Goal: Task Accomplishment & Management: Manage account settings

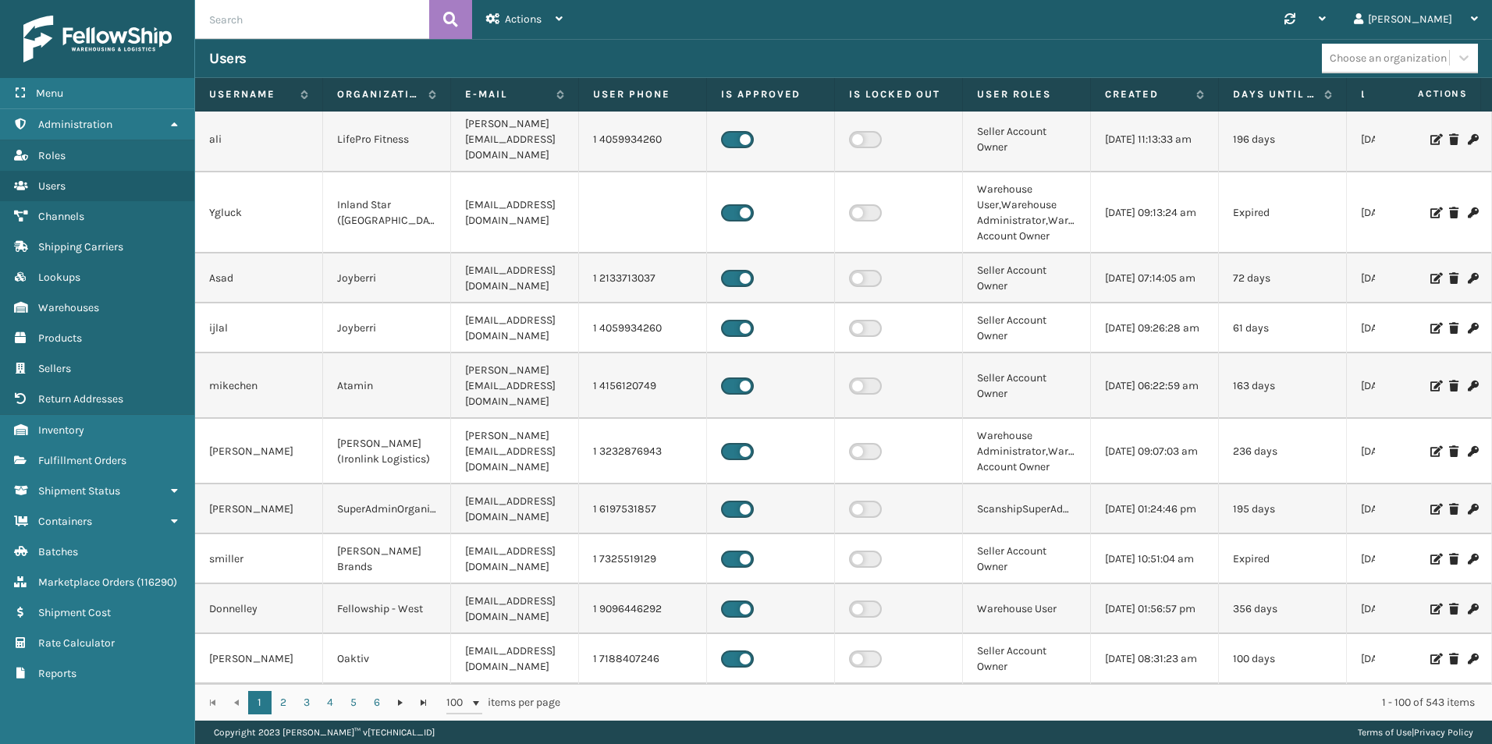
scroll to position [234, 0]
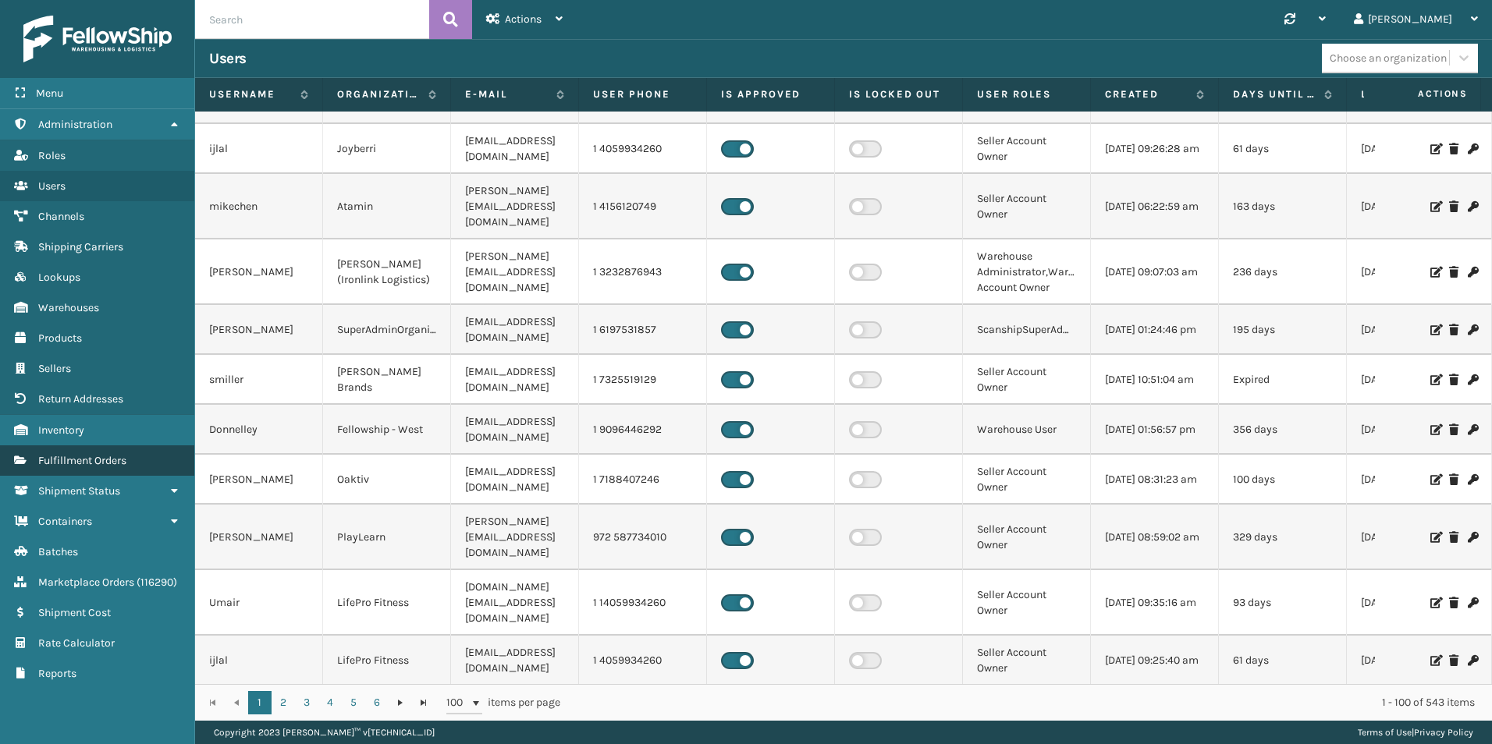
click at [69, 457] on span "Fulfillment Orders" at bounding box center [82, 460] width 88 height 13
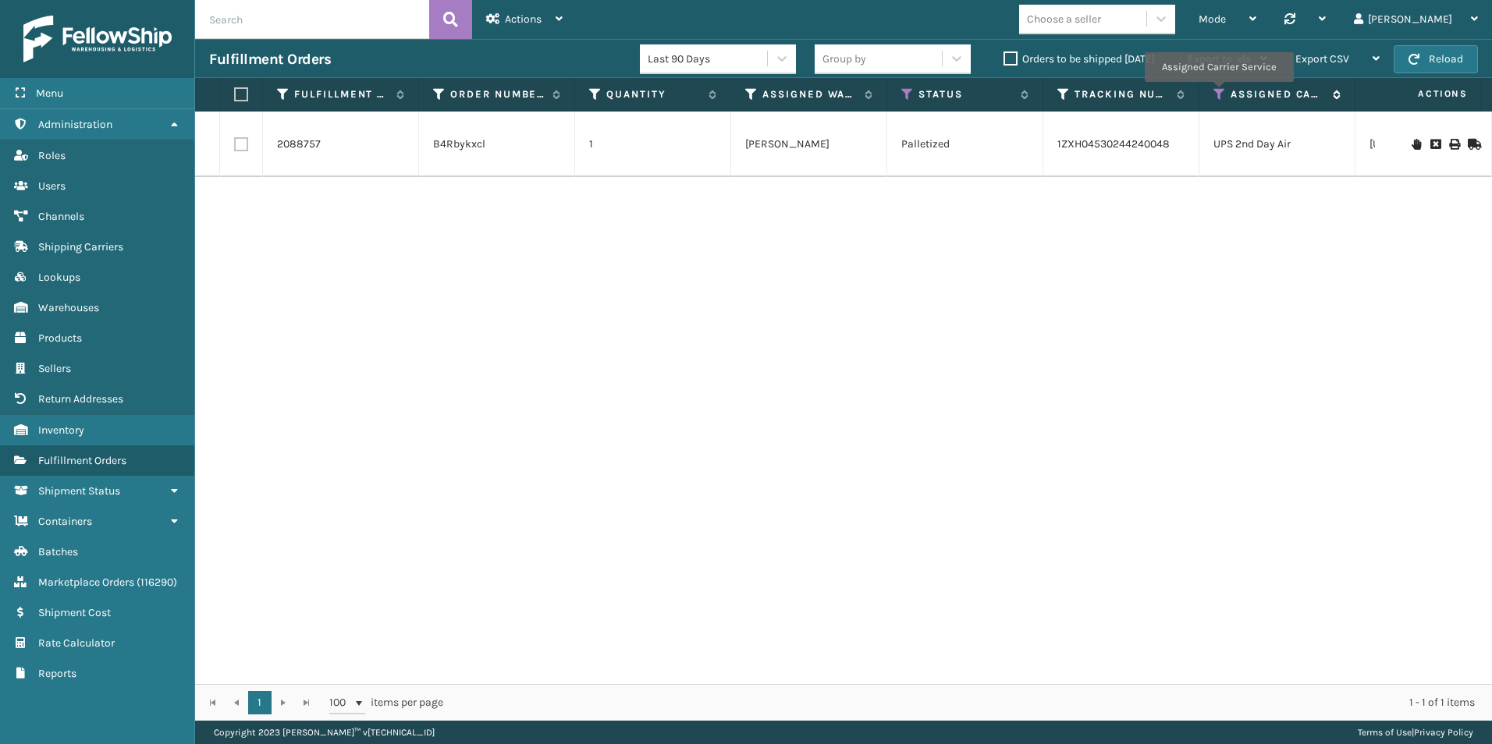
click at [1218, 93] on icon at bounding box center [1219, 94] width 12 height 14
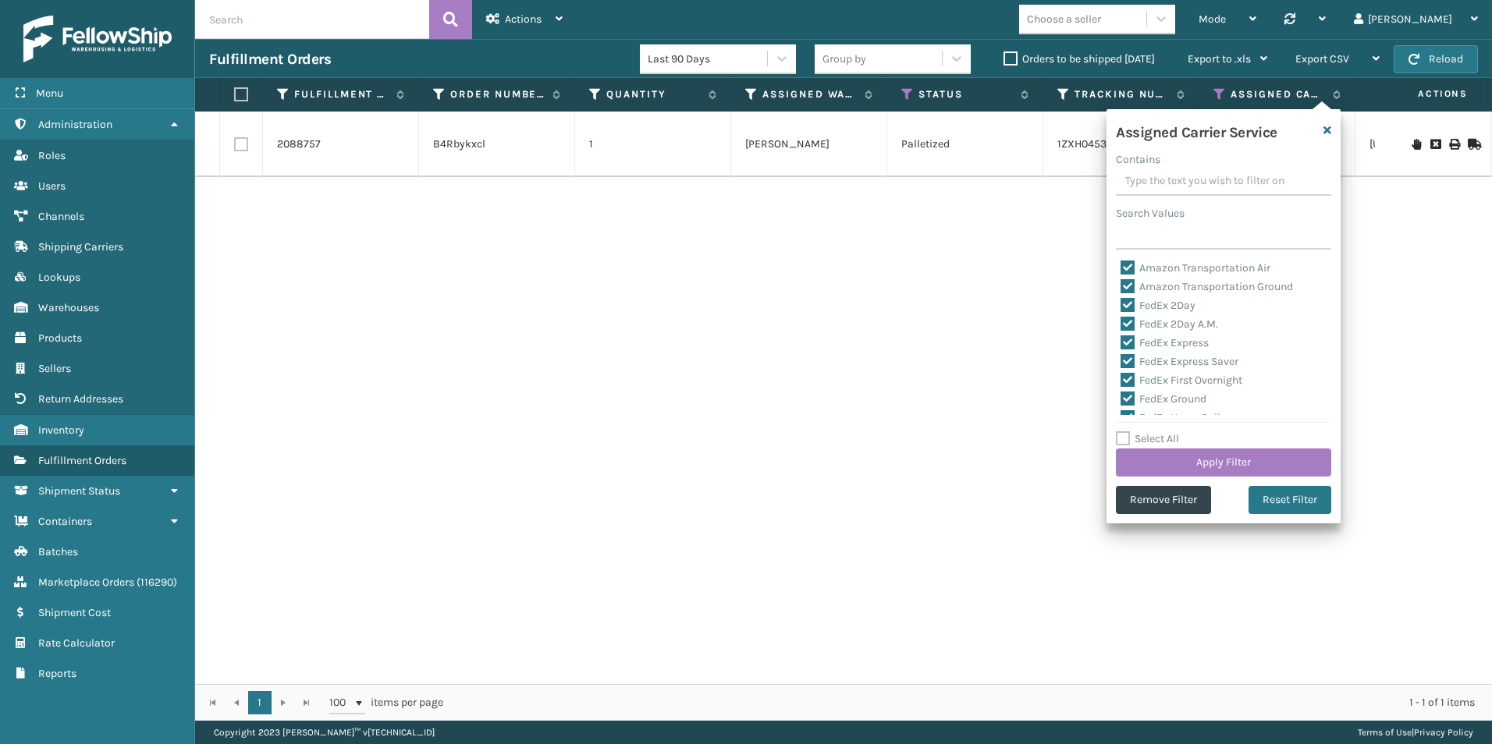
click at [1011, 59] on label "Orders to be shipped [DATE]" at bounding box center [1079, 58] width 151 height 13
click at [1004, 59] on input "Orders to be shipped [DATE]" at bounding box center [1004, 55] width 1 height 10
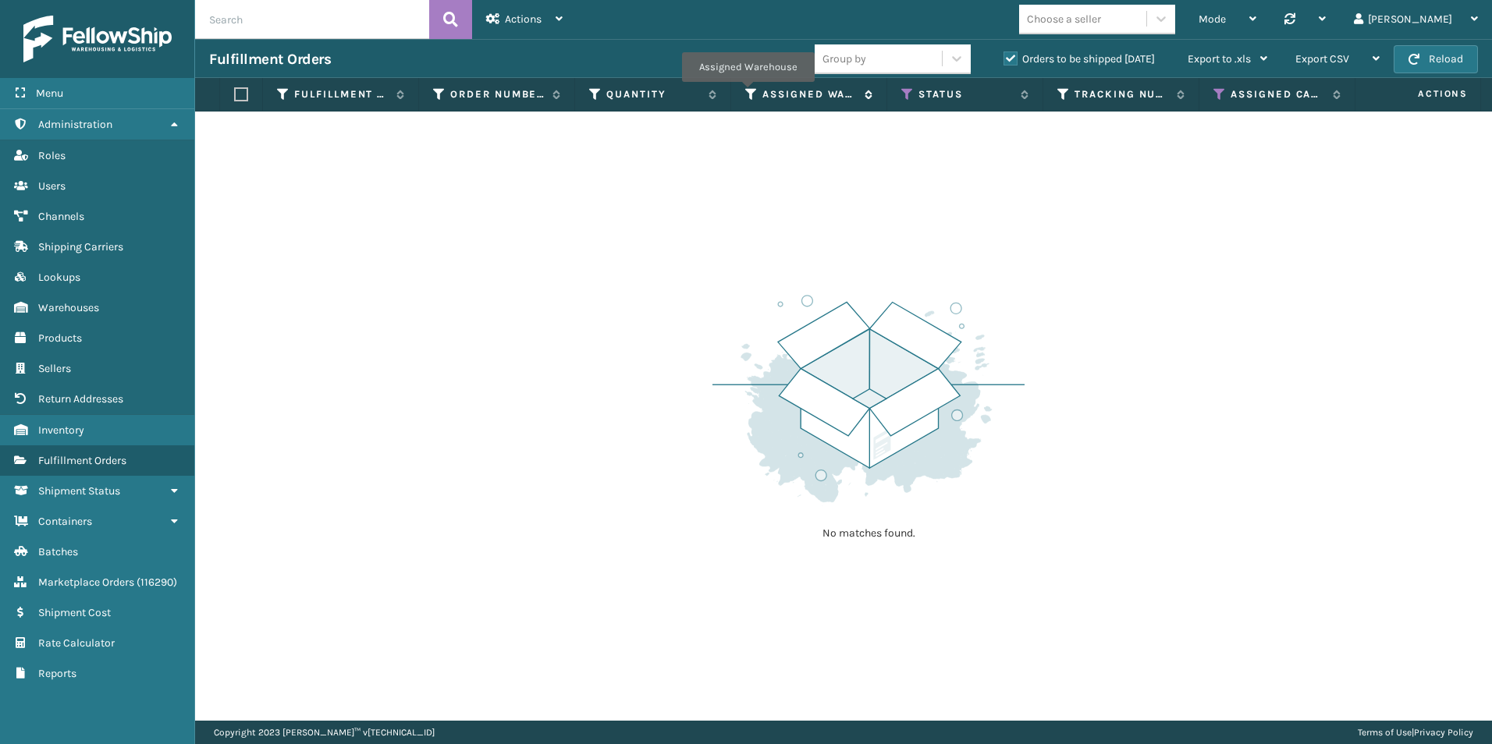
click at [748, 93] on icon at bounding box center [751, 94] width 12 height 14
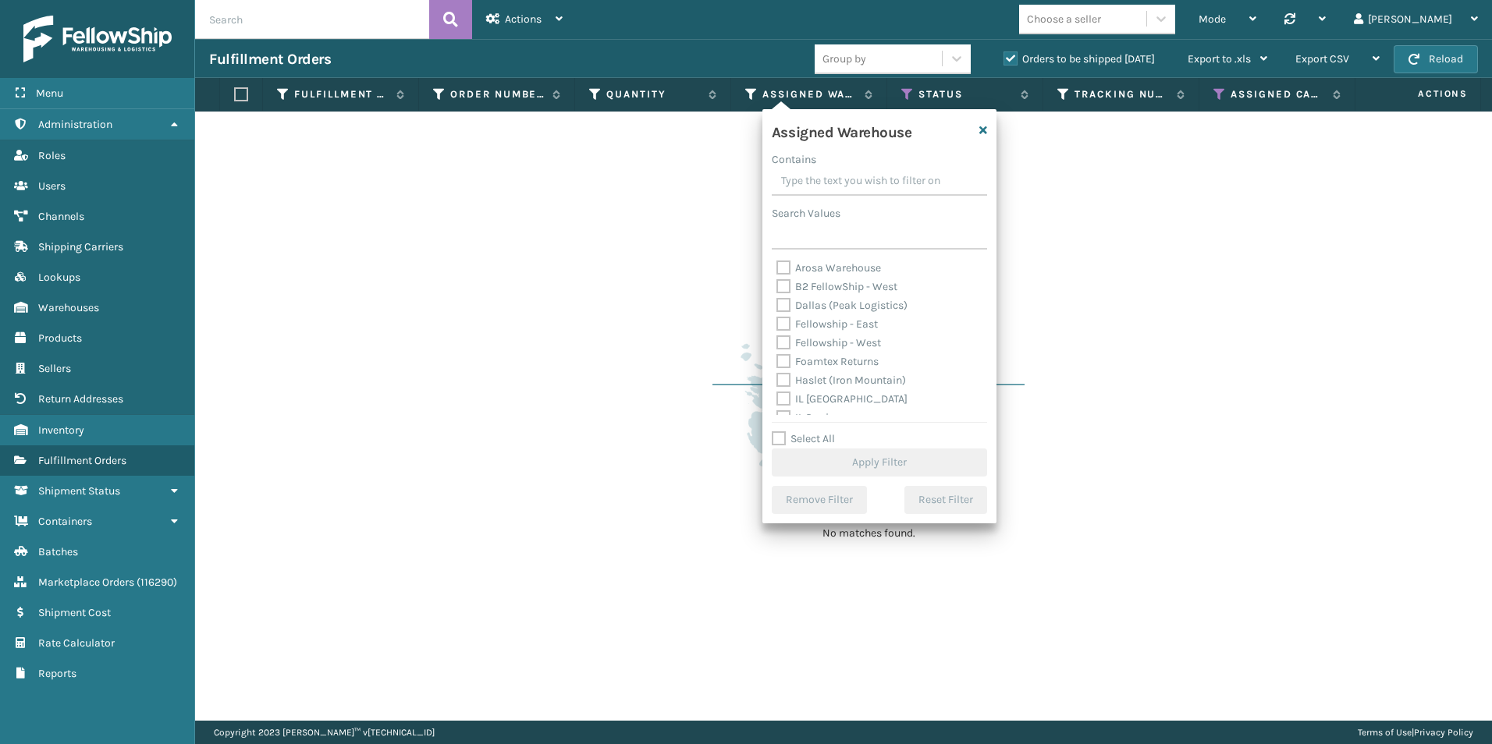
click at [783, 342] on label "Fellowship - West" at bounding box center [828, 342] width 105 height 13
click at [777, 342] on input "Fellowship - West" at bounding box center [776, 339] width 1 height 10
checkbox input "true"
click at [889, 462] on button "Apply Filter" at bounding box center [879, 463] width 215 height 28
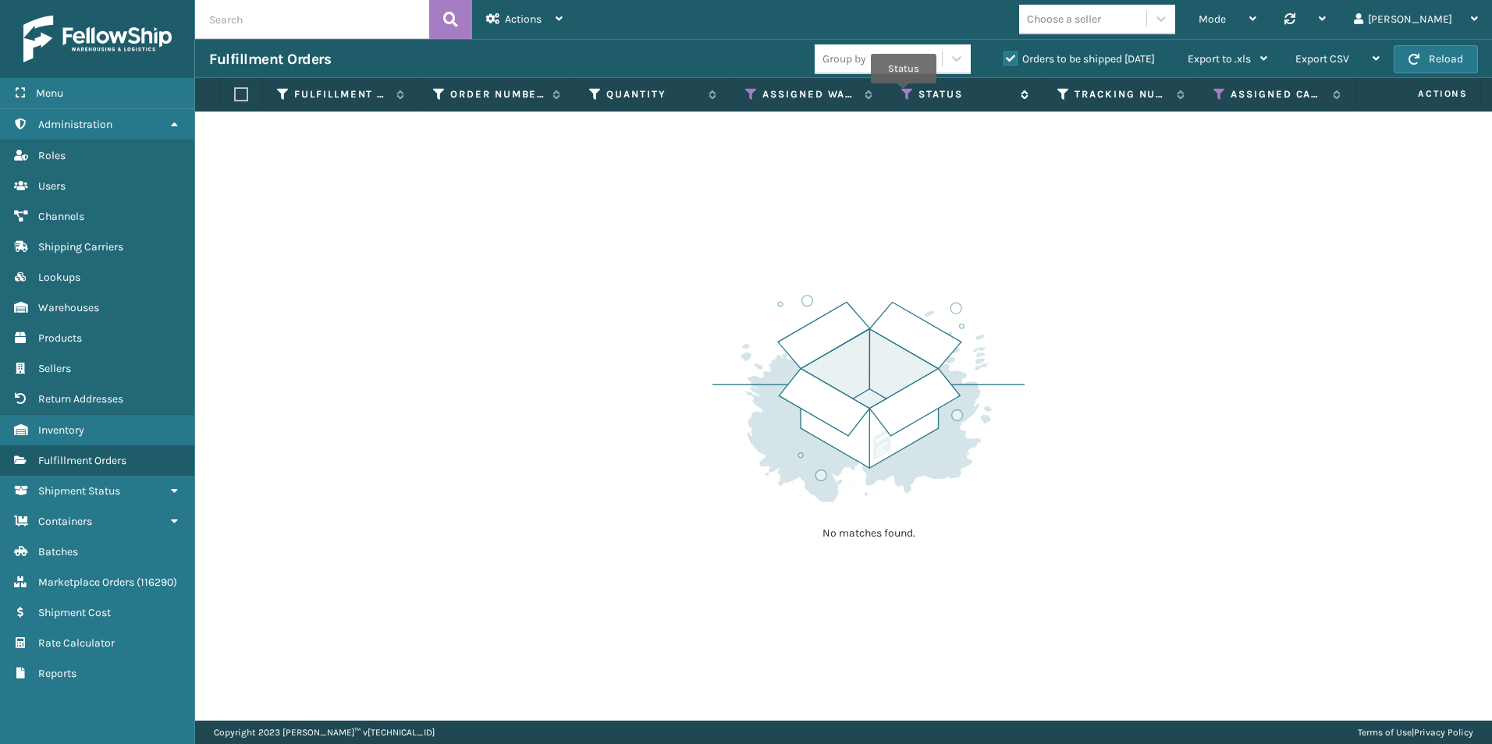
click at [904, 94] on icon at bounding box center [907, 94] width 12 height 14
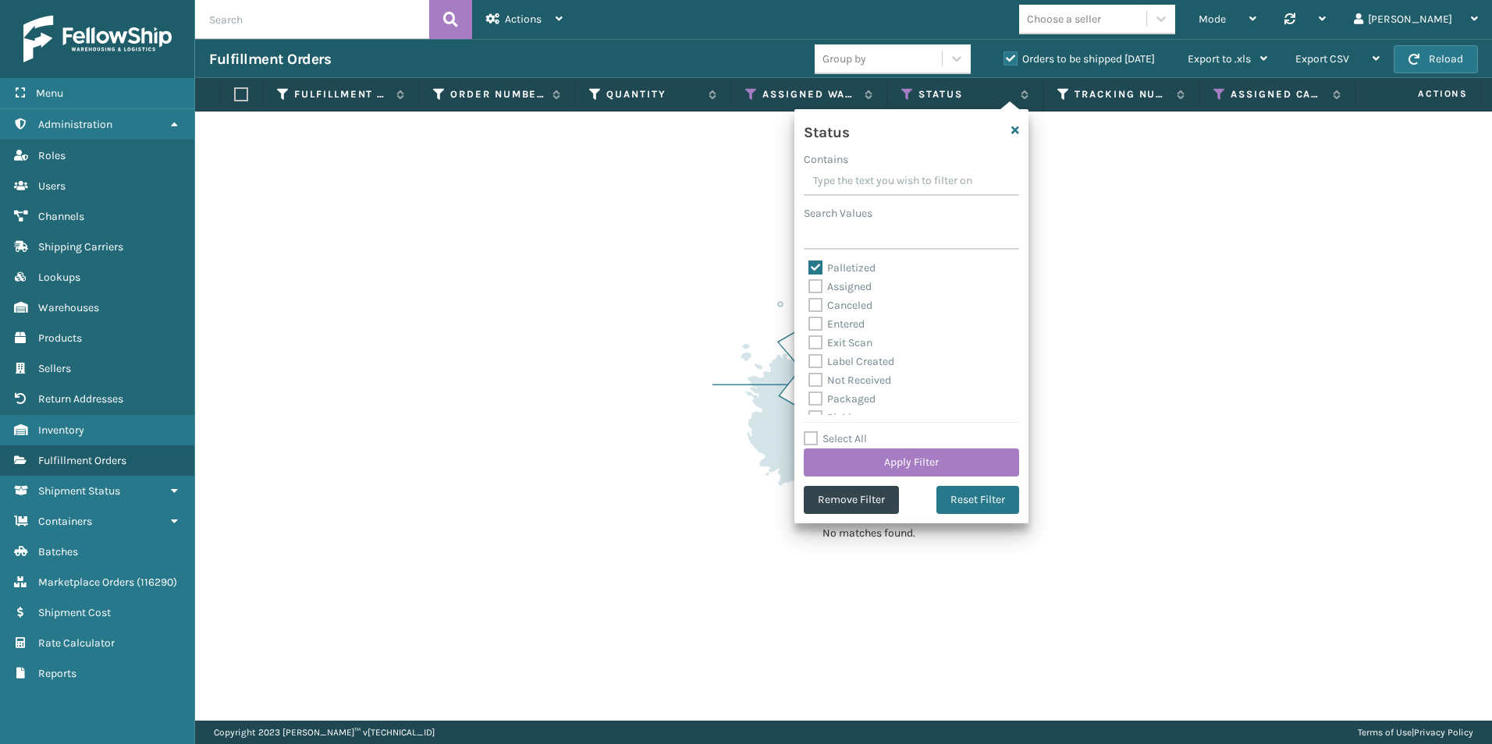
click at [815, 264] on label "Palletized" at bounding box center [841, 267] width 67 height 13
click at [809, 264] on input "Palletized" at bounding box center [808, 264] width 1 height 10
checkbox input "false"
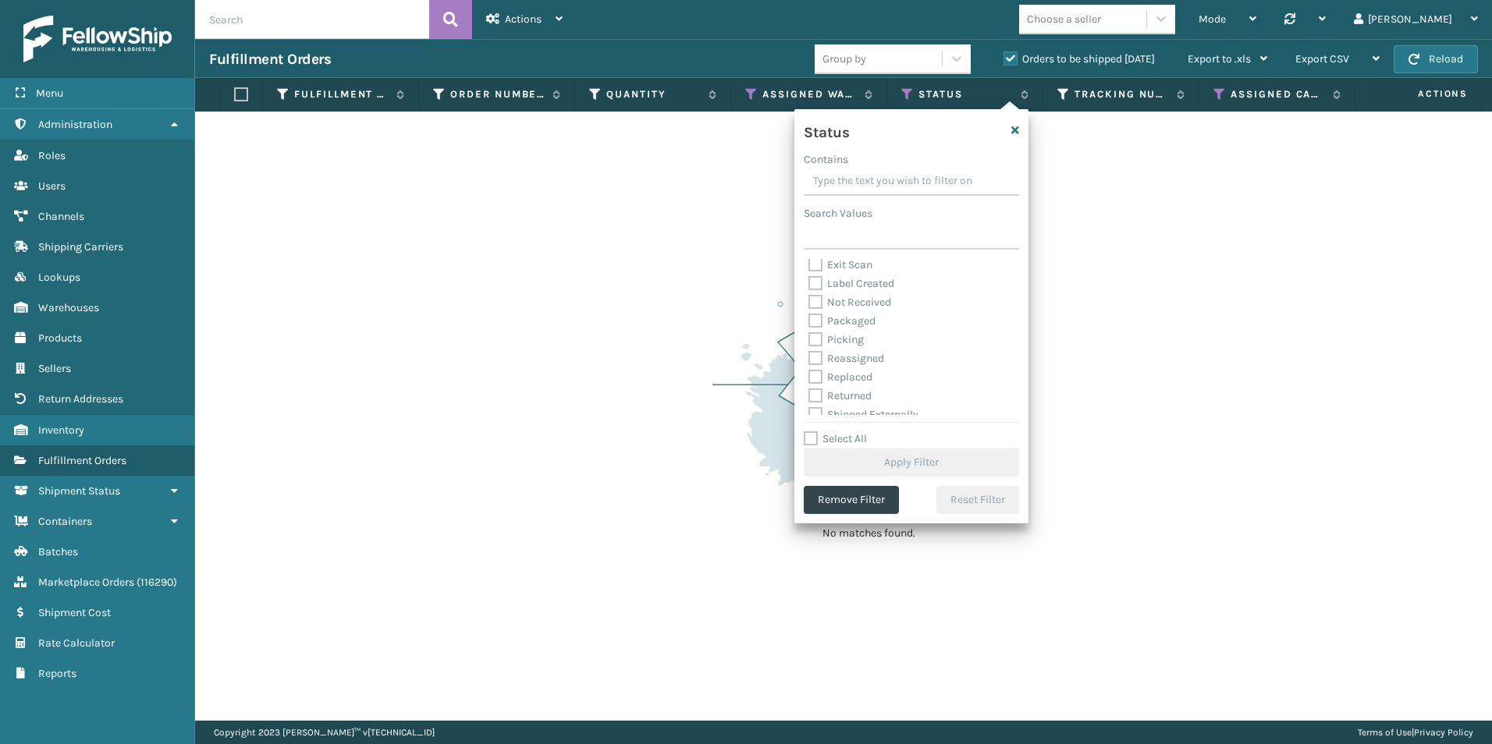
click at [818, 343] on label "Picking" at bounding box center [835, 339] width 55 height 13
click at [809, 341] on input "Picking" at bounding box center [808, 336] width 1 height 10
checkbox input "true"
click at [898, 462] on button "Apply Filter" at bounding box center [911, 463] width 215 height 28
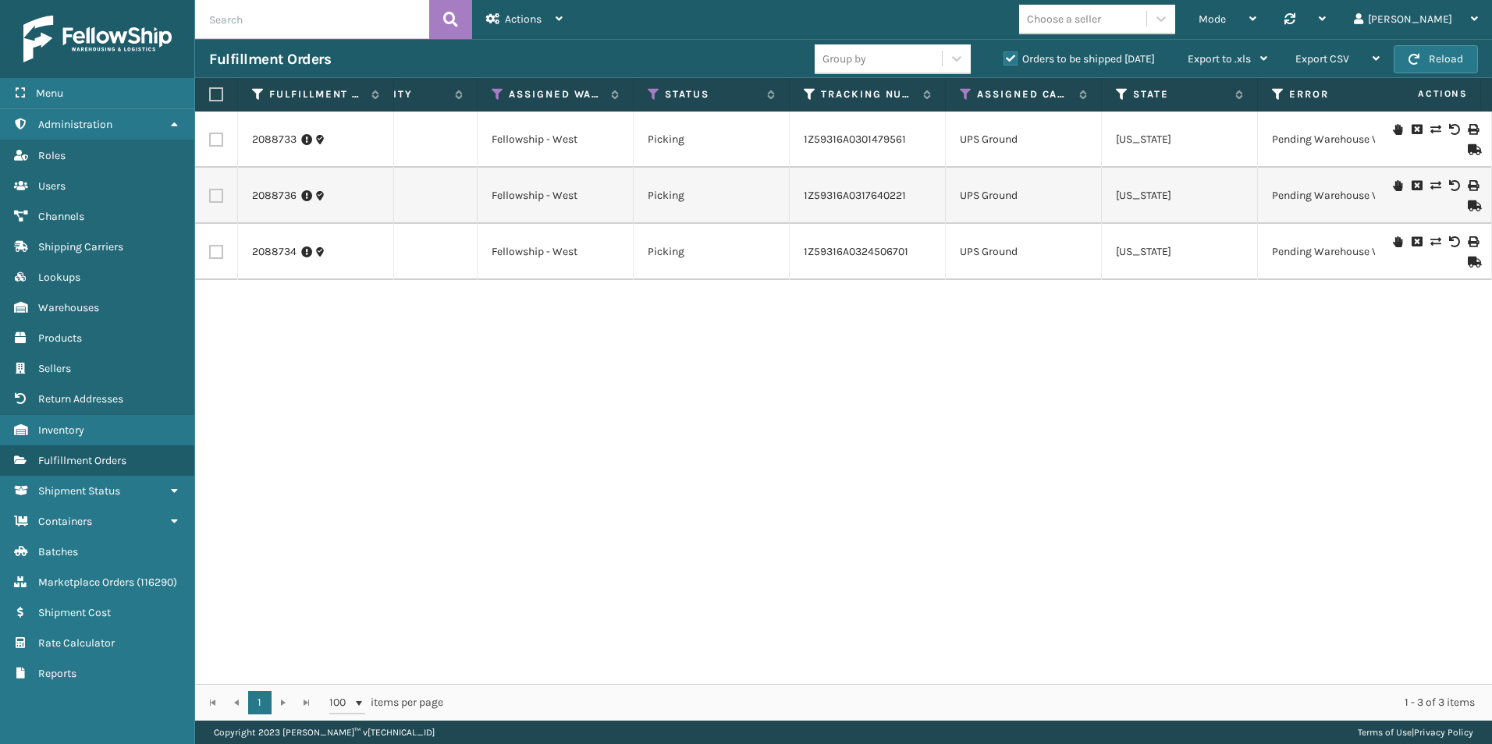
scroll to position [0, 222]
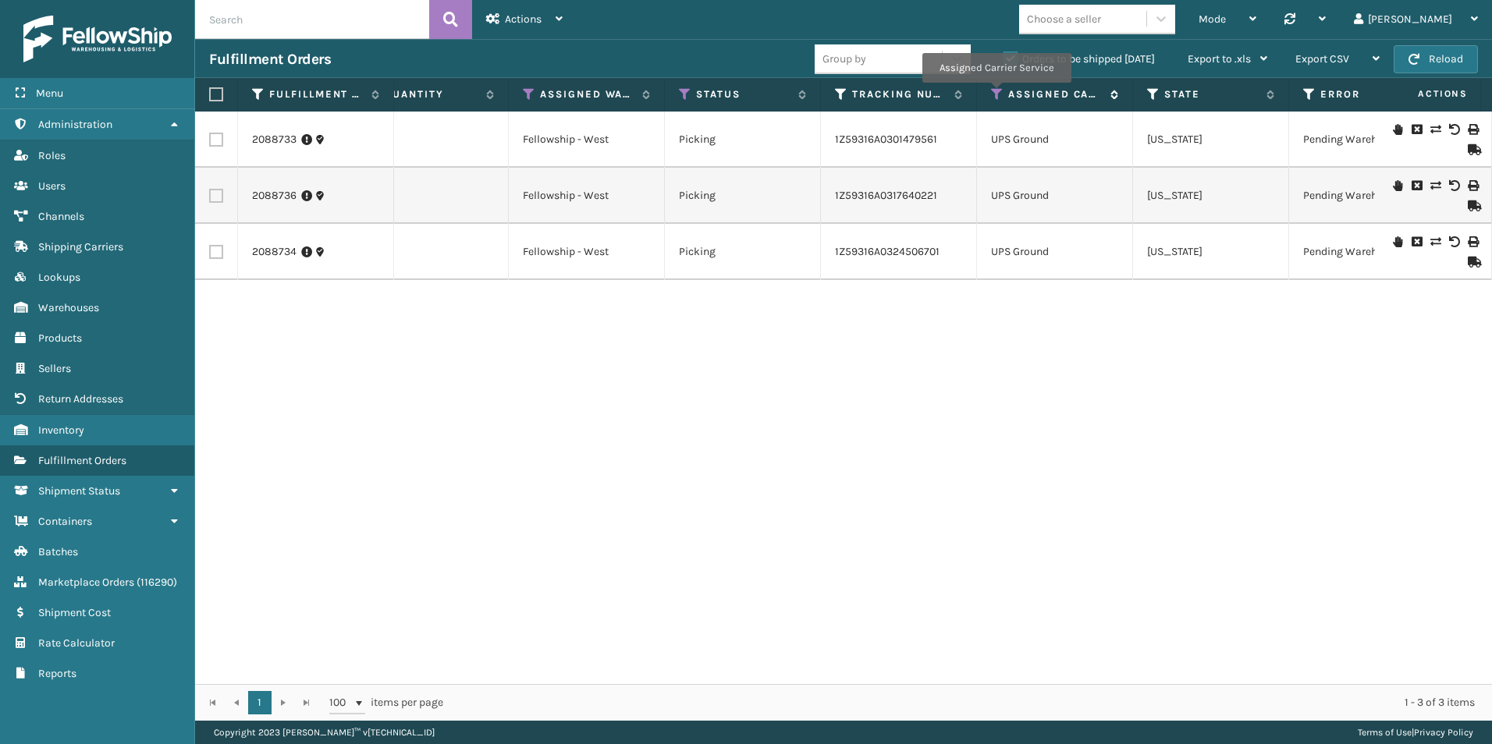
click at [996, 96] on icon at bounding box center [997, 94] width 12 height 14
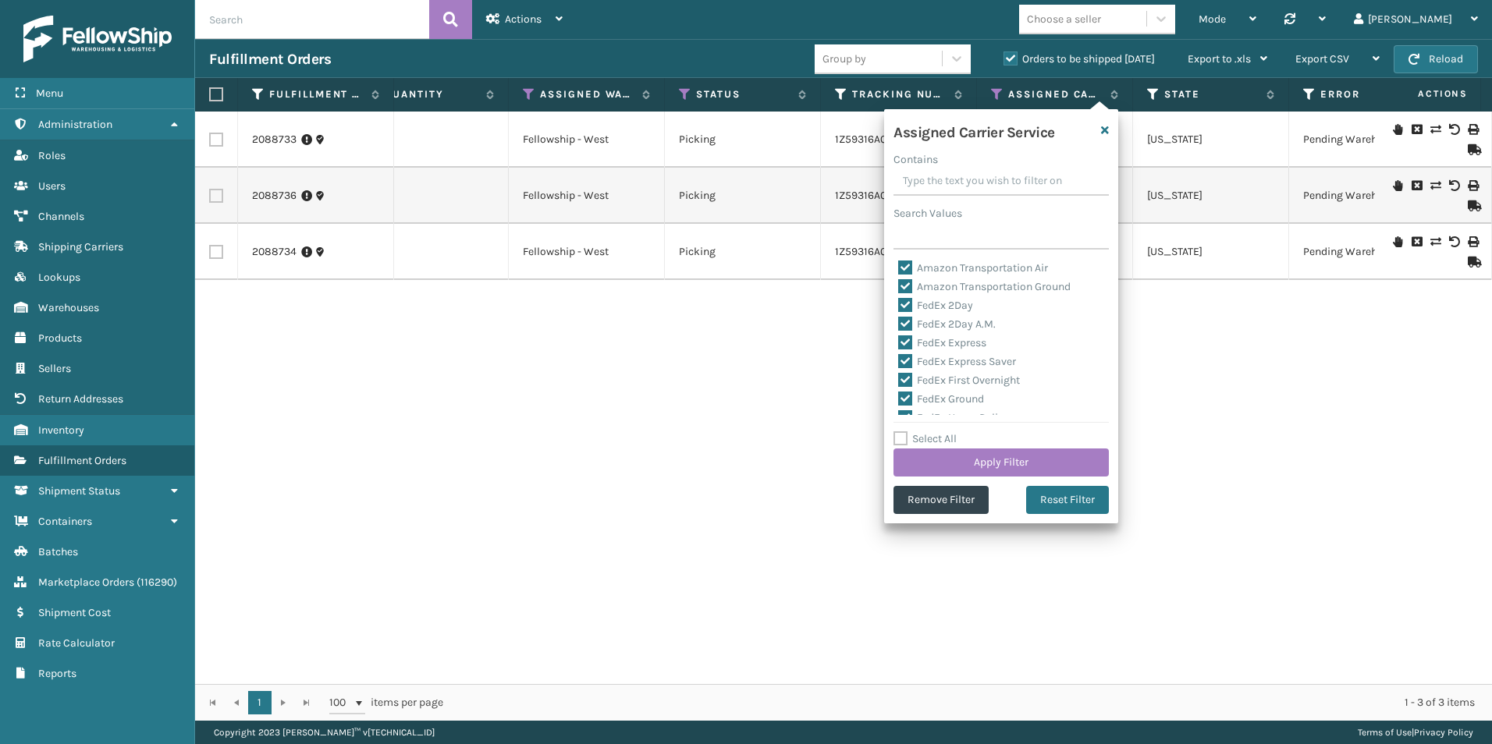
click at [902, 433] on label "Select All" at bounding box center [924, 438] width 63 height 13
click at [902, 432] on input "Select All" at bounding box center [1010, 431] width 234 height 2
checkbox input "true"
click at [902, 433] on label "Select All" at bounding box center [924, 438] width 63 height 13
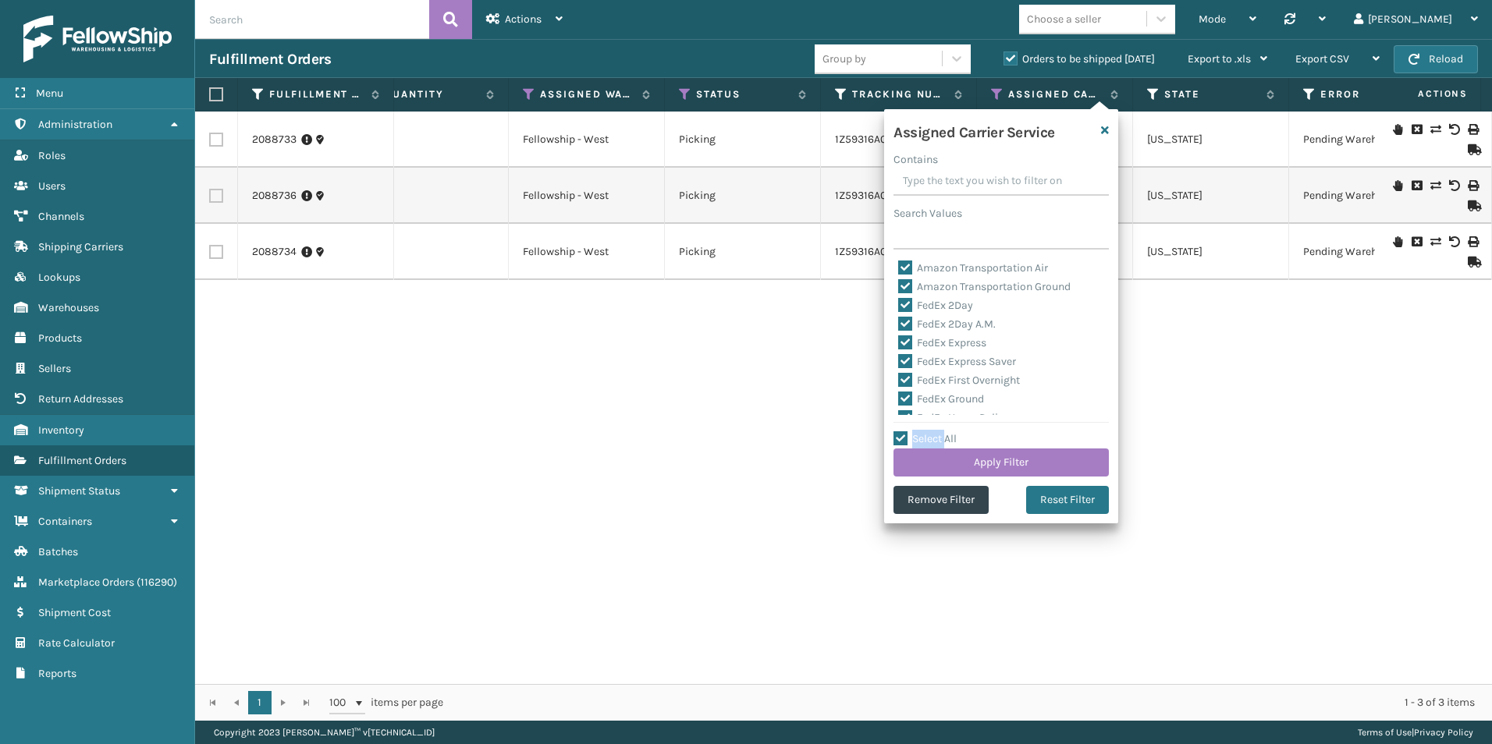
click at [902, 432] on input "Select All" at bounding box center [1010, 431] width 234 height 2
checkbox input "false"
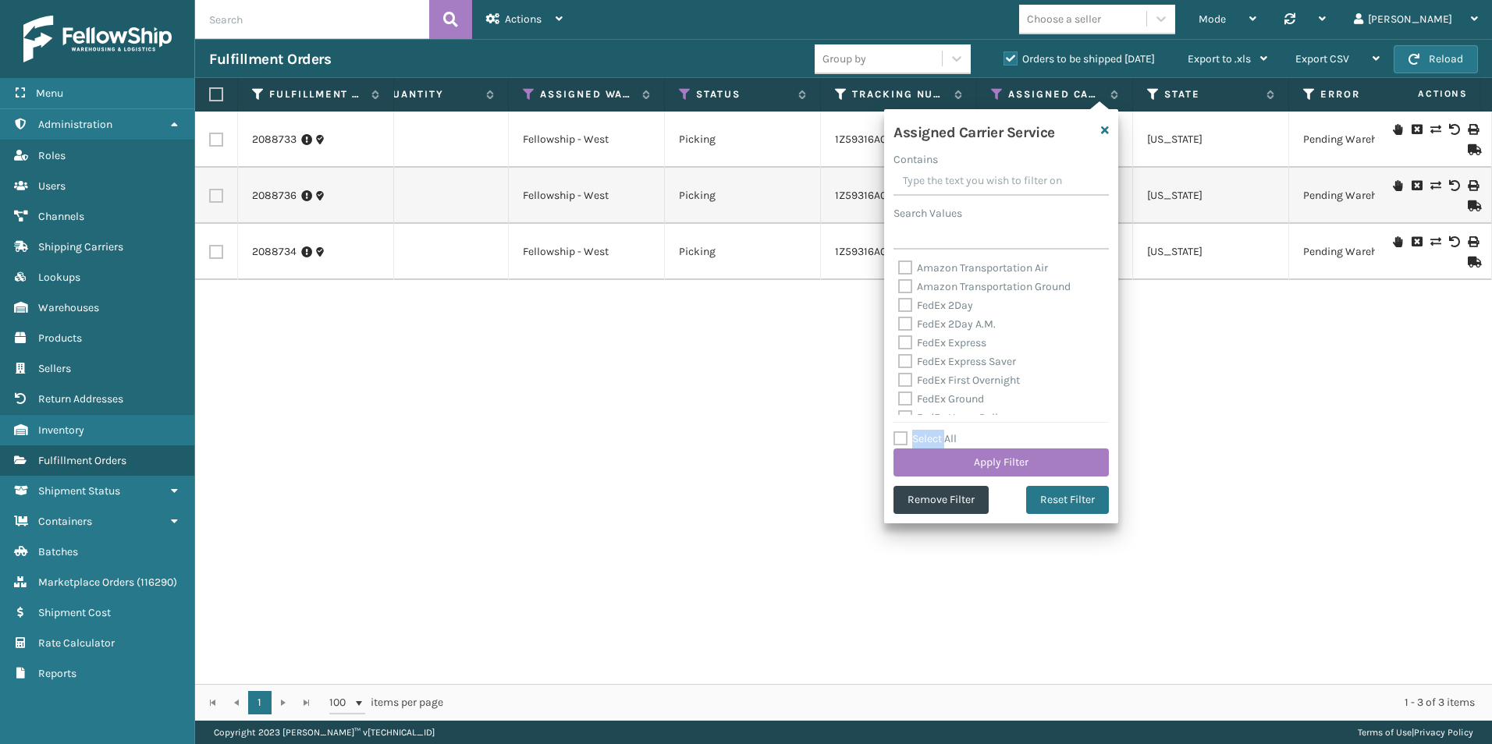
checkbox input "false"
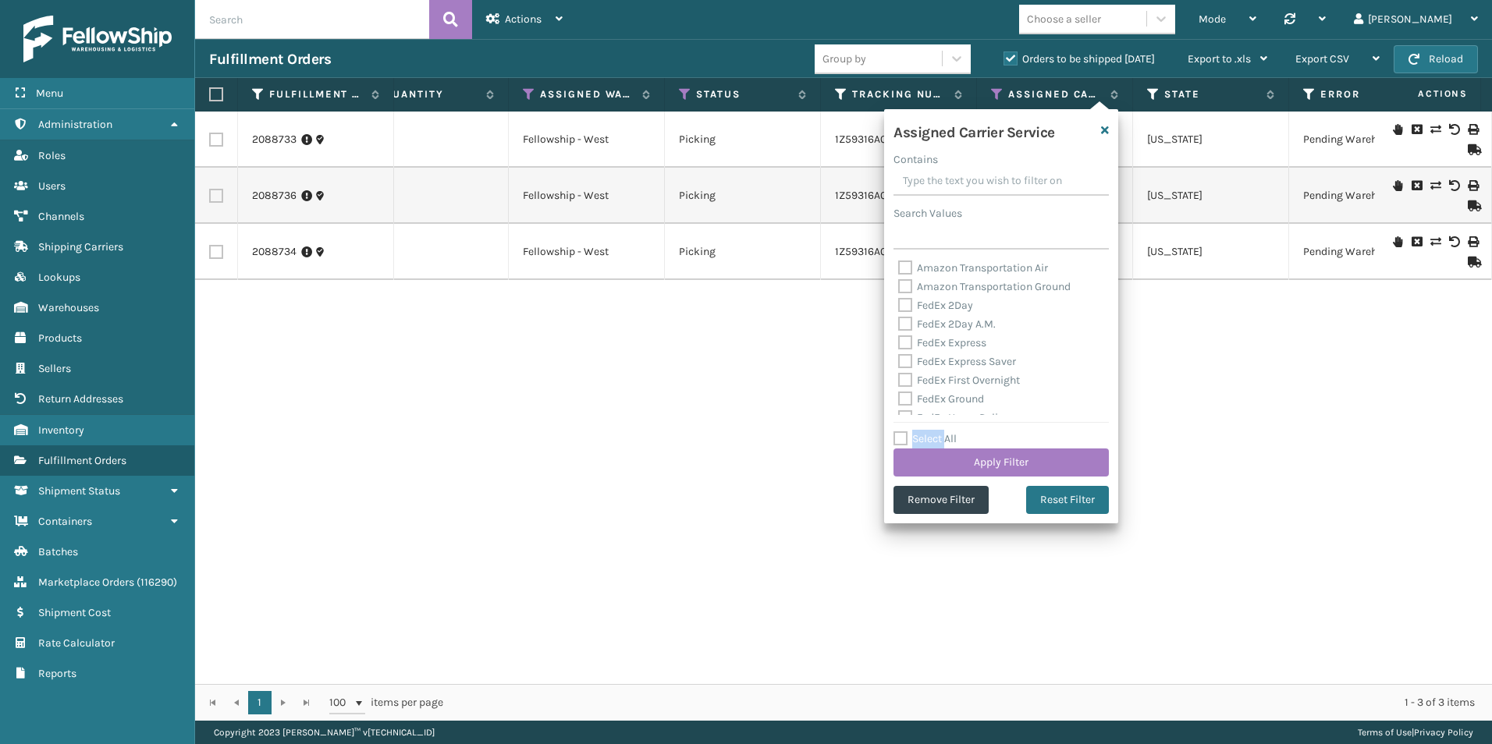
checkbox input "false"
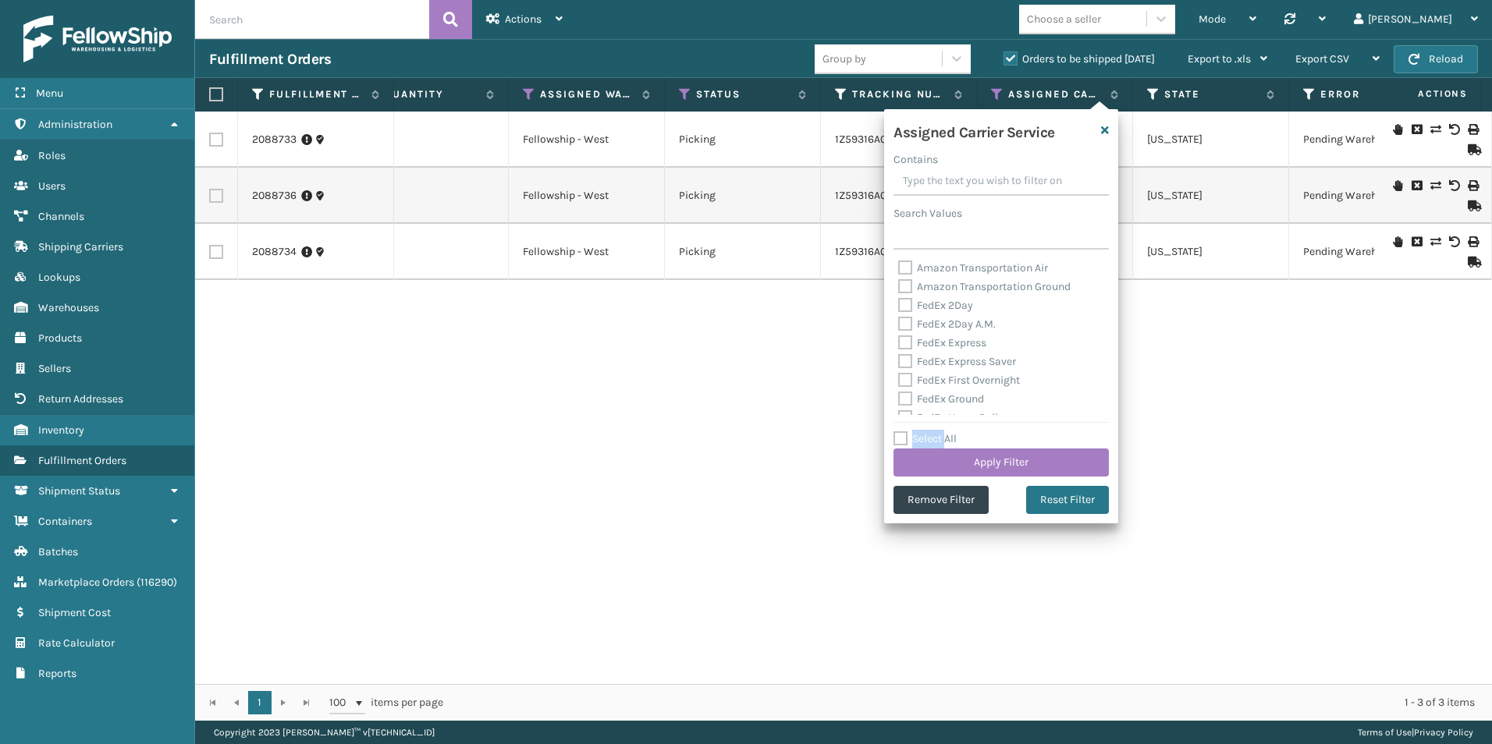
checkbox input "false"
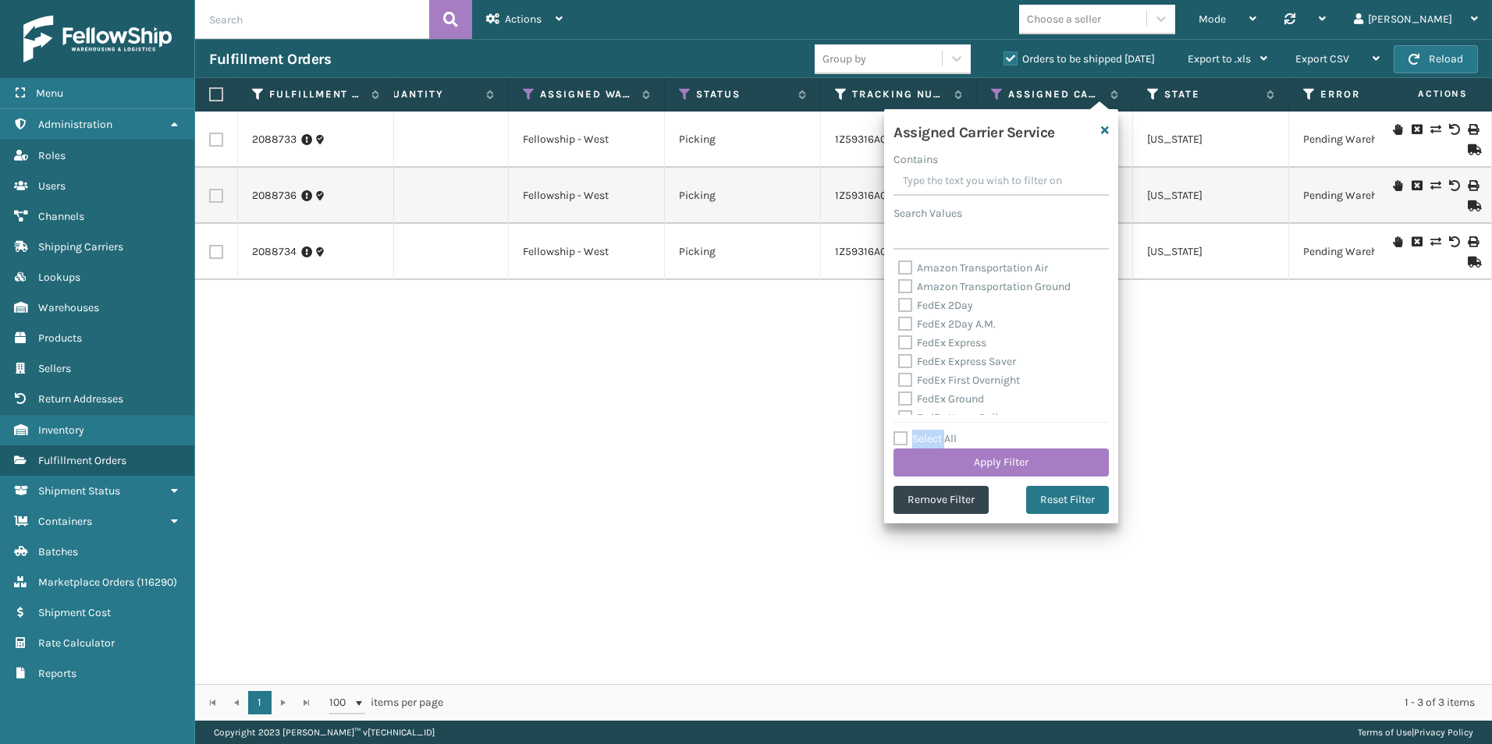
checkbox input "false"
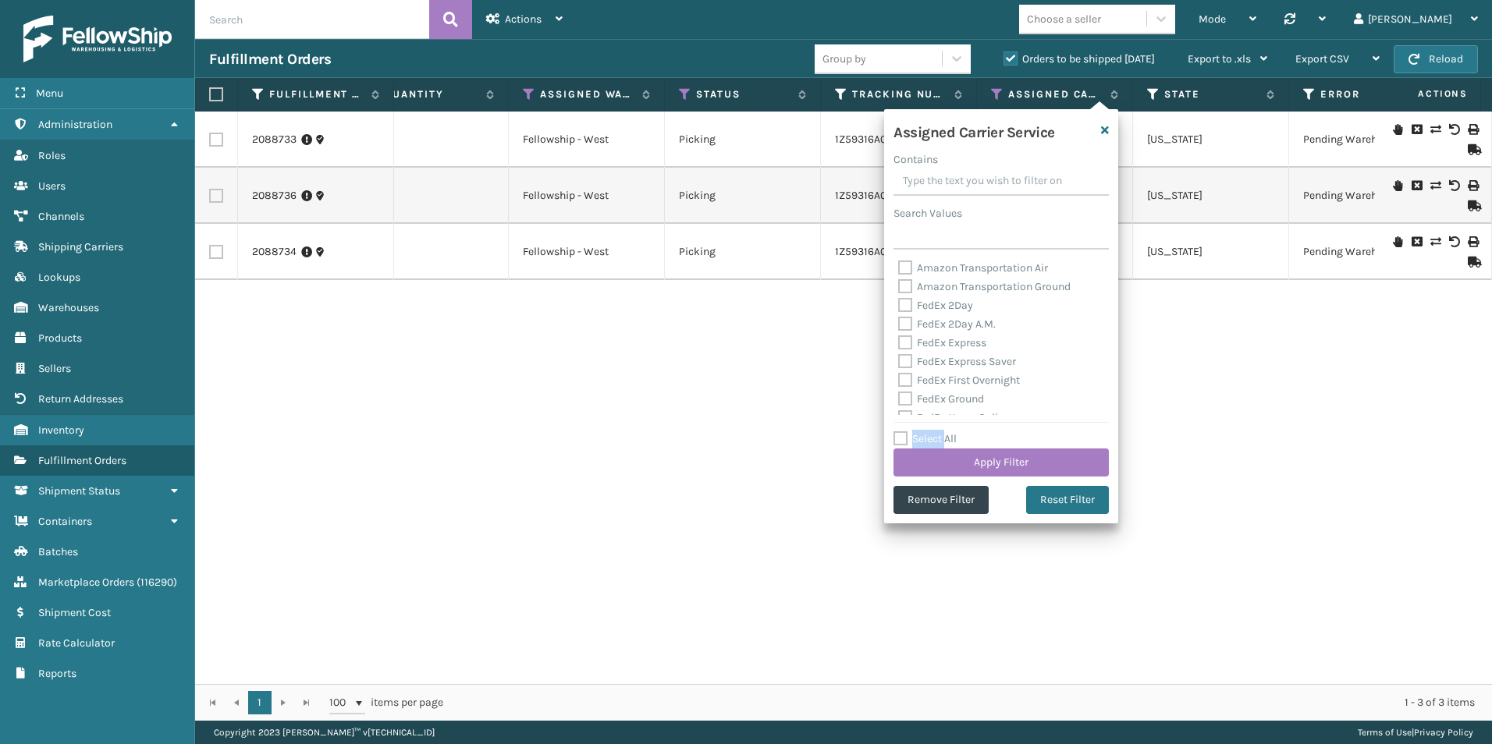
checkbox input "false"
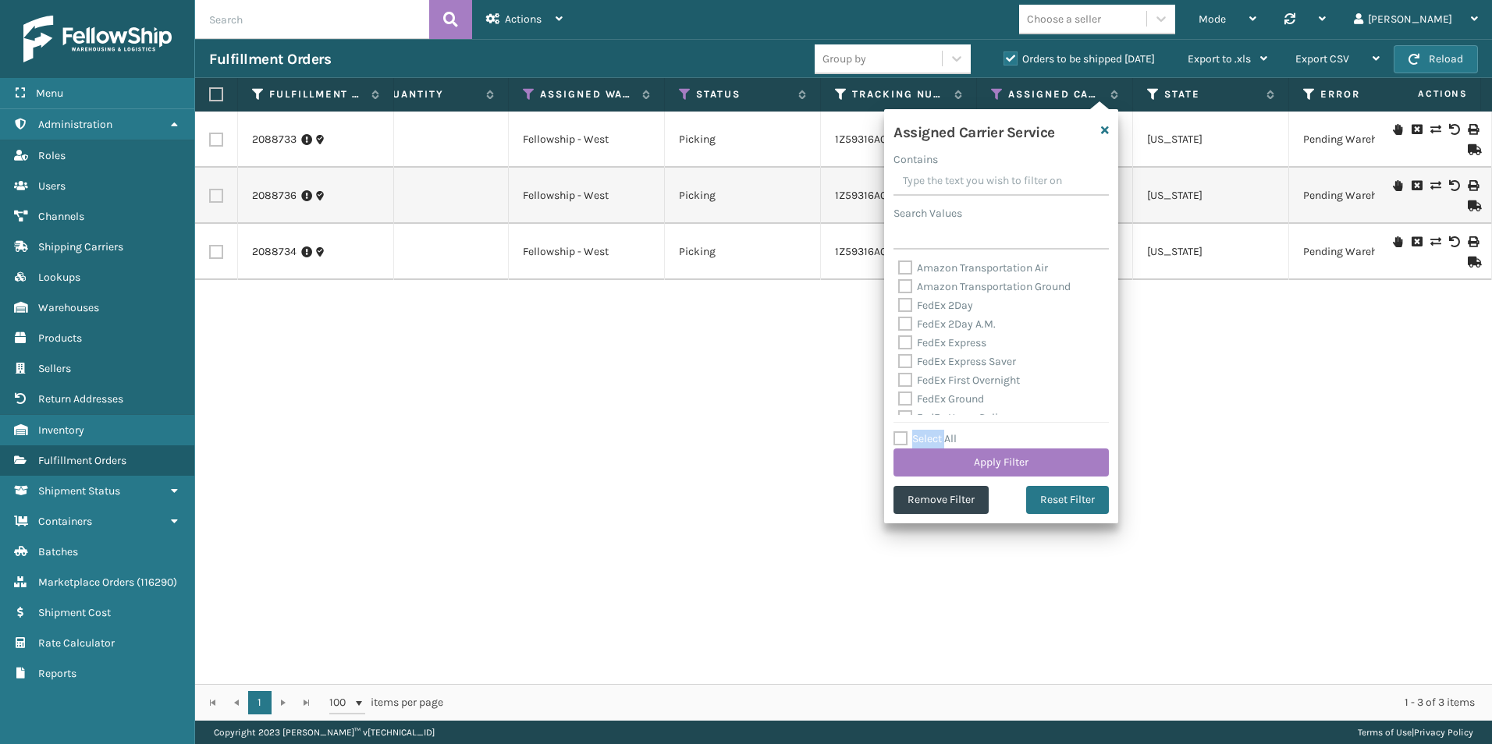
checkbox input "false"
drag, startPoint x: 902, startPoint y: 433, endPoint x: 1066, endPoint y: 404, distance: 166.4
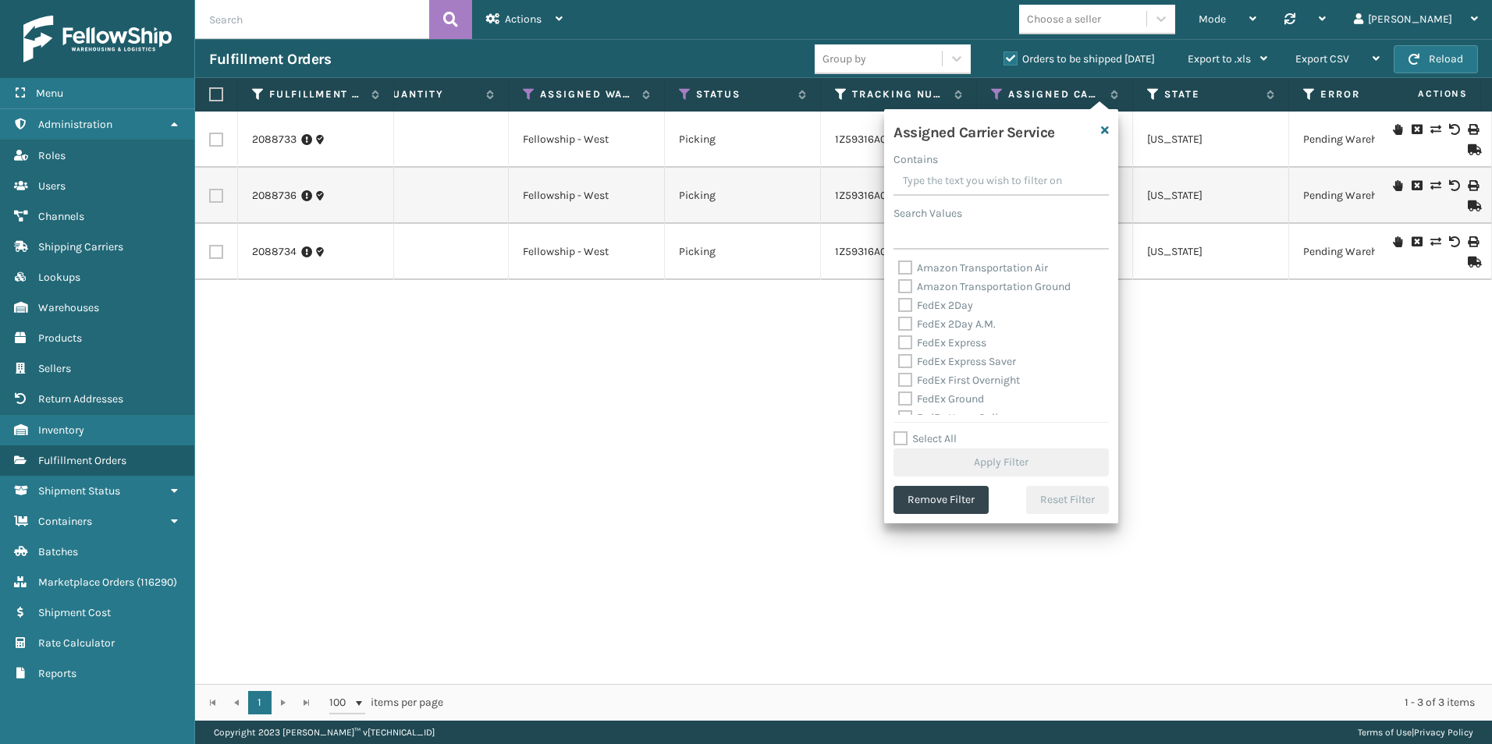
click at [1066, 404] on div "FedEx Ground" at bounding box center [1001, 399] width 206 height 19
click at [906, 404] on label "LTL" at bounding box center [915, 405] width 34 height 13
click at [899, 404] on input "LTL" at bounding box center [898, 401] width 1 height 10
checkbox input "true"
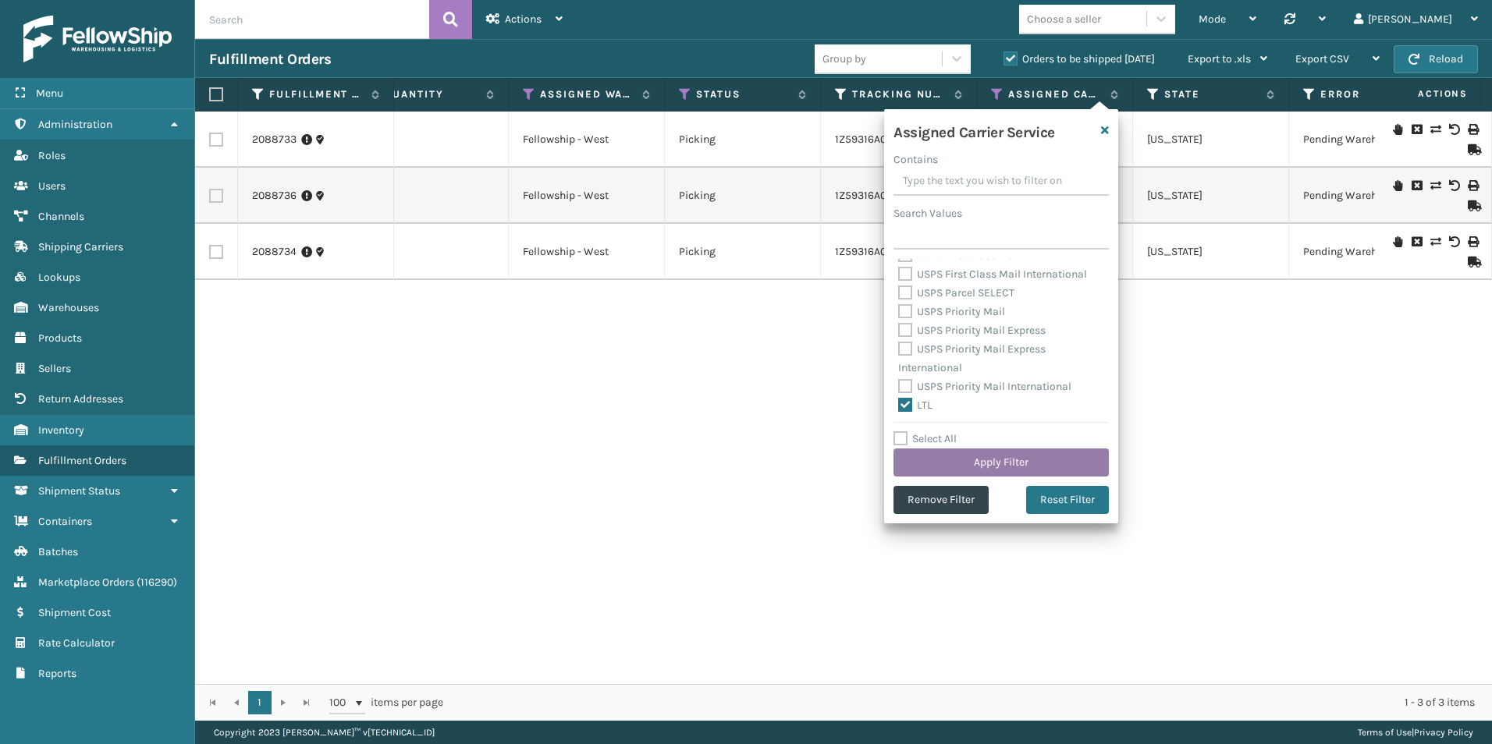
click at [995, 460] on button "Apply Filter" at bounding box center [1000, 463] width 215 height 28
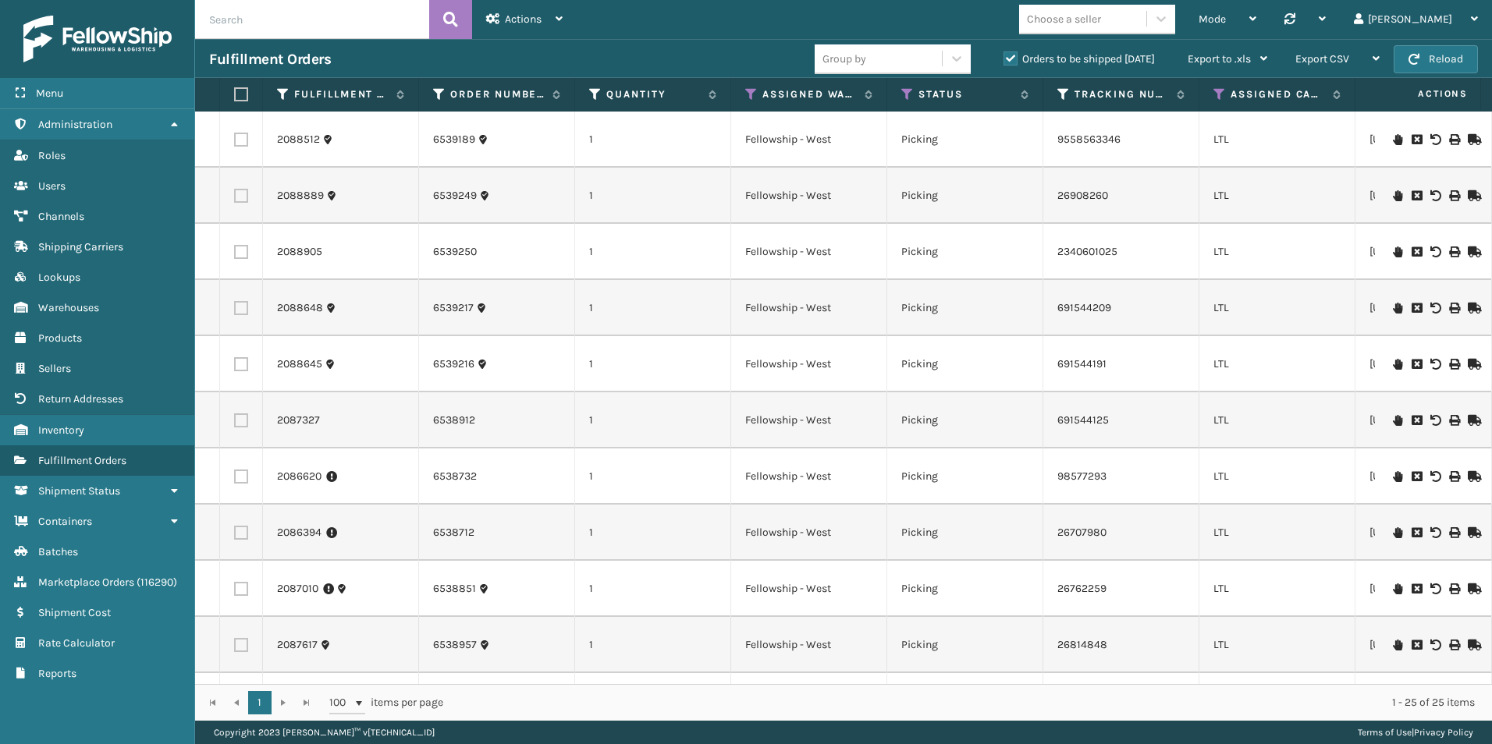
scroll to position [0, 160]
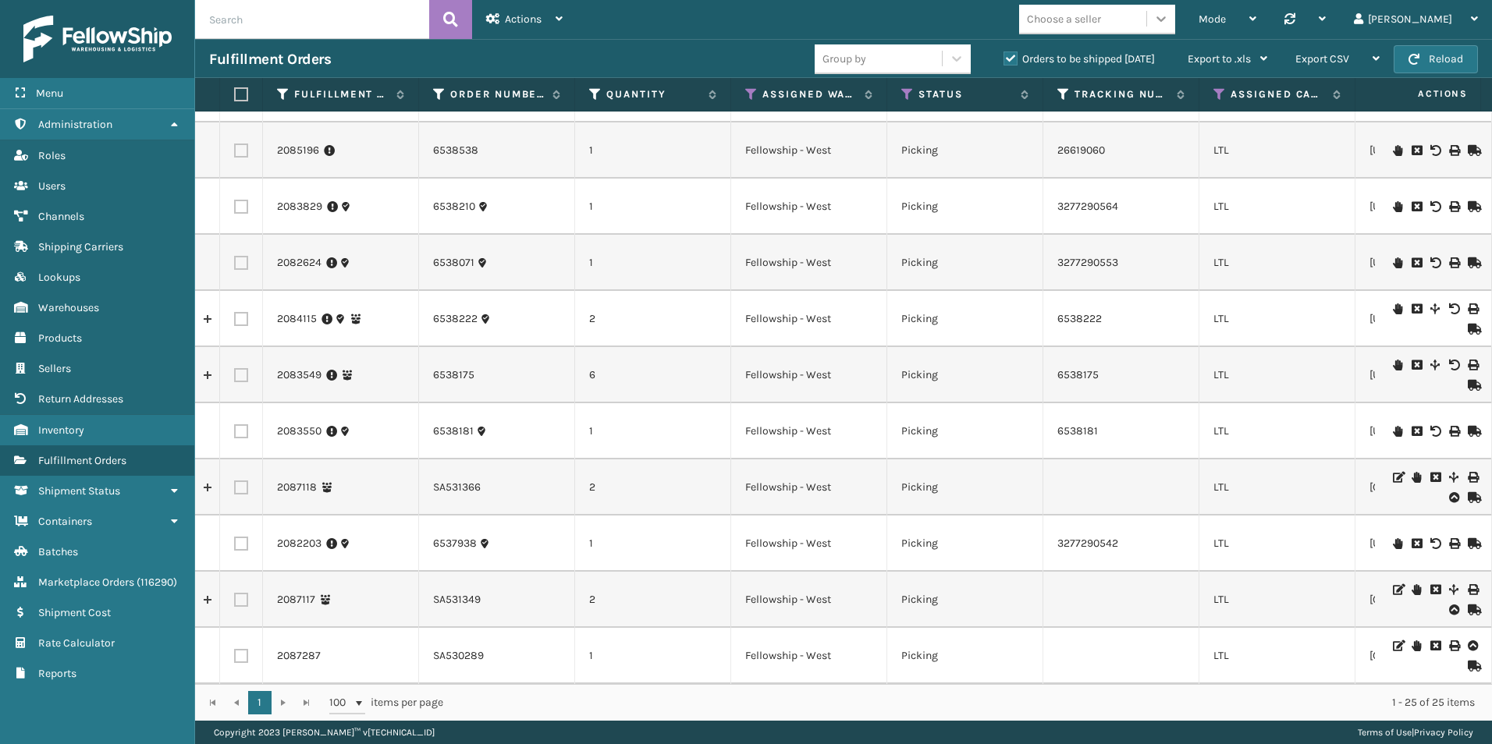
click at [1166, 20] on icon at bounding box center [1160, 18] width 9 height 5
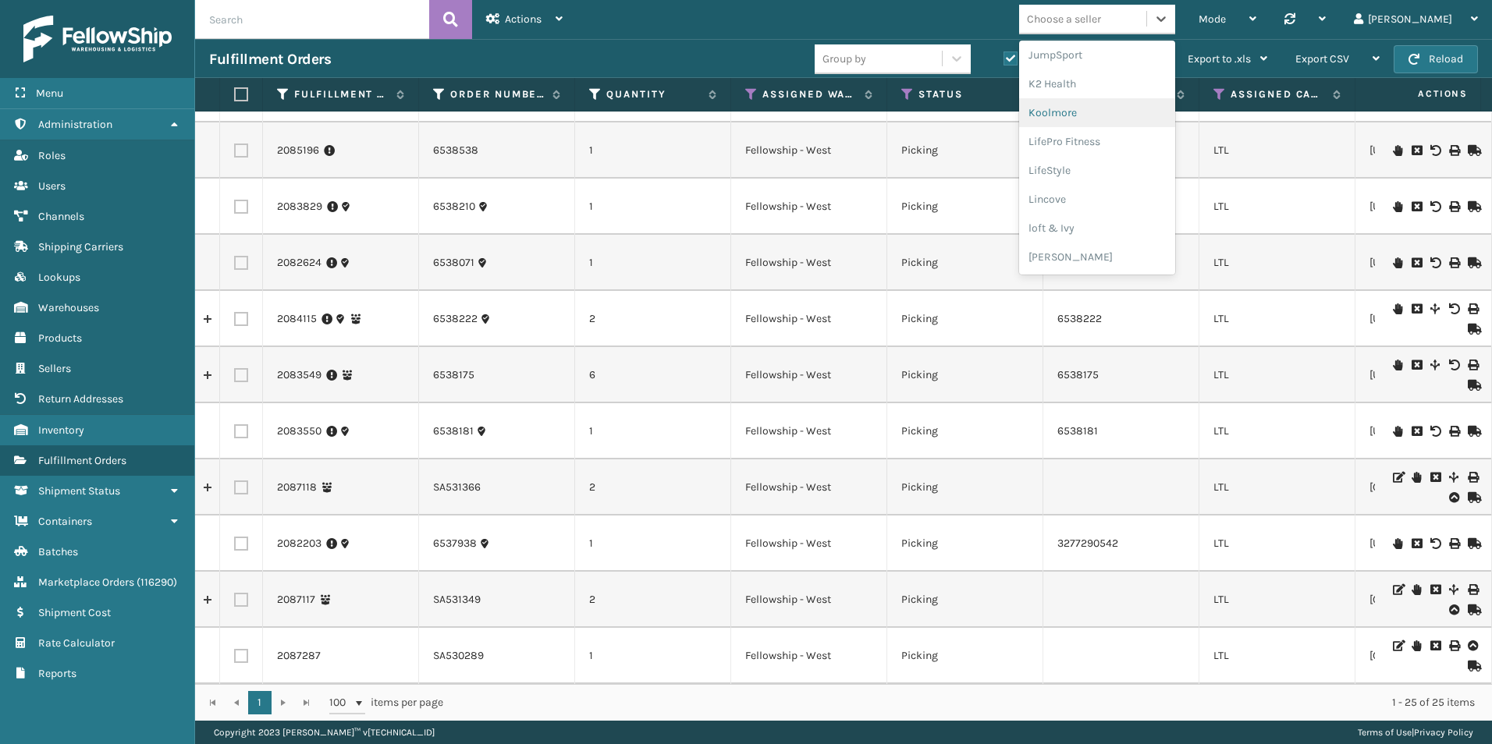
click at [1146, 119] on div "Koolmore" at bounding box center [1097, 112] width 156 height 29
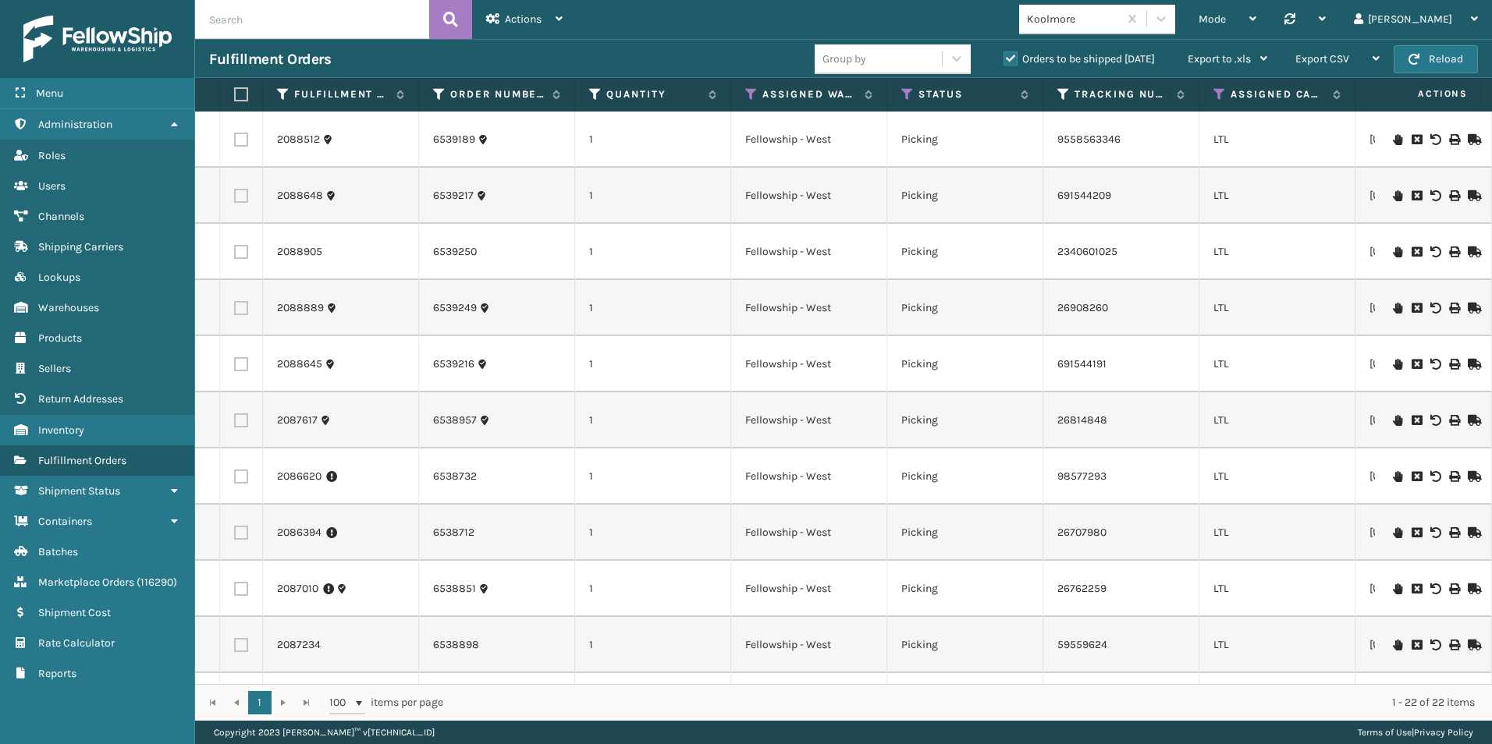
click at [240, 254] on label at bounding box center [241, 252] width 14 height 14
click at [235, 254] on input "checkbox" at bounding box center [234, 250] width 1 height 10
checkbox input "true"
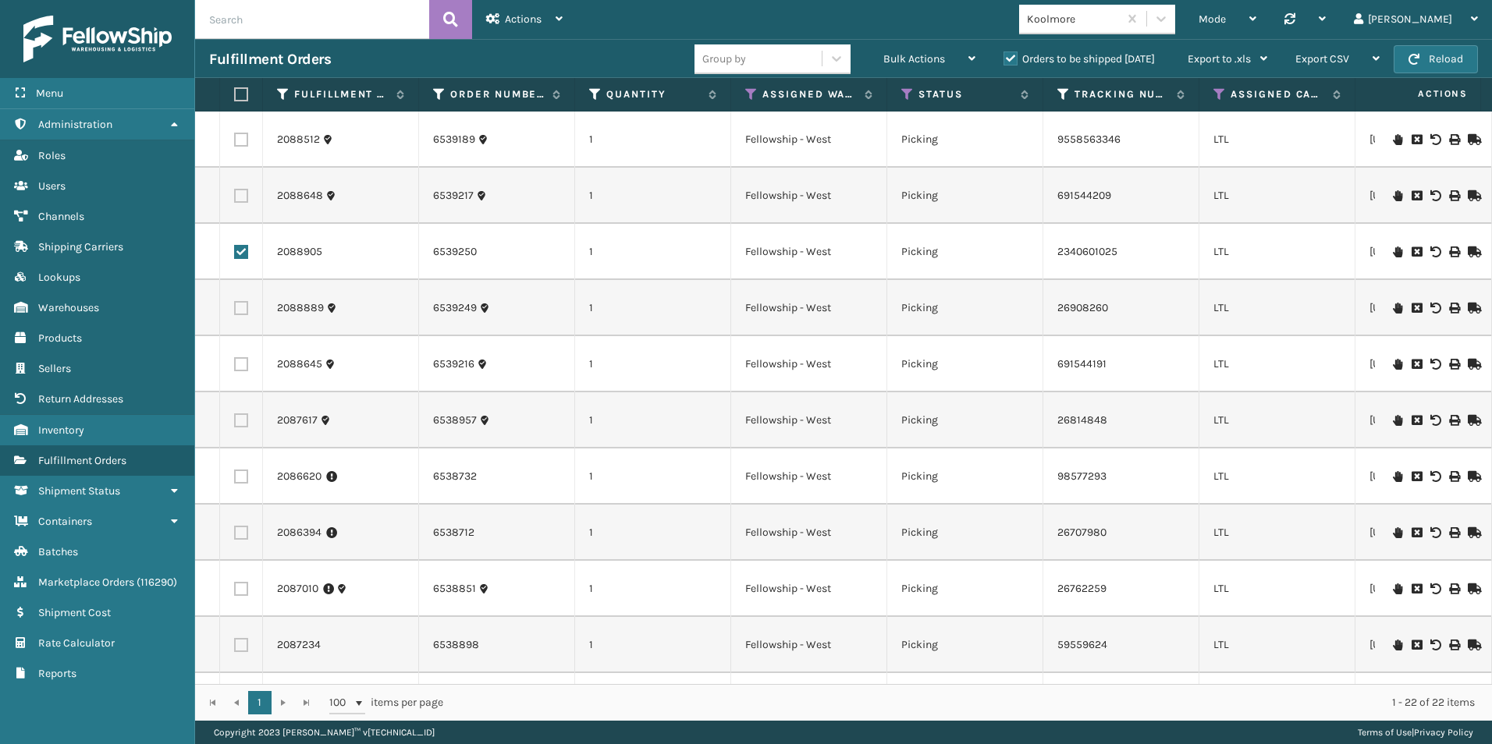
click at [239, 308] on label at bounding box center [241, 308] width 14 height 14
click at [235, 308] on input "checkbox" at bounding box center [234, 306] width 1 height 10
checkbox input "true"
click at [241, 196] on label at bounding box center [241, 196] width 14 height 14
click at [235, 196] on input "checkbox" at bounding box center [234, 194] width 1 height 10
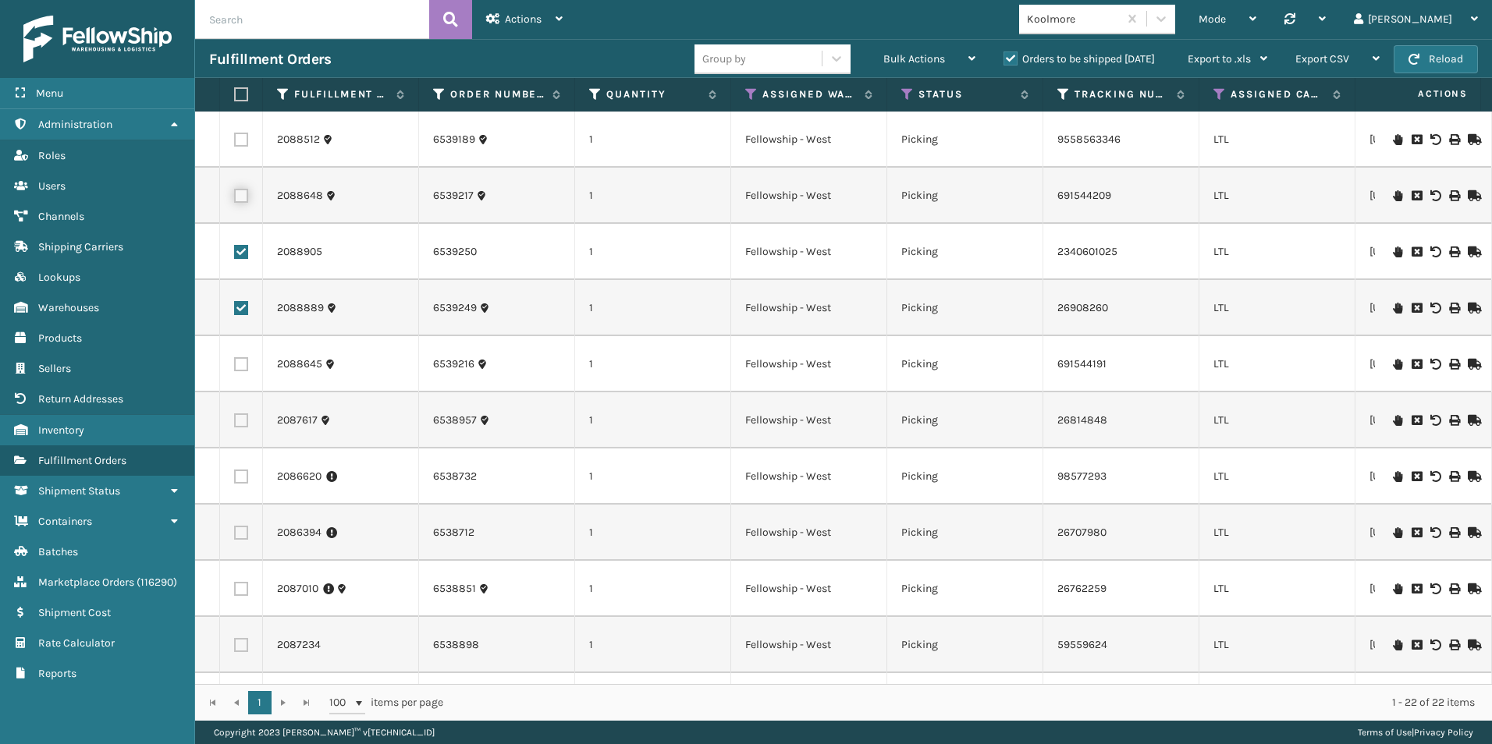
checkbox input "true"
click at [240, 364] on label at bounding box center [241, 364] width 14 height 14
click at [235, 364] on input "checkbox" at bounding box center [234, 362] width 1 height 10
checkbox input "true"
click at [238, 137] on label at bounding box center [241, 140] width 14 height 14
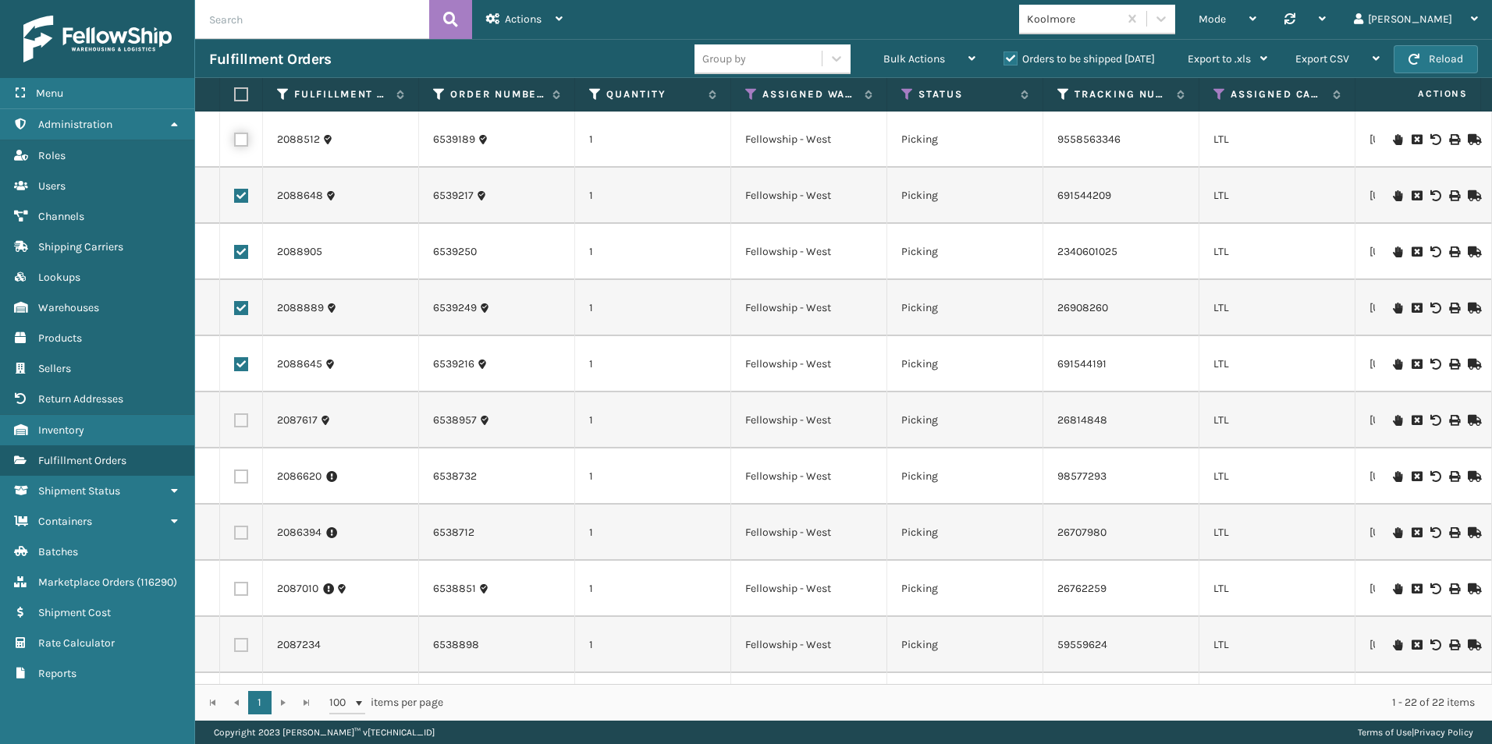
click at [235, 137] on input "checkbox" at bounding box center [234, 138] width 1 height 10
checkbox input "true"
click at [240, 420] on label at bounding box center [241, 421] width 14 height 14
click at [235, 420] on input "checkbox" at bounding box center [234, 419] width 1 height 10
checkbox input "true"
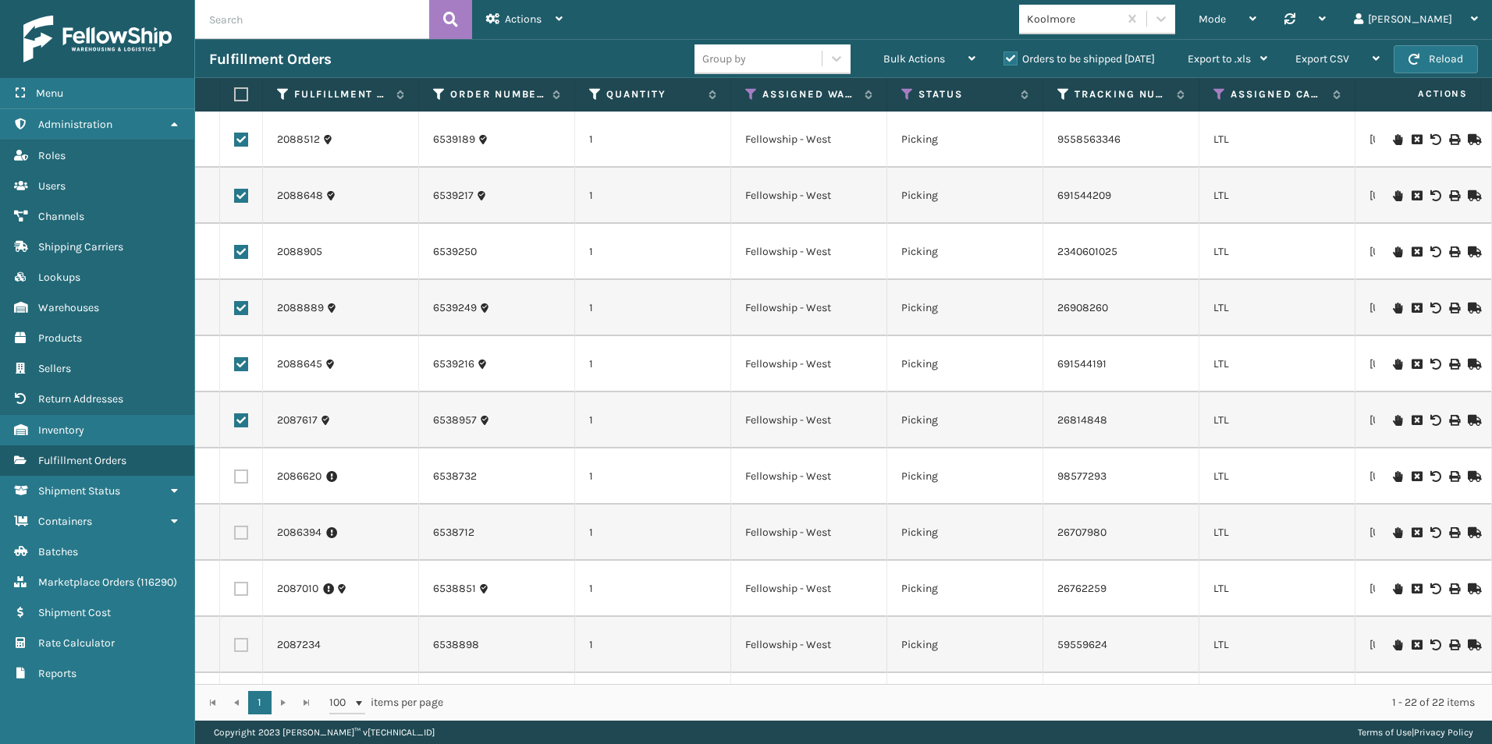
click at [239, 477] on label at bounding box center [241, 477] width 14 height 14
click at [235, 477] on input "checkbox" at bounding box center [234, 475] width 1 height 10
checkbox input "true"
click at [240, 529] on label at bounding box center [241, 533] width 14 height 14
click at [235, 529] on input "checkbox" at bounding box center [234, 531] width 1 height 10
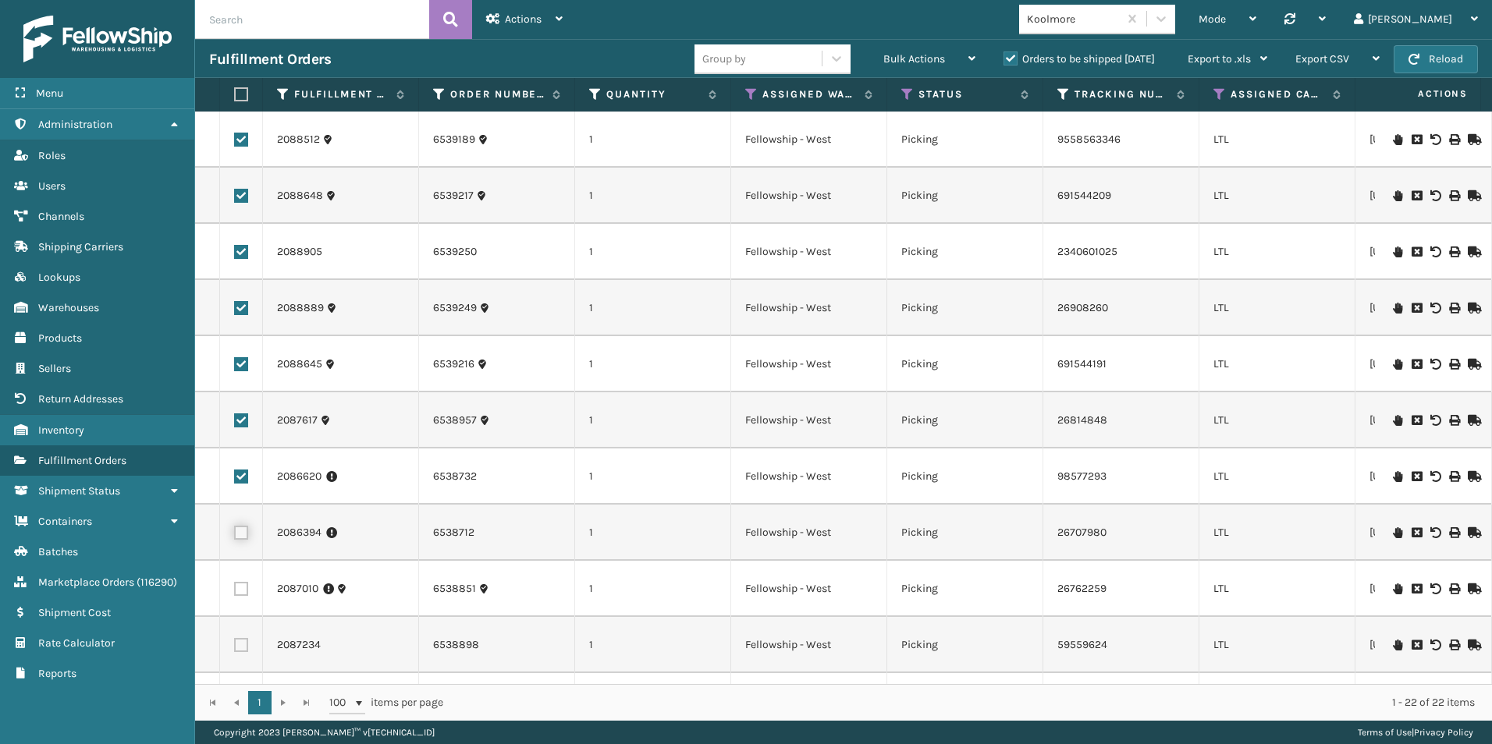
checkbox input "true"
click at [244, 587] on label at bounding box center [241, 589] width 14 height 14
click at [235, 587] on input "checkbox" at bounding box center [234, 587] width 1 height 10
checkbox input "true"
click at [243, 644] on label at bounding box center [241, 645] width 14 height 14
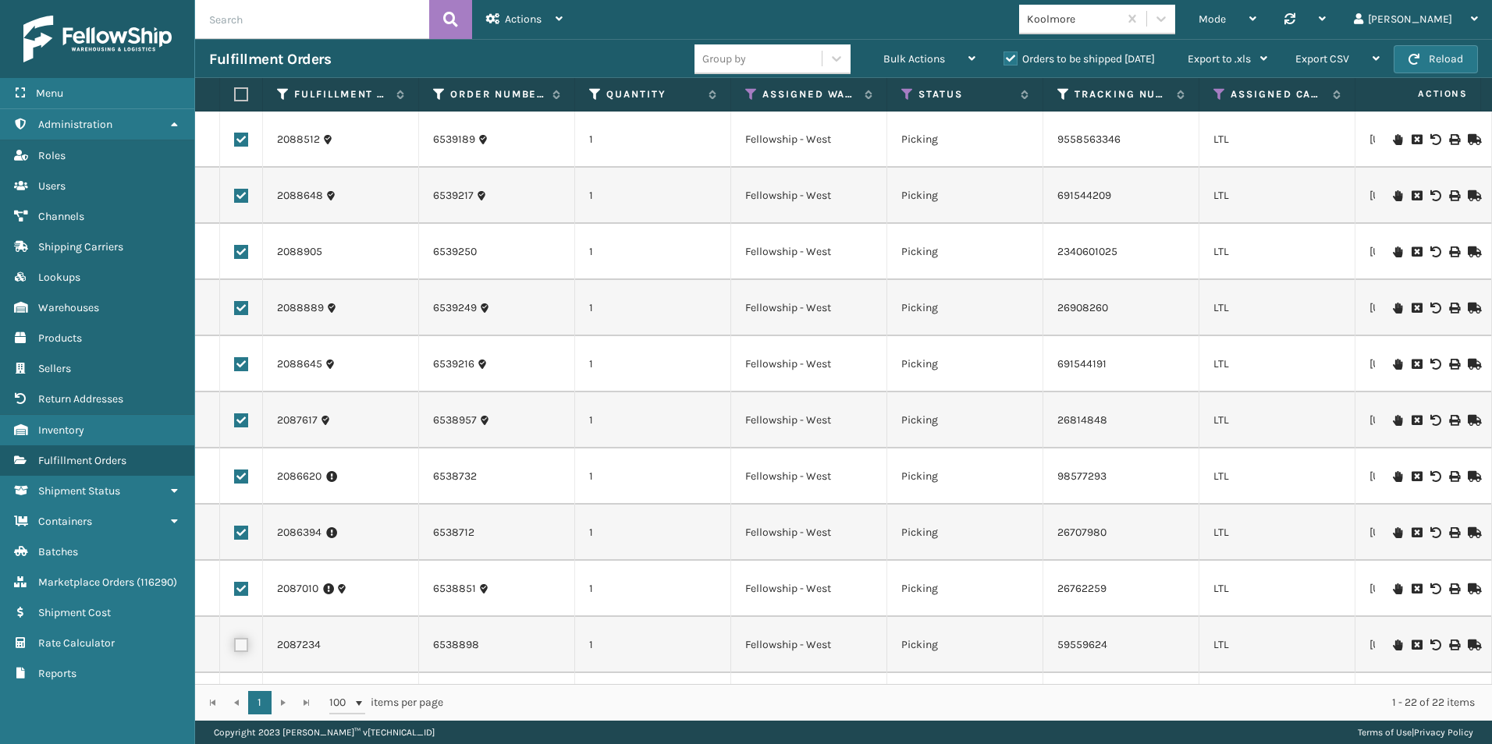
click at [235, 644] on input "checkbox" at bounding box center [234, 643] width 1 height 10
checkbox input "true"
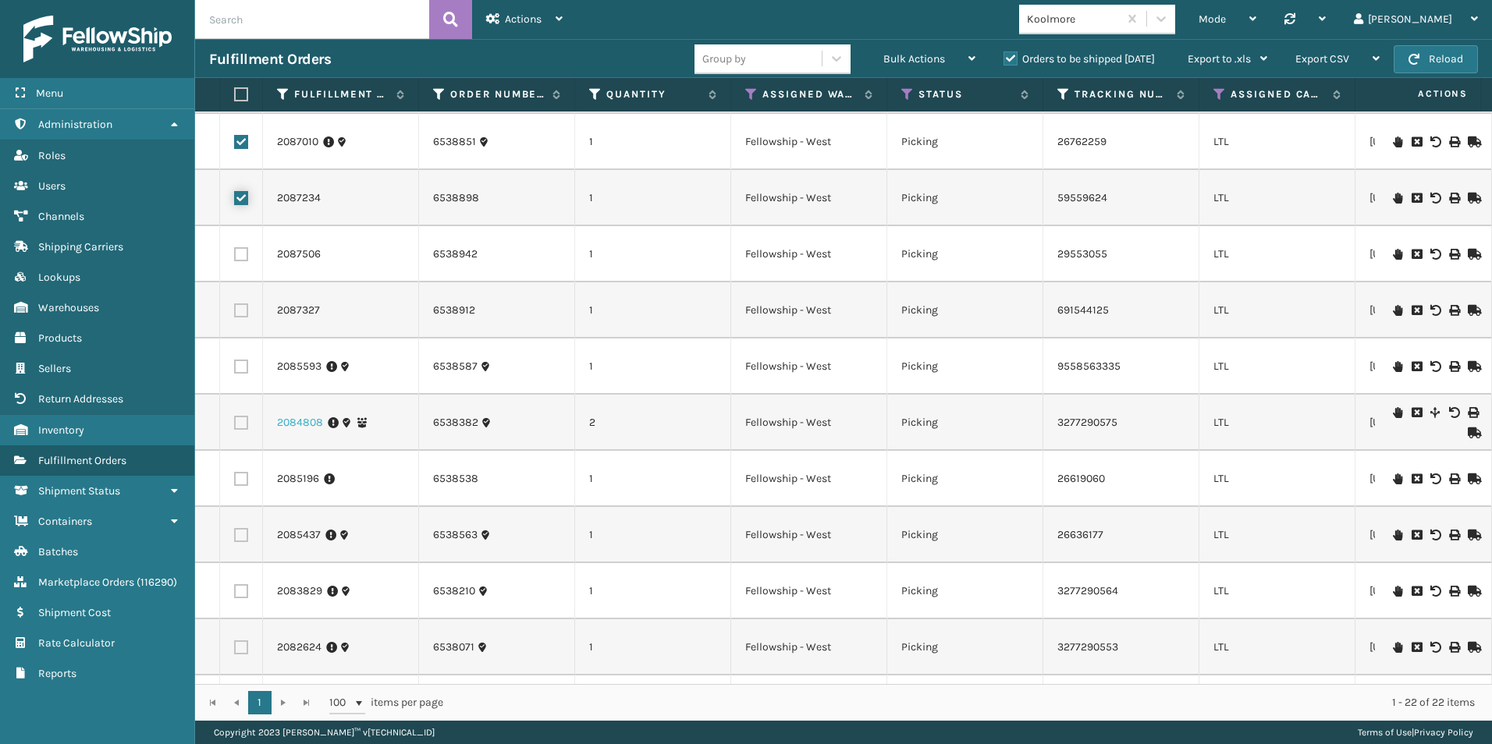
scroll to position [468, 0]
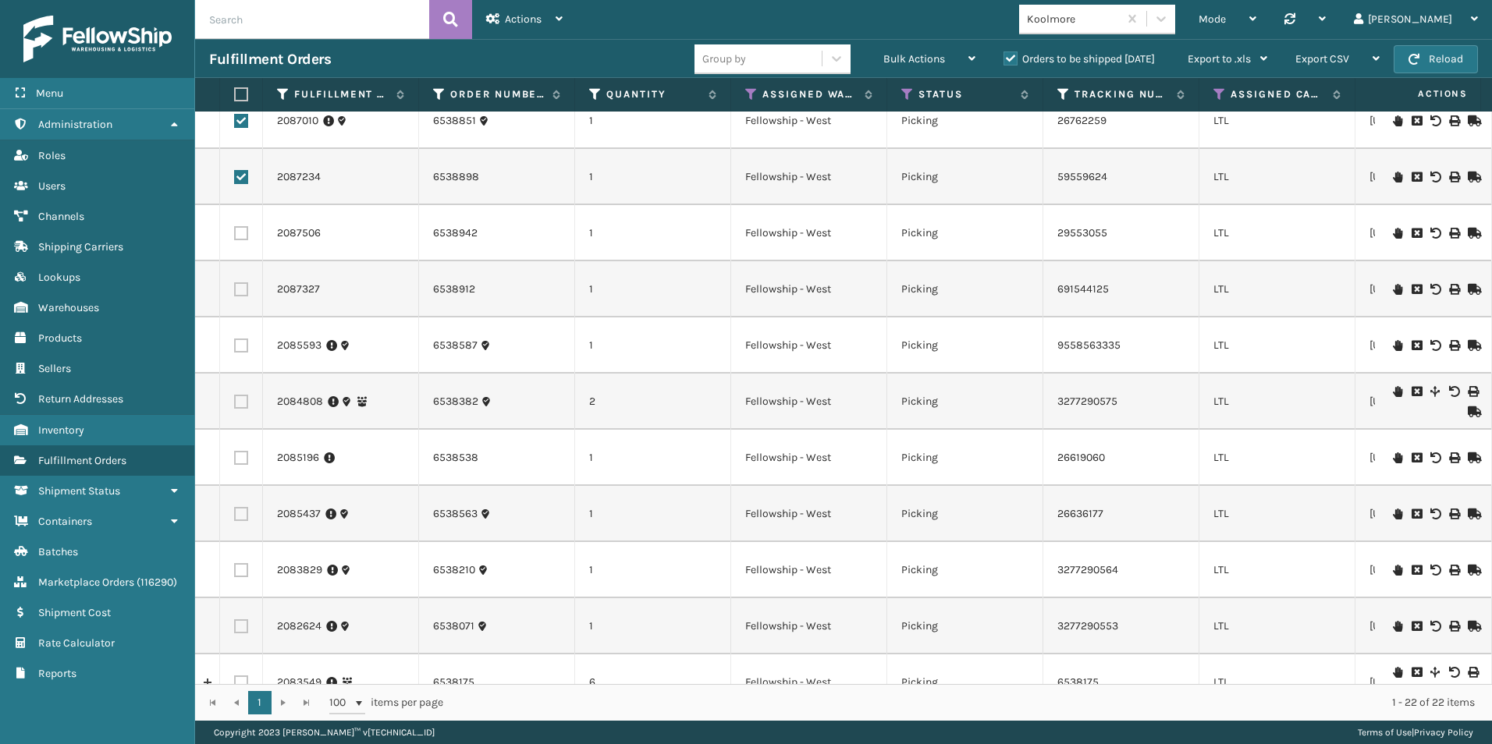
click at [240, 235] on label at bounding box center [241, 233] width 14 height 14
click at [235, 235] on input "checkbox" at bounding box center [234, 231] width 1 height 10
checkbox input "true"
click at [240, 286] on label at bounding box center [241, 289] width 14 height 14
click at [235, 286] on input "checkbox" at bounding box center [234, 287] width 1 height 10
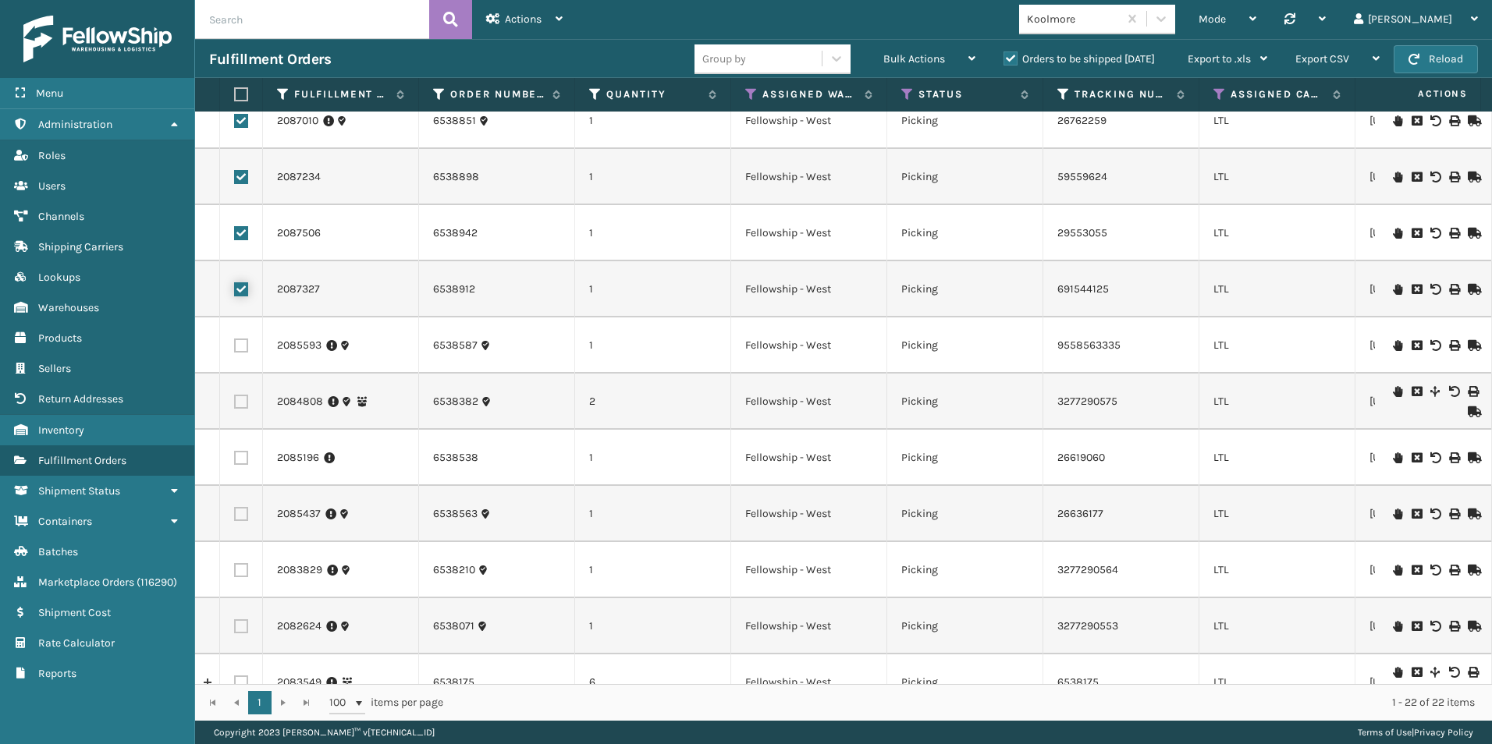
checkbox input "true"
click at [244, 346] on label at bounding box center [241, 346] width 14 height 14
click at [235, 346] on input "checkbox" at bounding box center [234, 344] width 1 height 10
checkbox input "true"
click at [247, 400] on label at bounding box center [241, 402] width 14 height 14
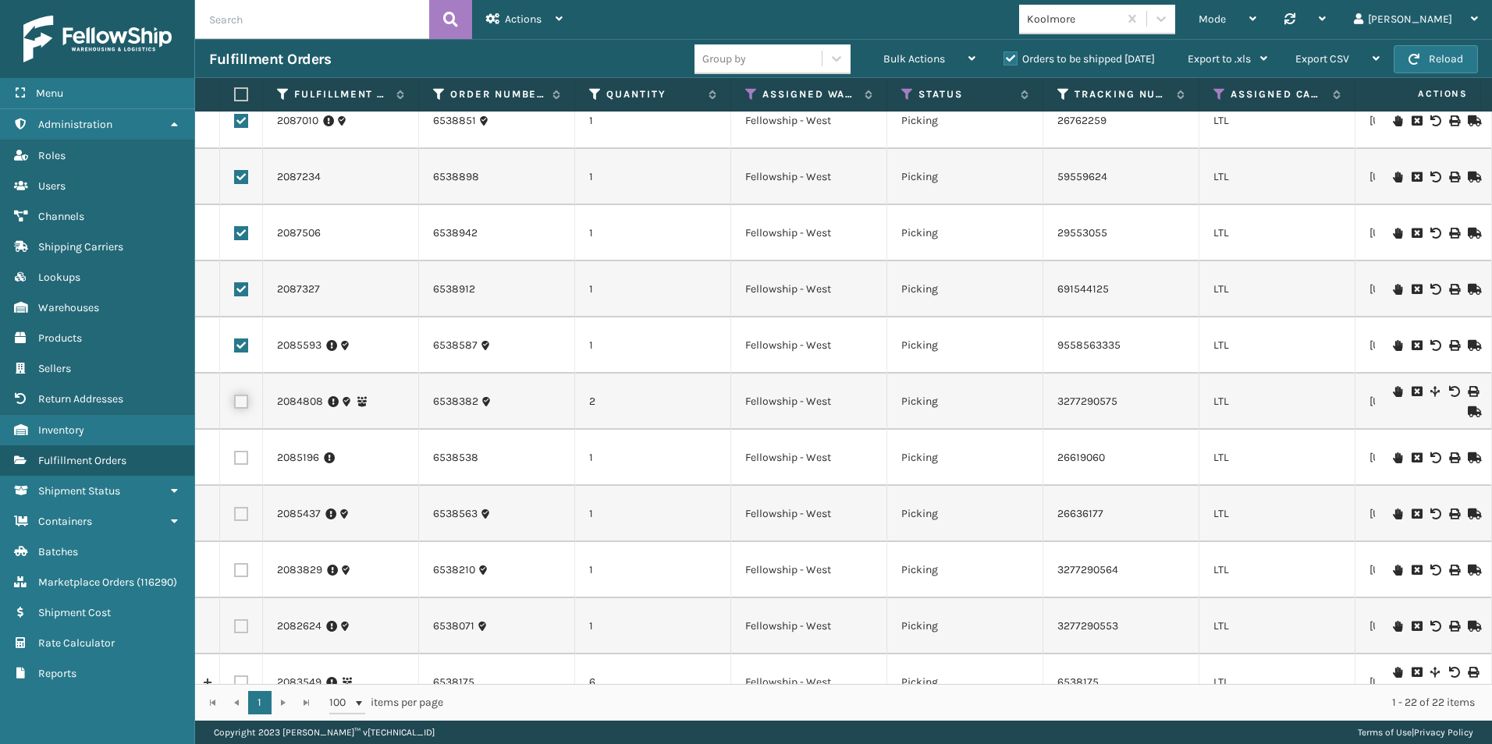
click at [235, 400] on input "checkbox" at bounding box center [234, 400] width 1 height 10
checkbox input "true"
click at [240, 458] on label at bounding box center [241, 458] width 14 height 14
click at [235, 458] on input "checkbox" at bounding box center [234, 456] width 1 height 10
checkbox input "true"
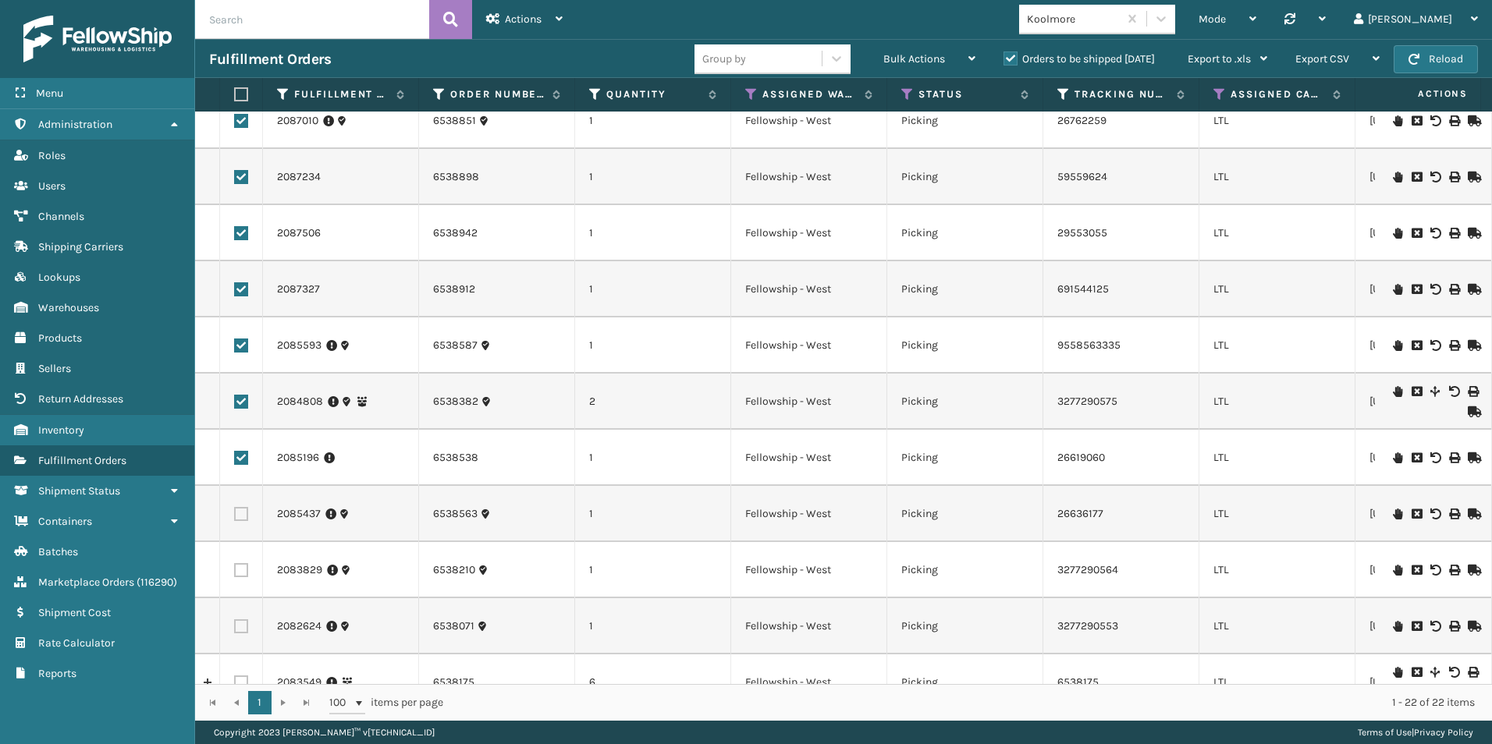
click at [238, 513] on label at bounding box center [241, 514] width 14 height 14
click at [235, 513] on input "checkbox" at bounding box center [234, 512] width 1 height 10
checkbox input "true"
click at [242, 568] on label at bounding box center [241, 570] width 14 height 14
click at [235, 568] on input "checkbox" at bounding box center [234, 568] width 1 height 10
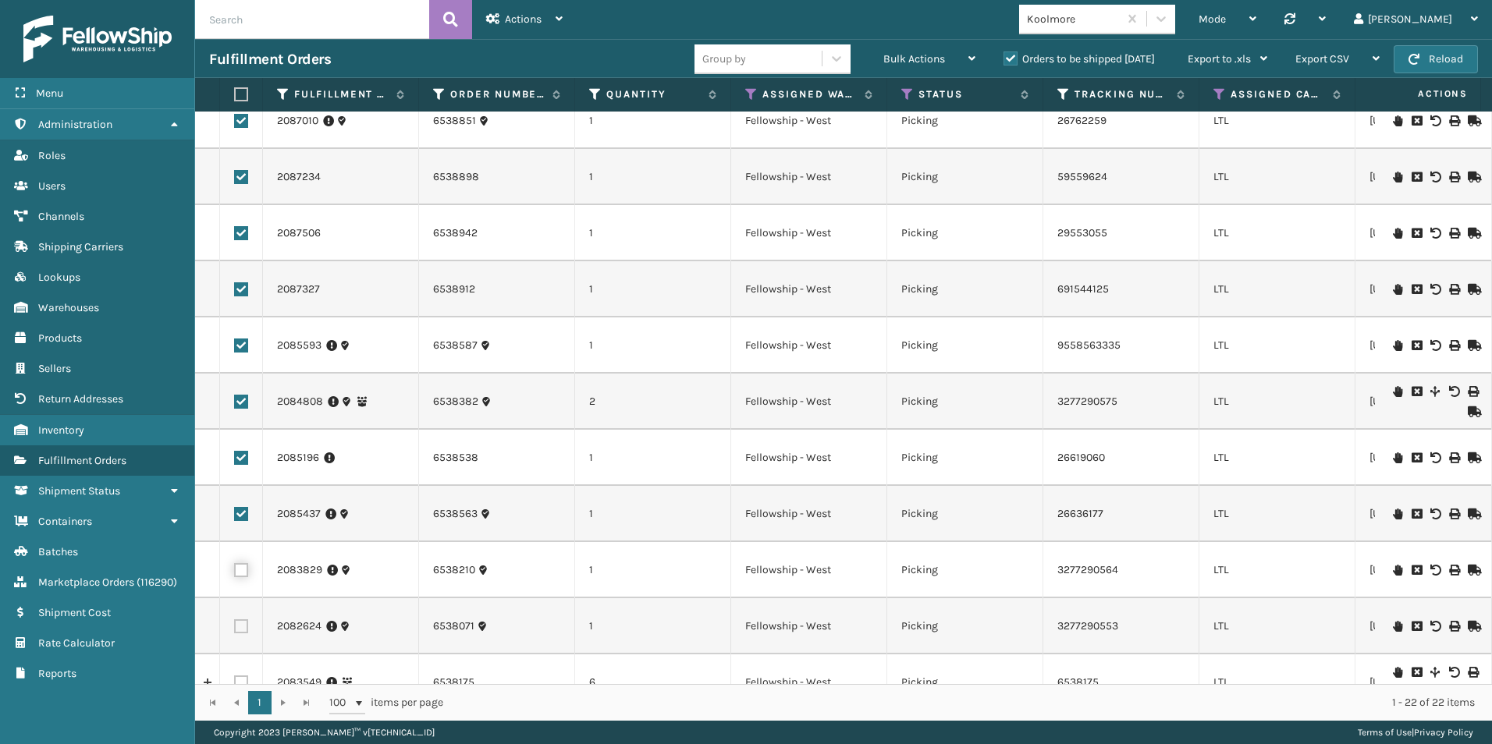
checkbox input "true"
click at [242, 627] on label at bounding box center [241, 627] width 14 height 14
click at [235, 627] on input "checkbox" at bounding box center [234, 625] width 1 height 10
checkbox input "true"
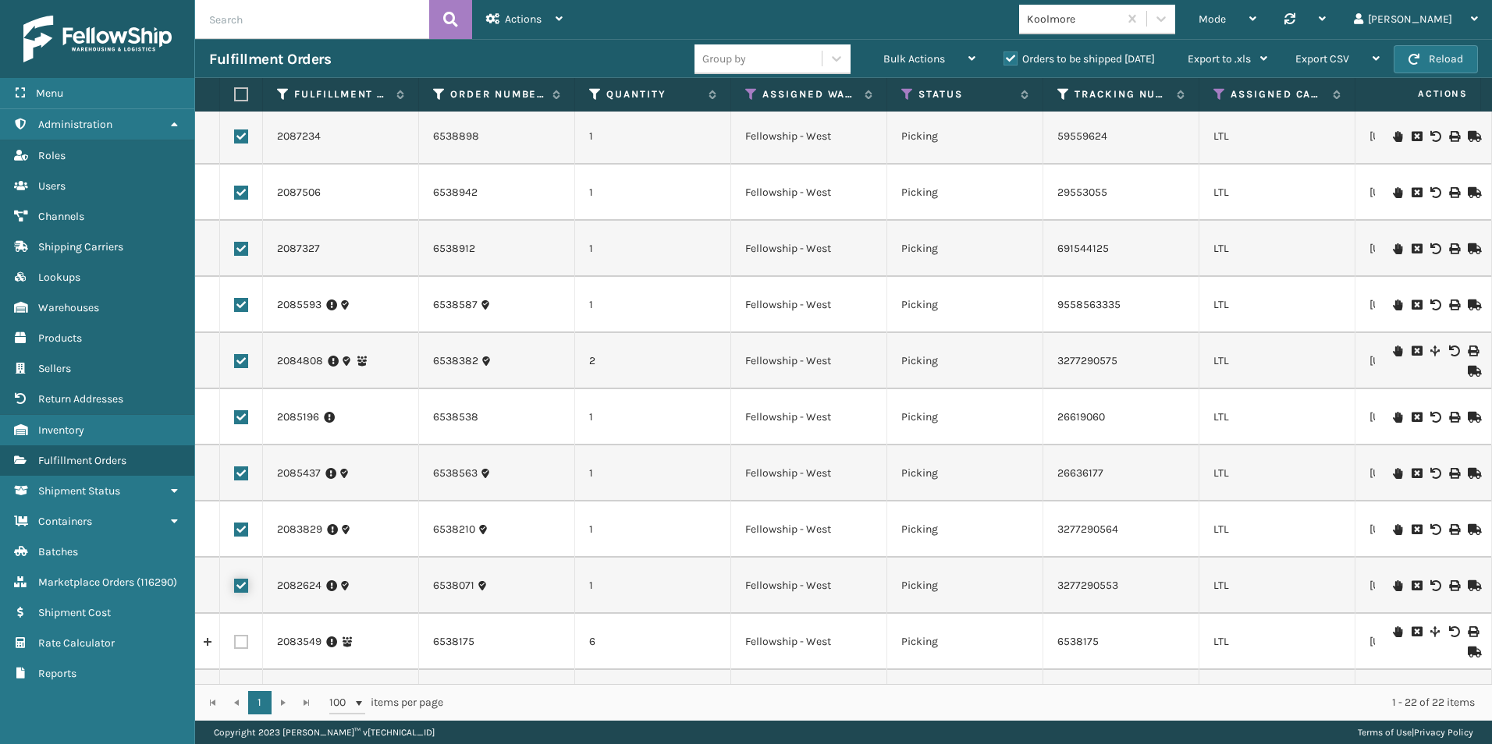
scroll to position [546, 0]
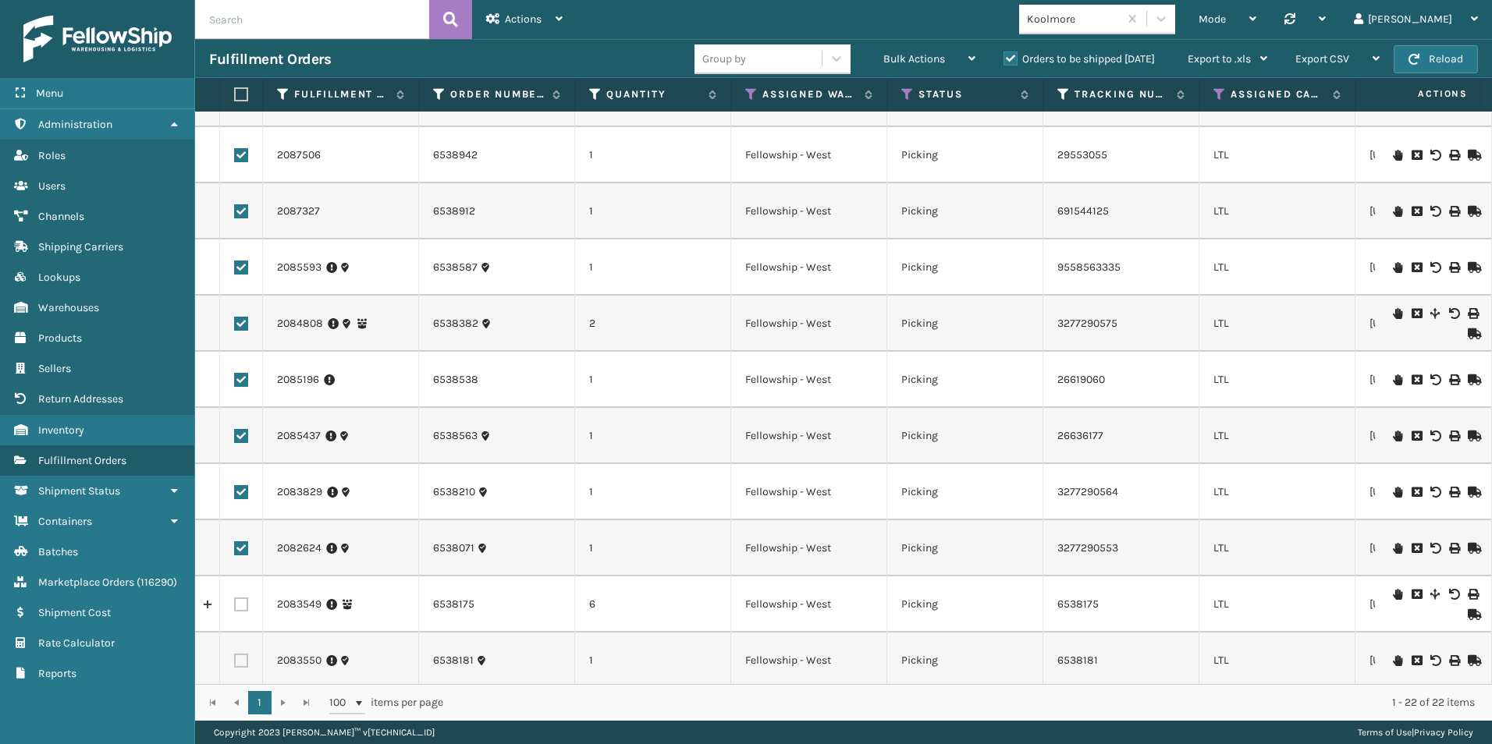
click at [237, 602] on label at bounding box center [241, 605] width 14 height 14
click at [235, 602] on input "checkbox" at bounding box center [234, 603] width 1 height 10
checkbox input "true"
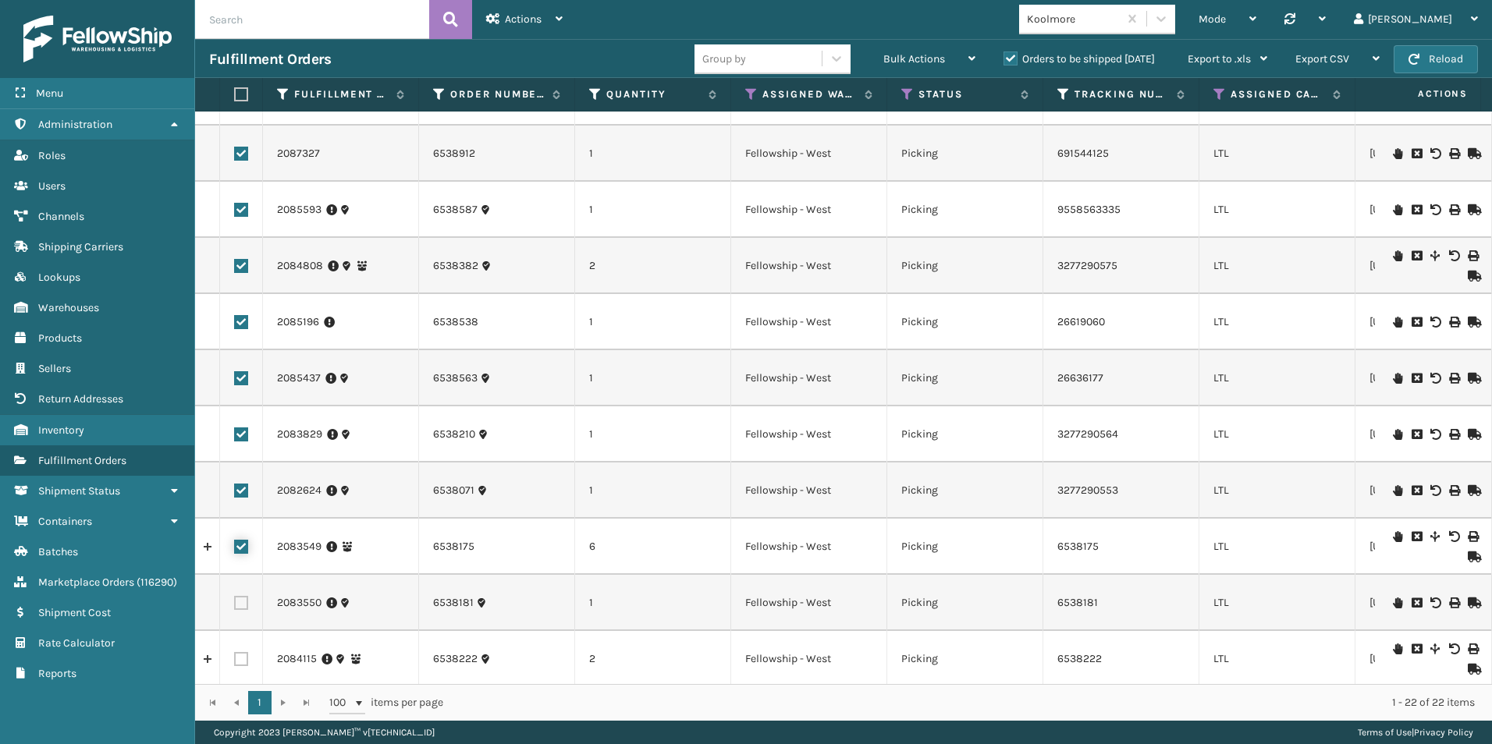
scroll to position [675, 0]
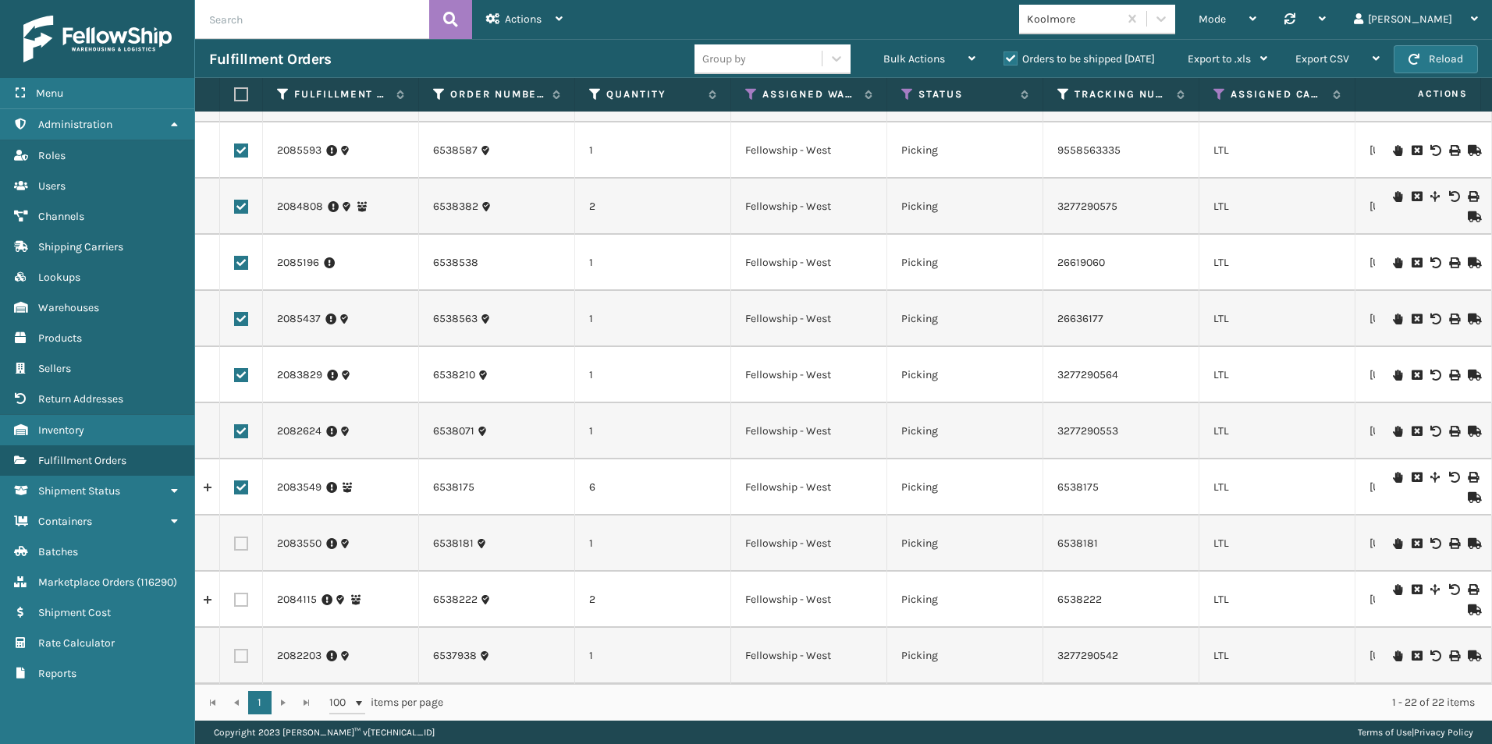
click at [243, 537] on label at bounding box center [241, 544] width 14 height 14
click at [235, 537] on input "checkbox" at bounding box center [234, 542] width 1 height 10
checkbox input "true"
click at [243, 593] on label at bounding box center [241, 600] width 14 height 14
click at [235, 593] on input "checkbox" at bounding box center [234, 598] width 1 height 10
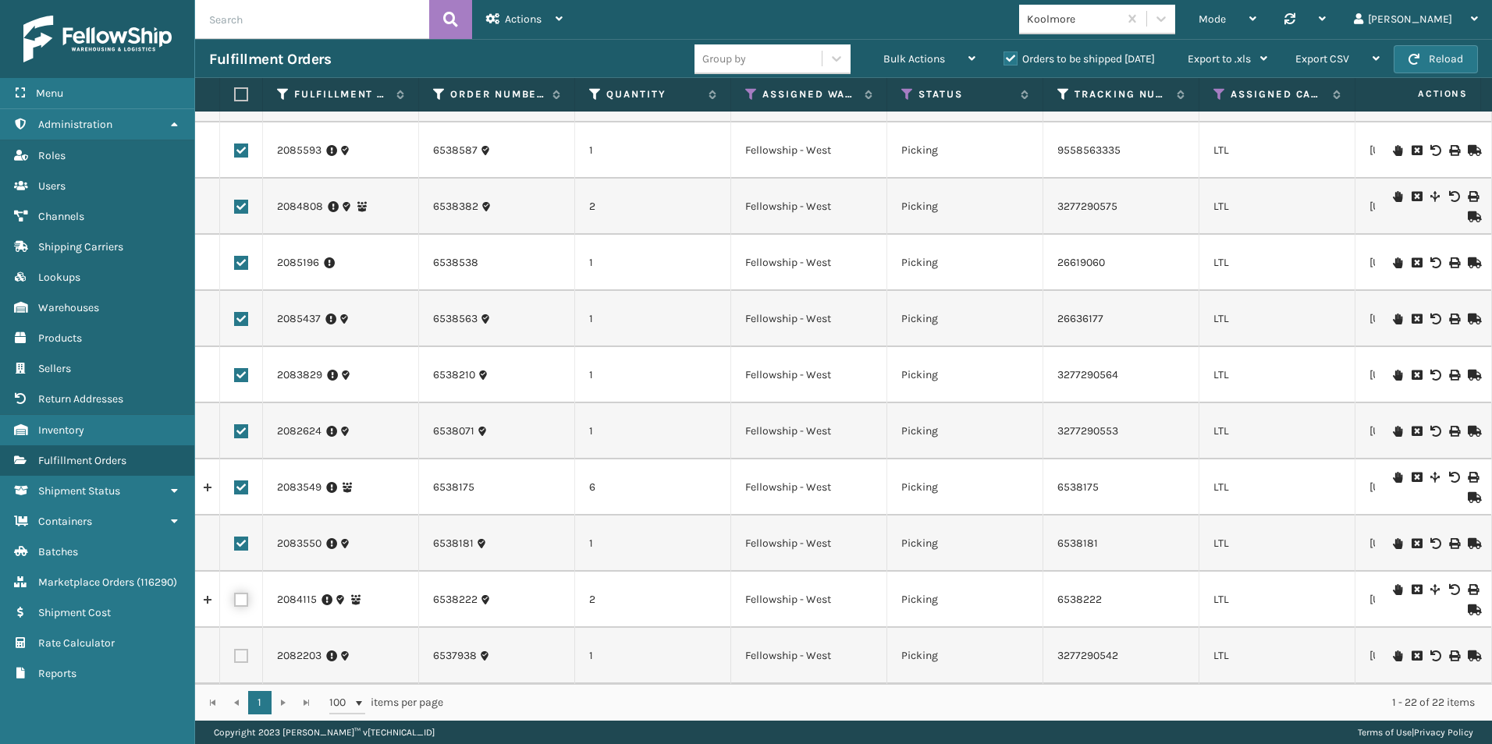
checkbox input "true"
click at [243, 649] on label at bounding box center [241, 656] width 14 height 14
click at [235, 649] on input "checkbox" at bounding box center [234, 654] width 1 height 10
checkbox input "true"
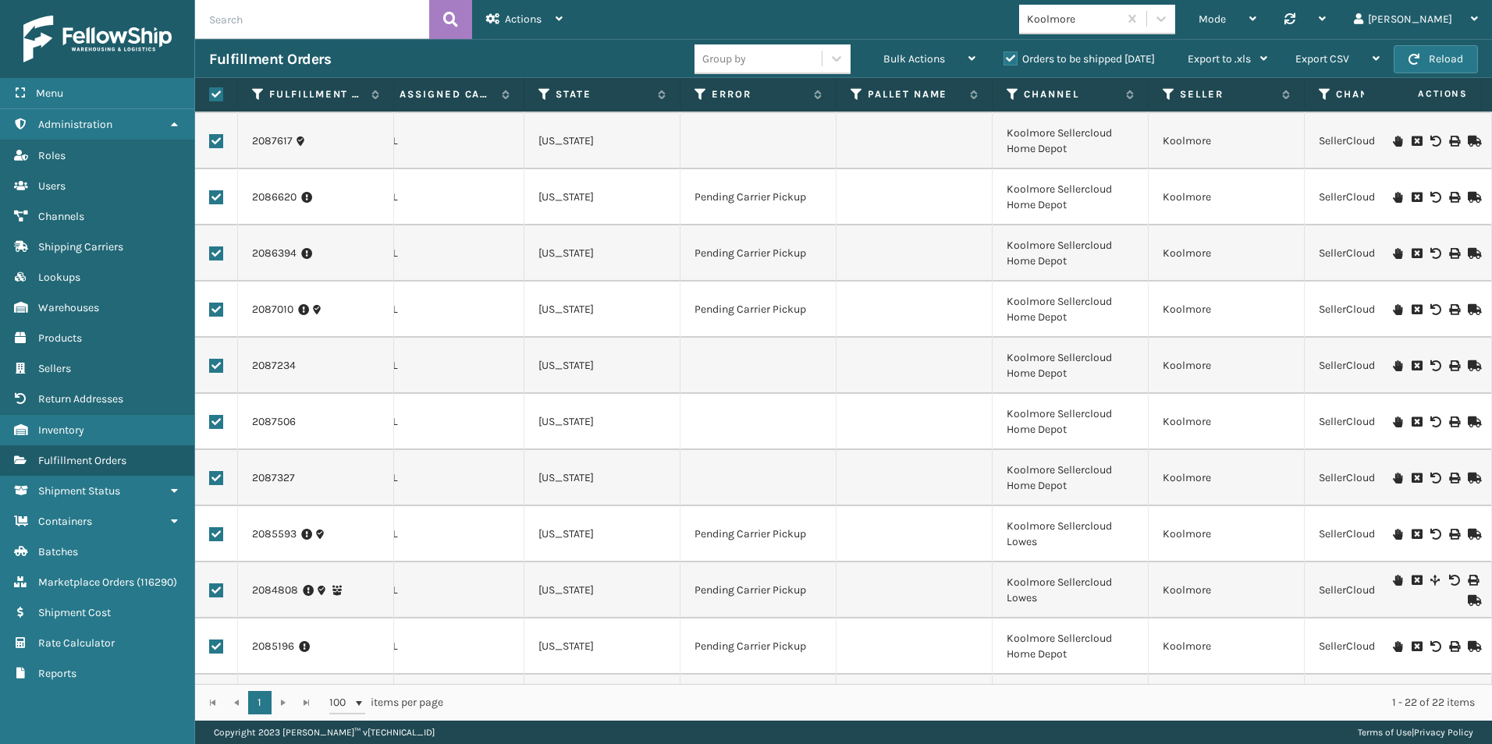
scroll to position [285, 831]
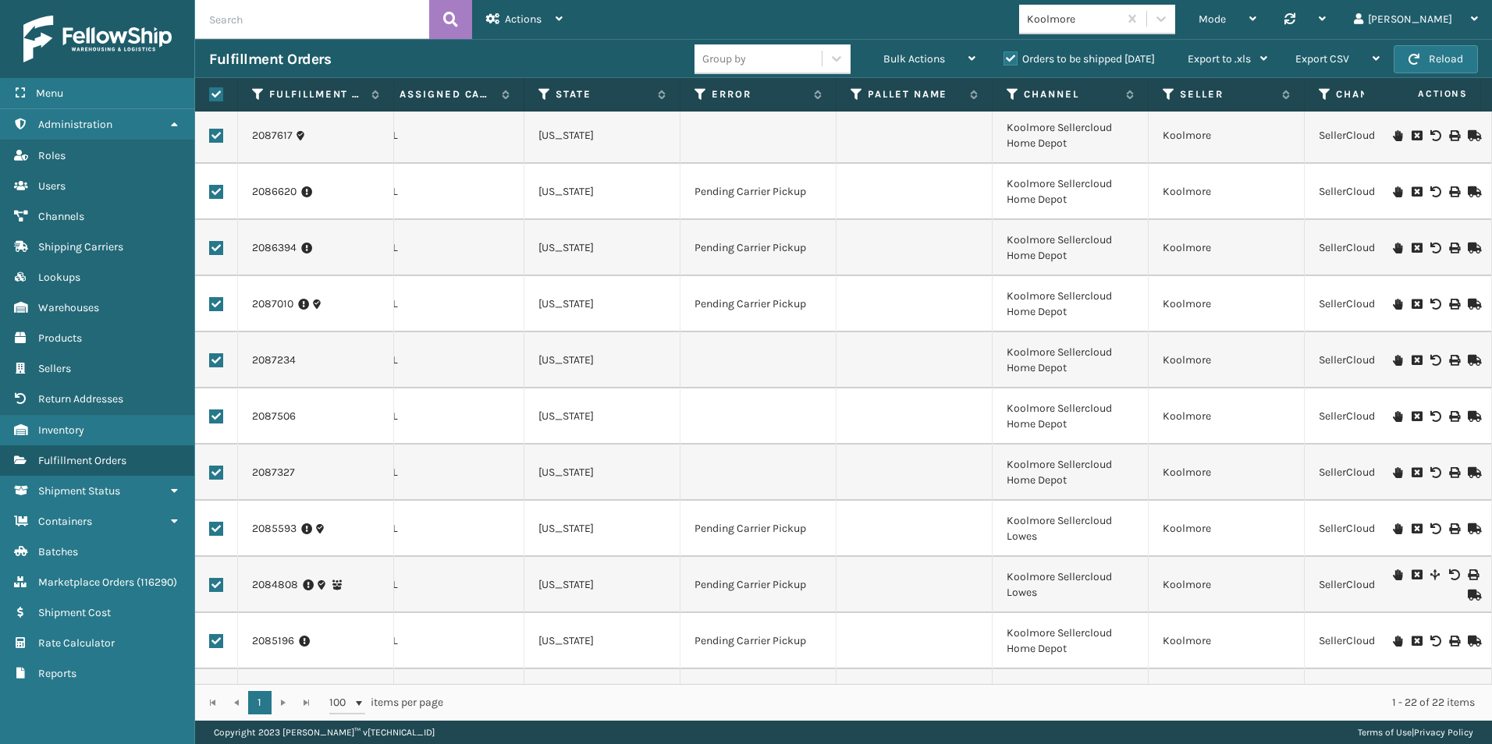
click at [1393, 471] on icon at bounding box center [1397, 472] width 9 height 11
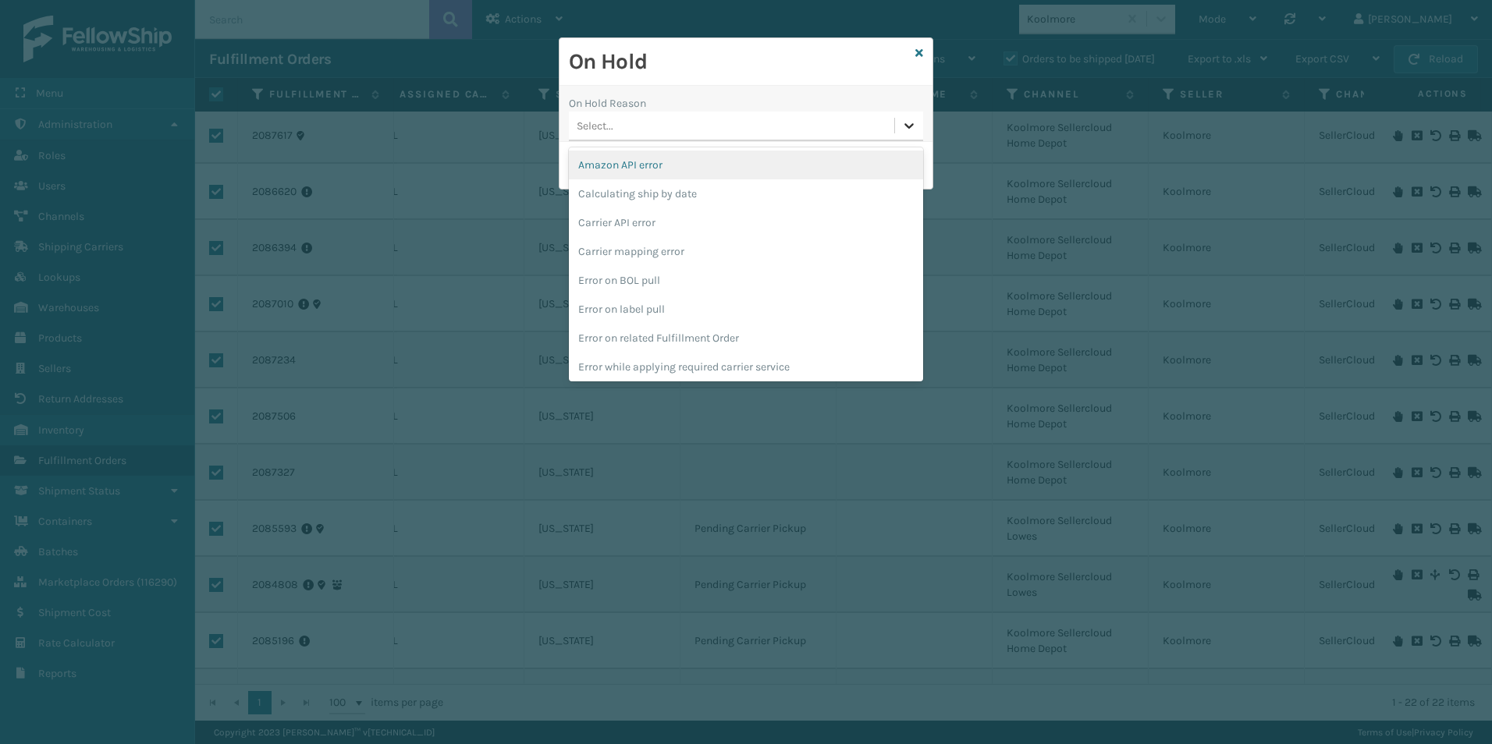
drag, startPoint x: 906, startPoint y: 130, endPoint x: 919, endPoint y: 127, distance: 13.6
click at [906, 130] on icon at bounding box center [909, 126] width 16 height 16
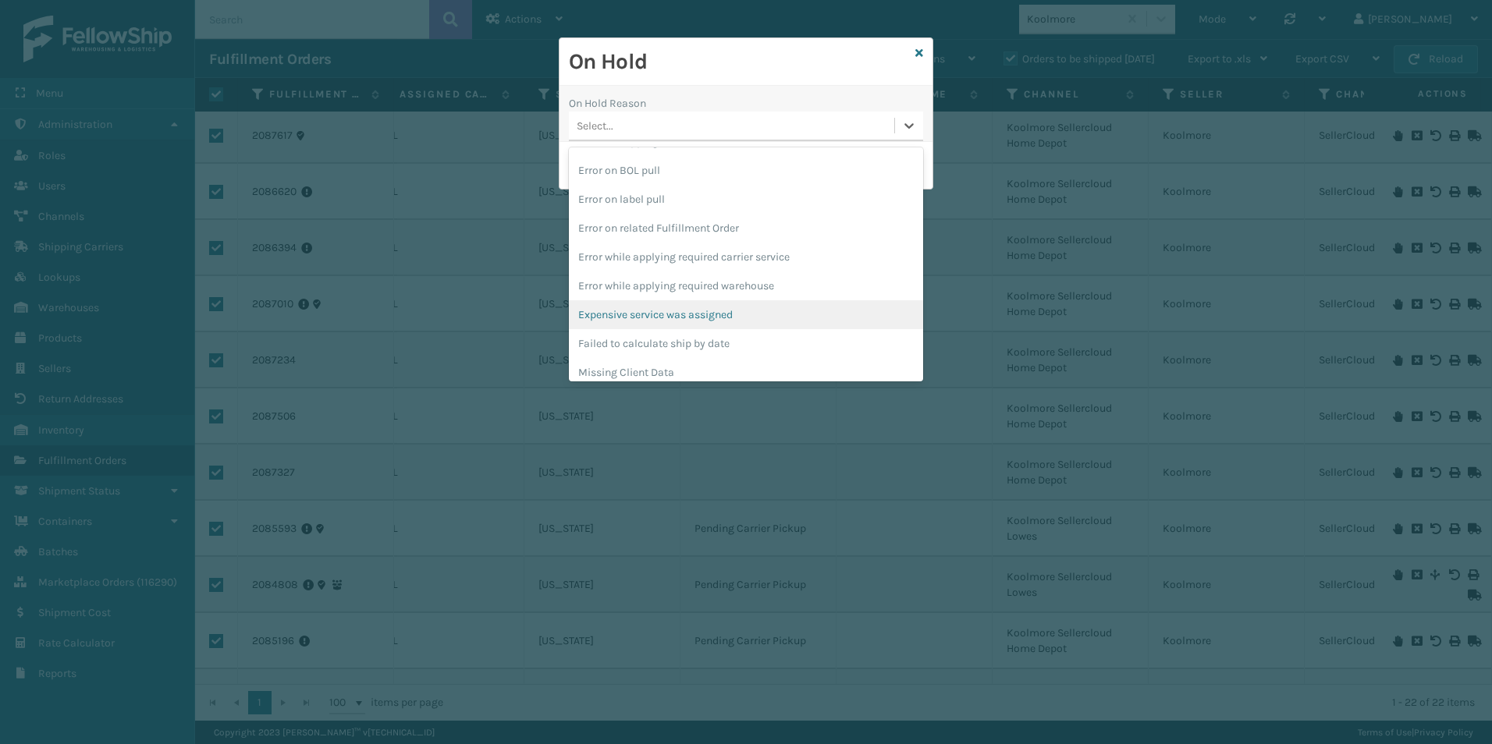
scroll to position [468, 0]
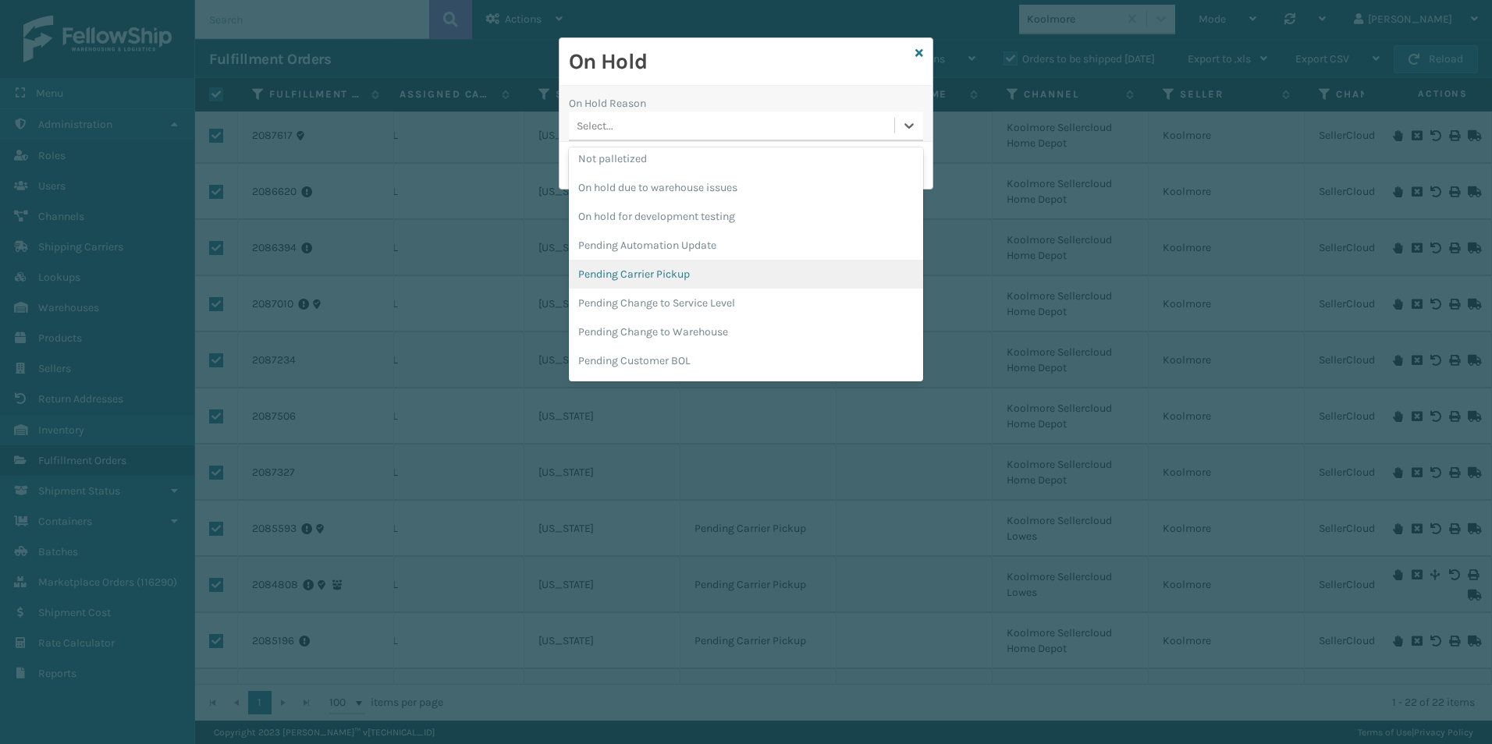
click at [676, 274] on div "Pending Carrier Pickup" at bounding box center [746, 274] width 354 height 29
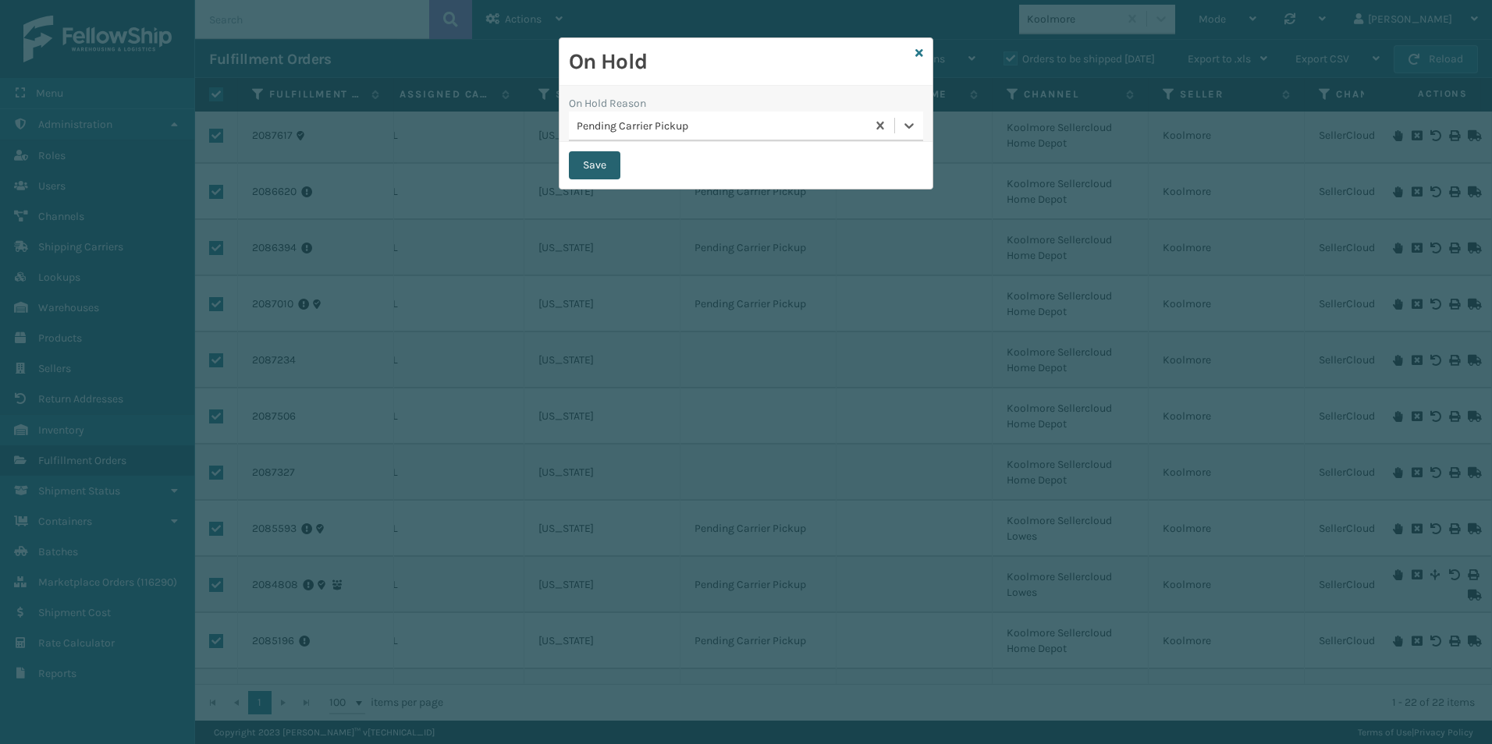
click at [588, 163] on button "Save" at bounding box center [595, 165] width 52 height 28
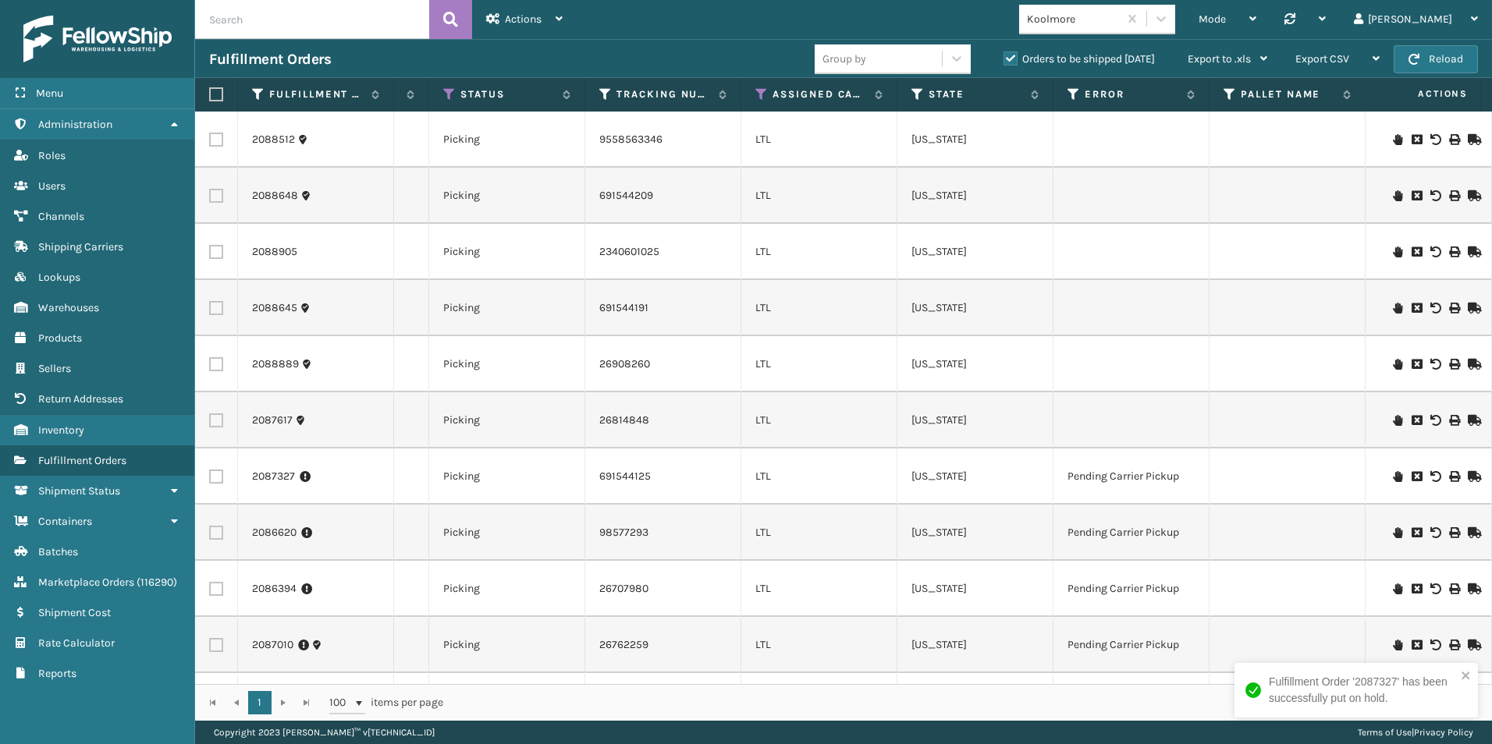
scroll to position [0, 533]
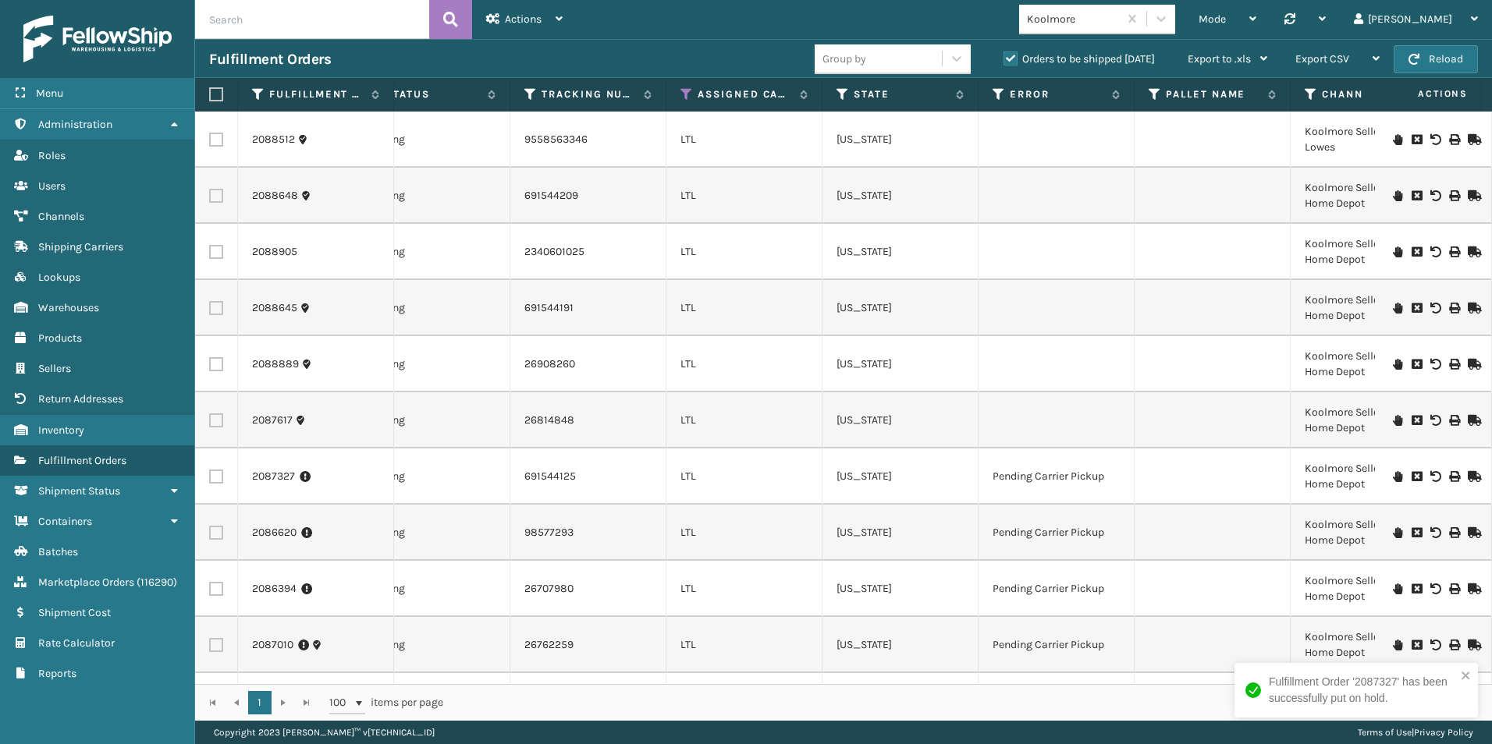
click at [1393, 142] on icon at bounding box center [1397, 139] width 9 height 11
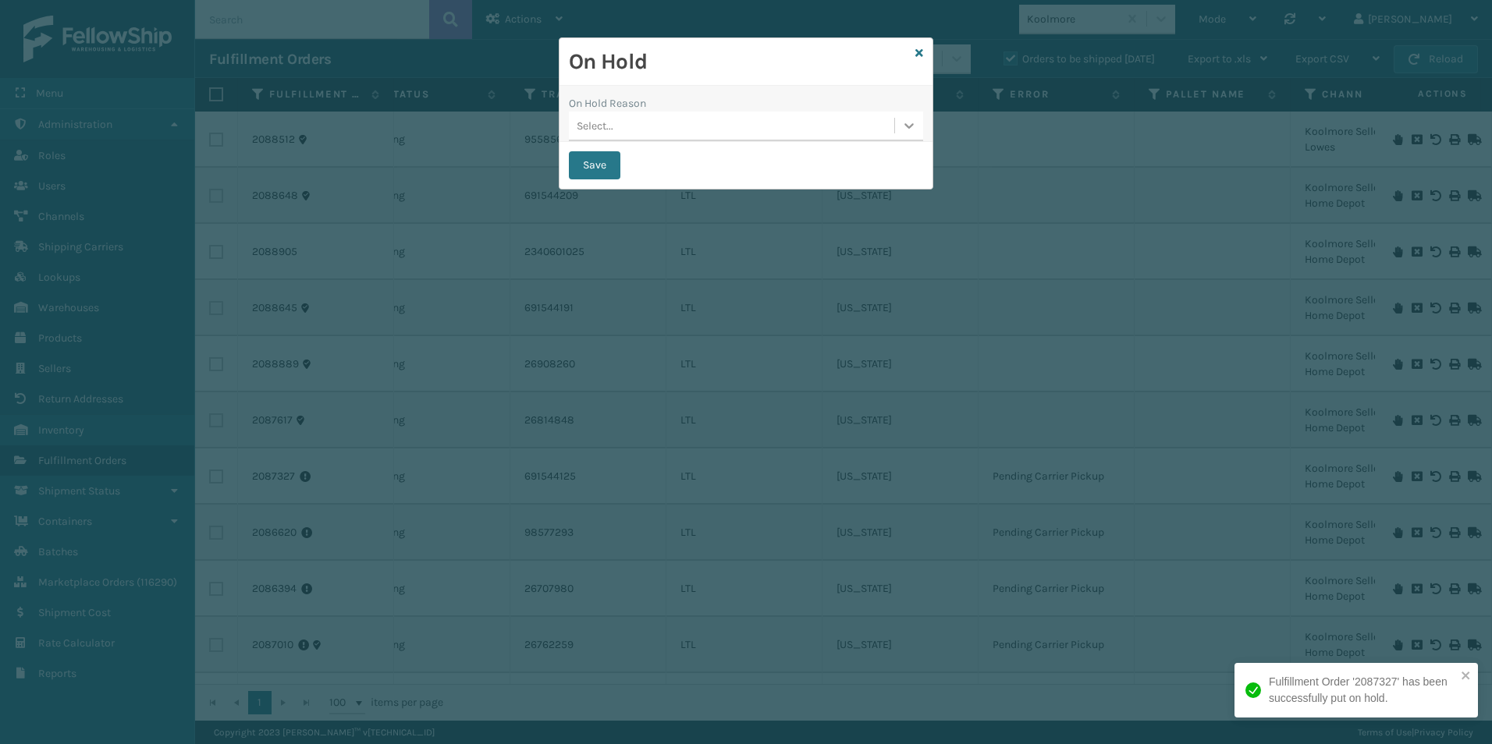
click at [900, 130] on div at bounding box center [909, 126] width 28 height 28
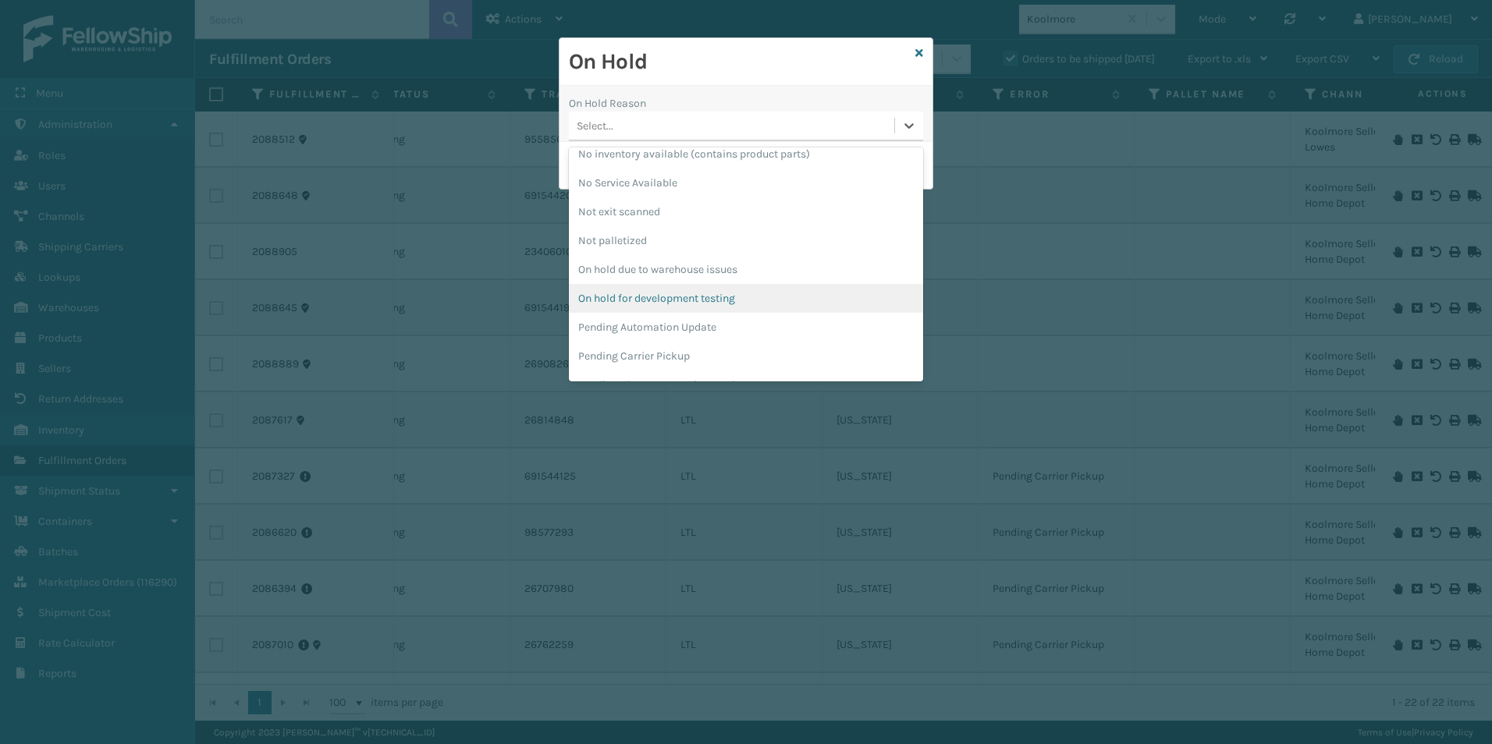
scroll to position [390, 0]
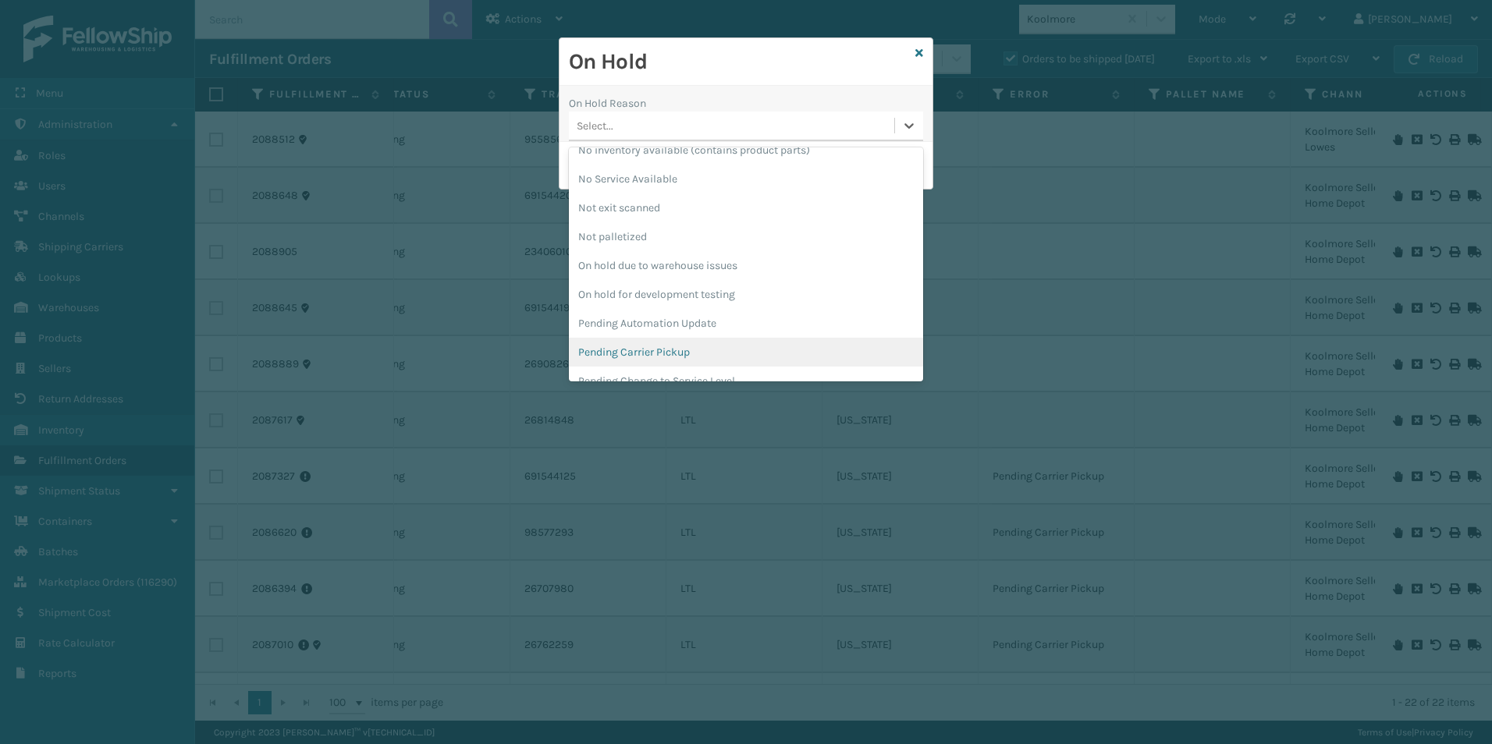
click at [654, 344] on div "Pending Carrier Pickup" at bounding box center [746, 352] width 354 height 29
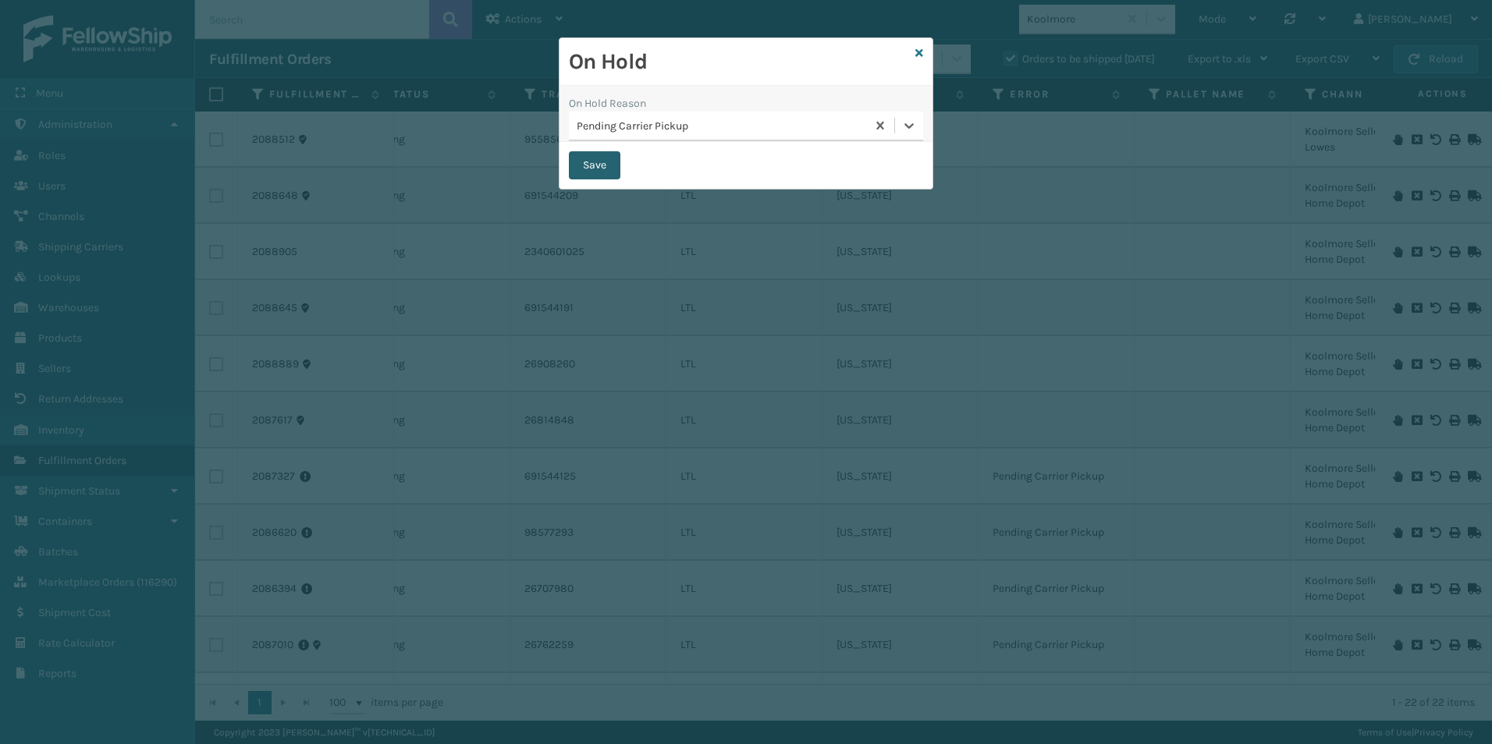
click at [599, 166] on button "Save" at bounding box center [595, 165] width 52 height 28
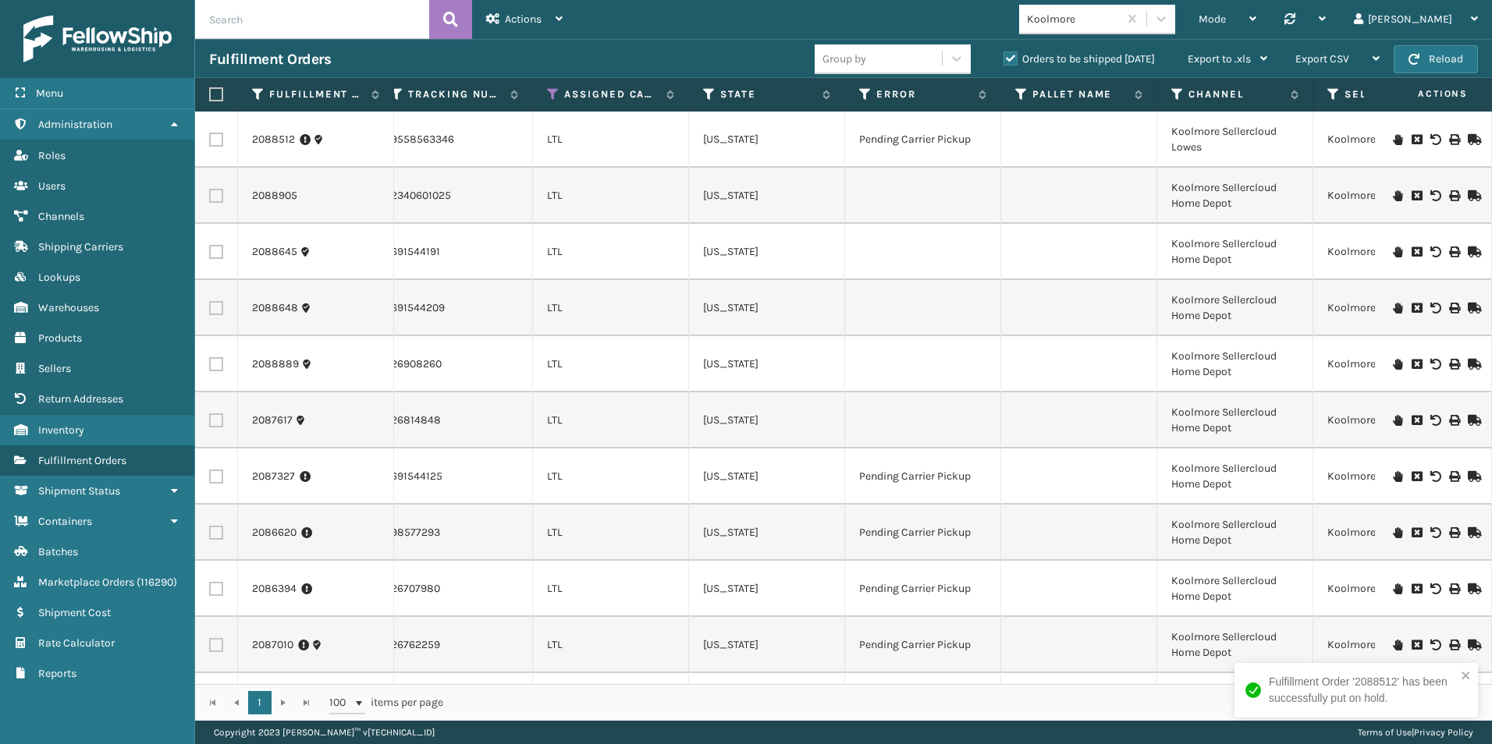
scroll to position [0, 760]
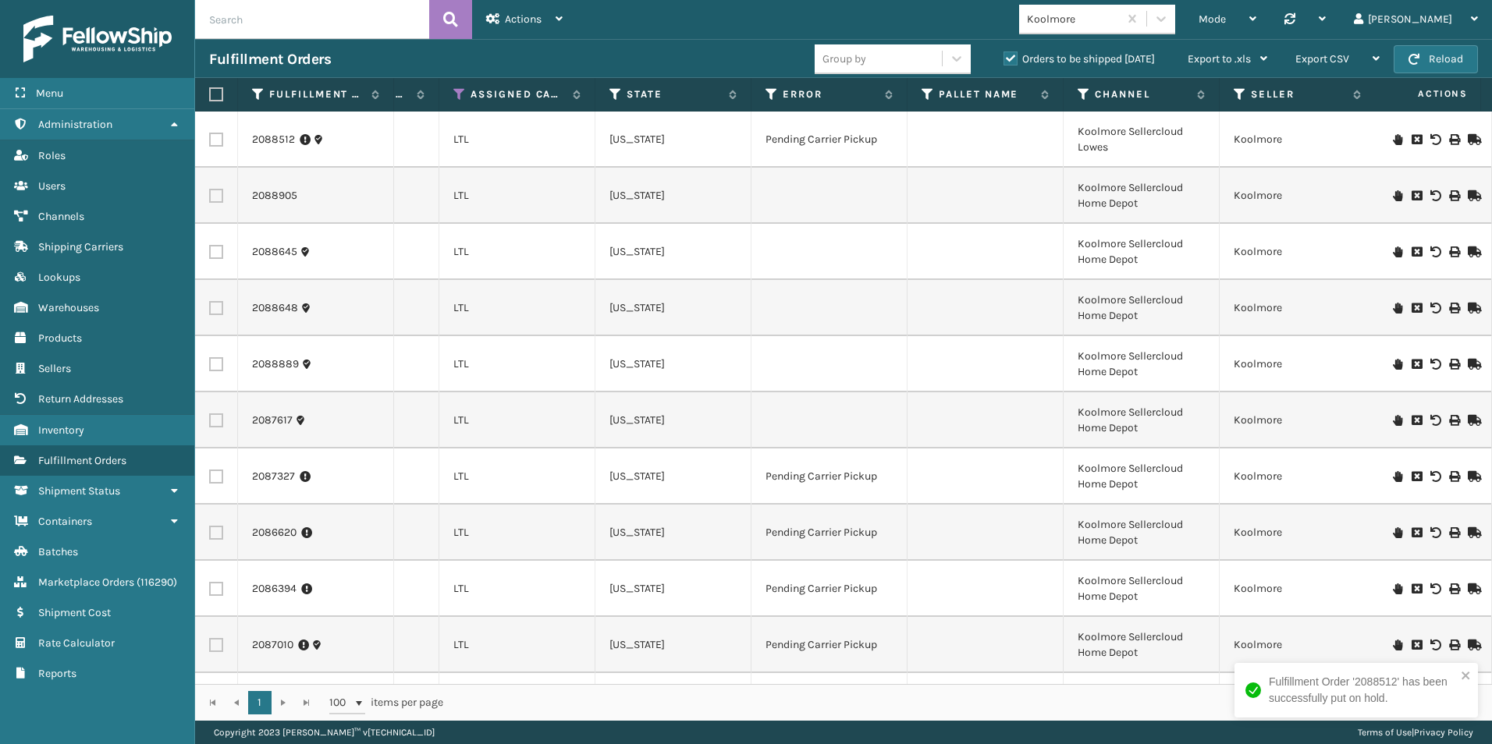
click at [1393, 192] on icon at bounding box center [1397, 195] width 9 height 11
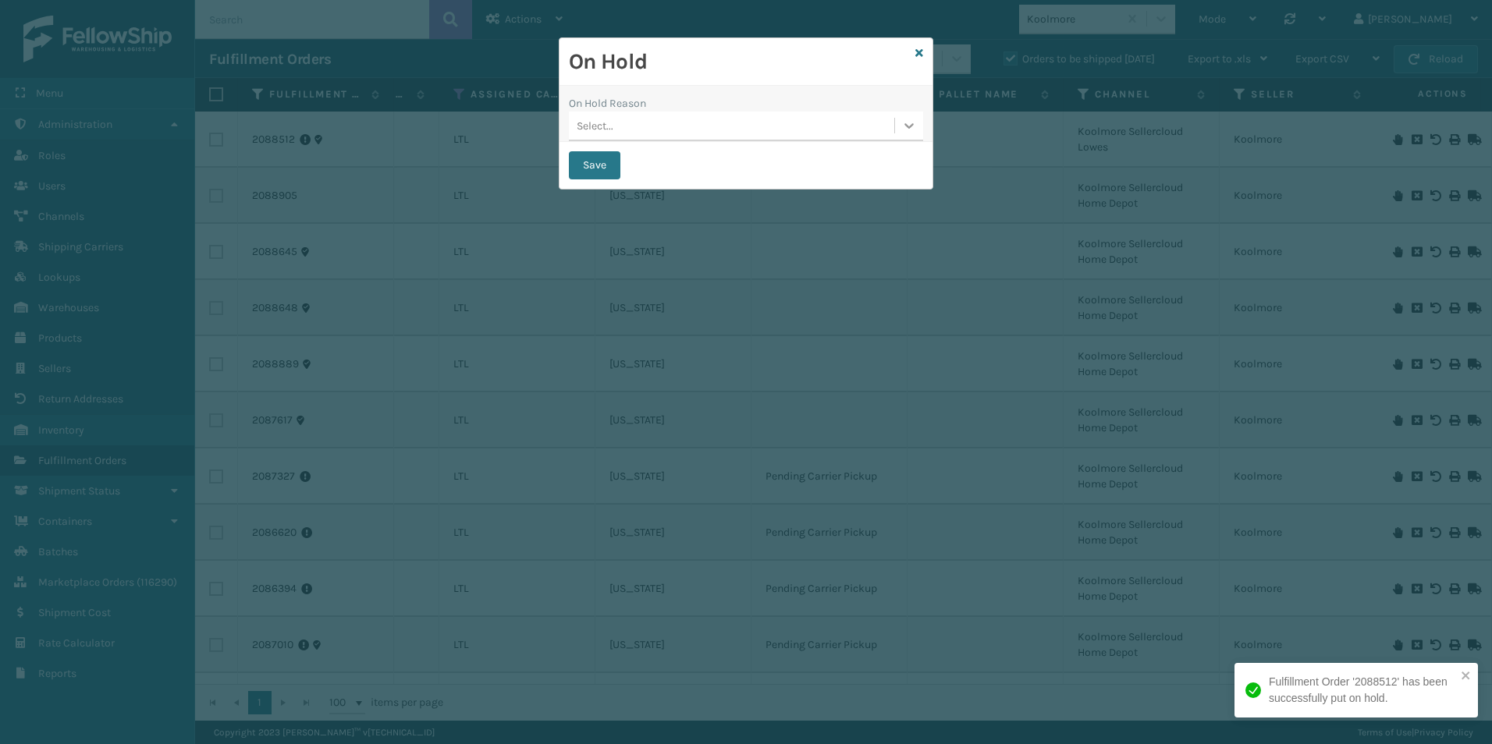
click at [918, 128] on div at bounding box center [909, 126] width 28 height 28
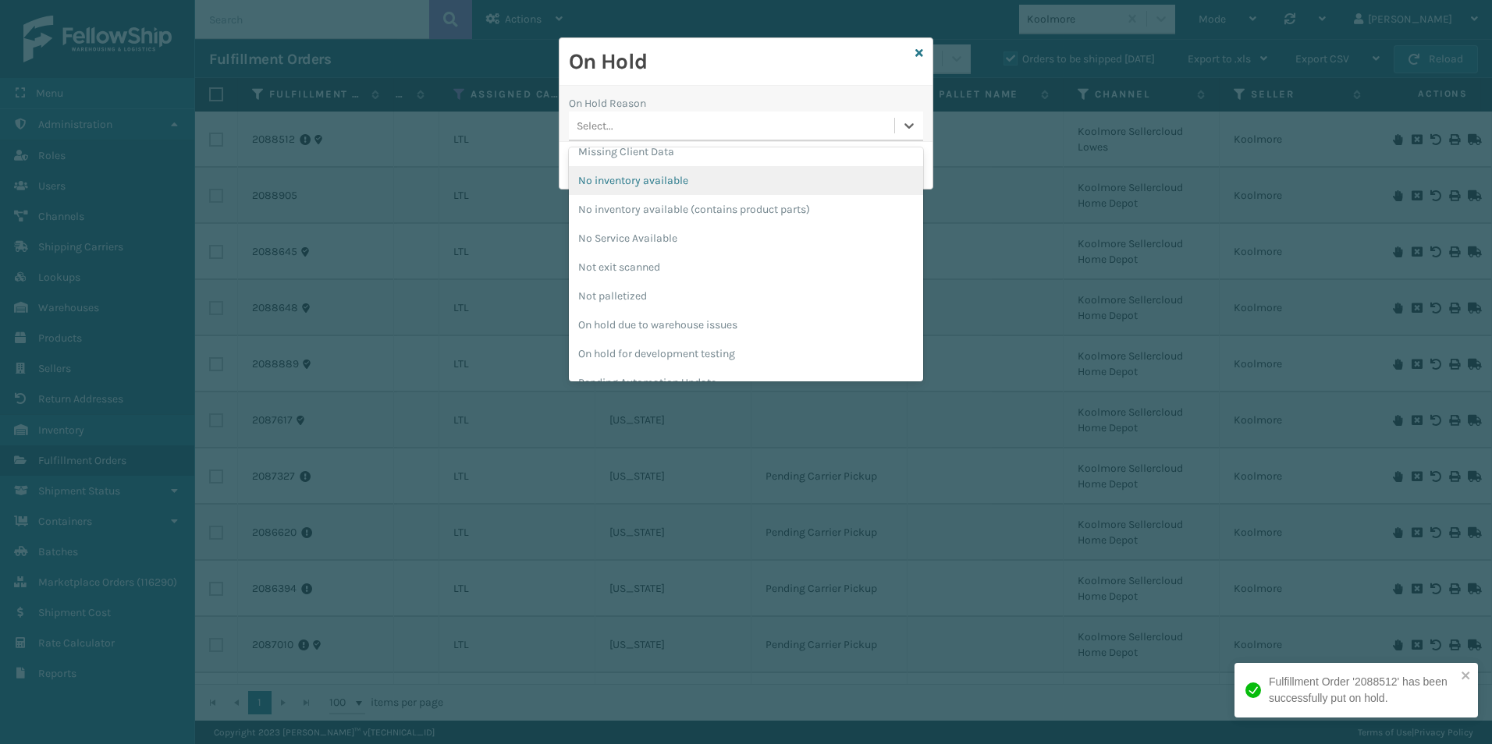
scroll to position [390, 0]
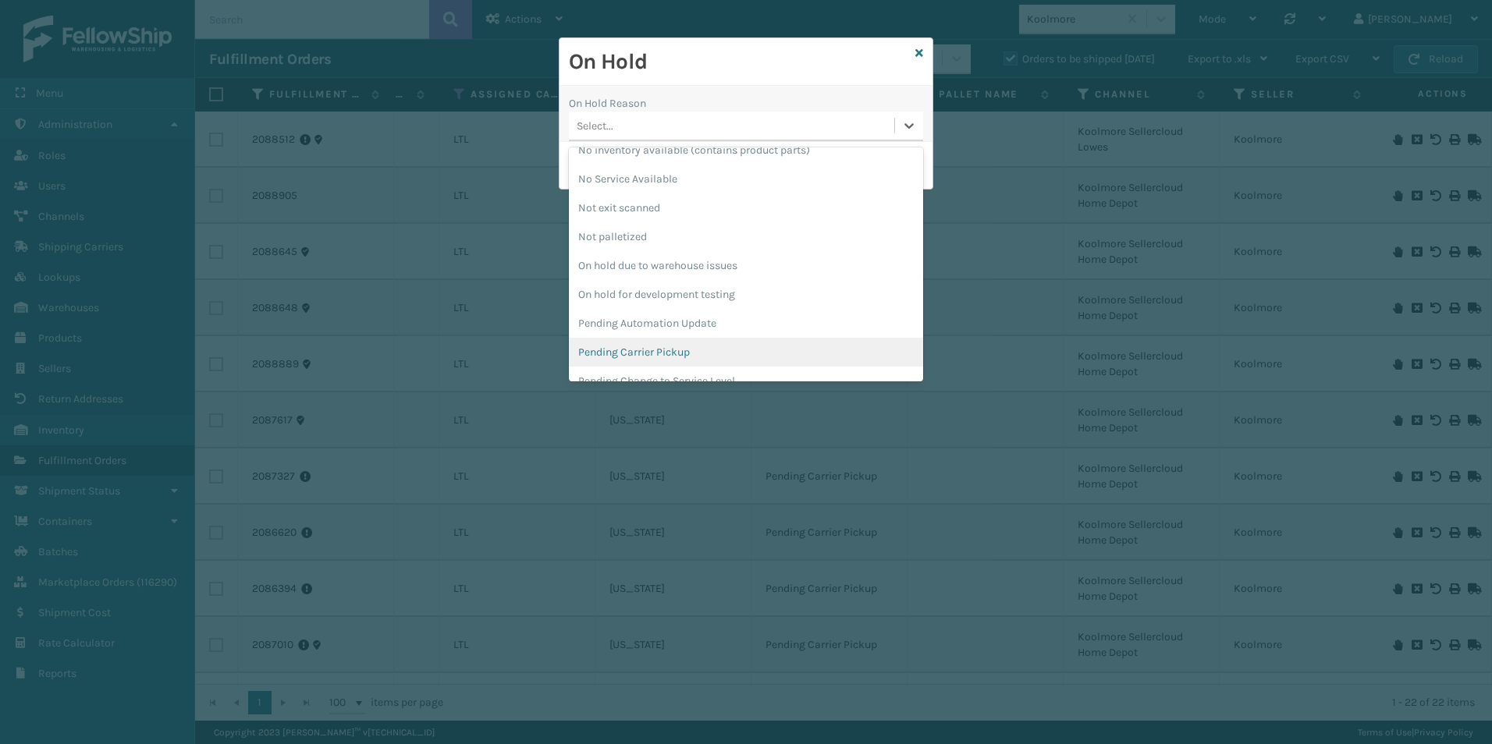
drag, startPoint x: 625, startPoint y: 351, endPoint x: 651, endPoint y: 283, distance: 72.6
click at [627, 344] on div "Pending Carrier Pickup" at bounding box center [746, 352] width 354 height 29
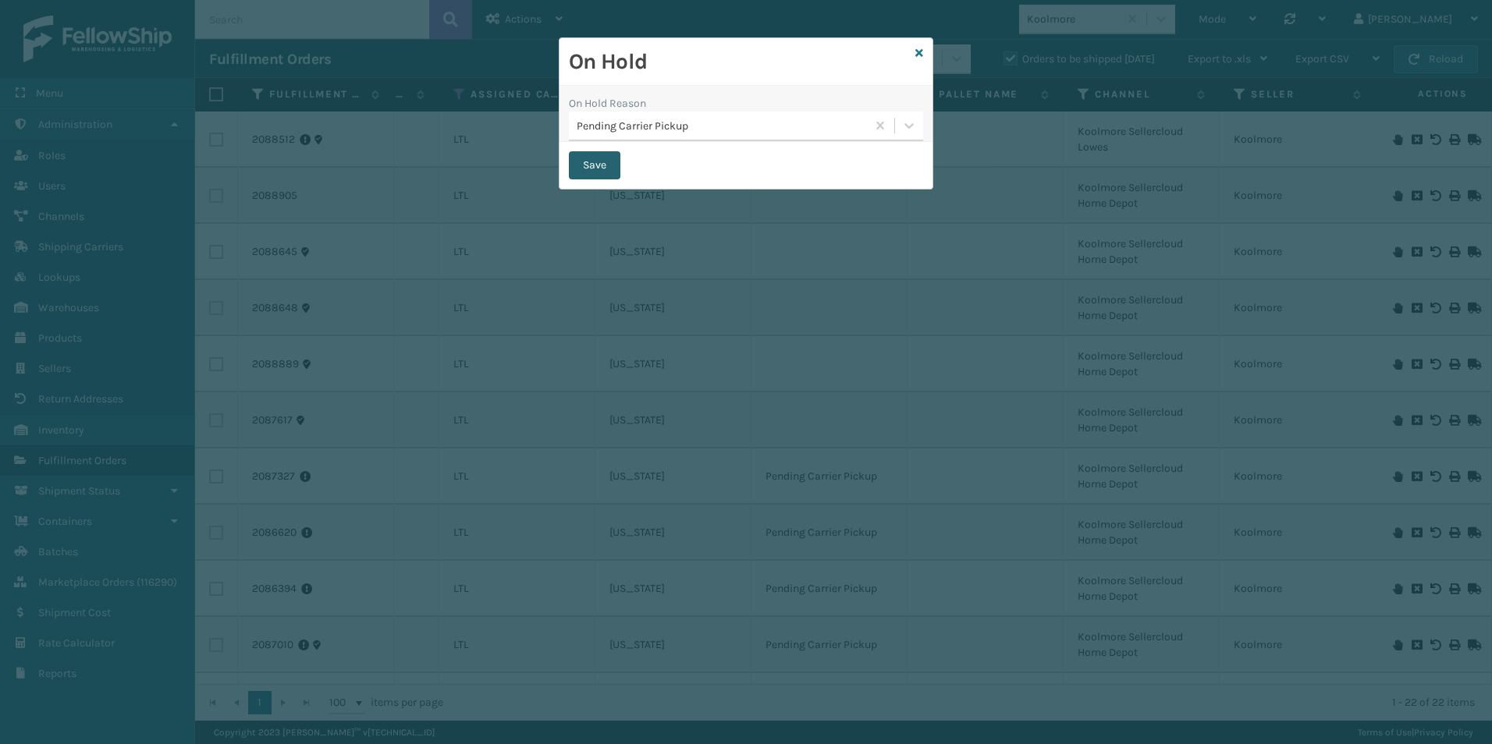
click at [588, 161] on button "Save" at bounding box center [595, 165] width 52 height 28
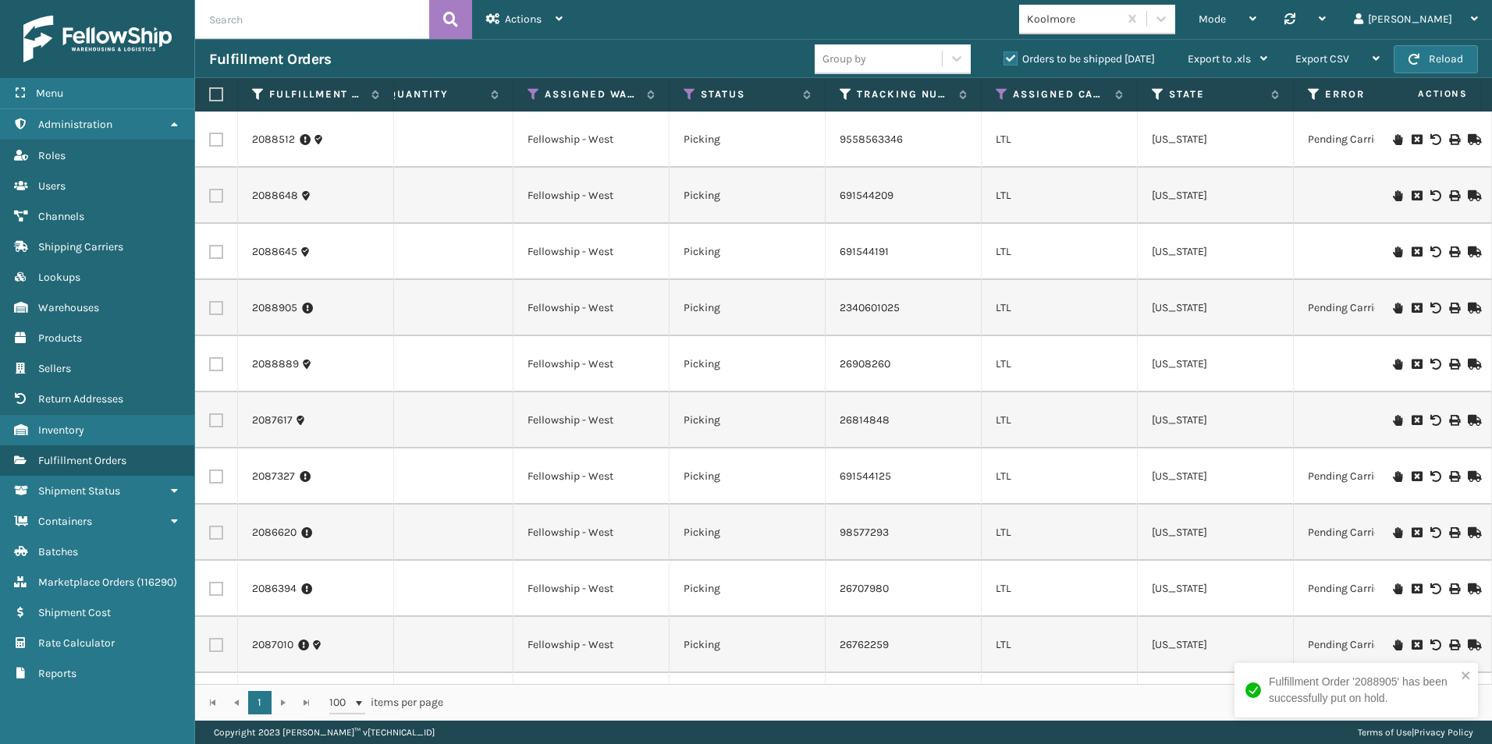
scroll to position [0, 611]
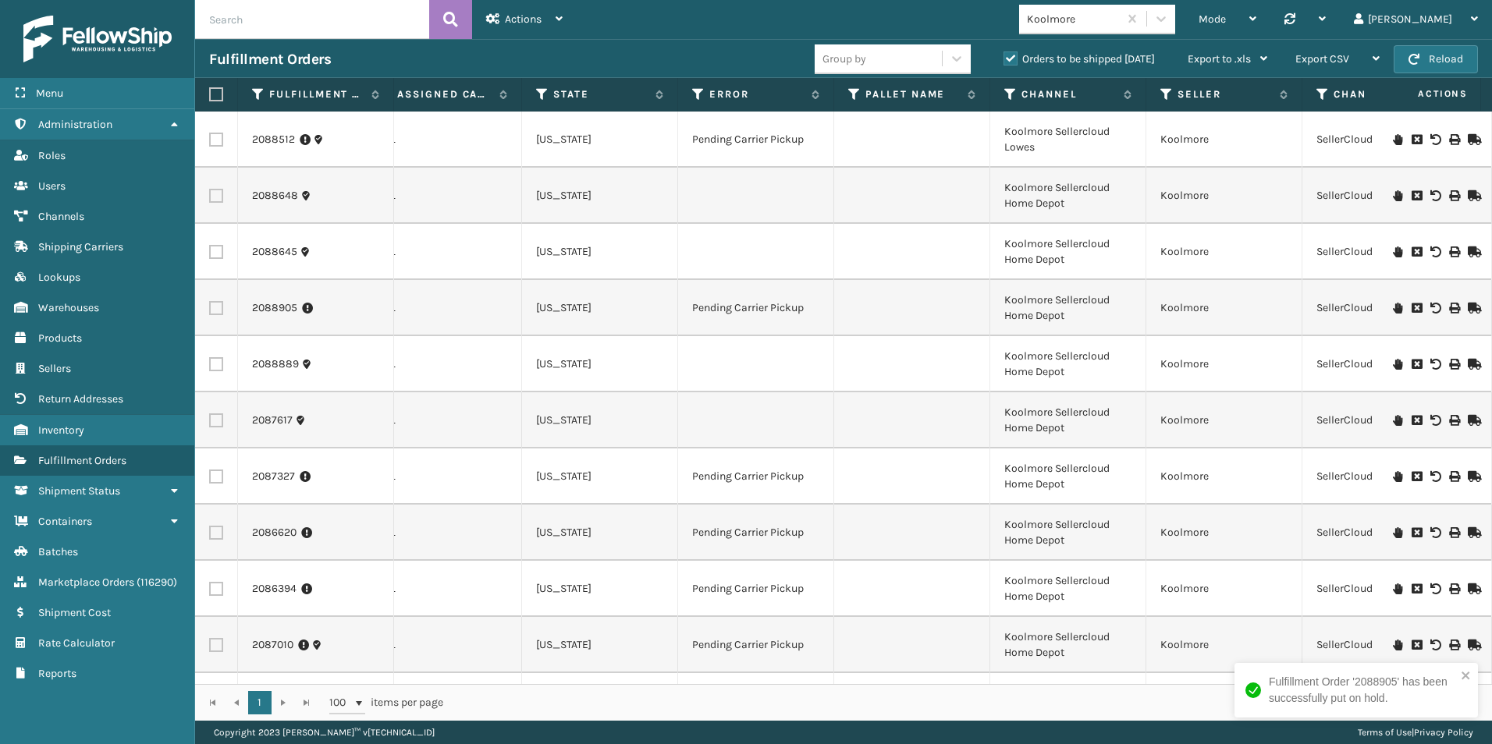
click at [1393, 194] on icon at bounding box center [1397, 195] width 9 height 11
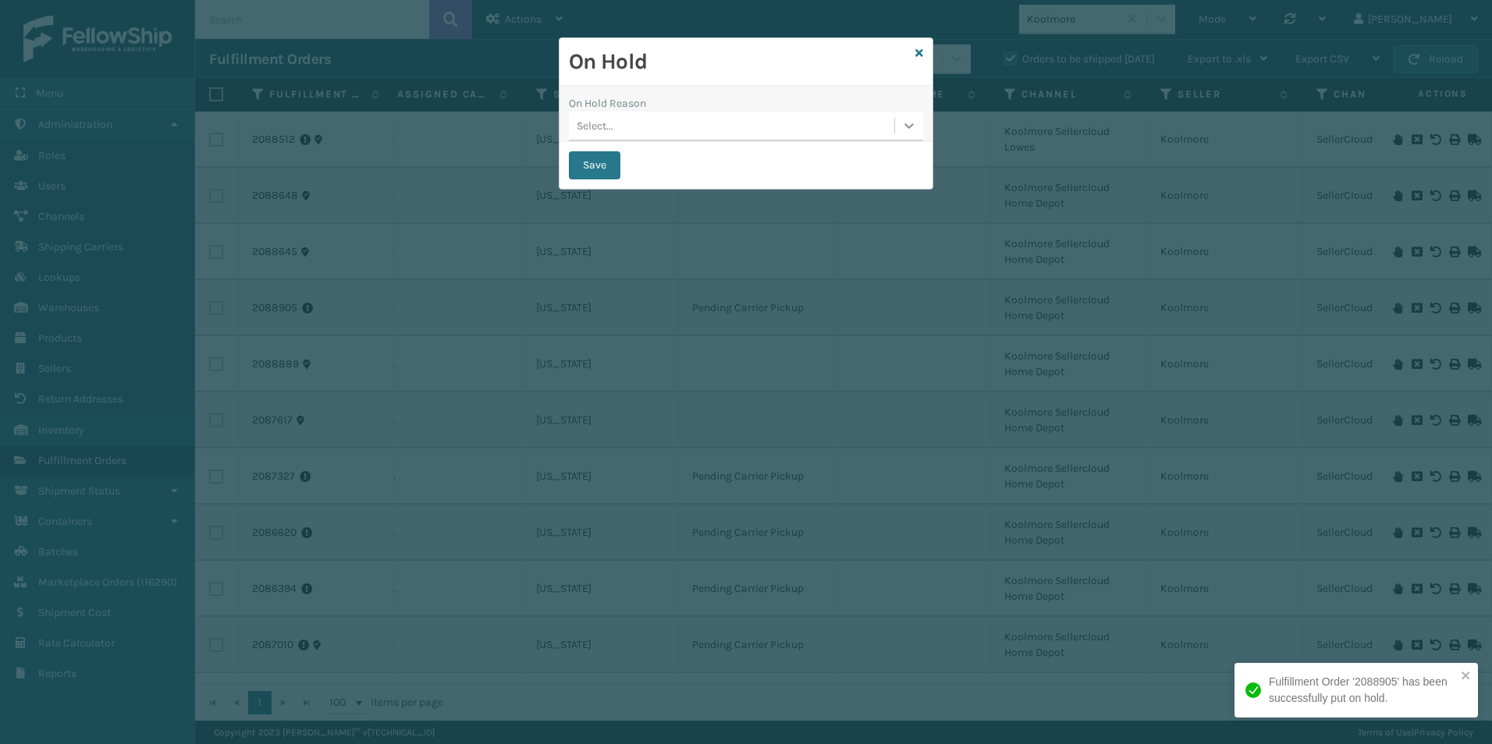
click at [907, 123] on icon at bounding box center [909, 126] width 16 height 16
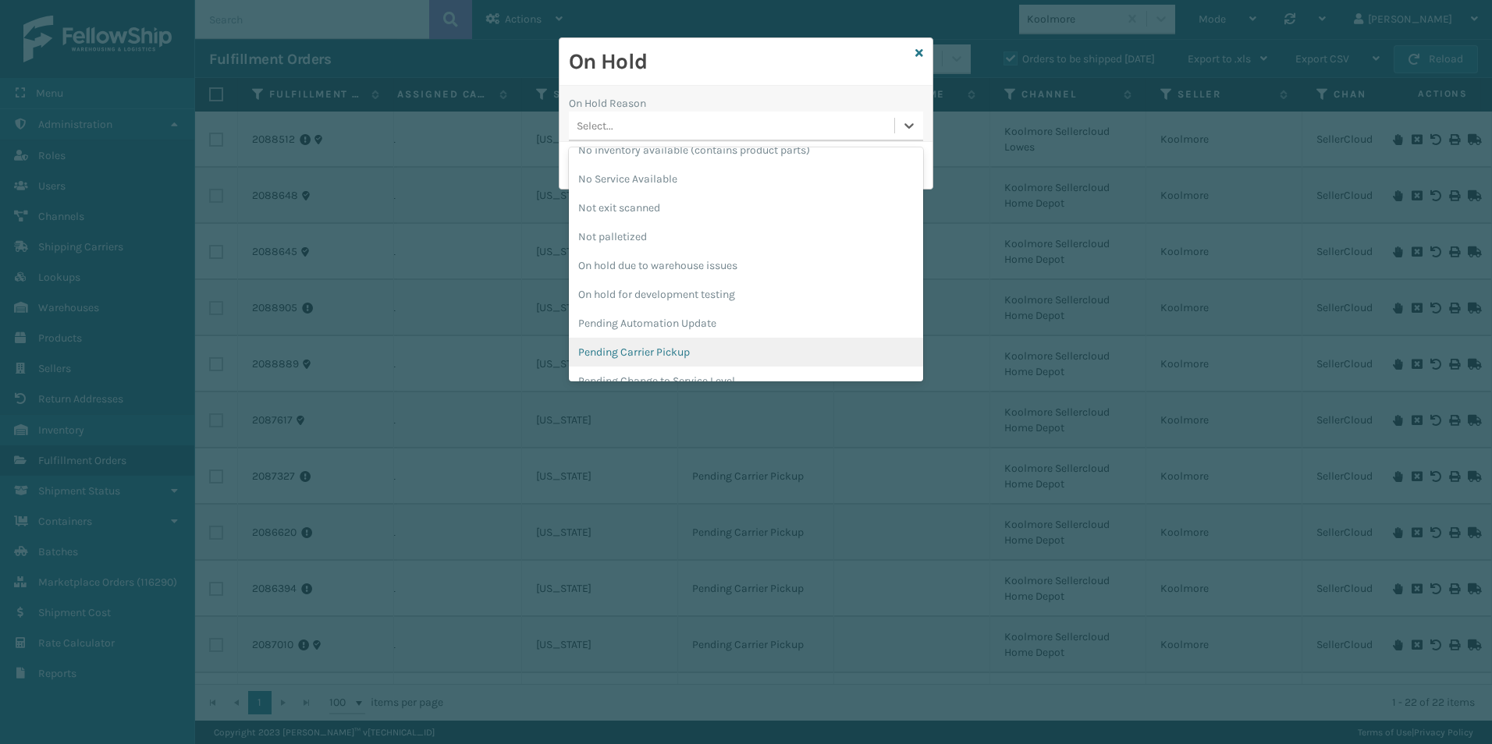
click at [654, 351] on div "Pending Carrier Pickup" at bounding box center [746, 352] width 354 height 29
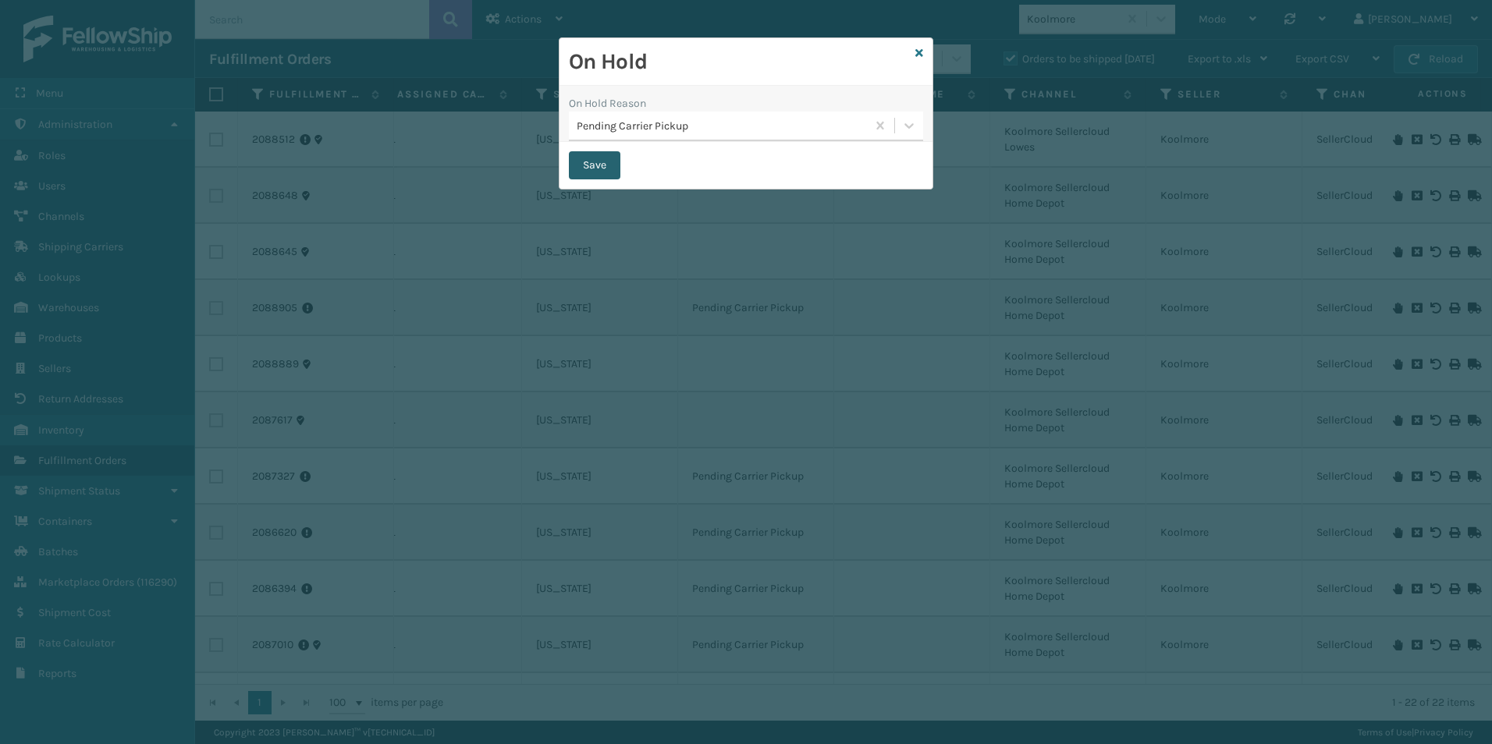
click at [595, 160] on button "Save" at bounding box center [595, 165] width 52 height 28
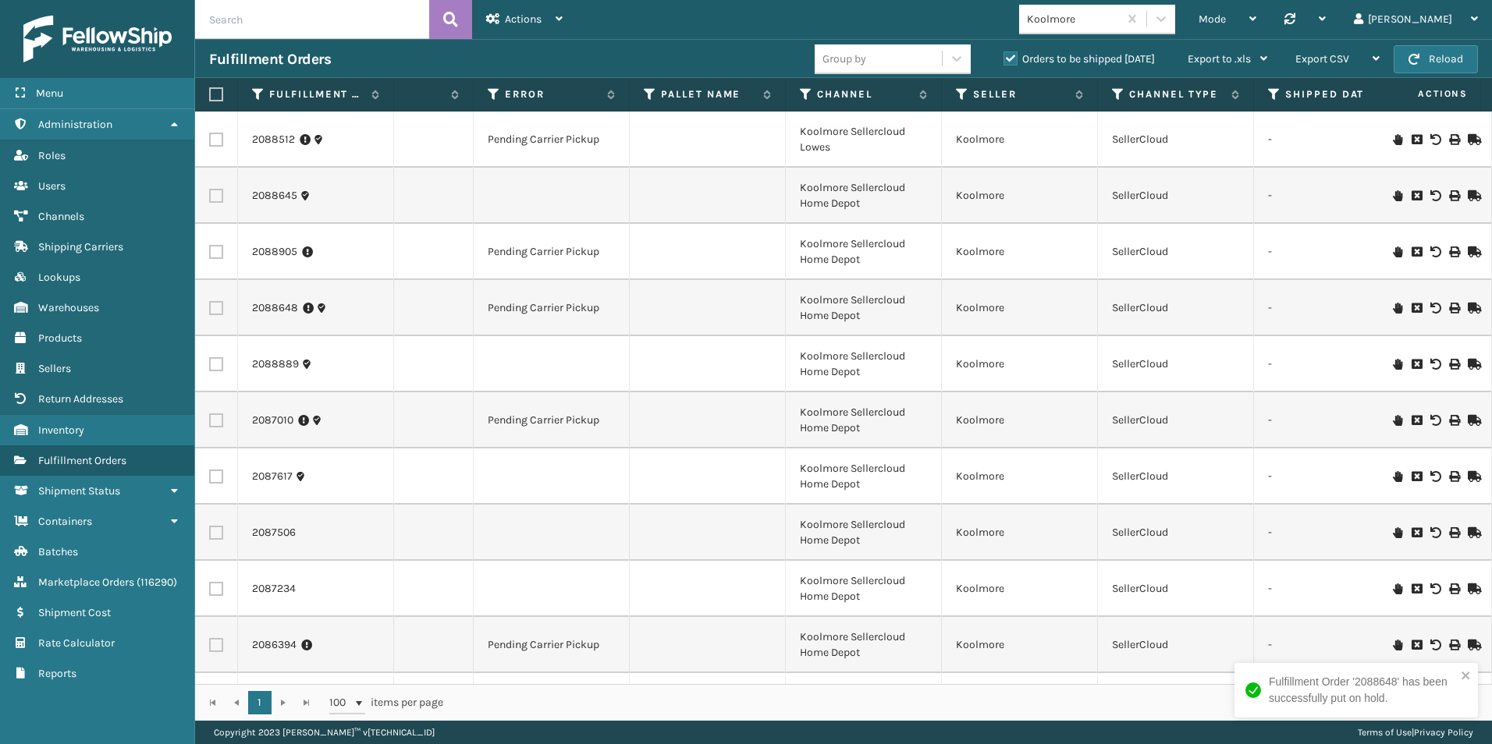
click at [1393, 195] on icon at bounding box center [1397, 195] width 9 height 11
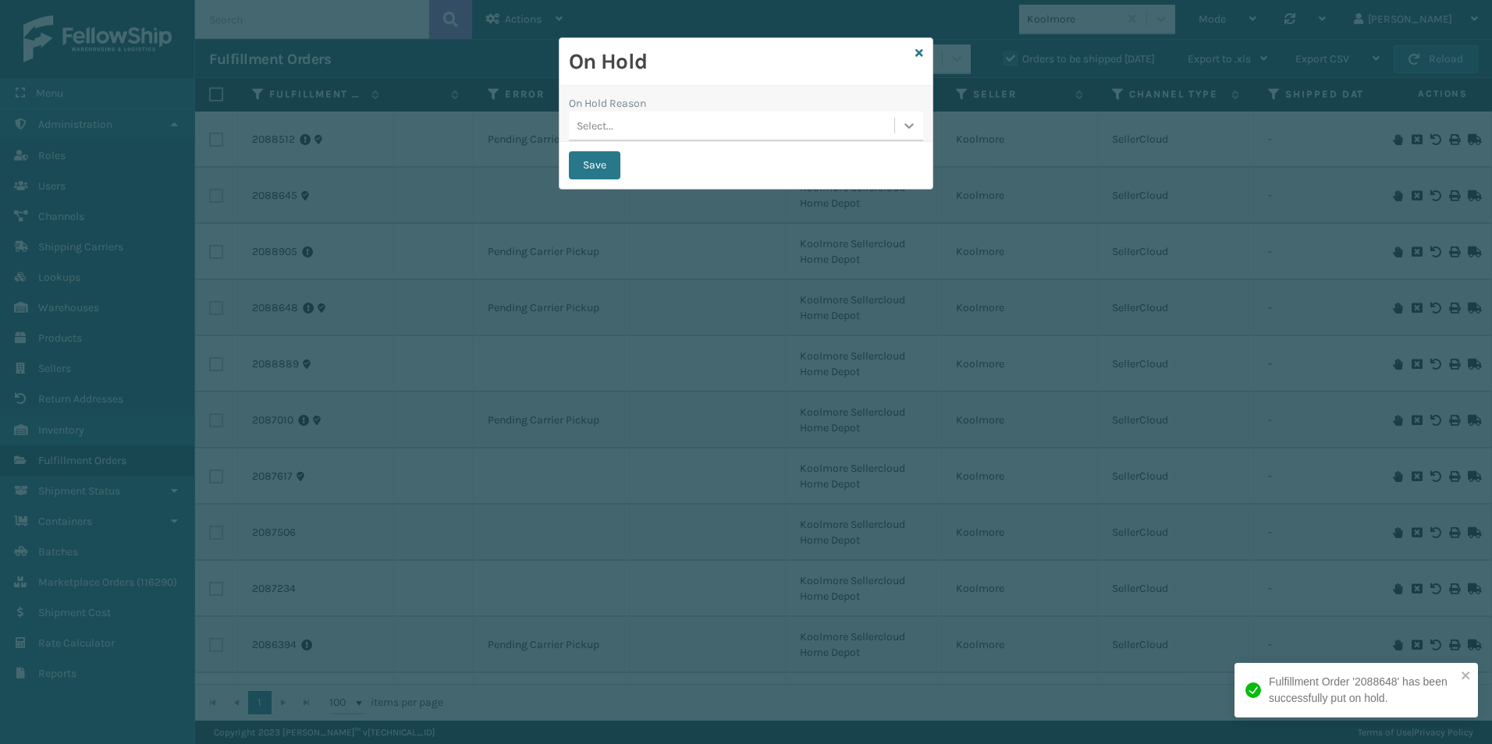
click at [907, 130] on icon at bounding box center [909, 126] width 16 height 16
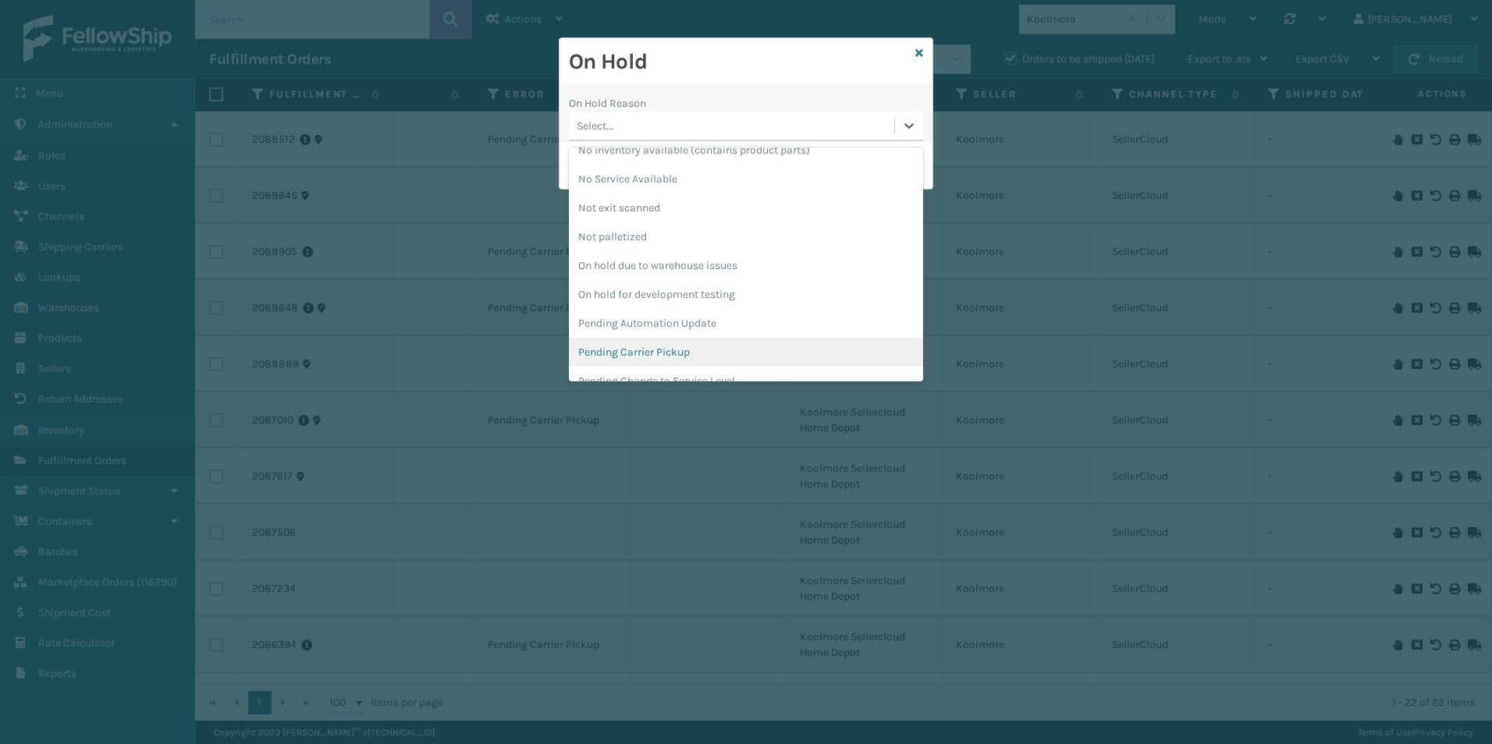
click at [664, 346] on div "Pending Carrier Pickup" at bounding box center [746, 352] width 354 height 29
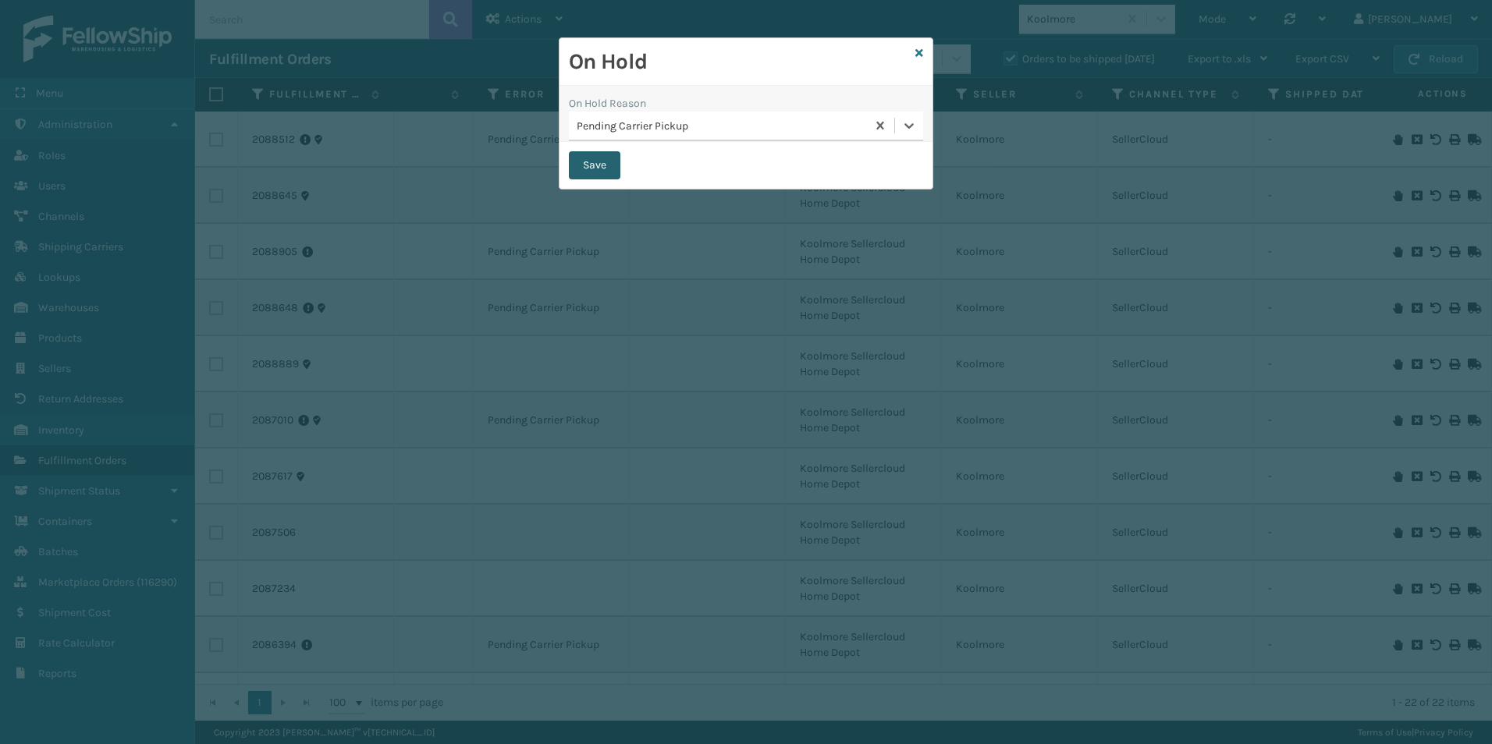
click at [588, 163] on button "Save" at bounding box center [595, 165] width 52 height 28
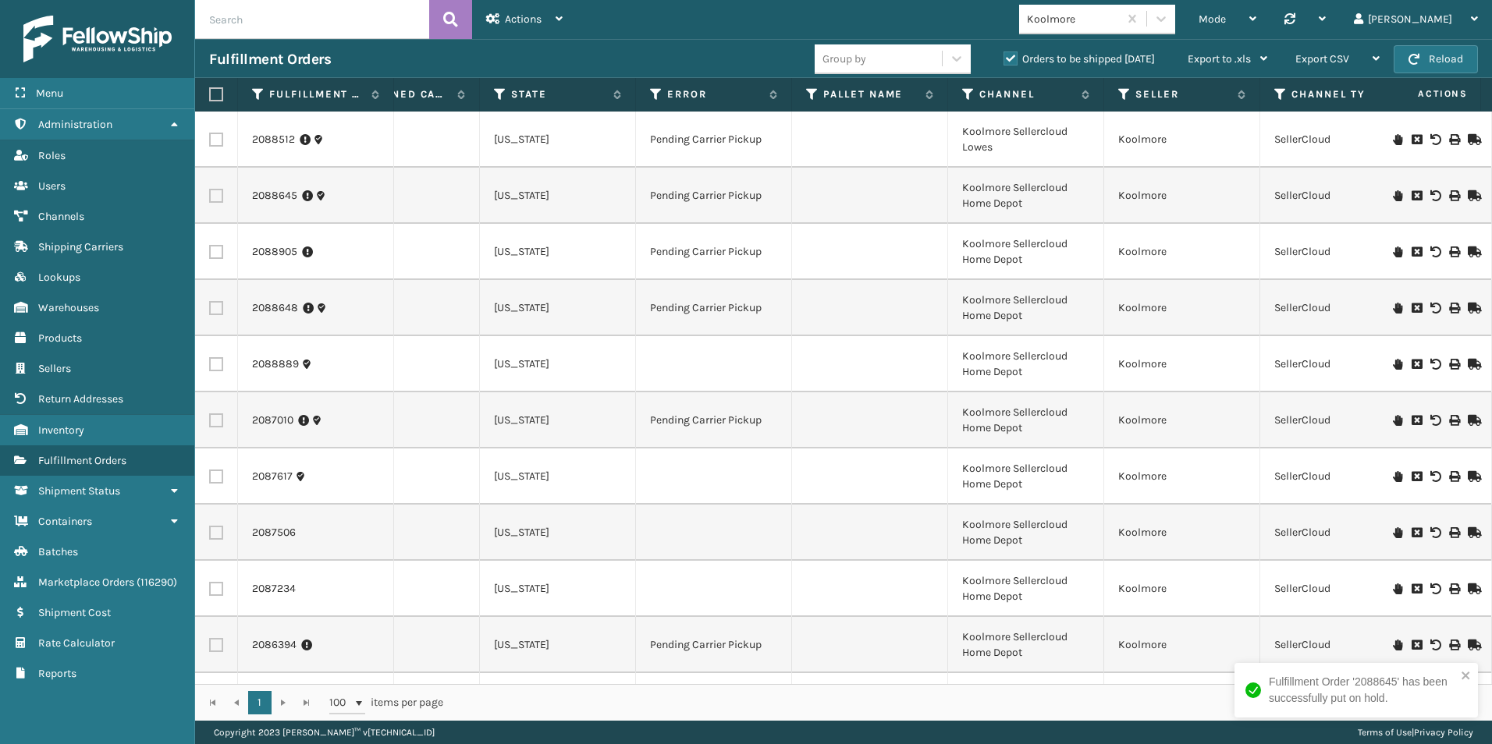
click at [1393, 363] on icon at bounding box center [1397, 364] width 9 height 11
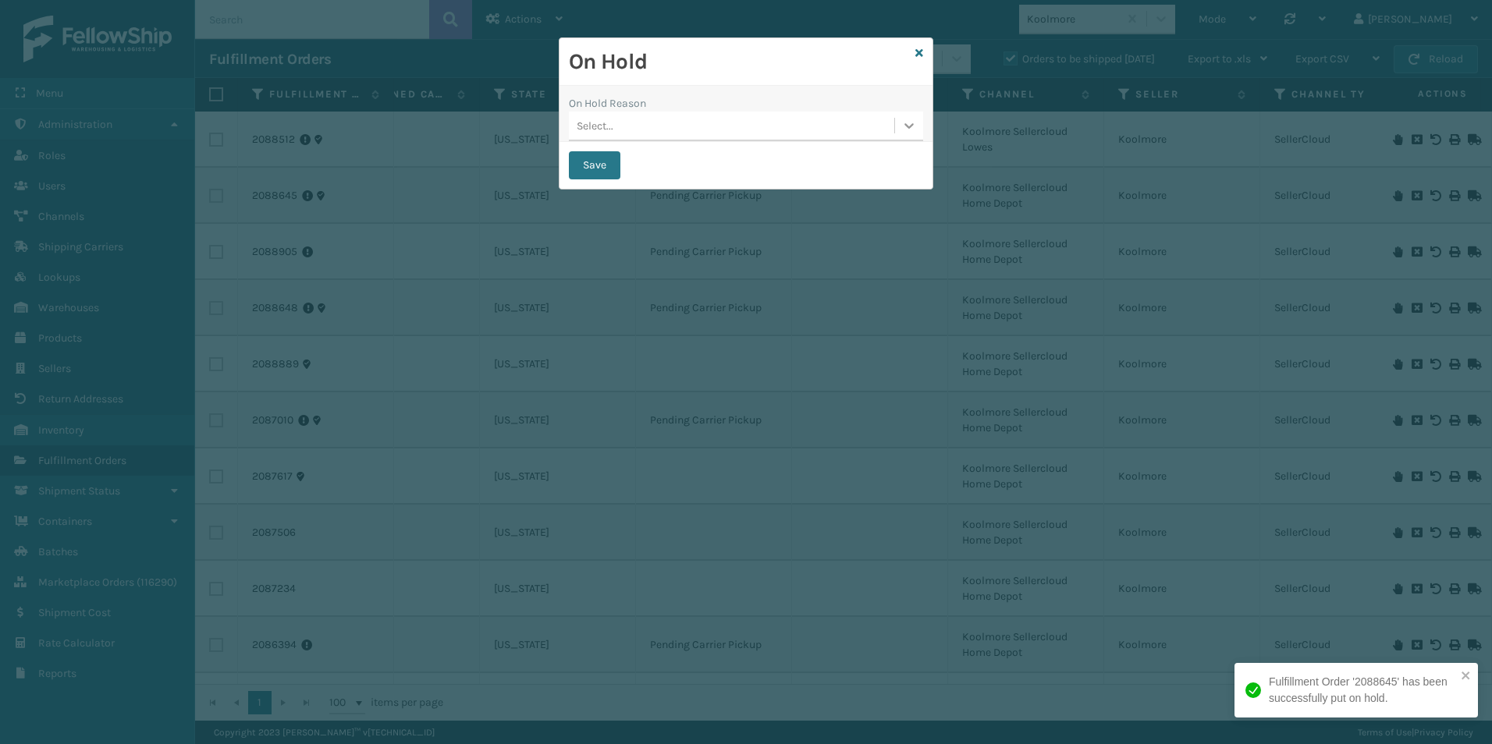
click at [906, 130] on icon at bounding box center [909, 126] width 16 height 16
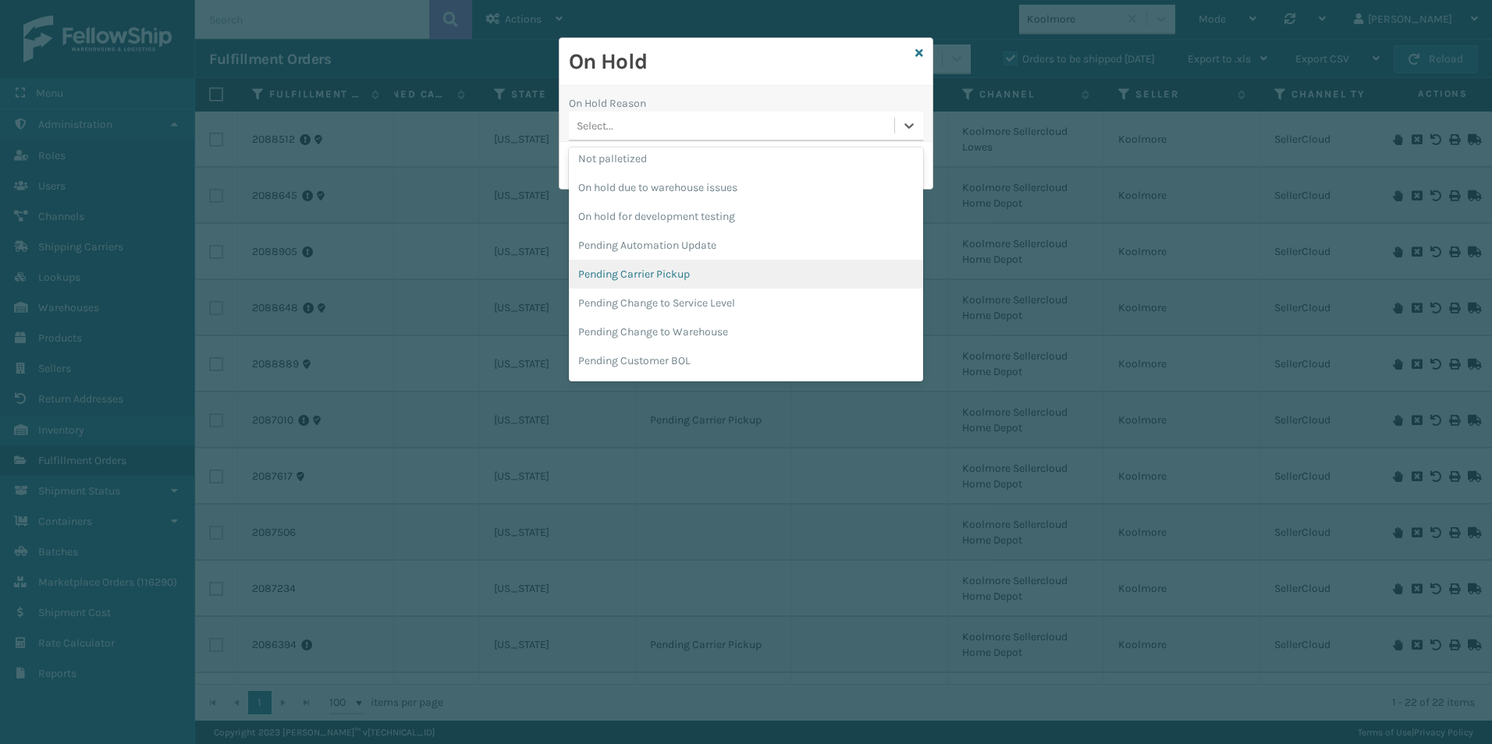
click at [641, 268] on div "Pending Carrier Pickup" at bounding box center [746, 274] width 354 height 29
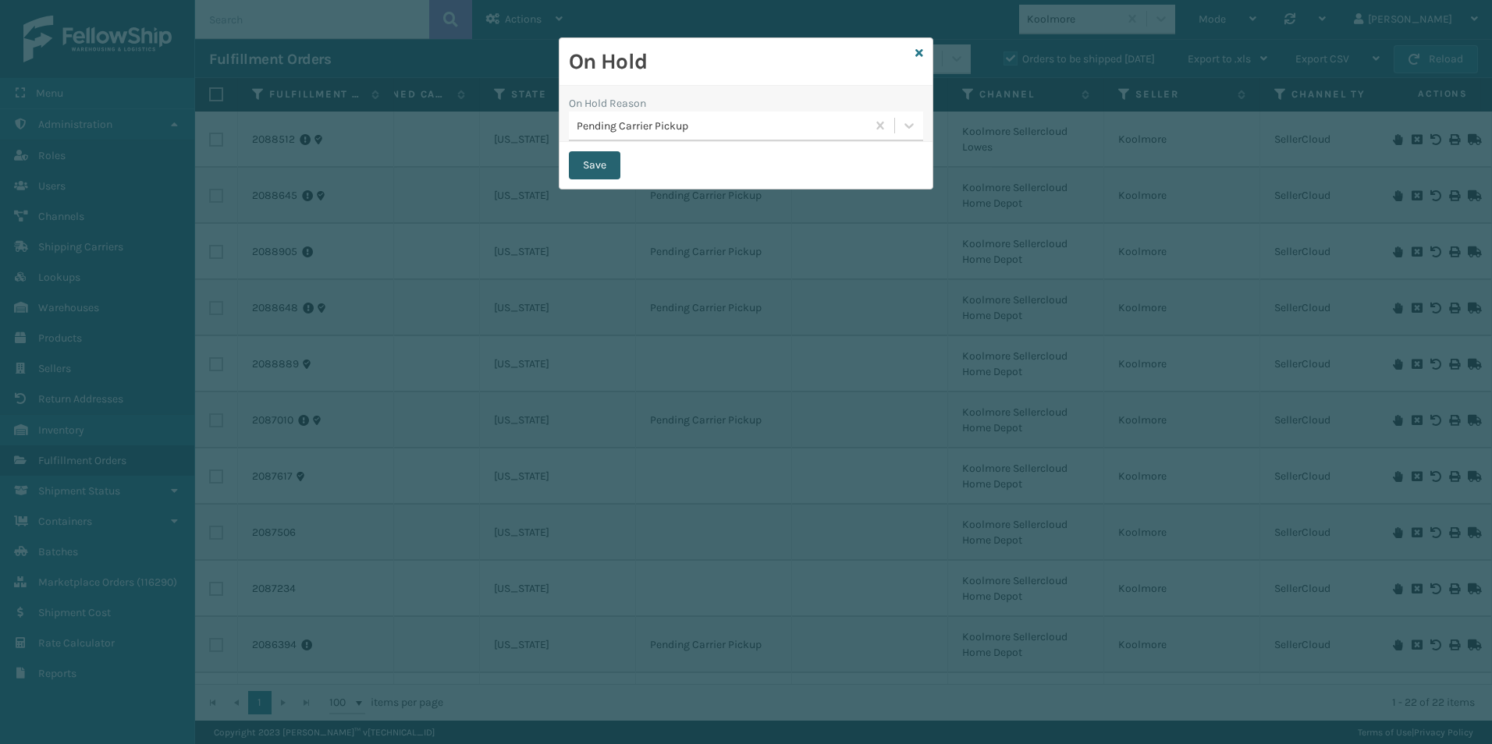
click at [592, 163] on button "Save" at bounding box center [595, 165] width 52 height 28
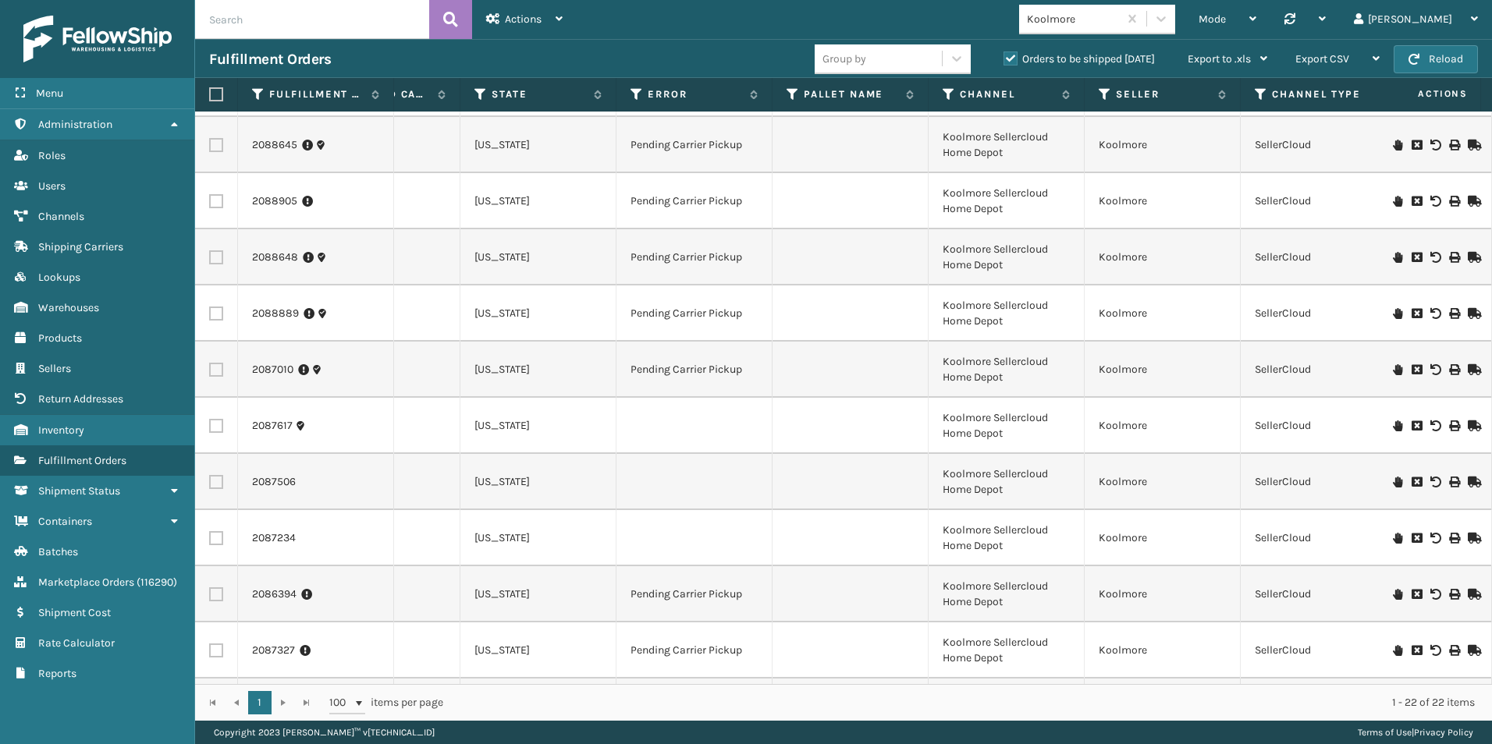
click at [1393, 426] on icon at bounding box center [1397, 426] width 9 height 11
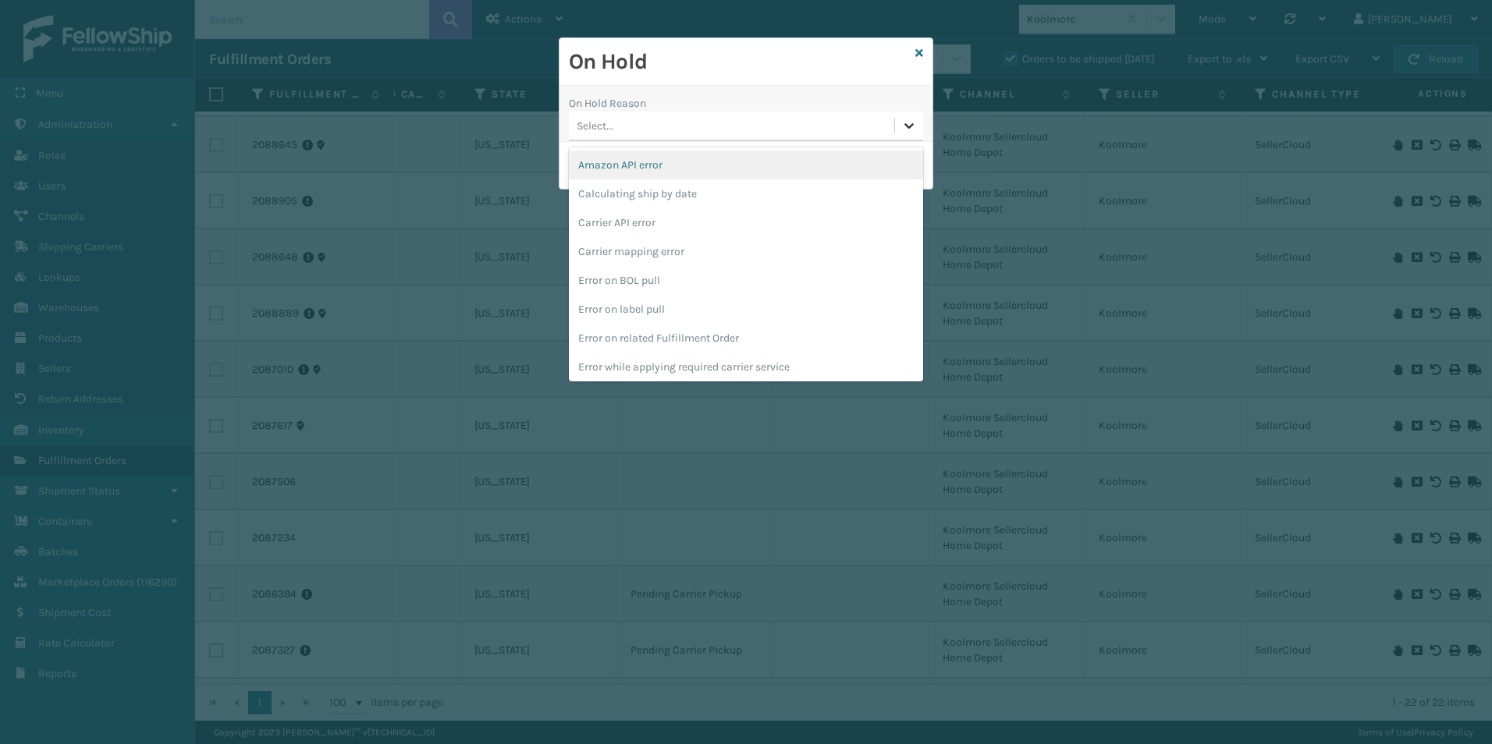
click at [906, 129] on icon at bounding box center [909, 126] width 16 height 16
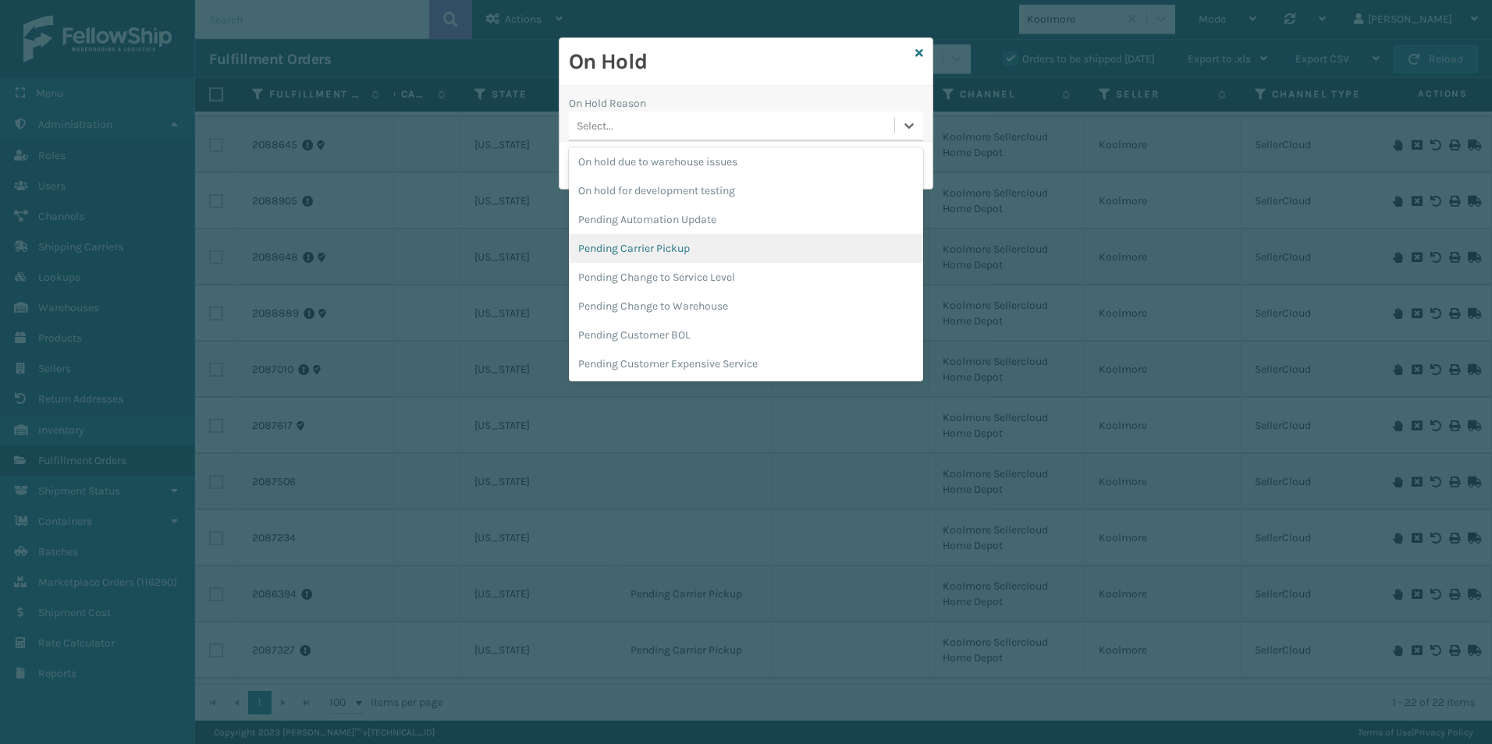
click at [676, 250] on div "Pending Carrier Pickup" at bounding box center [746, 248] width 354 height 29
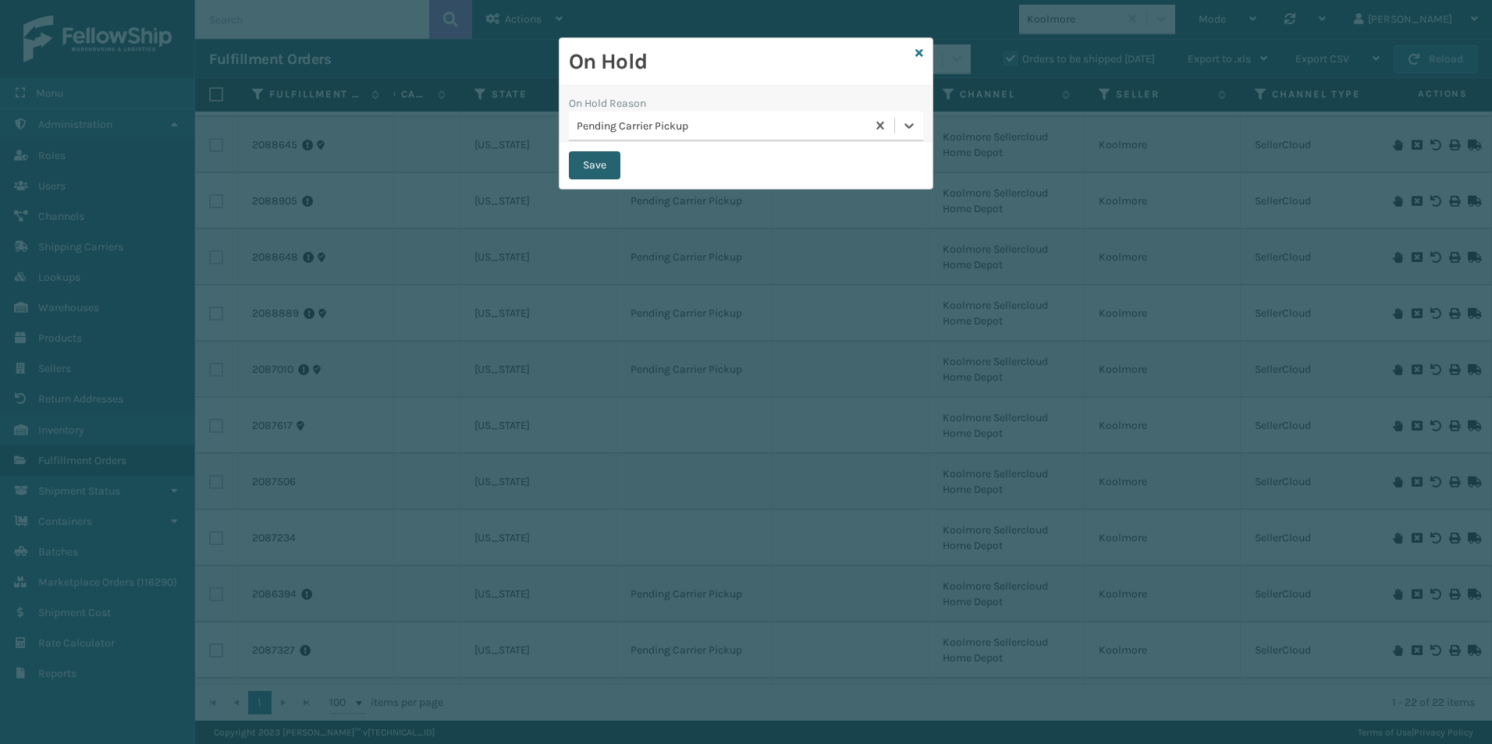
click at [599, 165] on button "Save" at bounding box center [595, 165] width 52 height 28
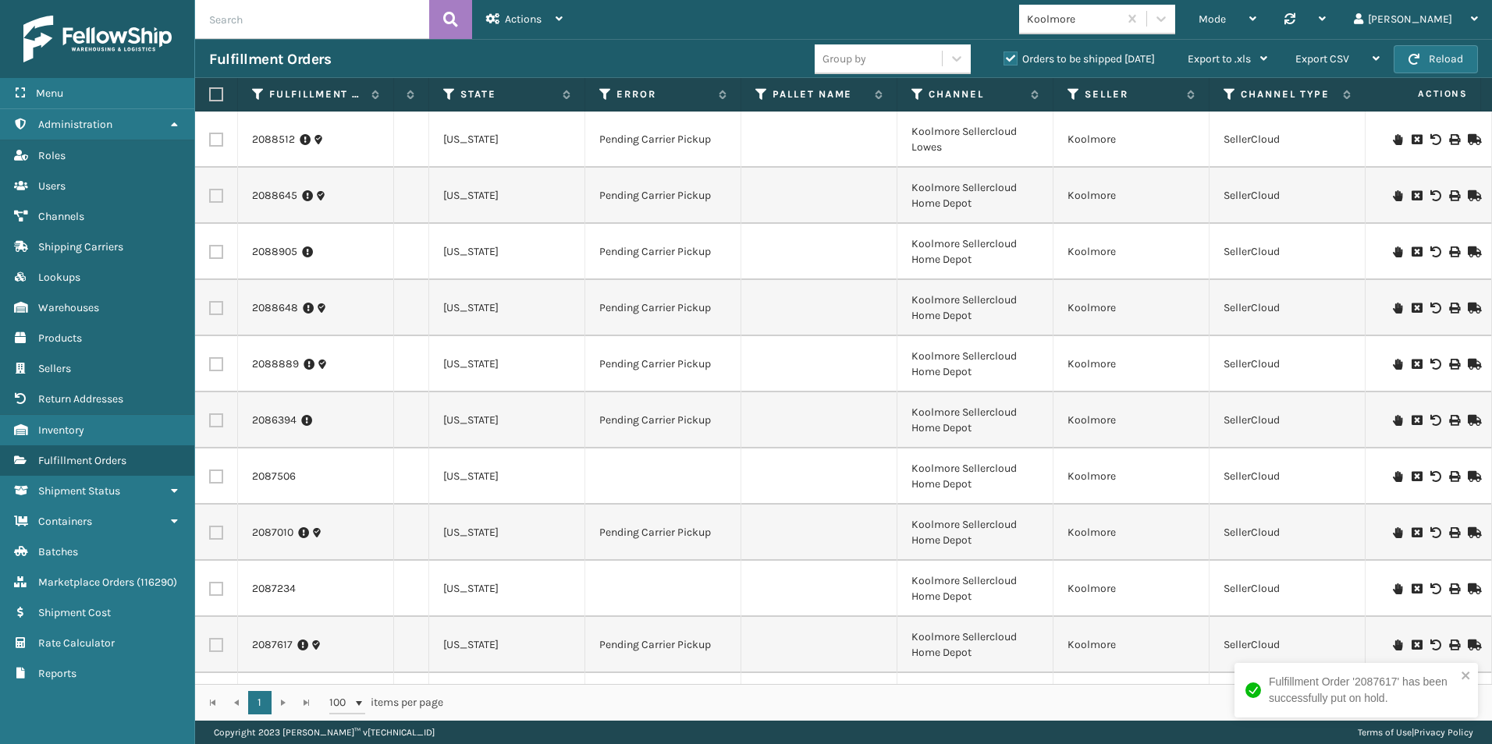
click at [1393, 476] on icon at bounding box center [1397, 476] width 9 height 11
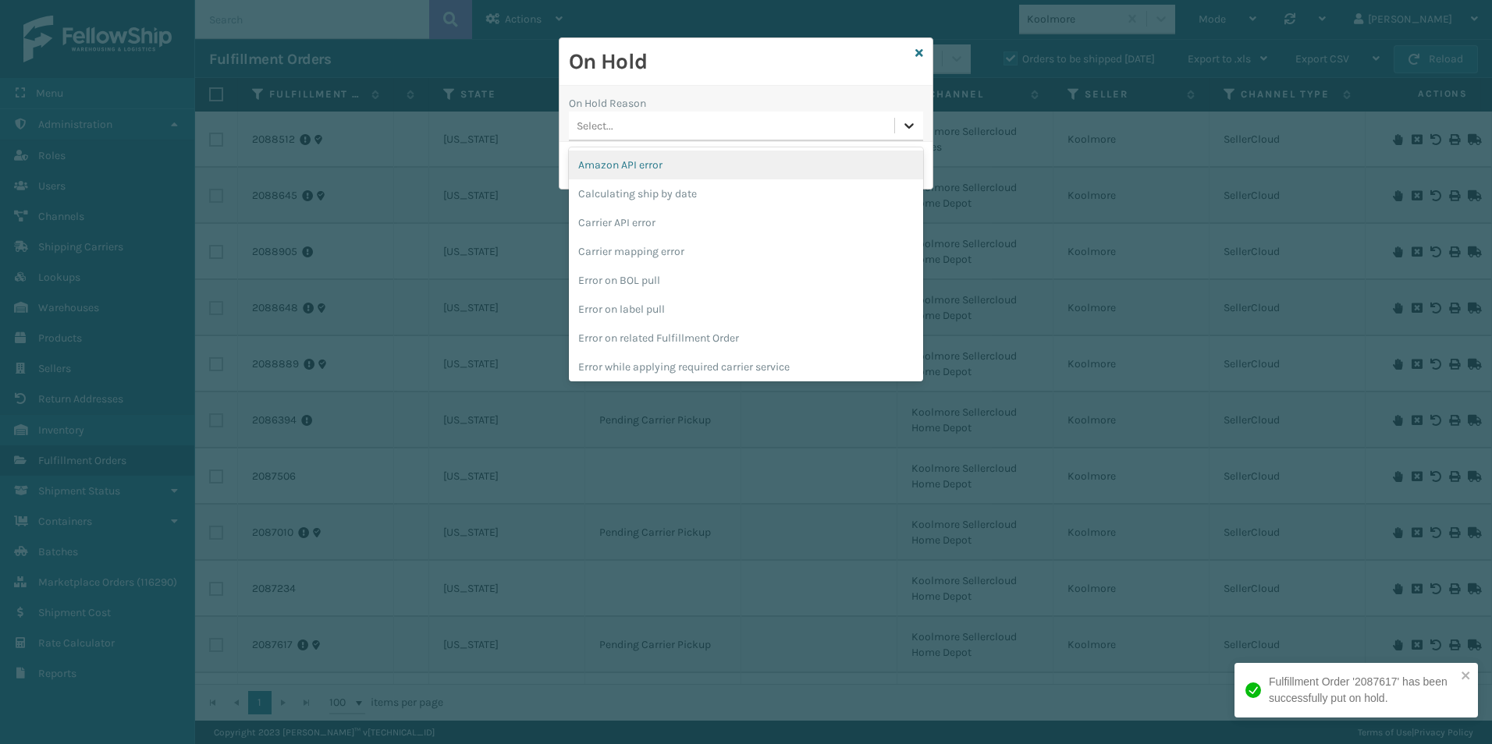
click at [916, 126] on icon at bounding box center [909, 126] width 16 height 16
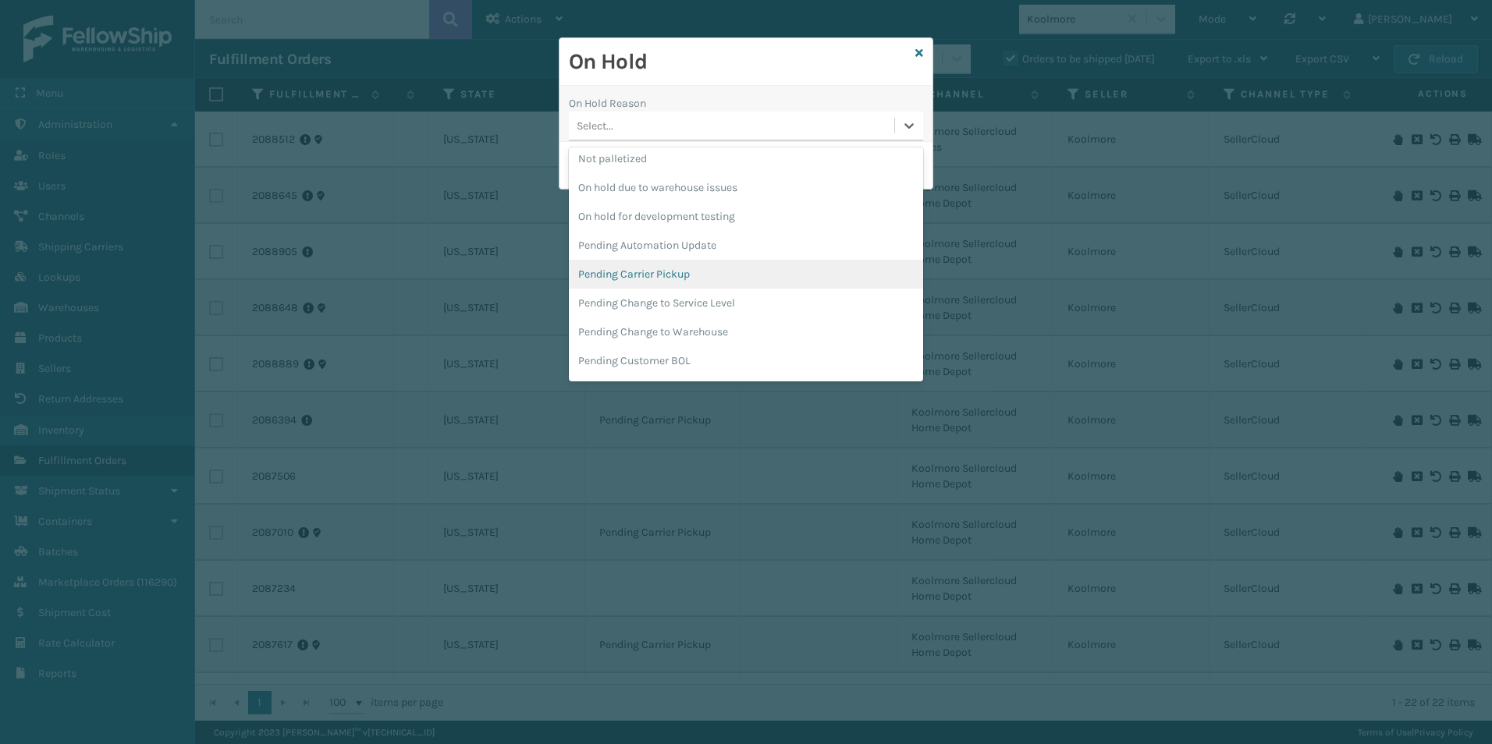
click at [642, 275] on div "Pending Carrier Pickup" at bounding box center [746, 274] width 354 height 29
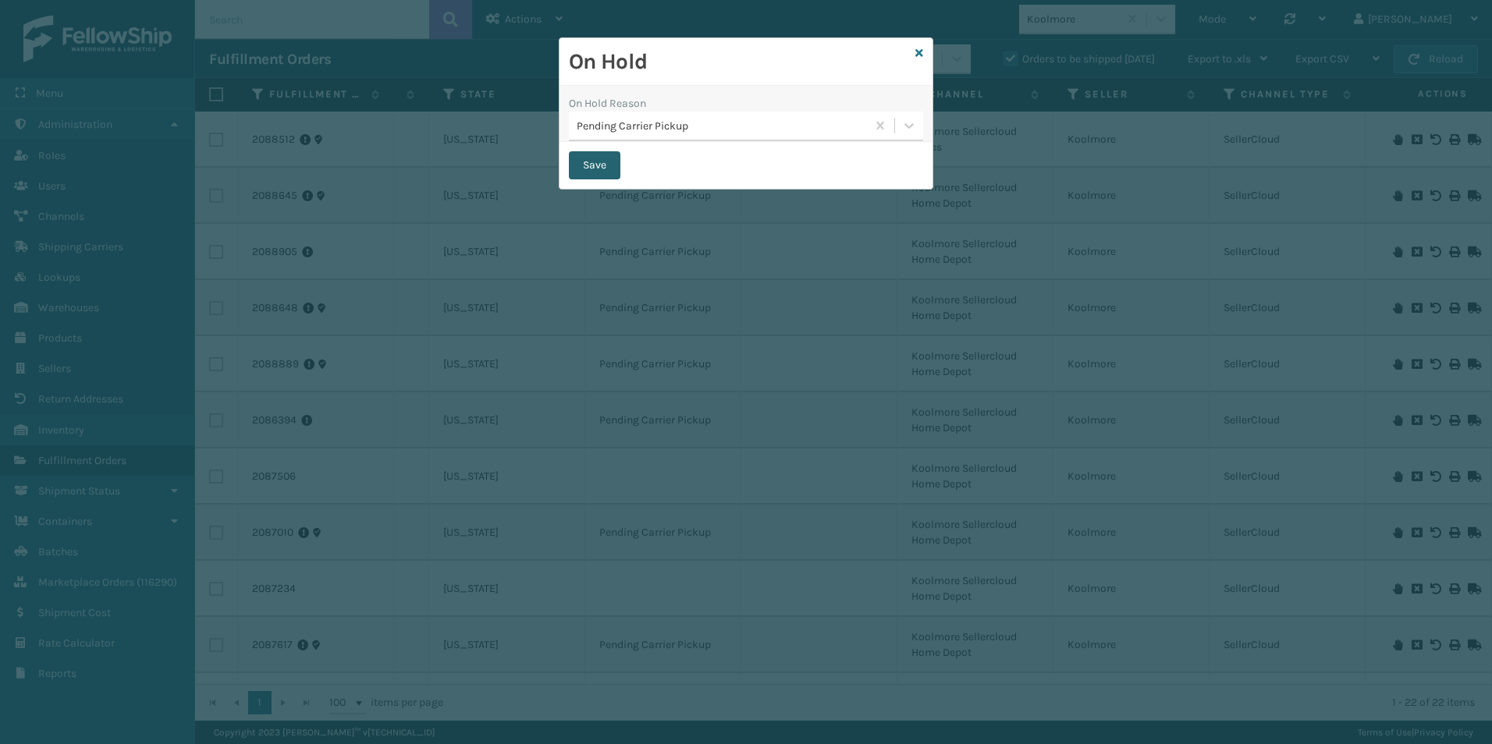
click at [599, 161] on button "Save" at bounding box center [595, 165] width 52 height 28
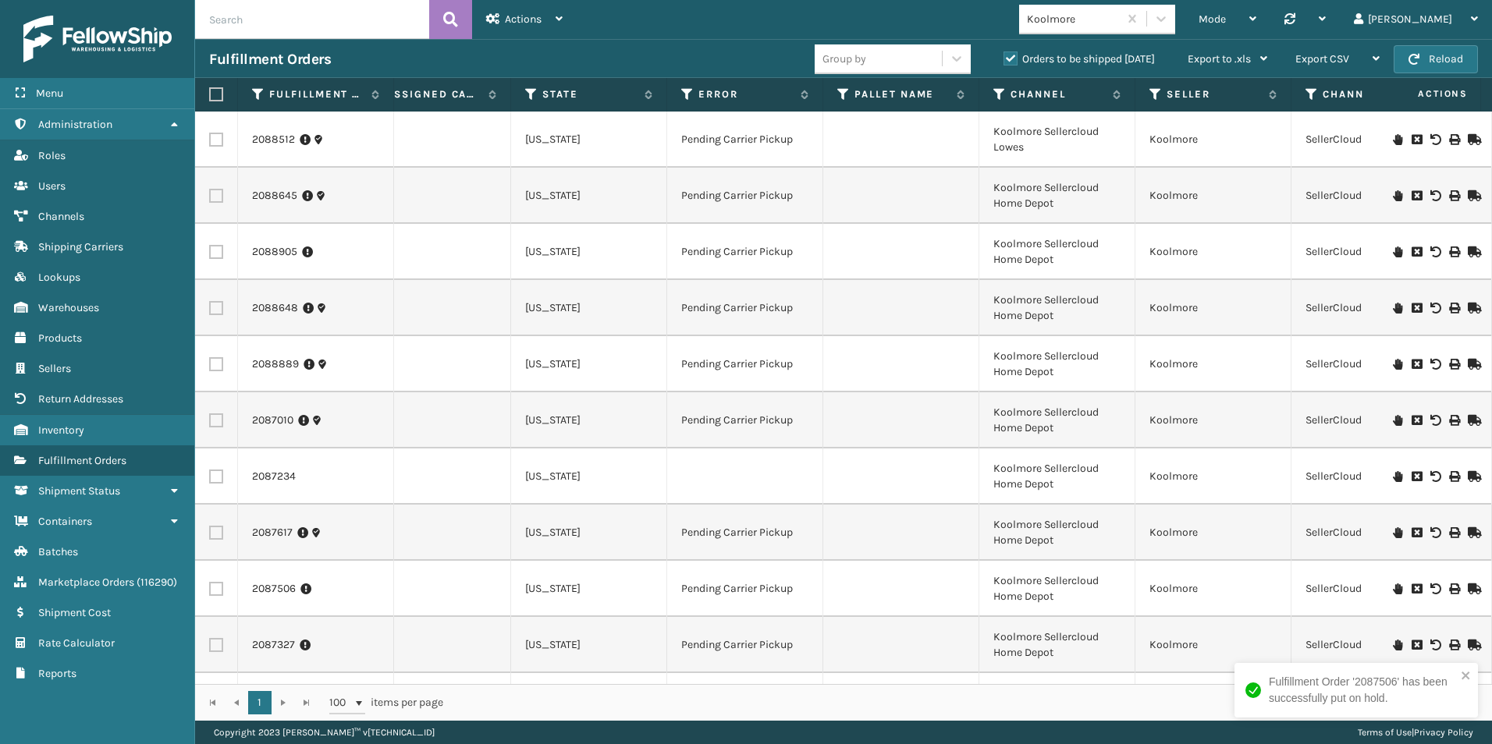
click at [1393, 479] on icon at bounding box center [1397, 476] width 9 height 11
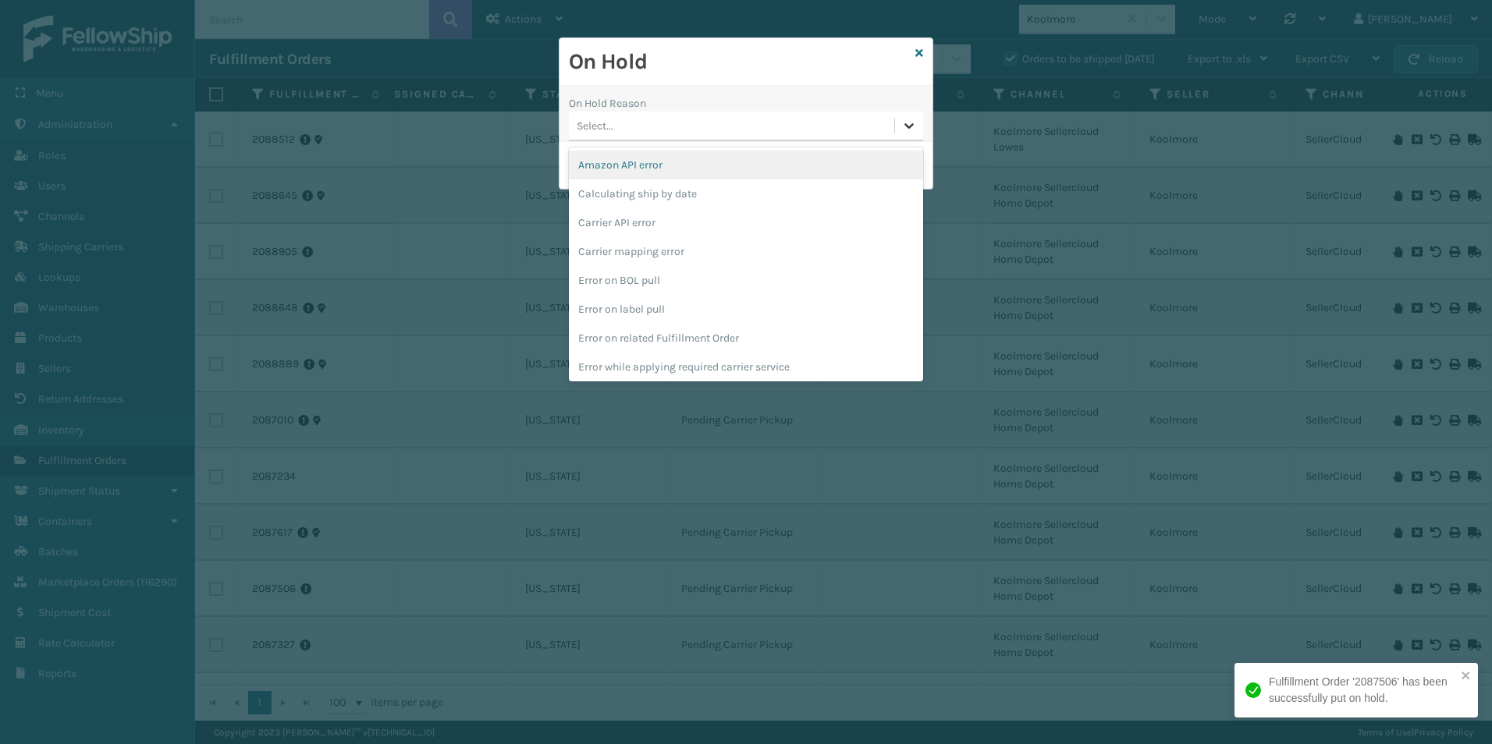
click at [908, 129] on icon at bounding box center [909, 126] width 16 height 16
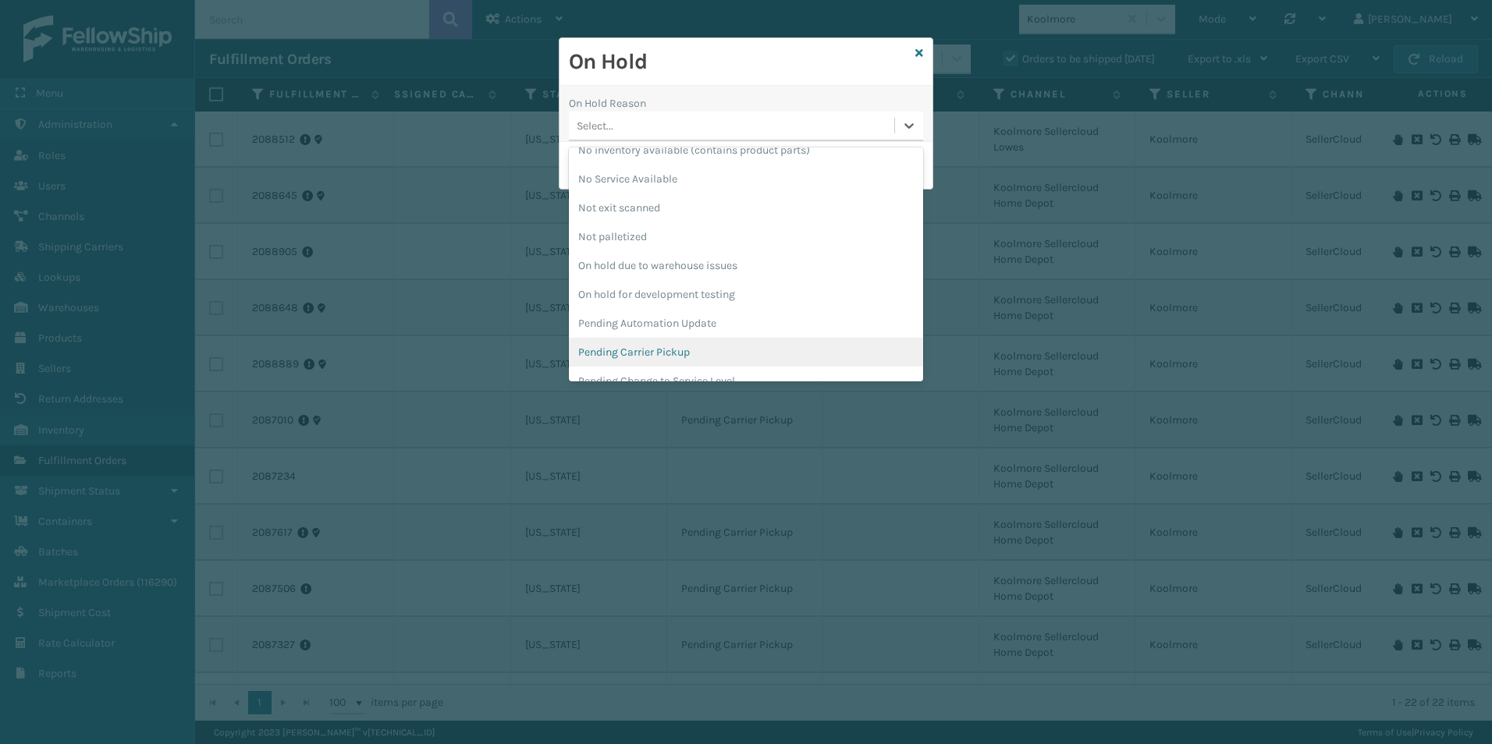
click at [627, 353] on div "Pending Carrier Pickup" at bounding box center [746, 352] width 354 height 29
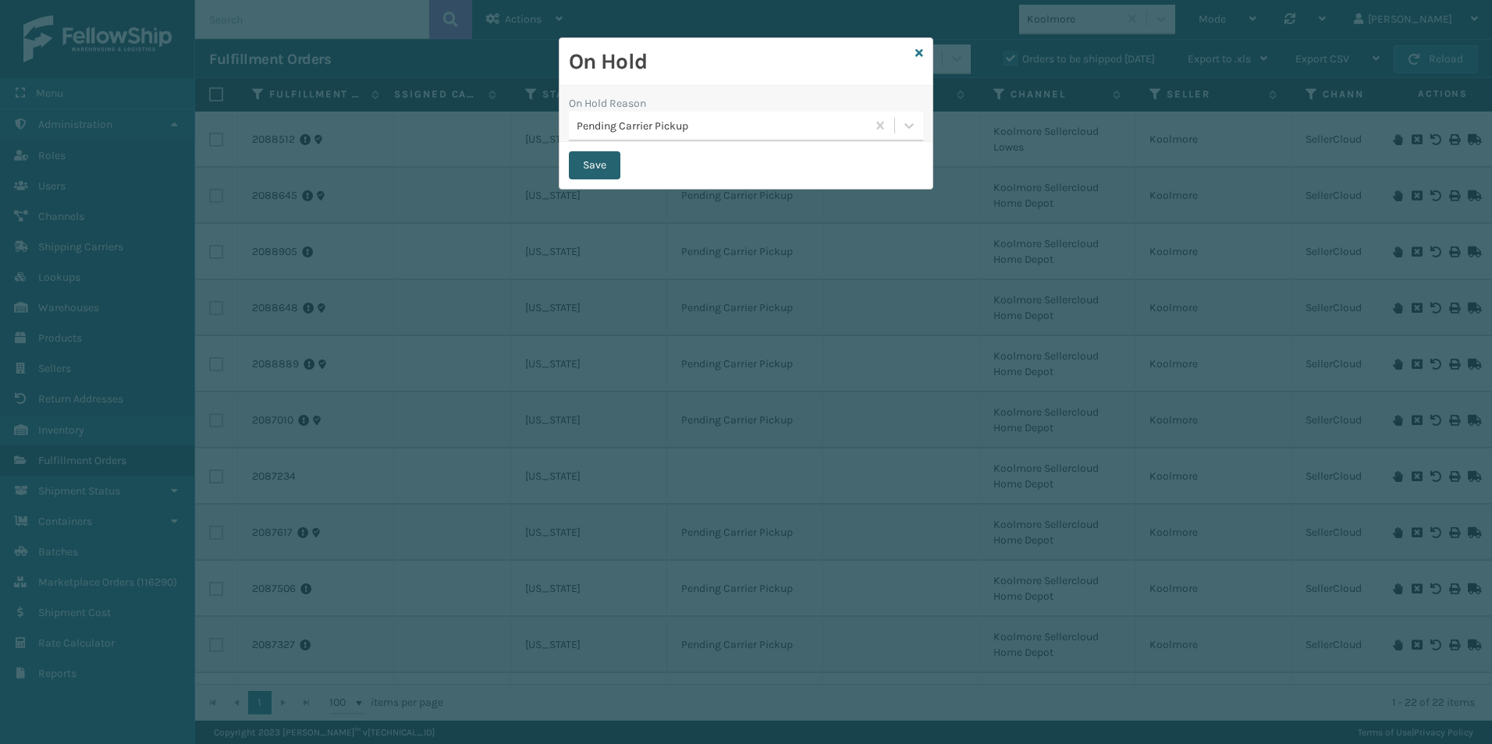
click at [591, 165] on button "Save" at bounding box center [595, 165] width 52 height 28
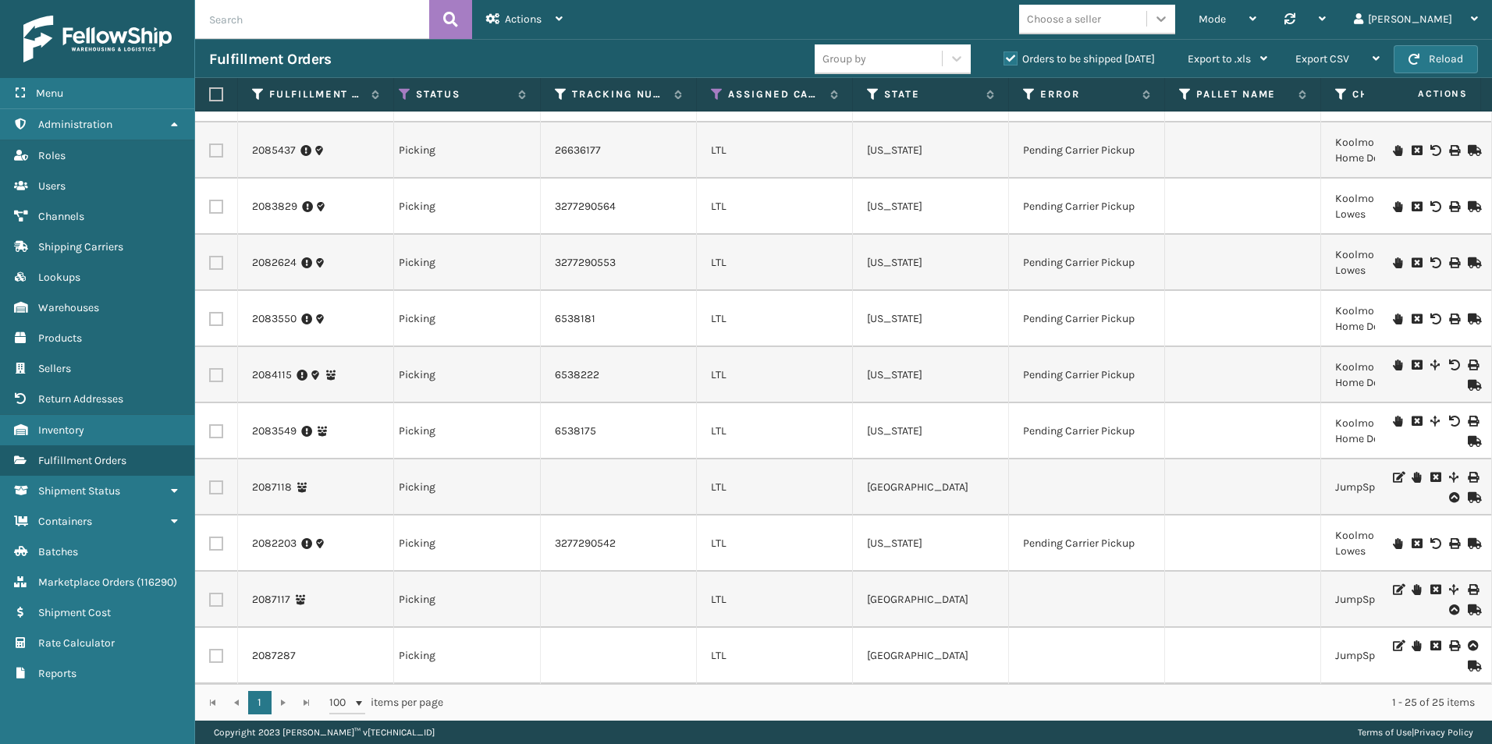
click at [1169, 21] on icon at bounding box center [1161, 19] width 16 height 16
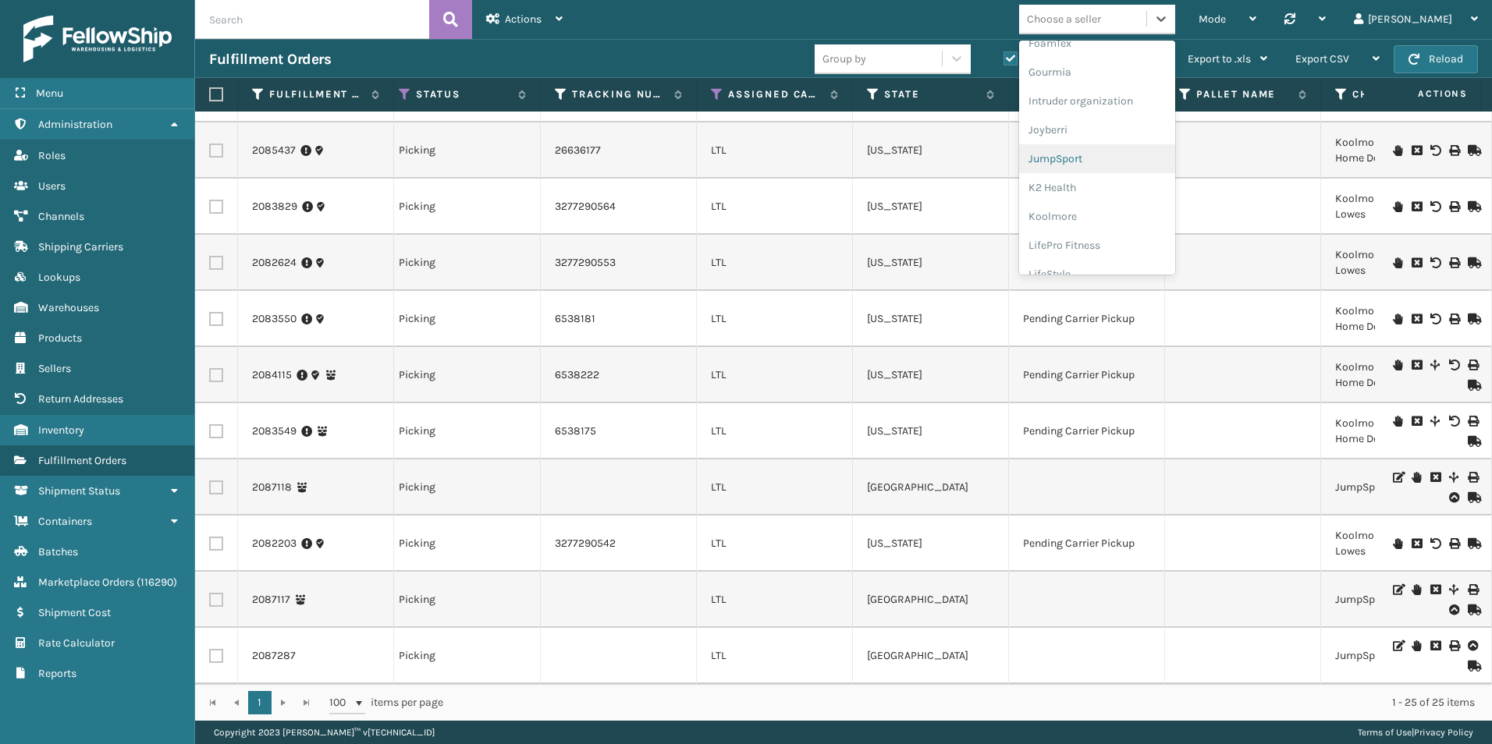
click at [1167, 165] on div "JumpSport" at bounding box center [1097, 158] width 156 height 29
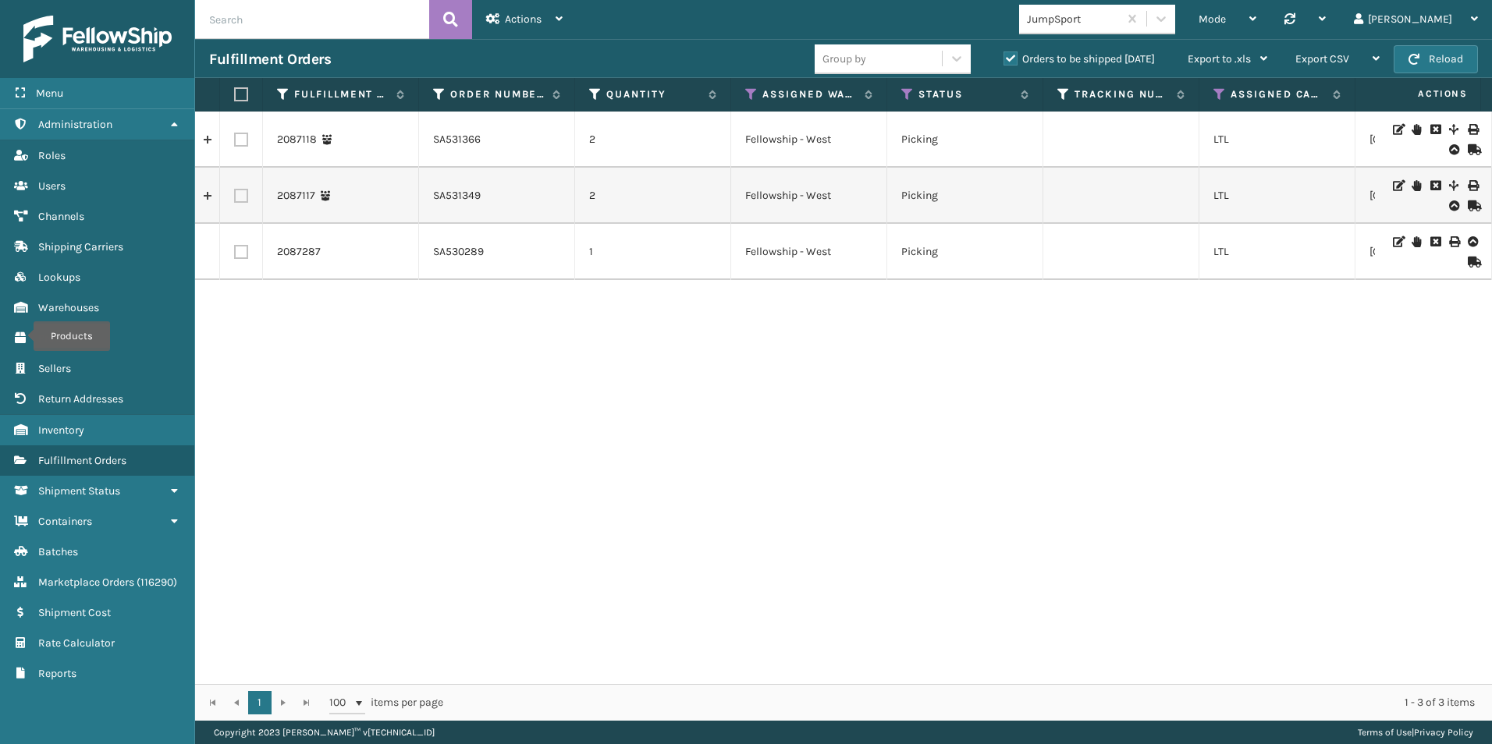
click at [1393, 128] on icon at bounding box center [1397, 129] width 9 height 11
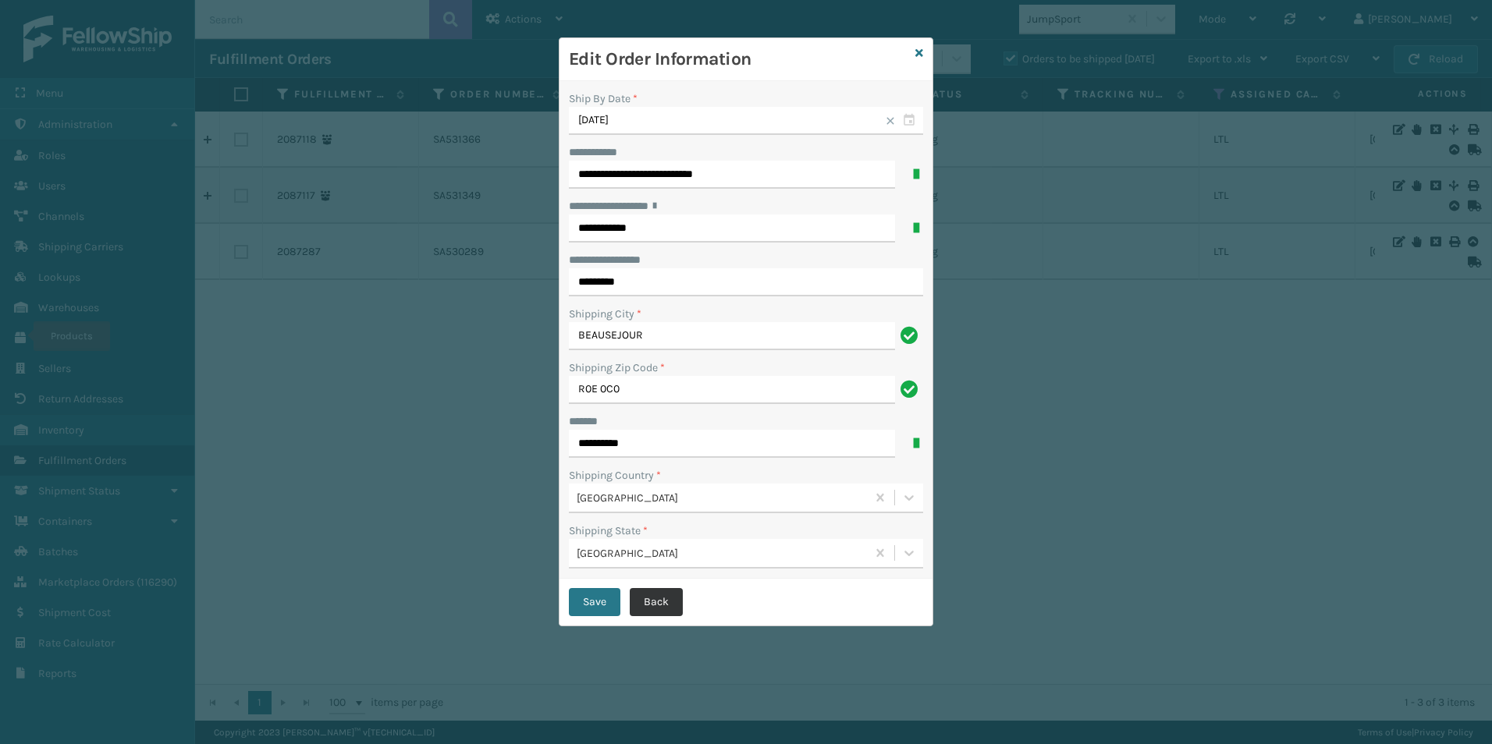
click at [663, 602] on button "Back" at bounding box center [656, 602] width 53 height 28
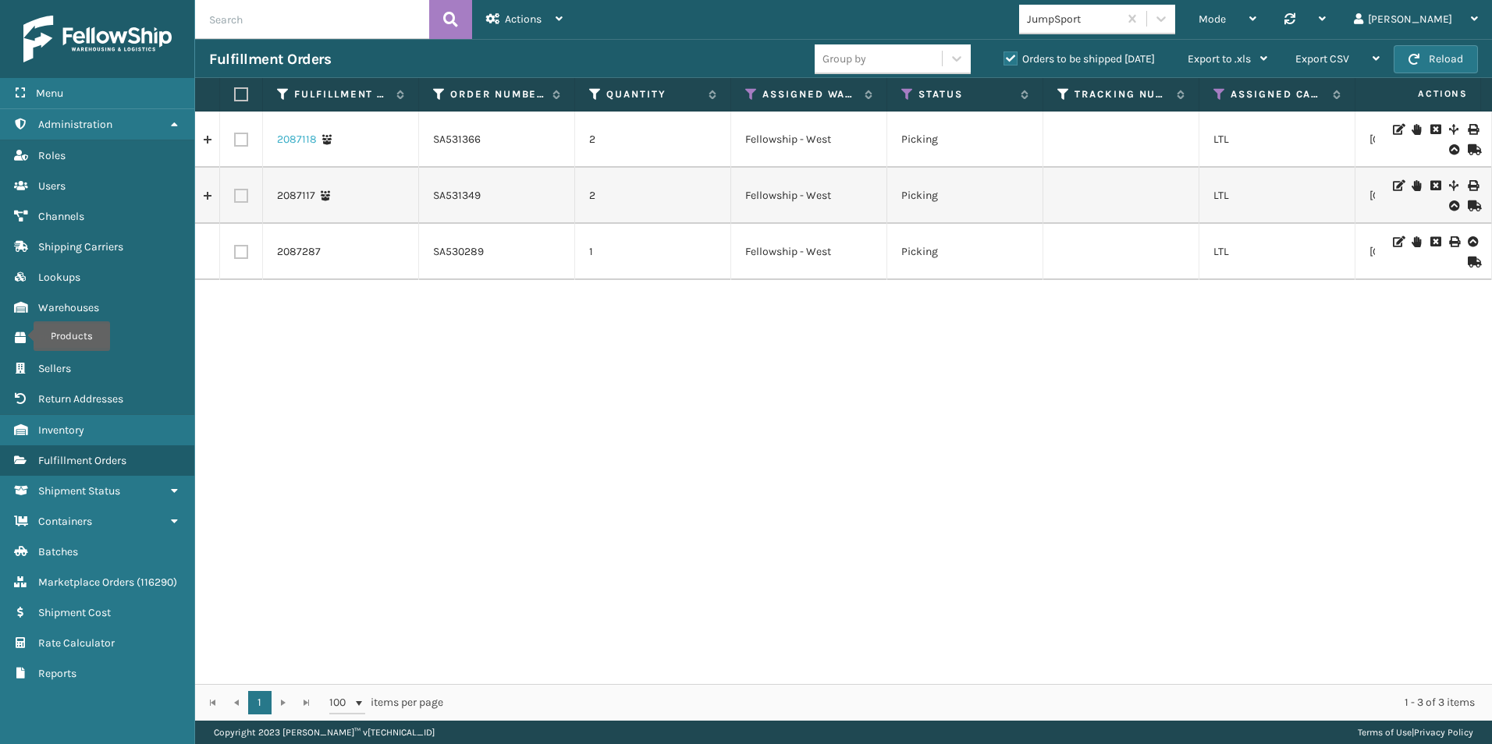
click at [287, 133] on link "2087118" at bounding box center [297, 140] width 40 height 16
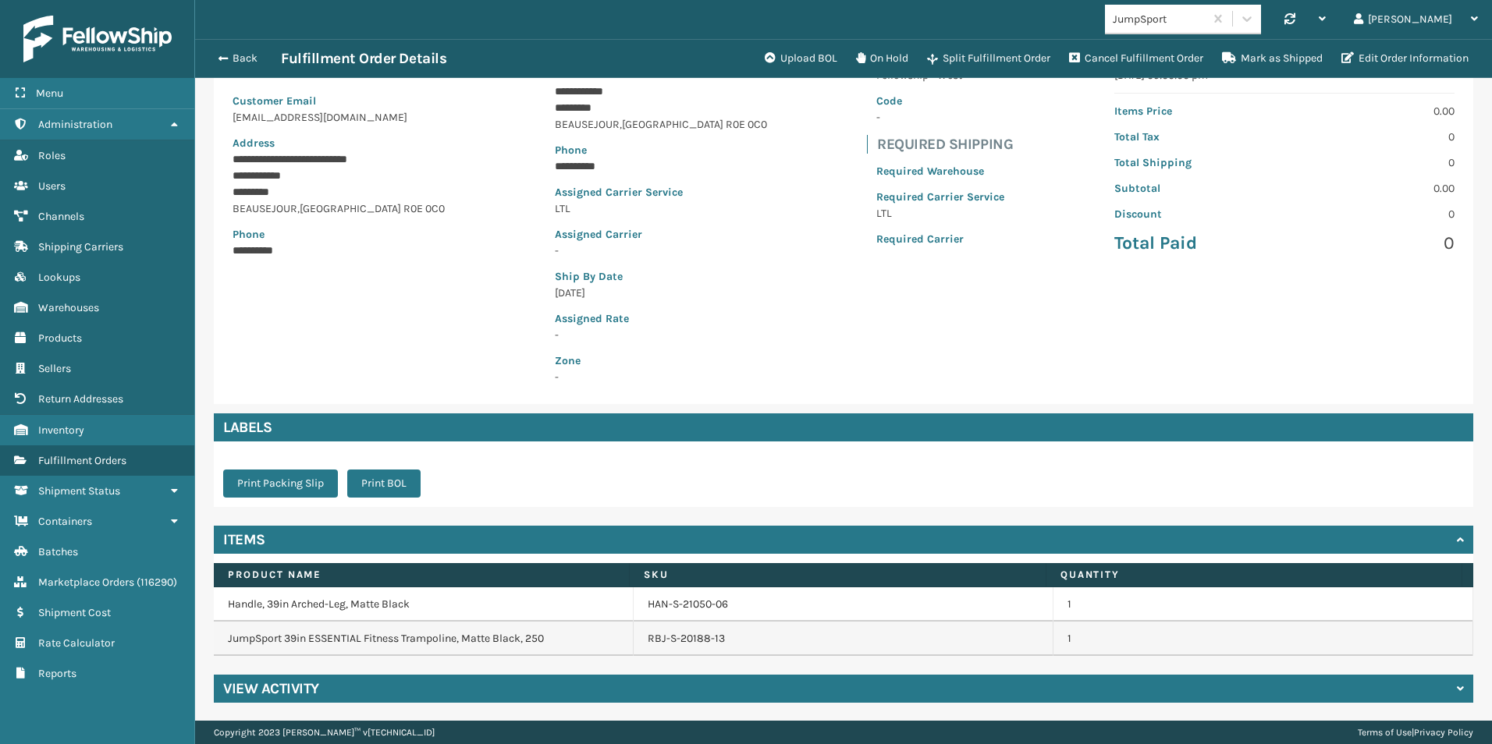
scroll to position [166, 0]
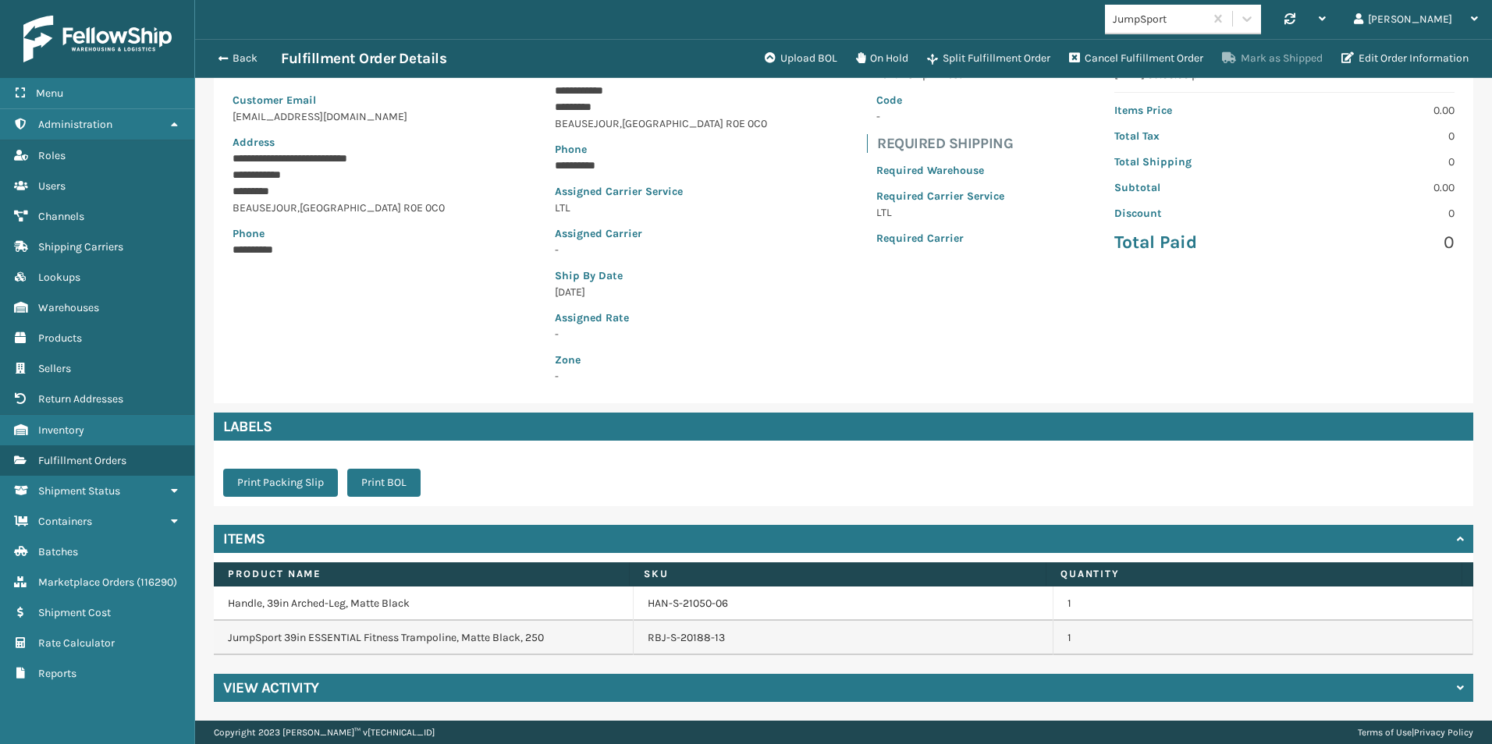
click at [1257, 57] on button "Mark as Shipped" at bounding box center [1272, 58] width 119 height 31
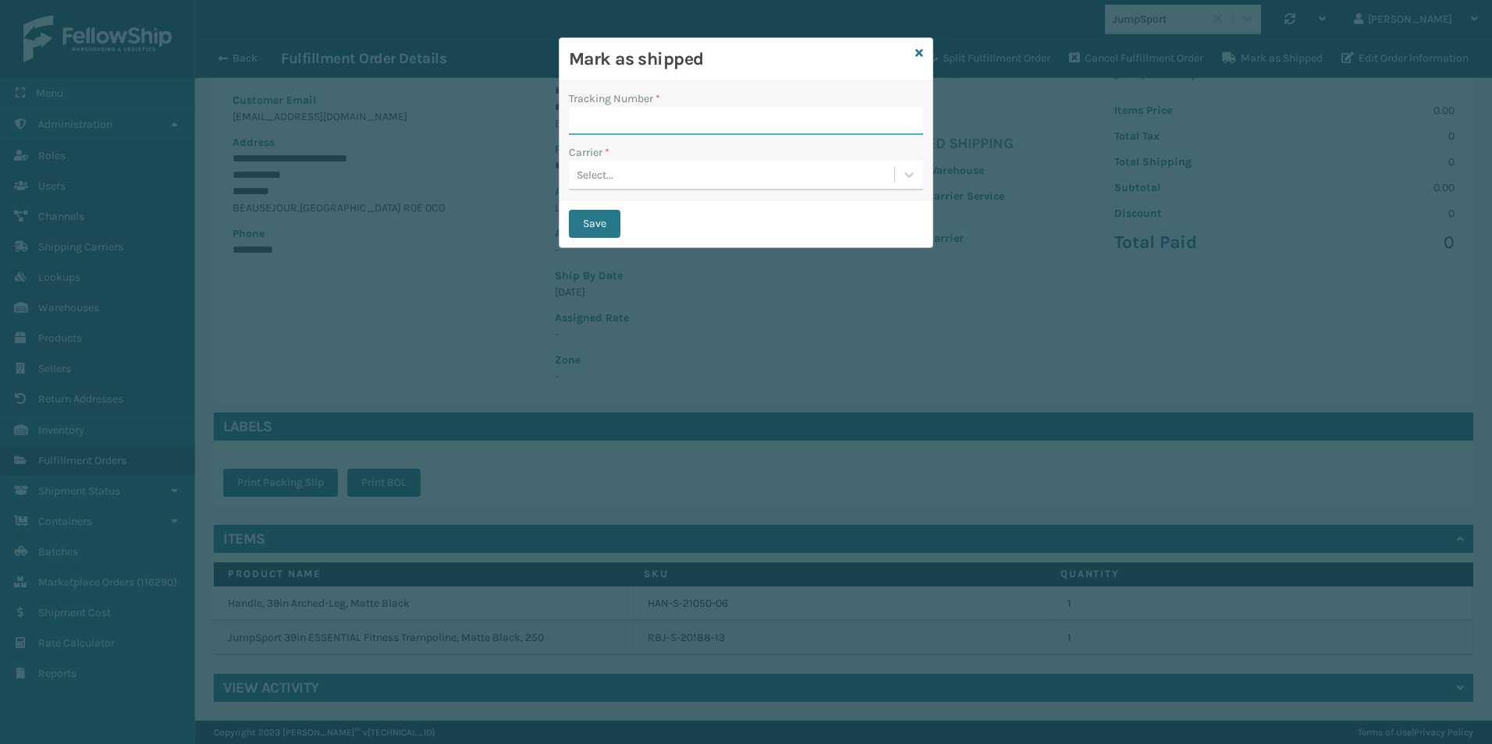
paste input "884484293413"
type input "884484293413"
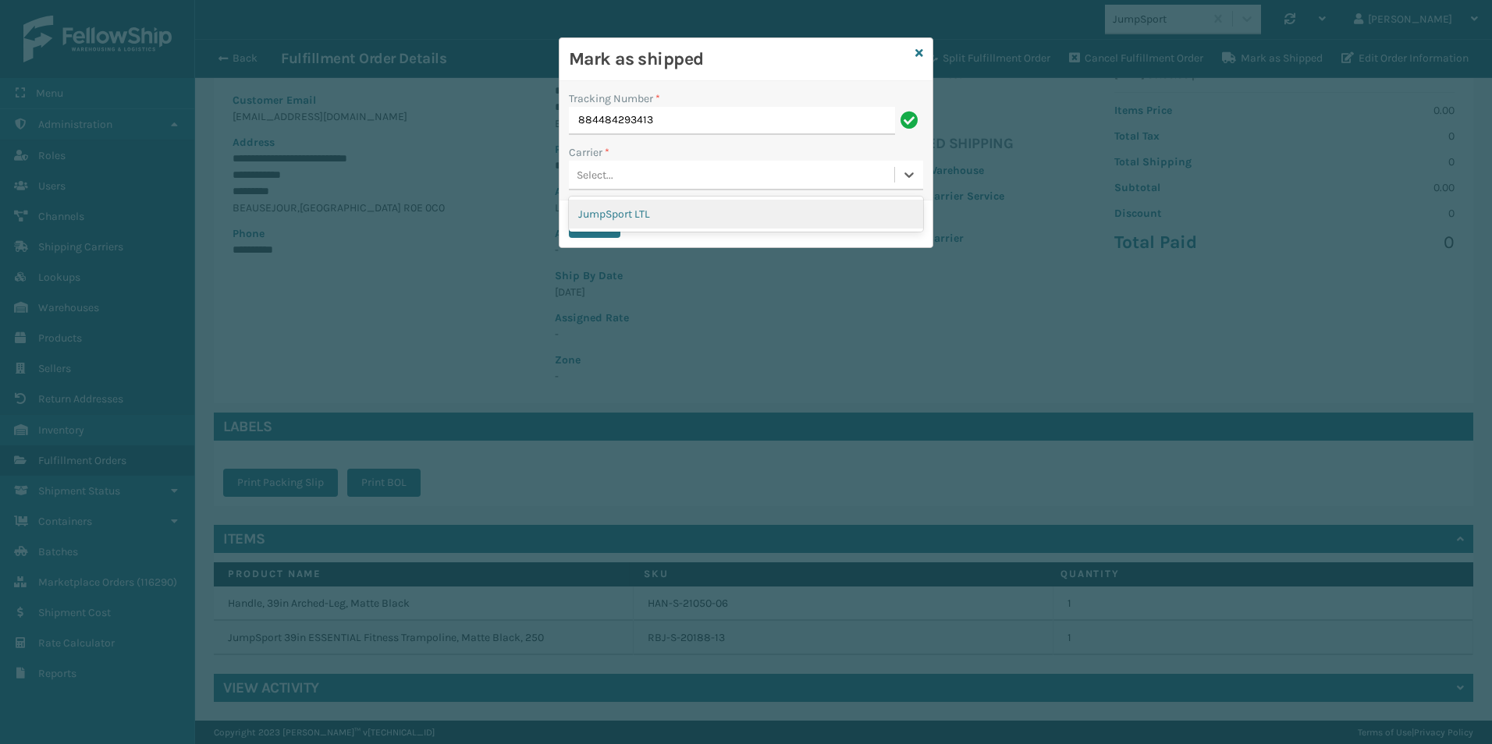
click at [645, 181] on div "Select..." at bounding box center [731, 175] width 325 height 26
click at [508, 199] on div "Mark as shipped Tracking Number * 884484293413 Carrier * option JumpSport LTL f…" at bounding box center [746, 372] width 1492 height 744
click at [926, 47] on div "Mark as shipped" at bounding box center [746, 59] width 373 height 43
click at [918, 52] on icon at bounding box center [919, 53] width 8 height 11
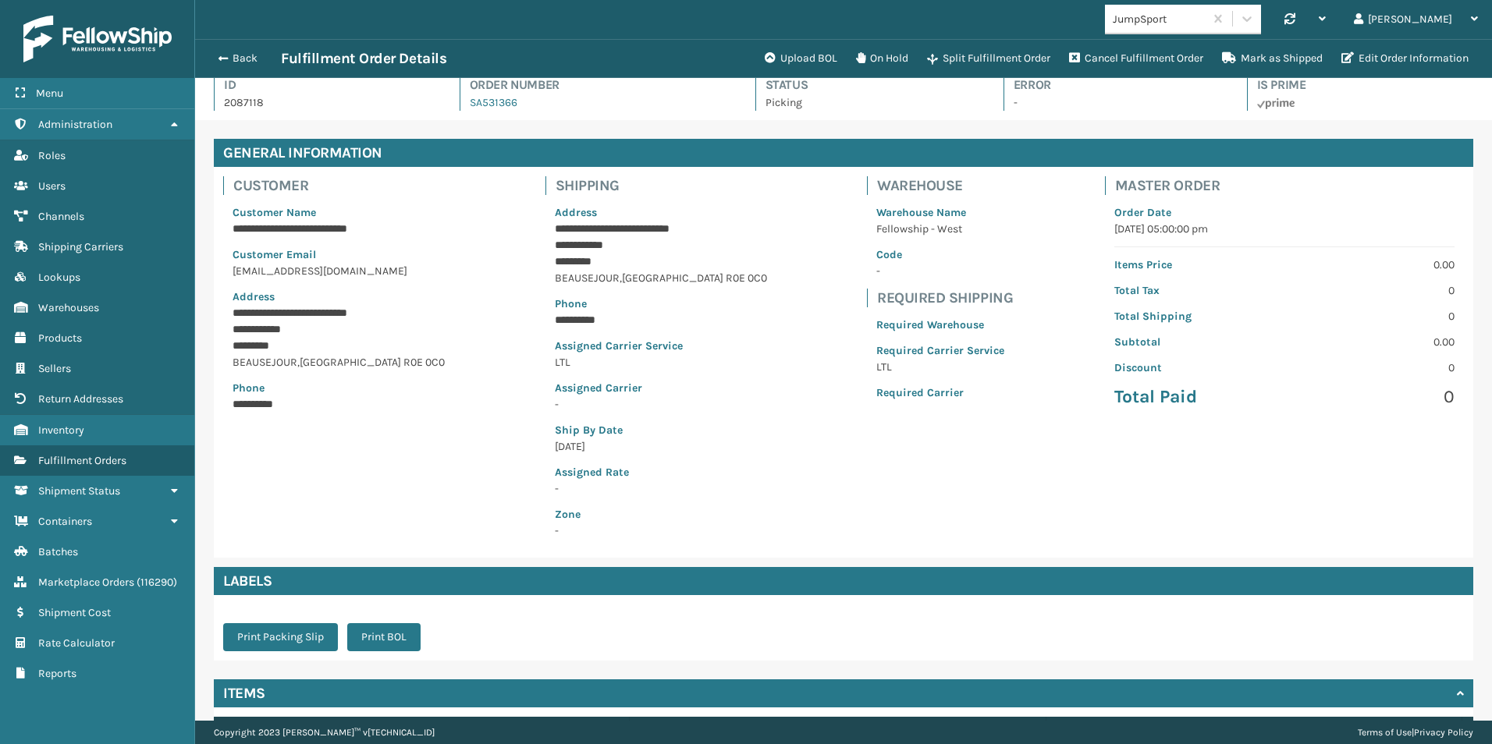
scroll to position [0, 0]
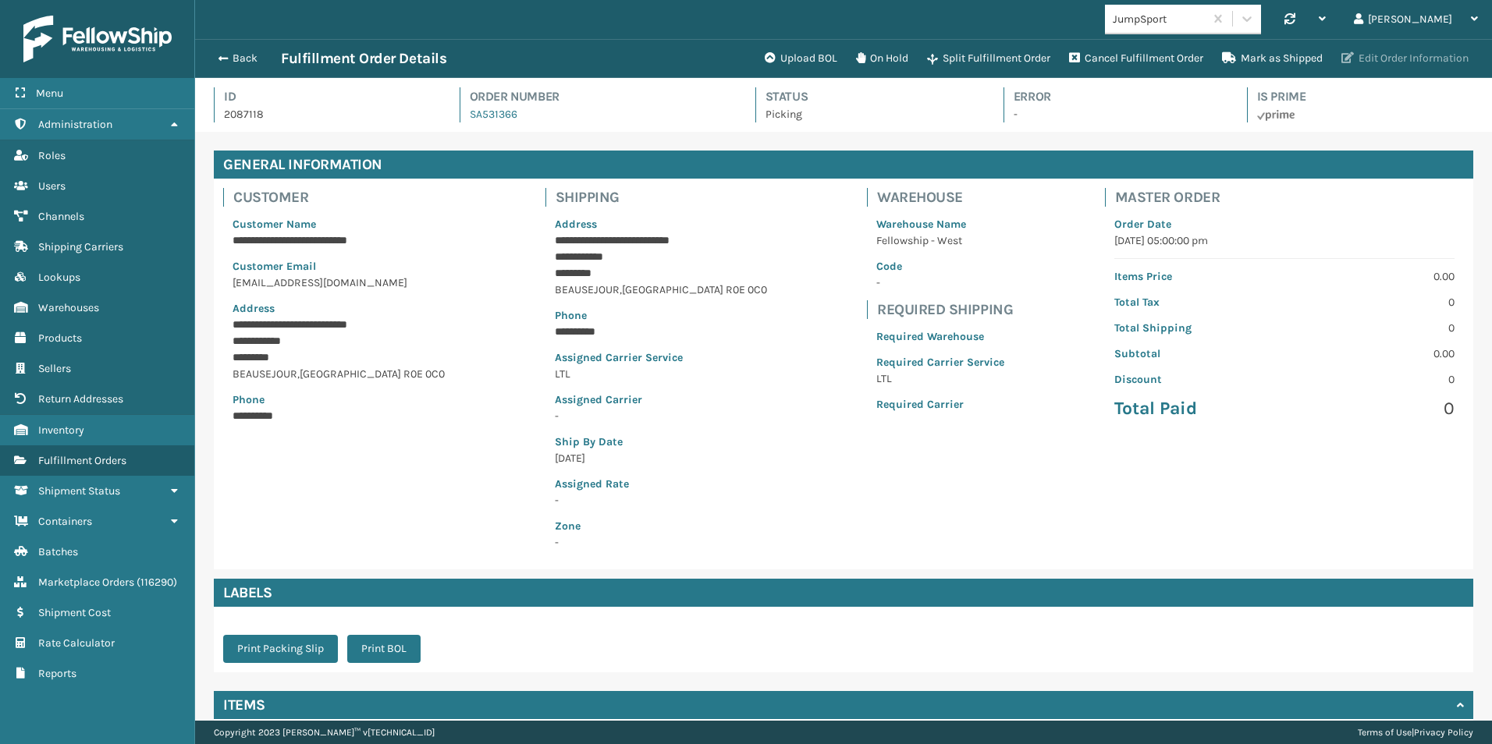
click at [1397, 55] on button "Edit Order Information" at bounding box center [1405, 58] width 146 height 31
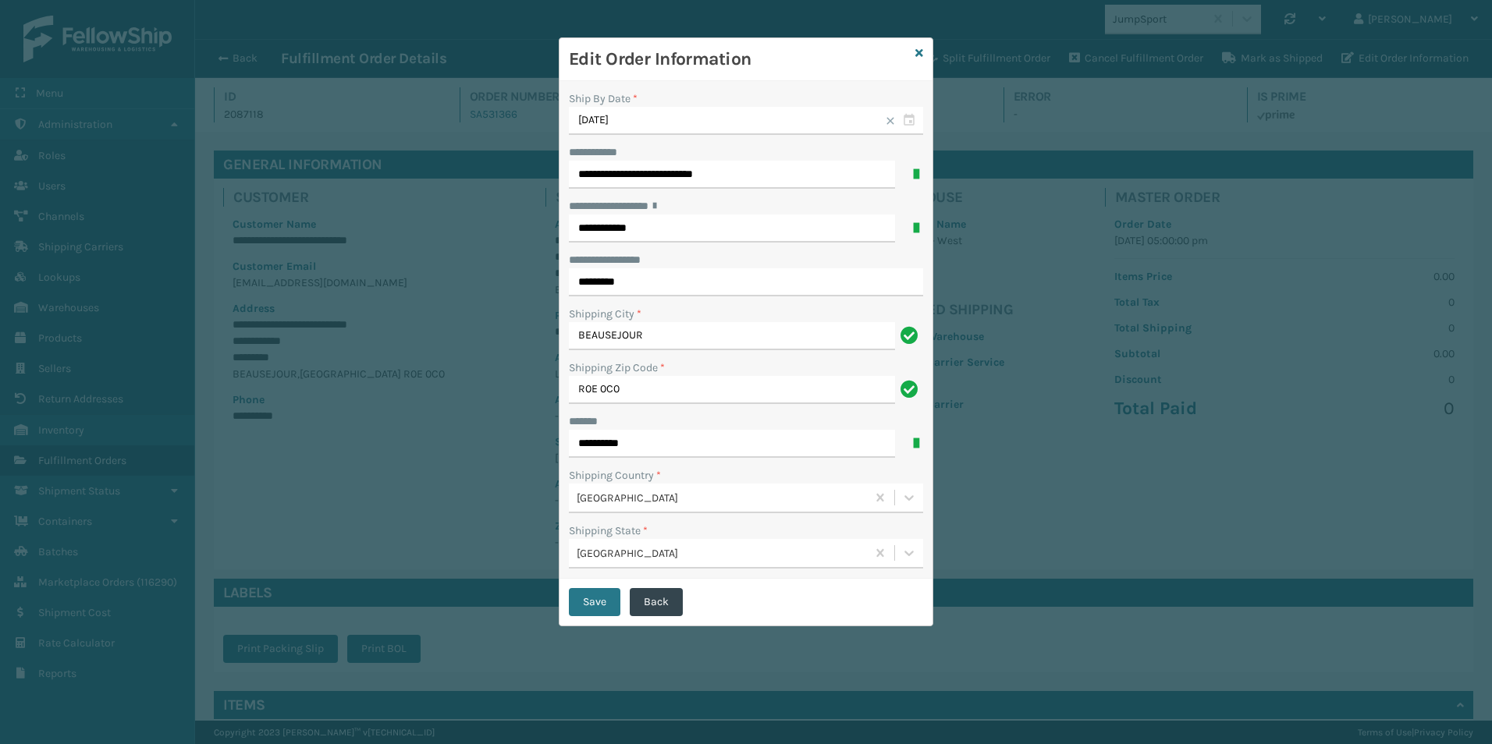
click at [655, 597] on button "Back" at bounding box center [656, 602] width 53 height 28
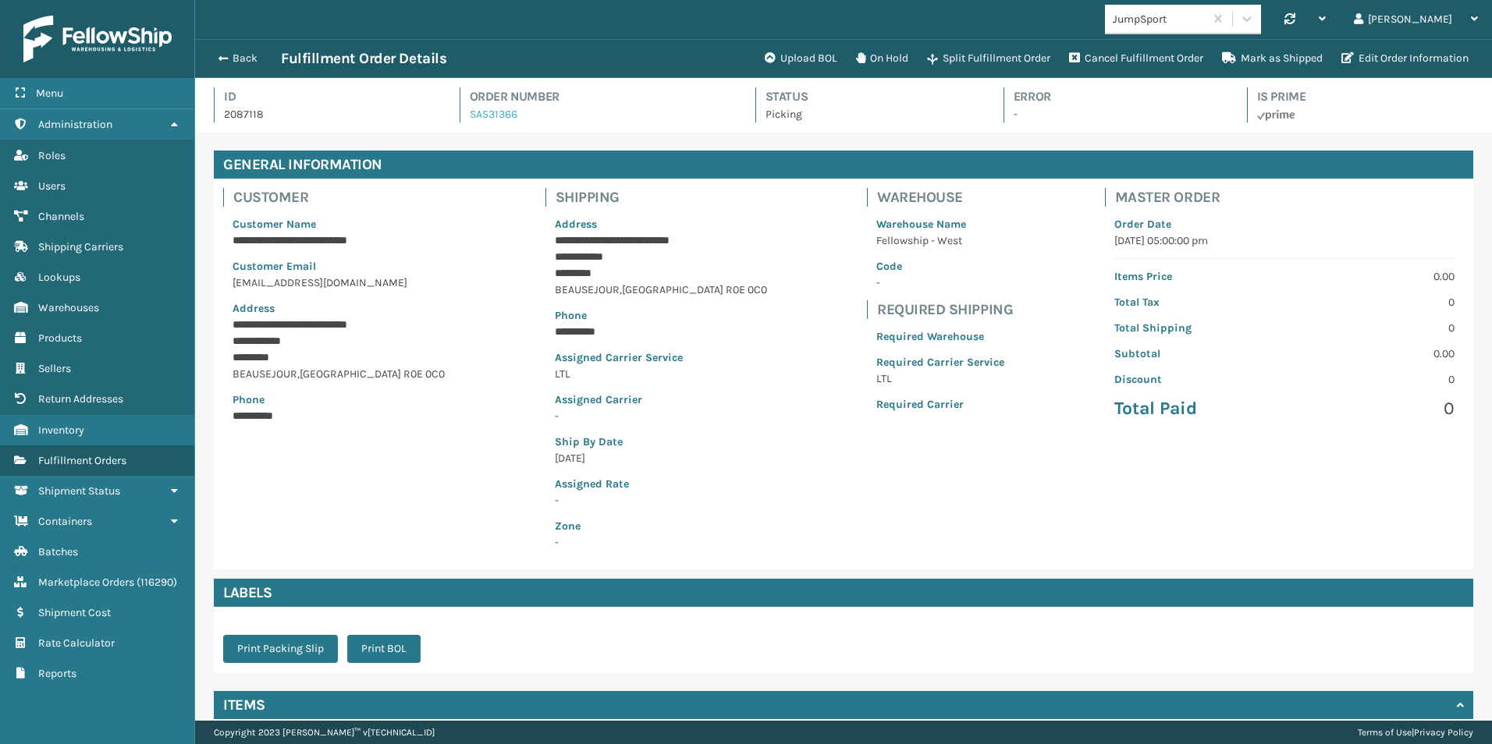
click at [486, 114] on link "SA531366" at bounding box center [494, 114] width 48 height 13
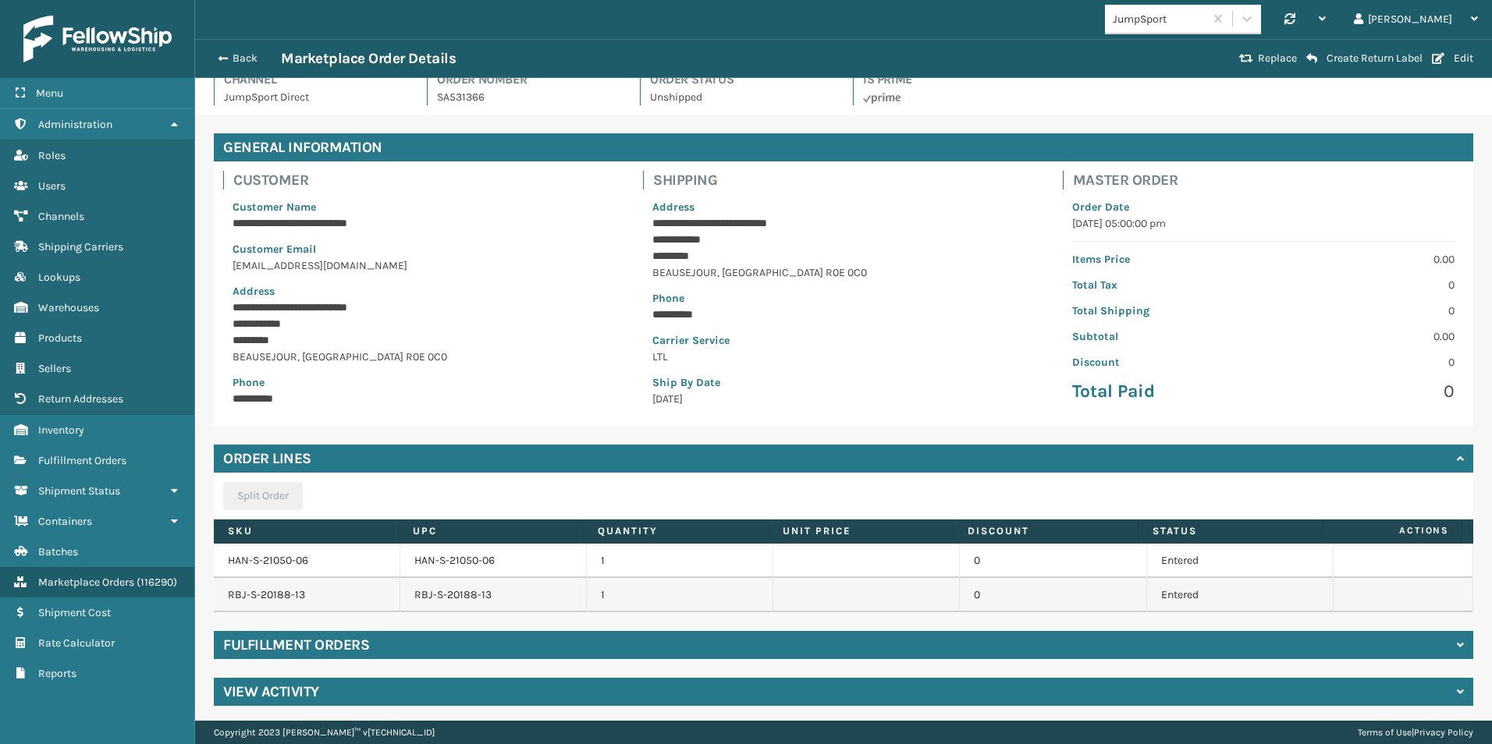
scroll to position [21, 0]
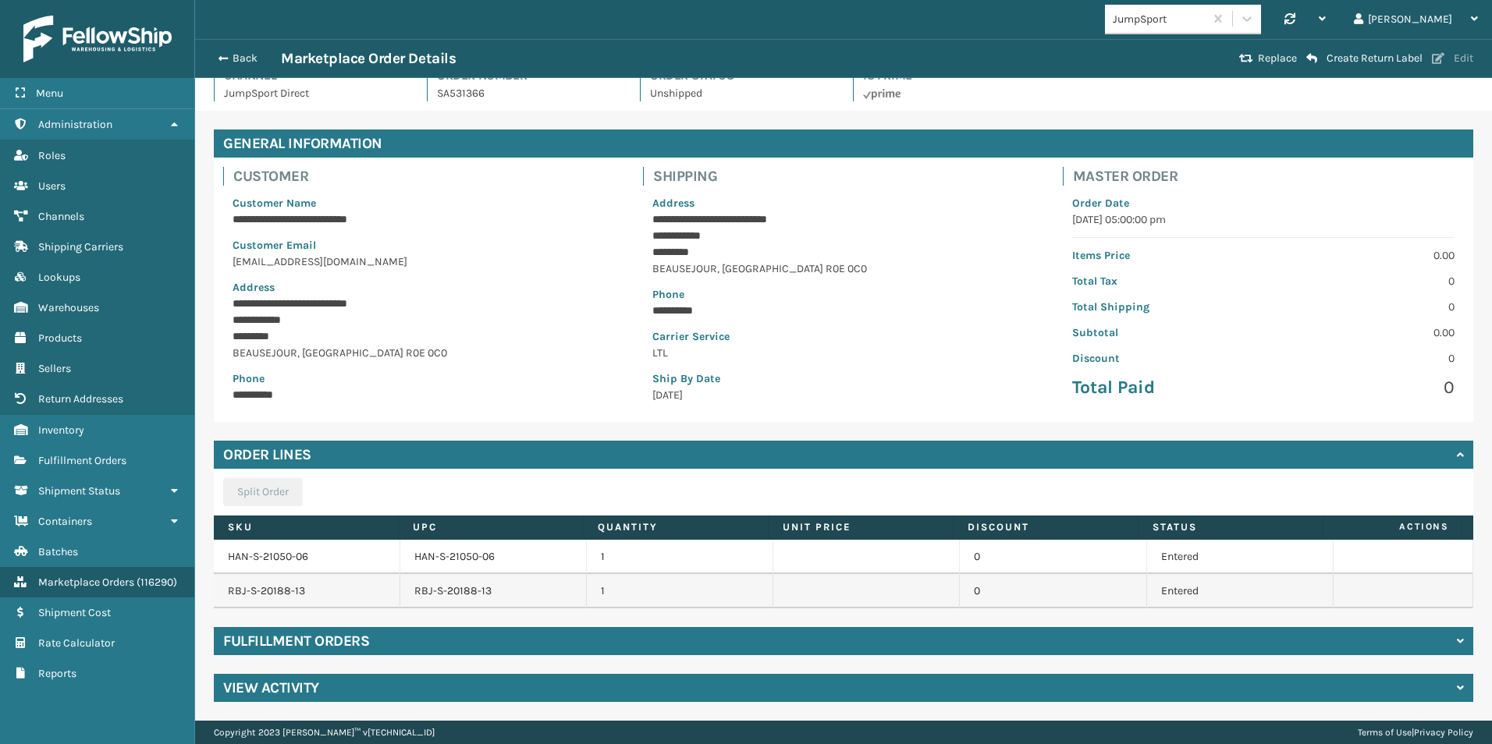
click at [1461, 59] on button "Edit" at bounding box center [1452, 59] width 51 height 14
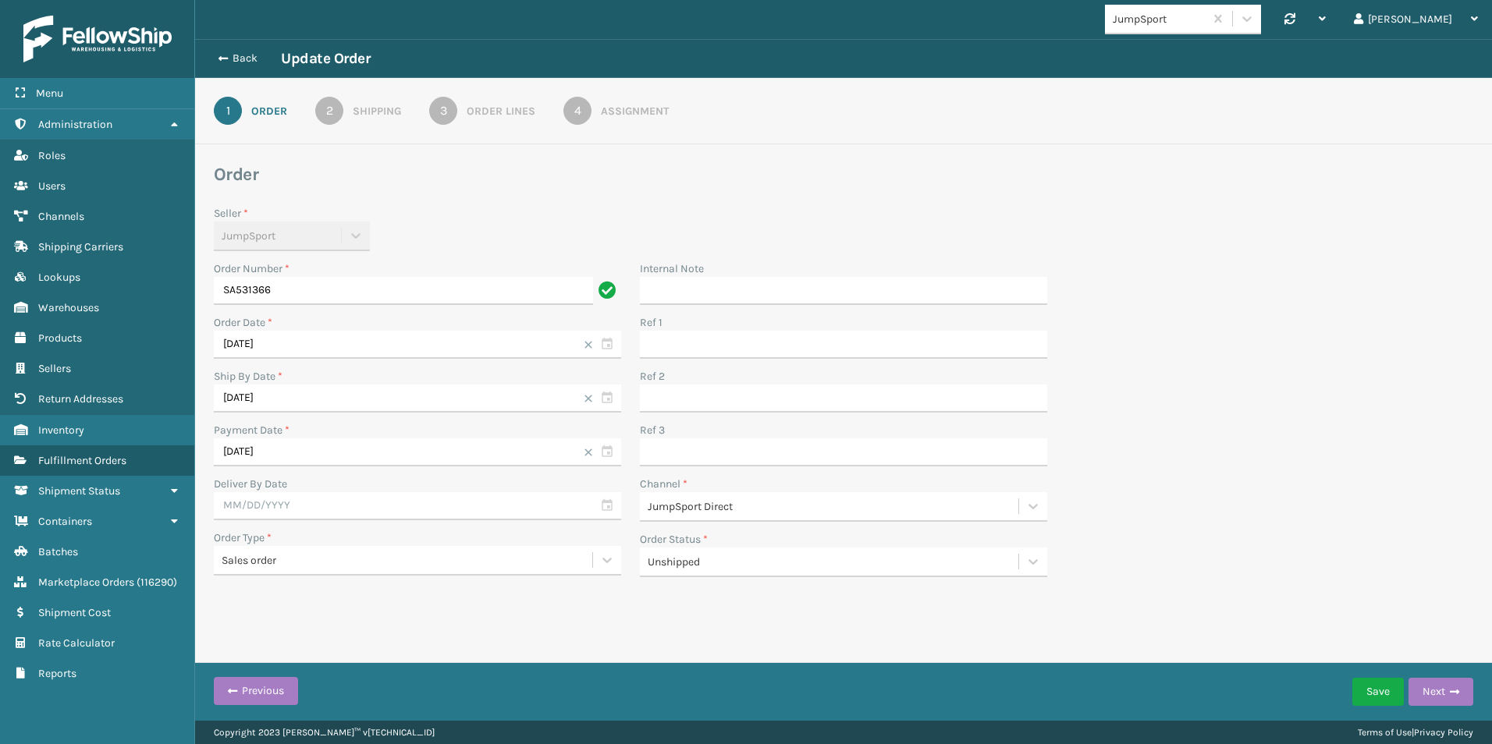
click at [370, 116] on div "Shipping" at bounding box center [377, 111] width 48 height 16
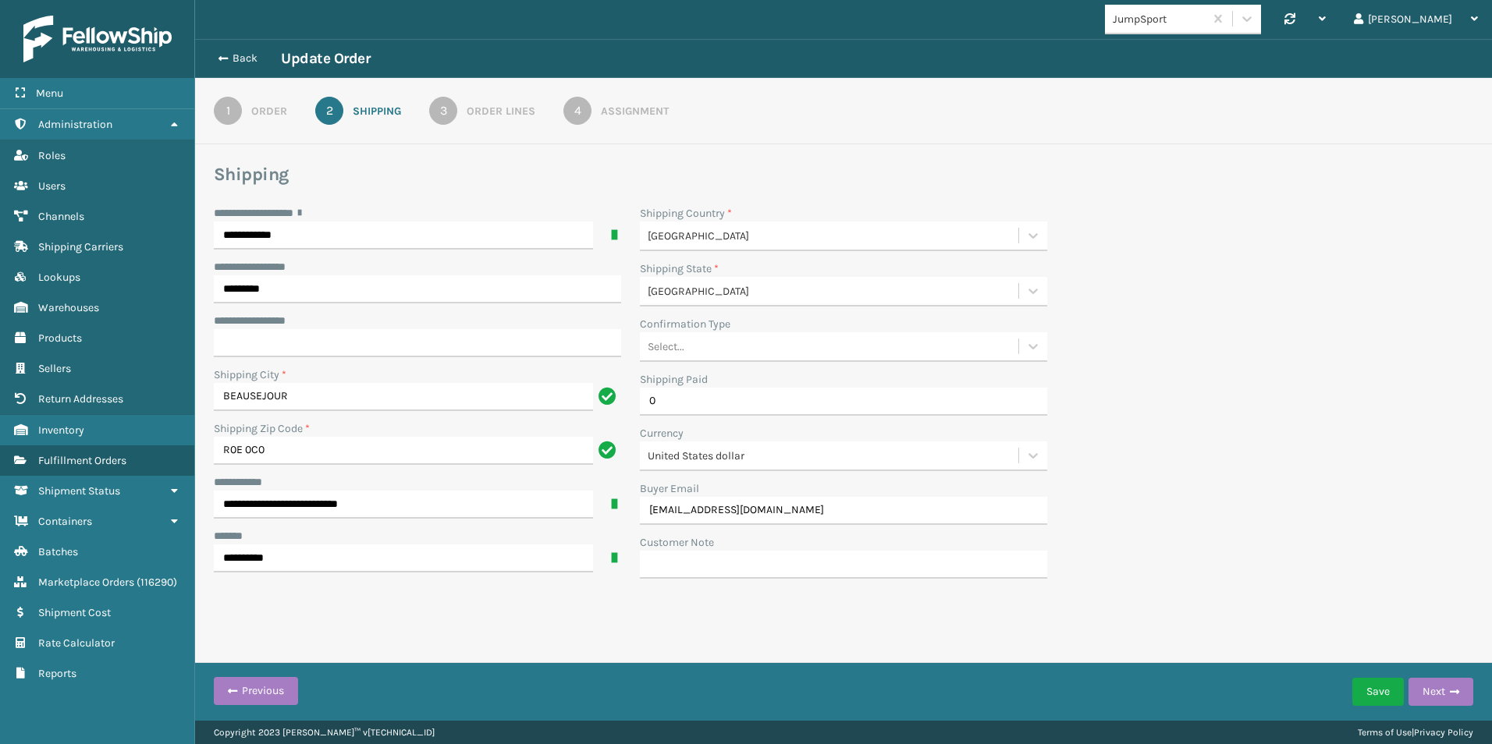
click at [480, 105] on div "Order Lines" at bounding box center [501, 111] width 69 height 16
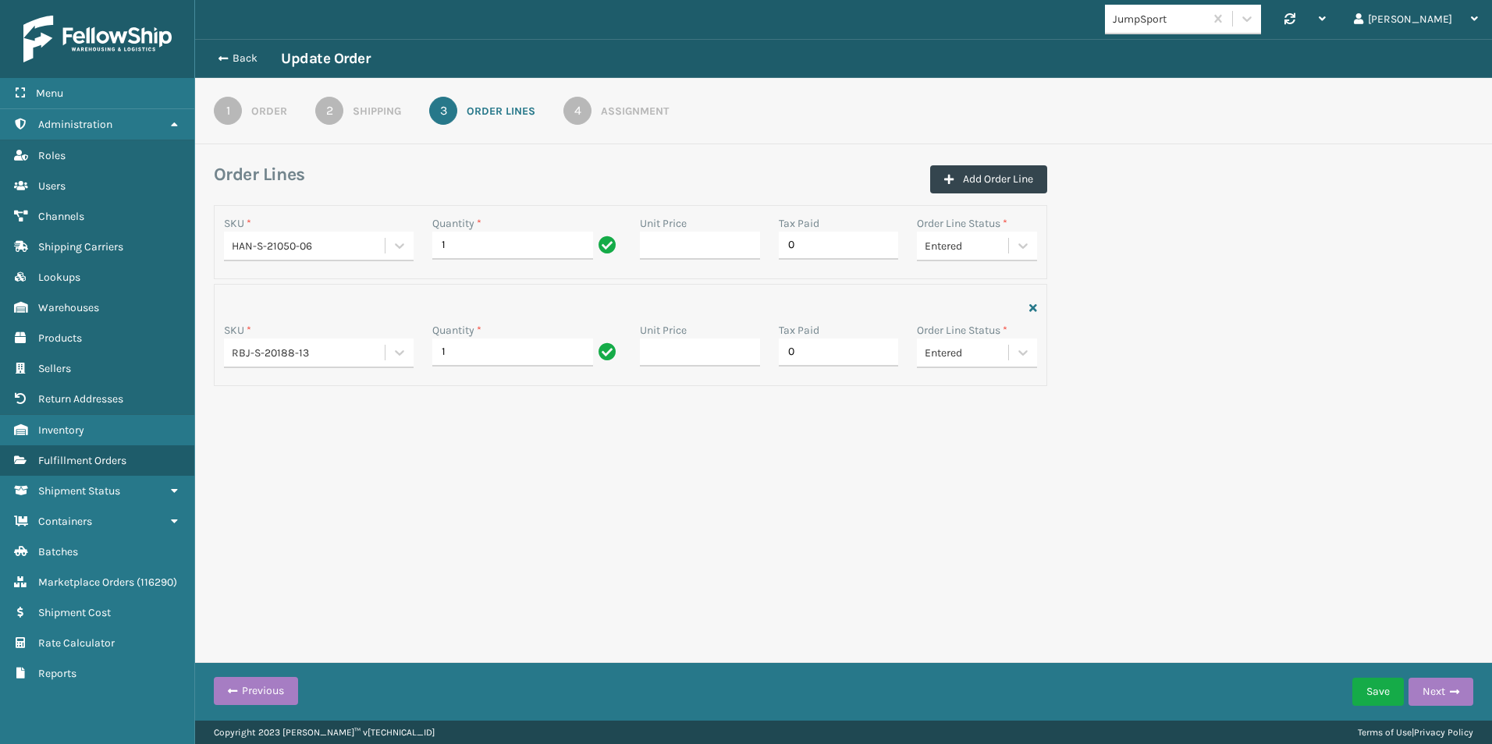
click at [624, 108] on div "Assignment" at bounding box center [635, 111] width 68 height 16
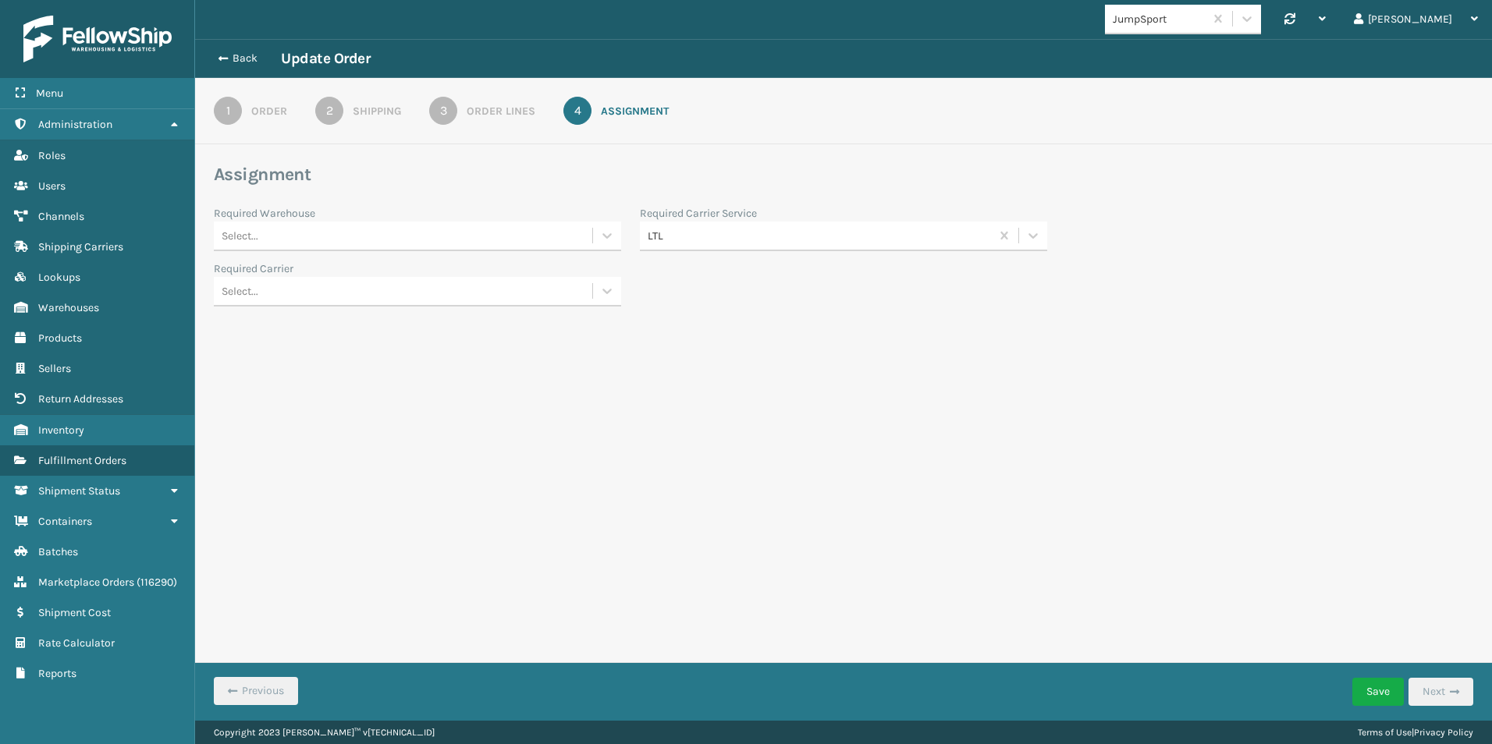
click at [229, 109] on div "1" at bounding box center [228, 111] width 28 height 28
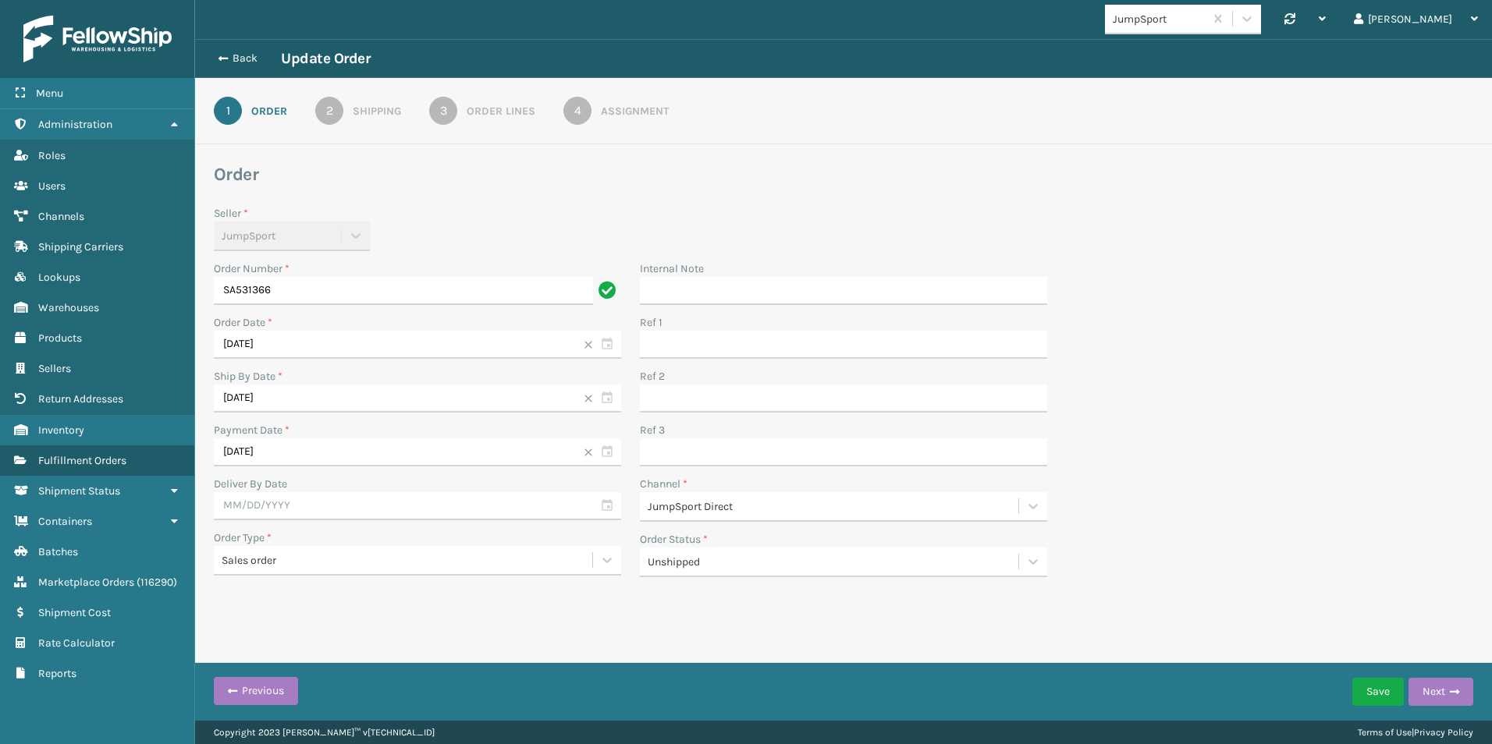
click at [358, 111] on div "Shipping" at bounding box center [377, 111] width 48 height 16
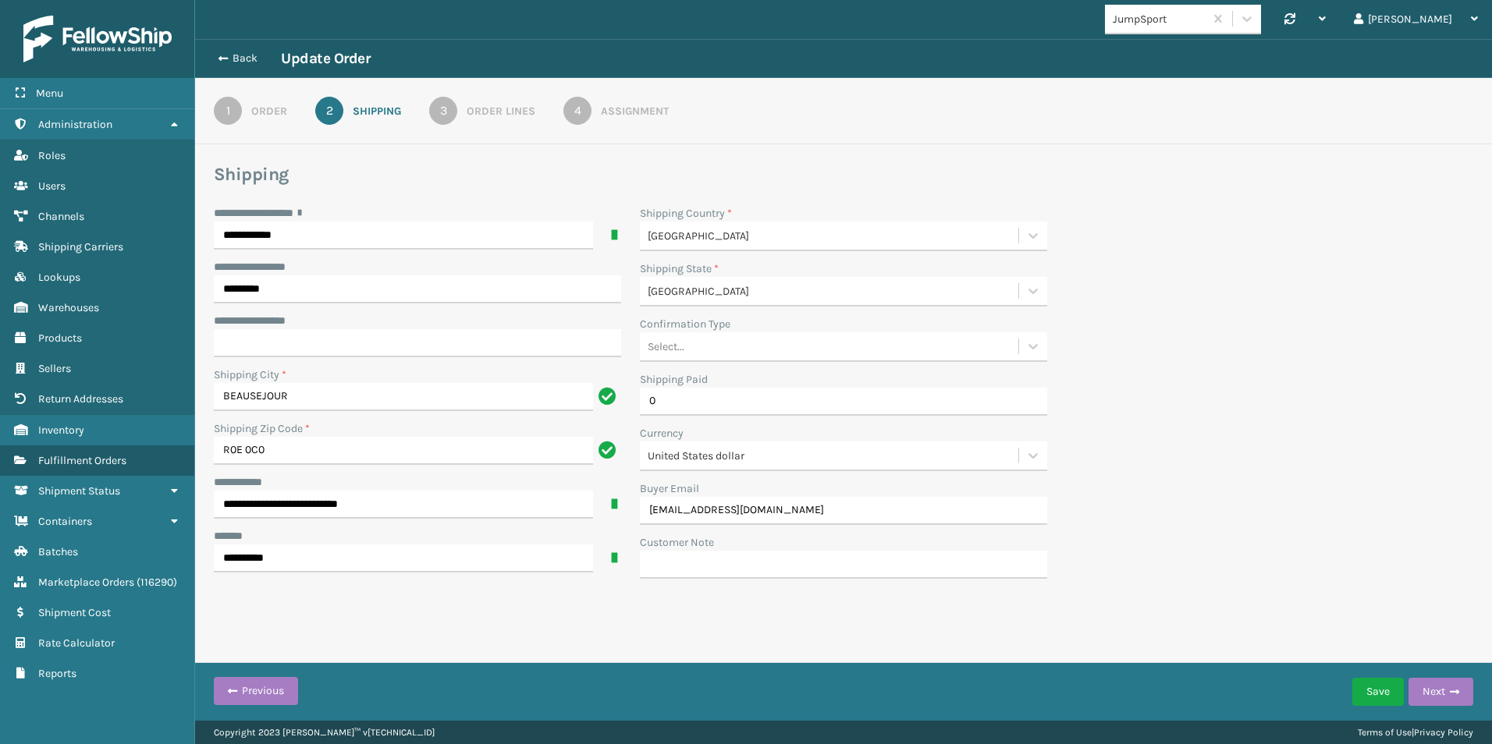
click at [493, 112] on div "Order Lines" at bounding box center [501, 111] width 69 height 16
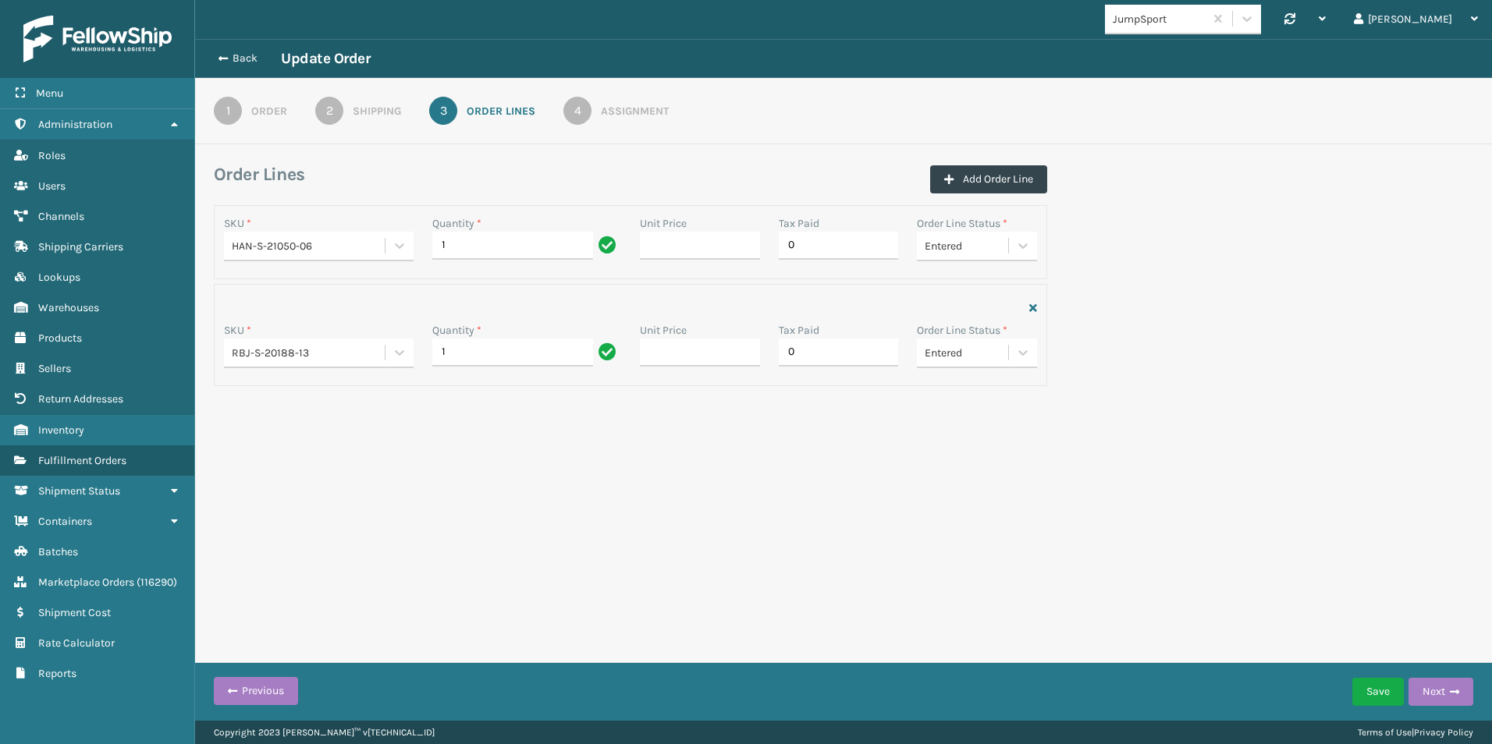
click at [595, 104] on link "4 Assignment" at bounding box center [616, 111] width 162 height 28
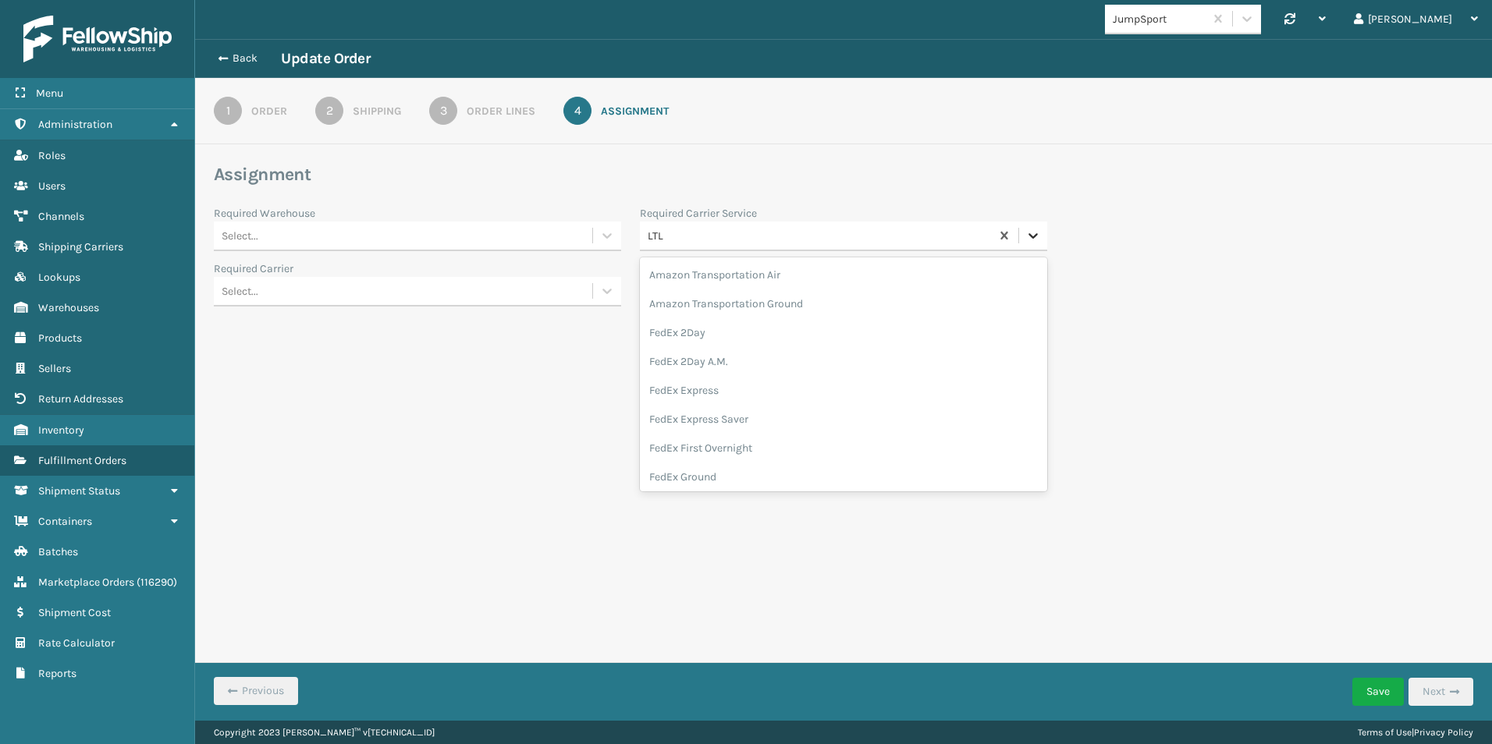
click at [1032, 233] on icon at bounding box center [1033, 236] width 16 height 16
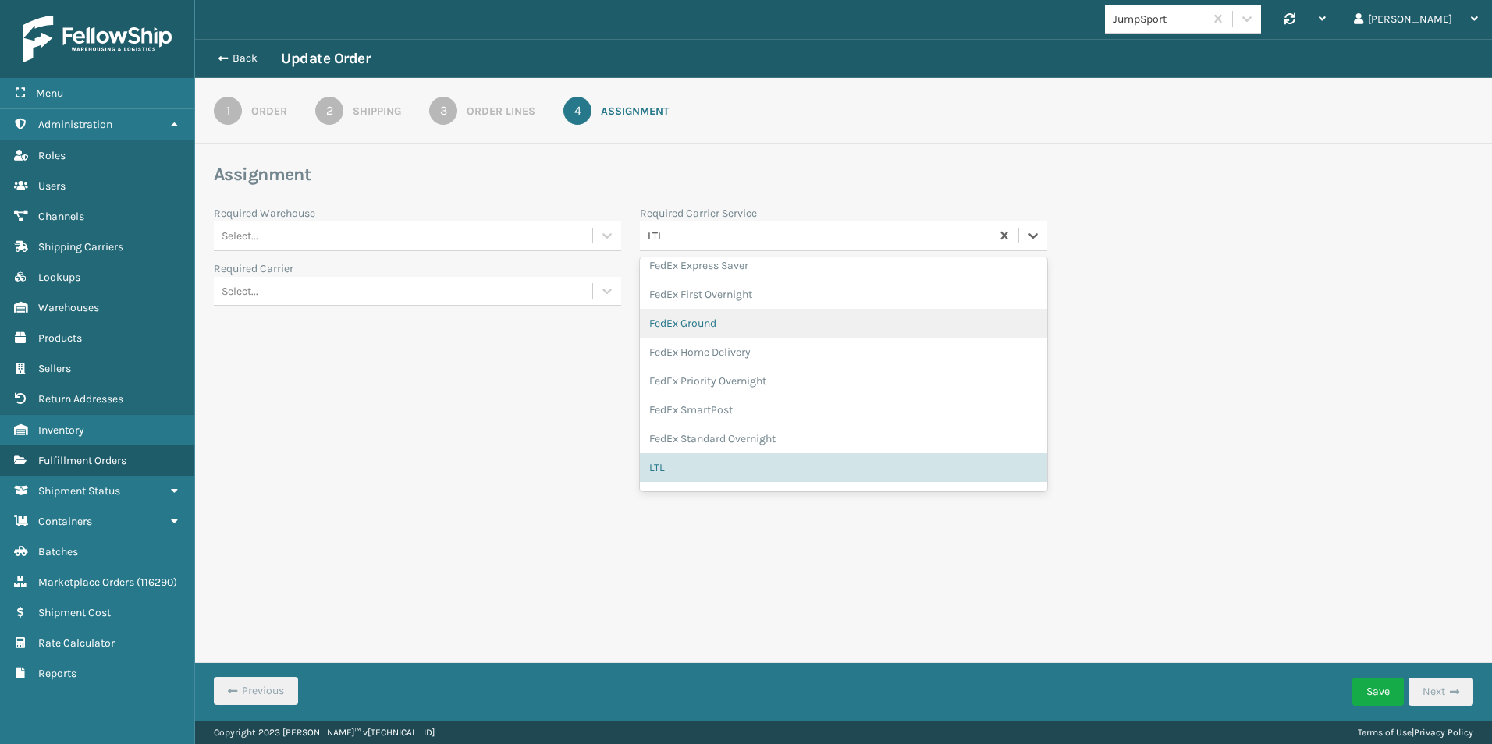
click at [726, 325] on div "FedEx Ground" at bounding box center [843, 323] width 407 height 29
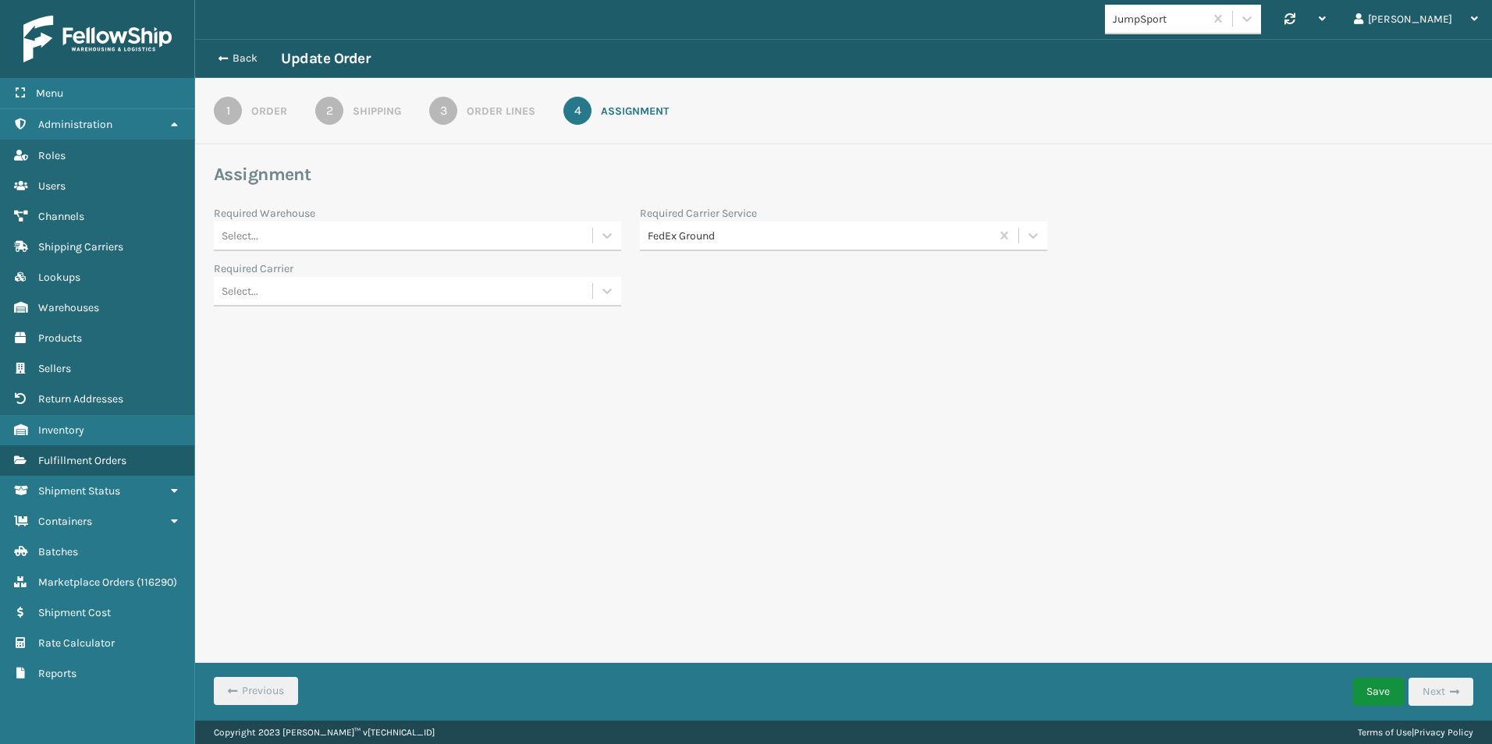
click at [1367, 694] on button "Save" at bounding box center [1378, 692] width 52 height 28
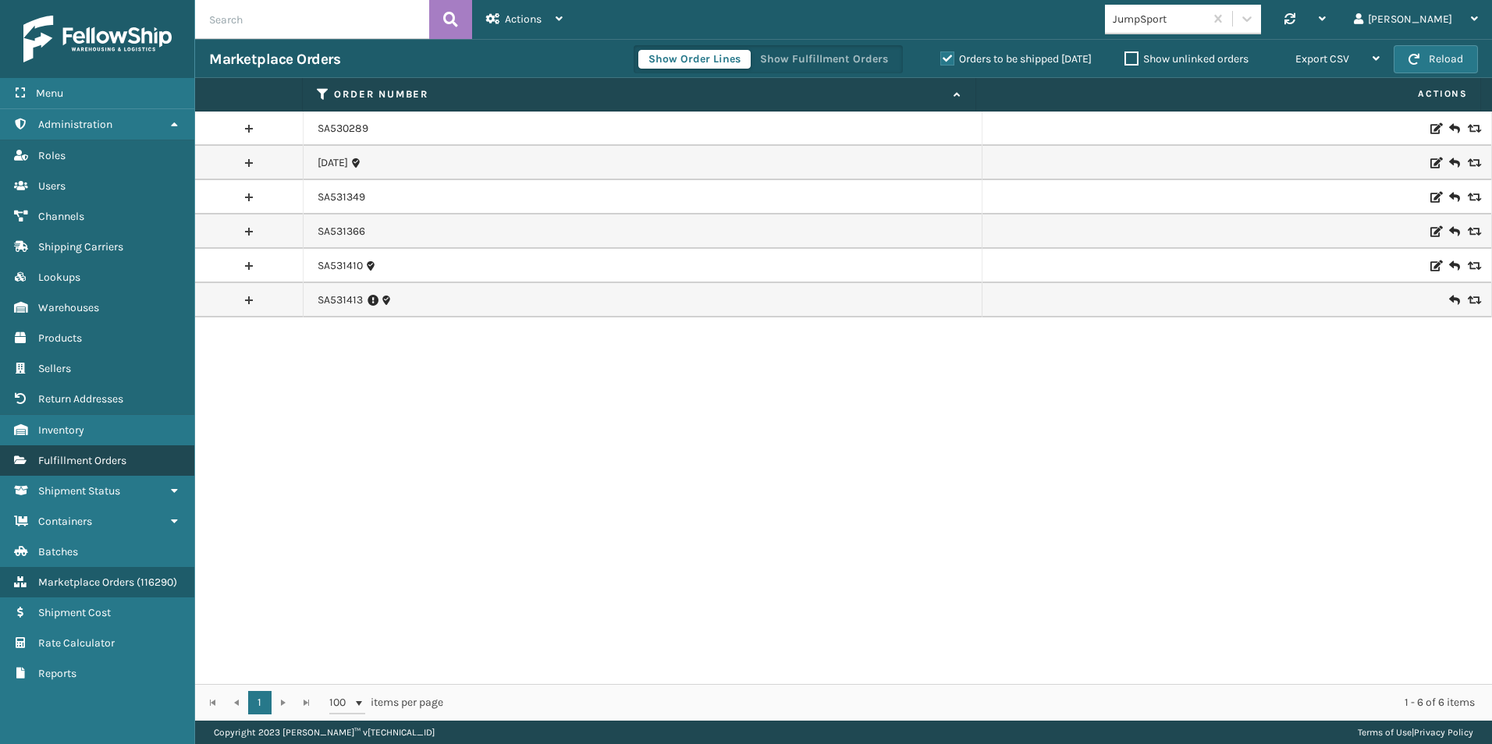
click at [112, 453] on link "Fulfillment Orders Fulfillment Orders" at bounding box center [97, 461] width 194 height 30
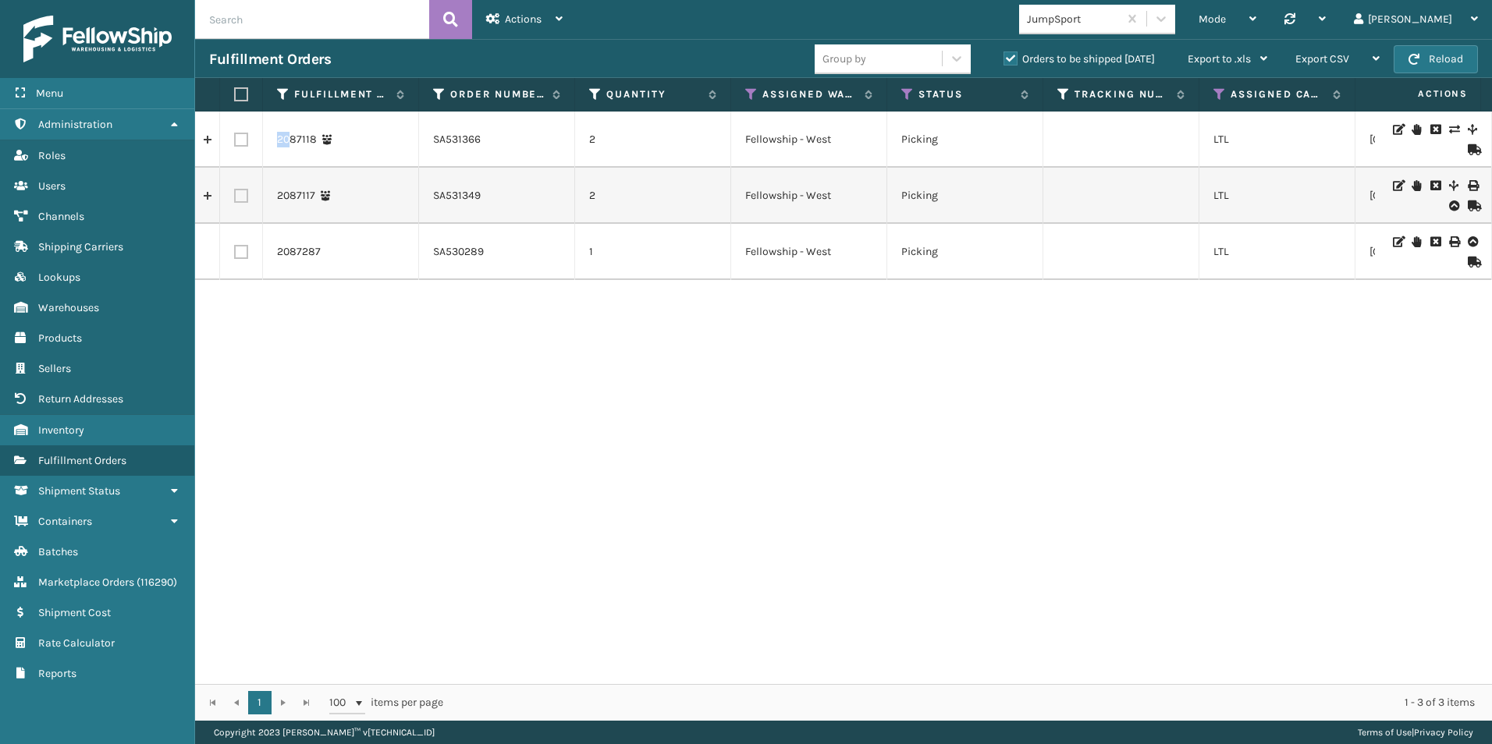
drag, startPoint x: 290, startPoint y: 136, endPoint x: 1292, endPoint y: 485, distance: 1061.7
click at [1292, 485] on div "2087118 SA531366 2 Fellowship - West Picking LTL Manitoba JumpSport Direct Jump…" at bounding box center [843, 398] width 1297 height 573
click at [1448, 61] on button "Reload" at bounding box center [1436, 59] width 84 height 28
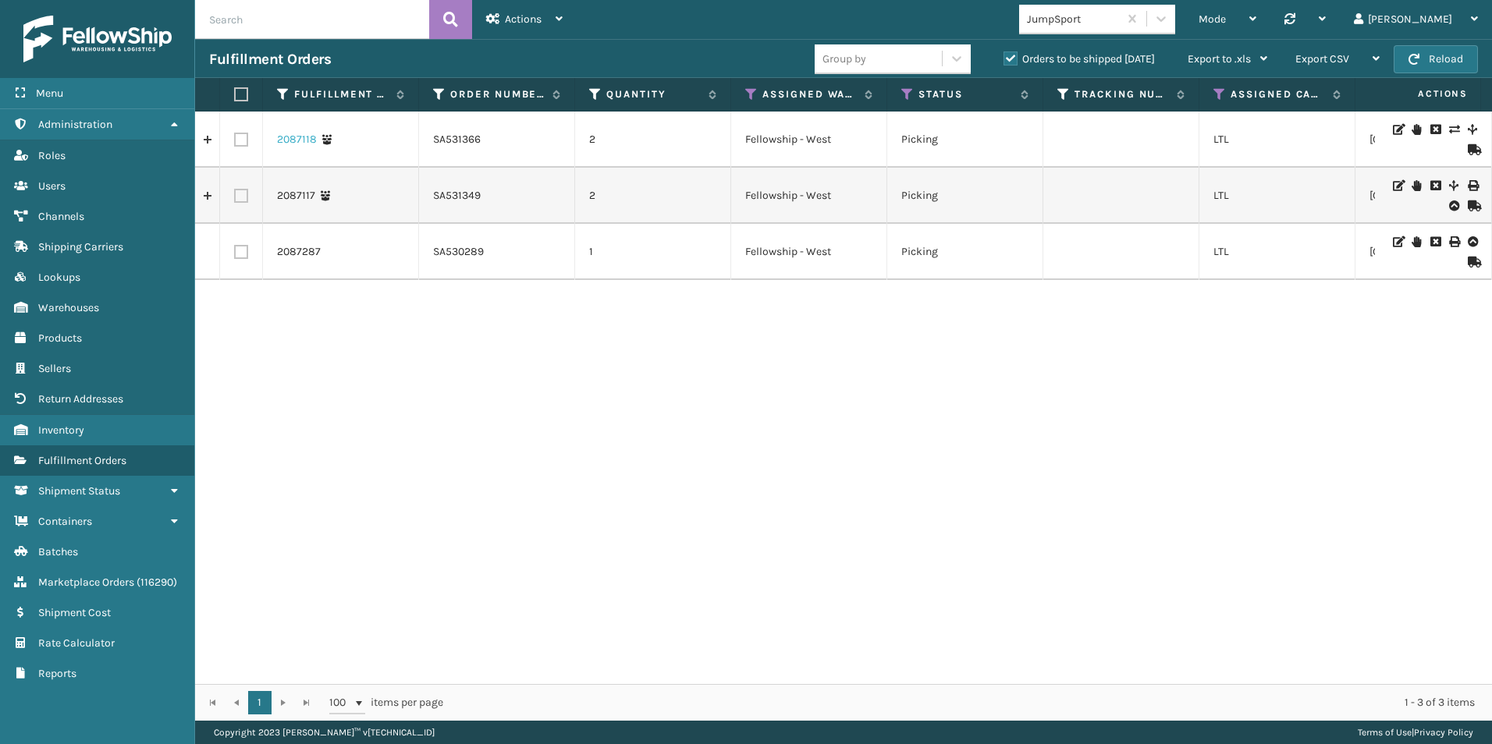
click at [293, 138] on link "2087118" at bounding box center [297, 140] width 40 height 16
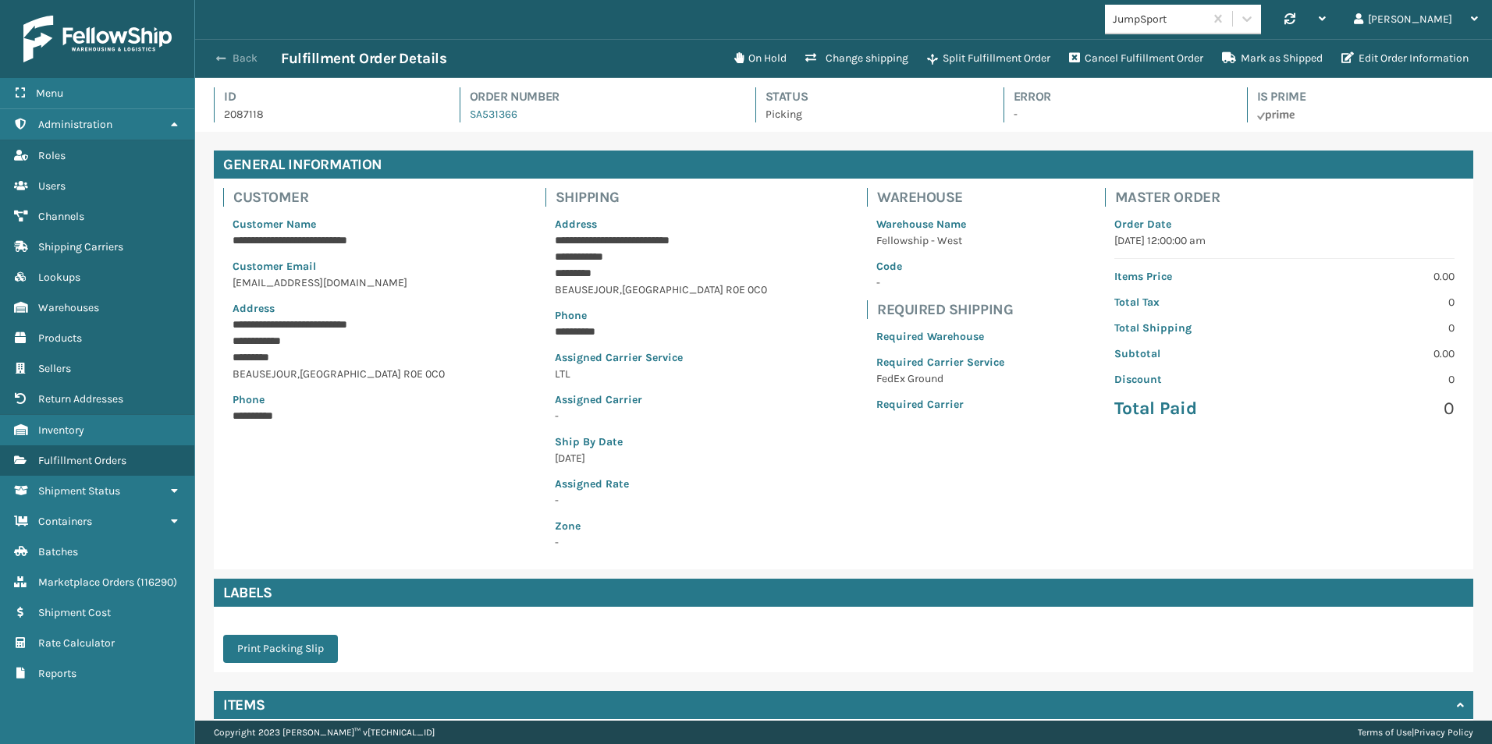
click at [232, 55] on button "Back" at bounding box center [245, 59] width 72 height 14
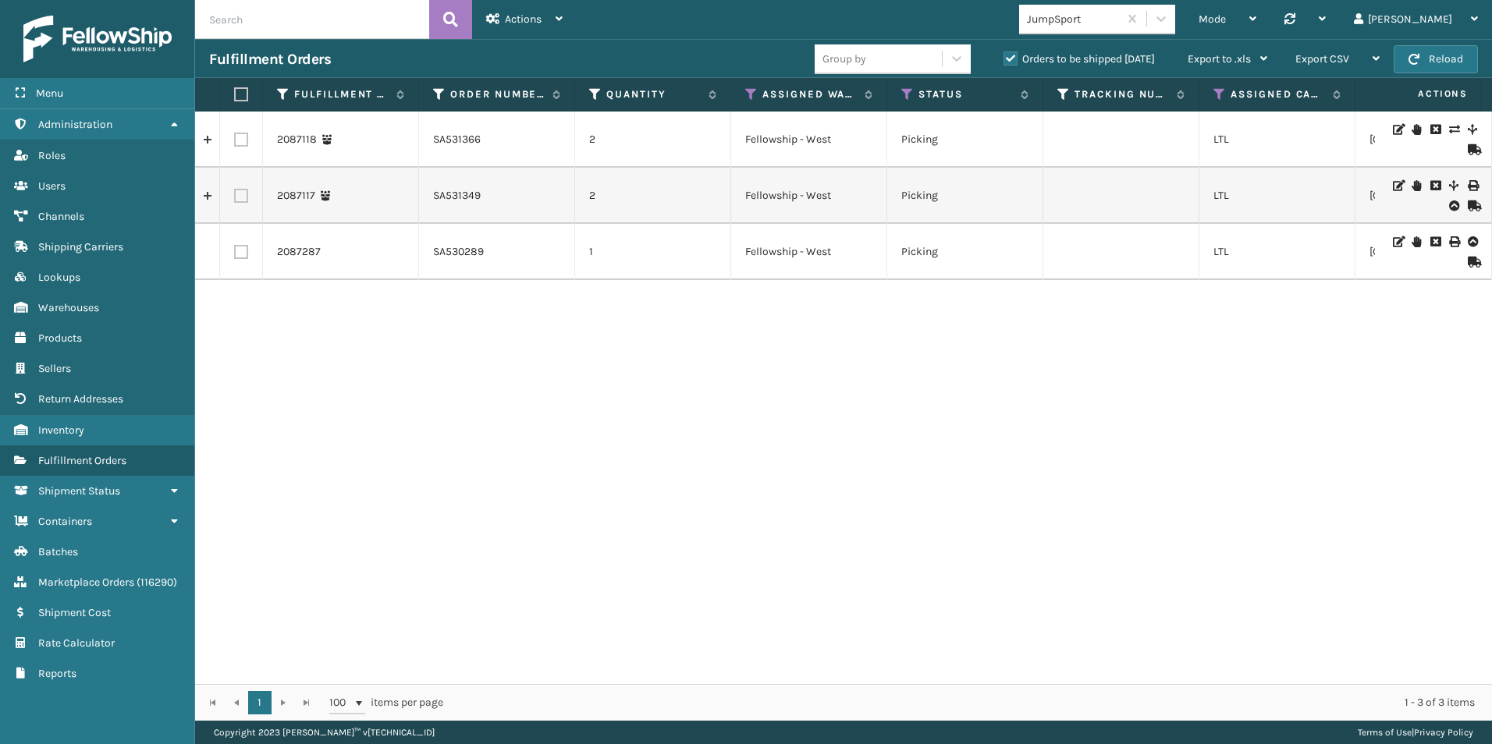
click at [1449, 126] on icon at bounding box center [1453, 129] width 9 height 11
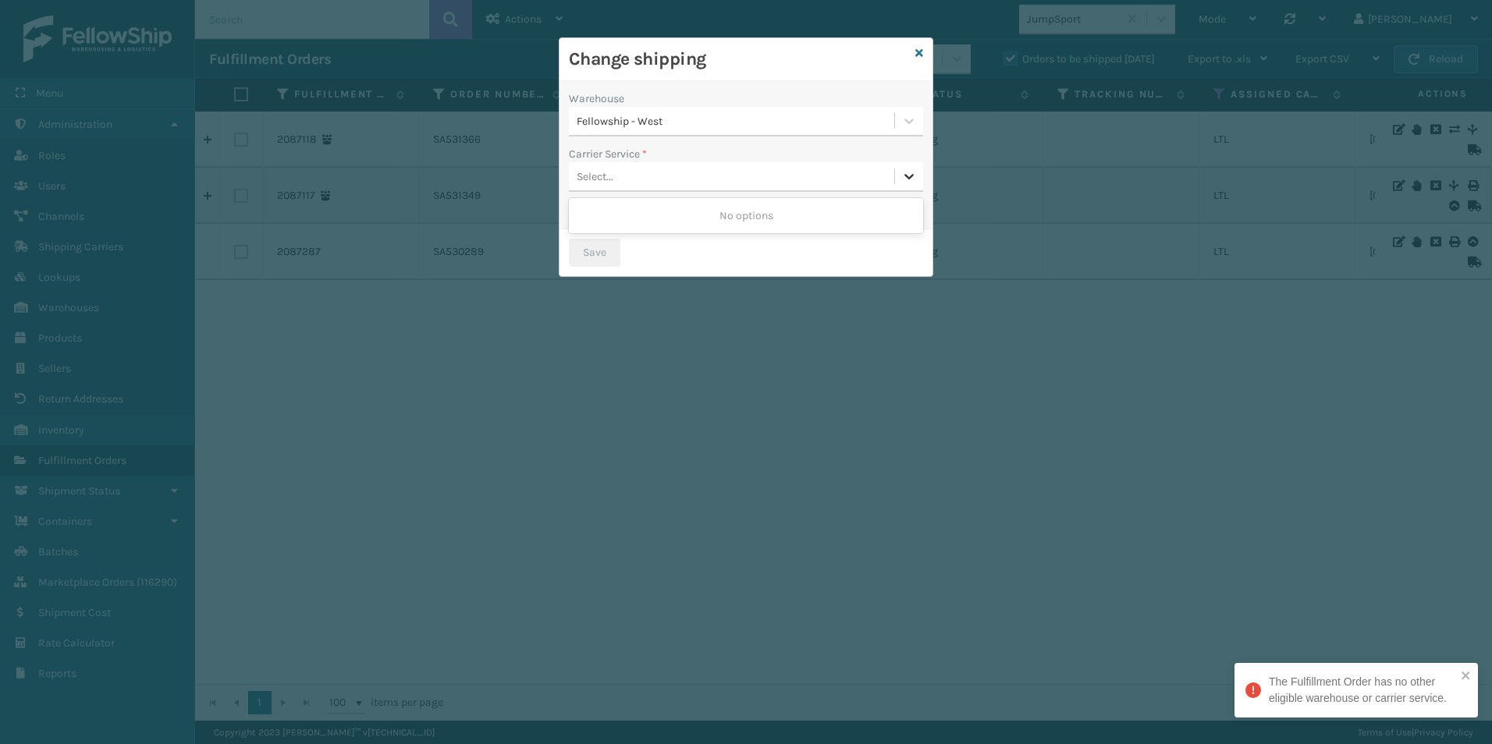
click at [908, 180] on icon at bounding box center [909, 177] width 16 height 16
click at [904, 177] on icon at bounding box center [909, 177] width 16 height 16
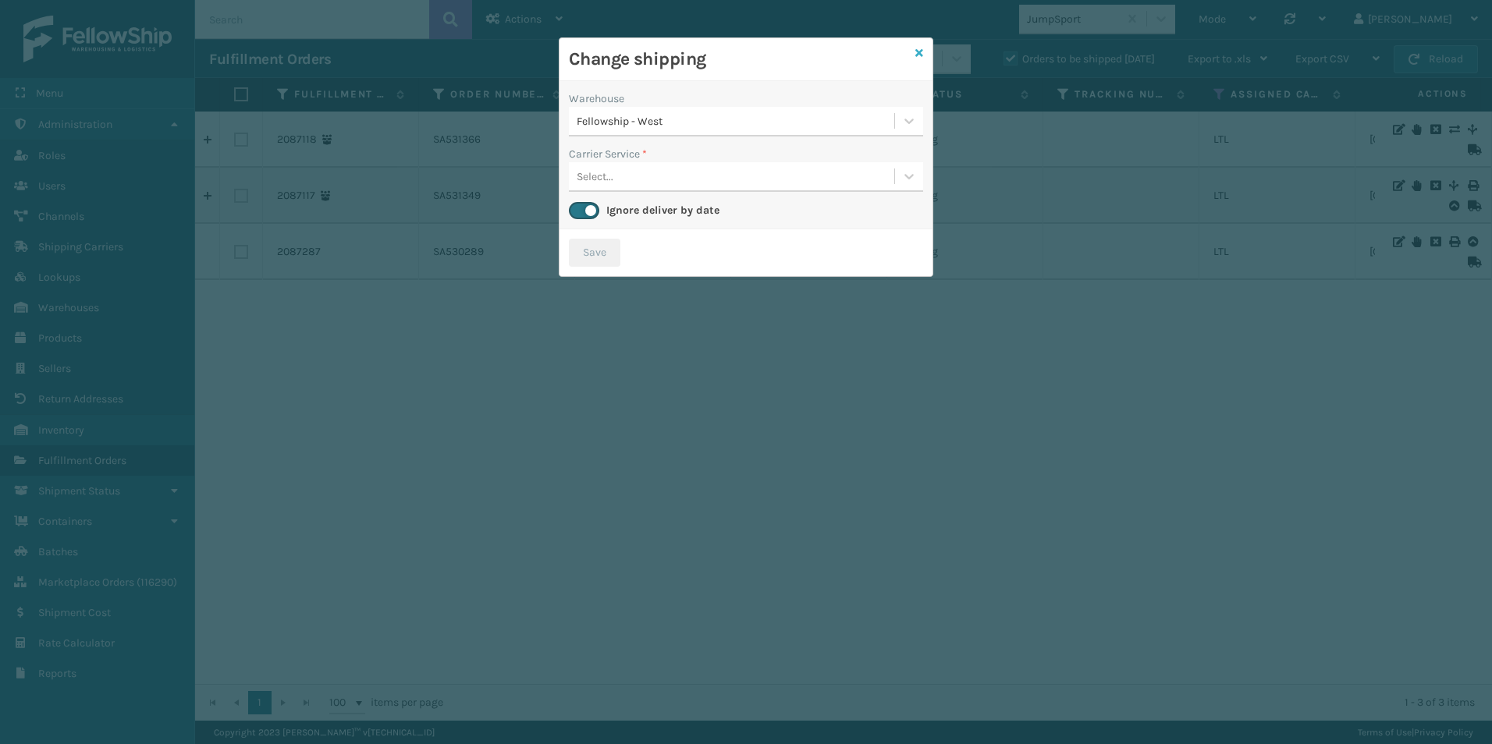
click at [920, 50] on icon at bounding box center [919, 53] width 8 height 11
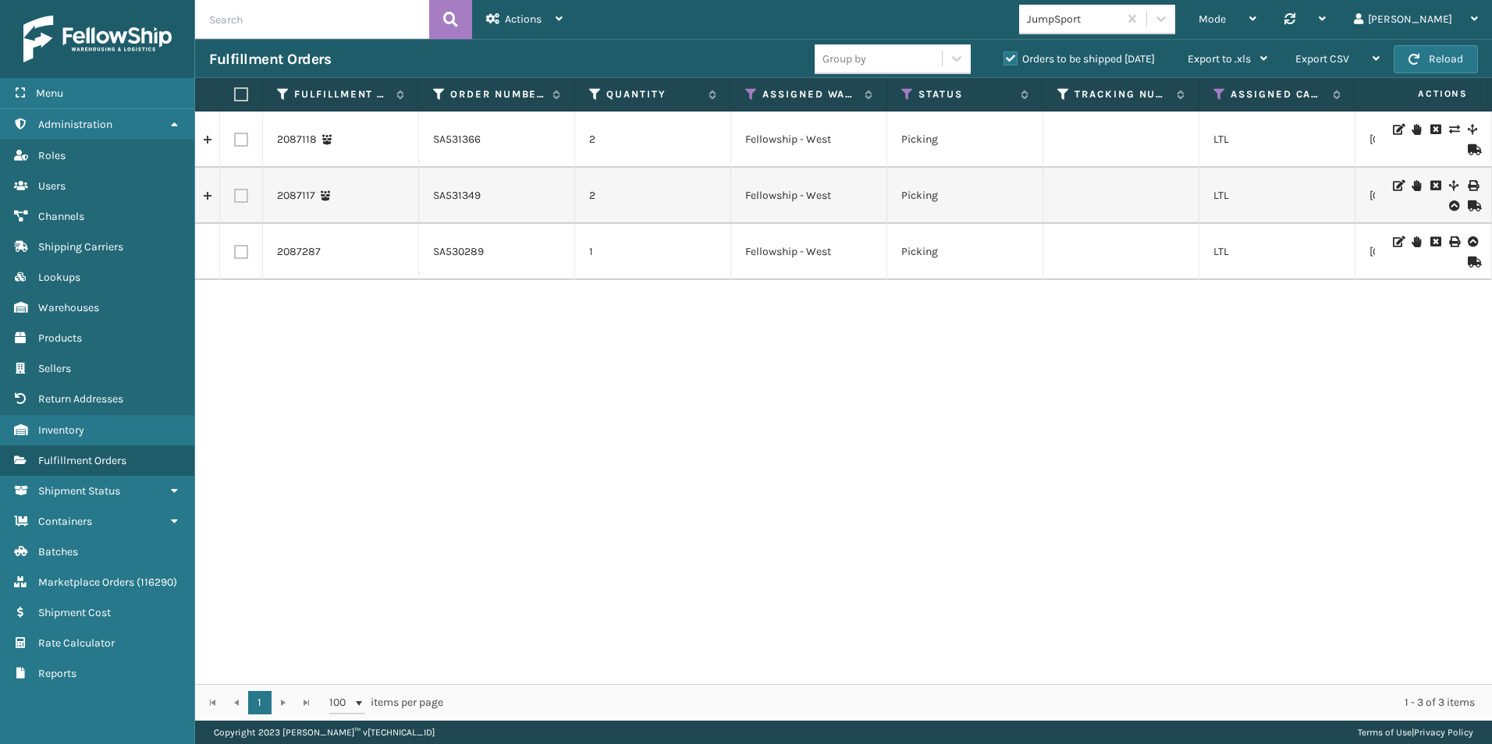
click at [1412, 130] on icon at bounding box center [1416, 129] width 9 height 11
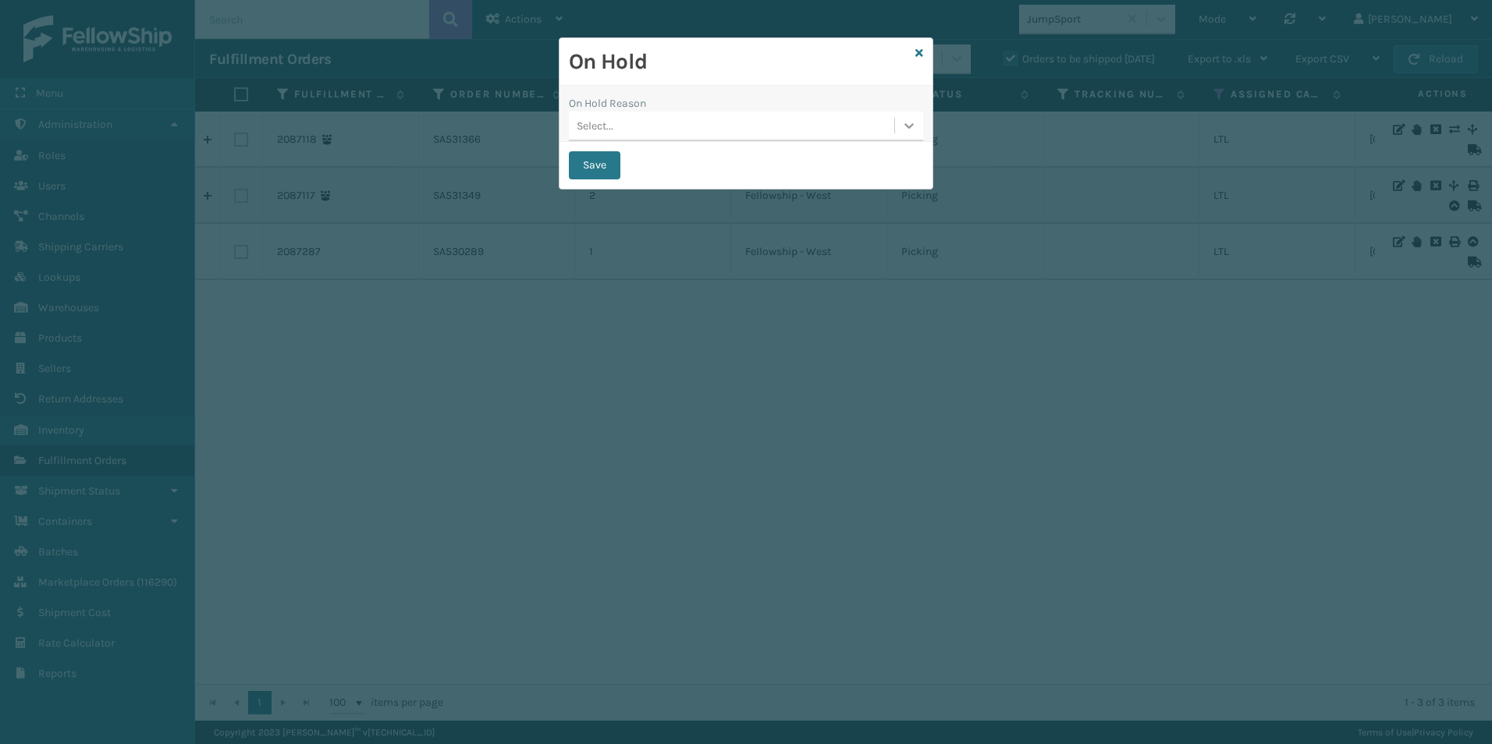
click at [911, 128] on icon at bounding box center [909, 126] width 16 height 16
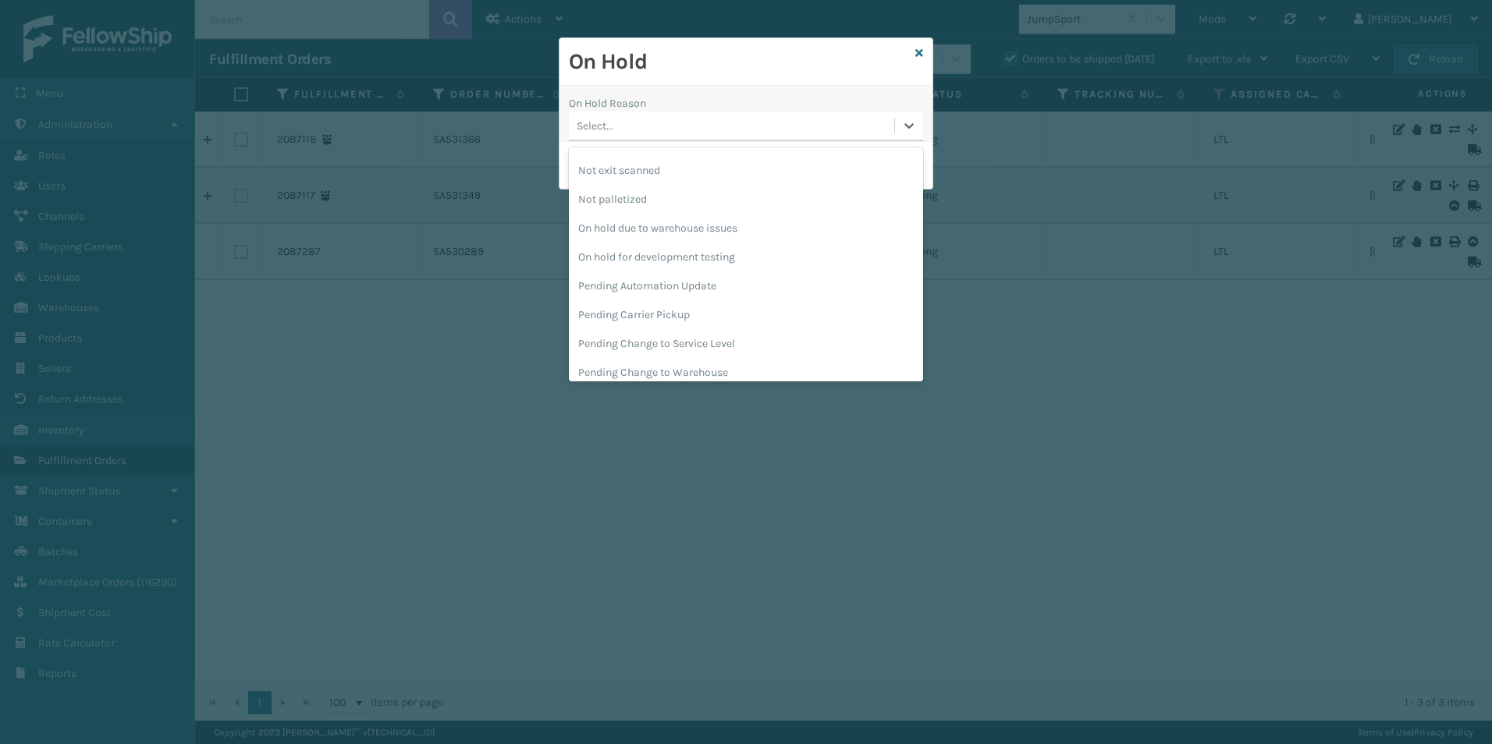
scroll to position [459, 0]
click at [719, 311] on div "Pending Change to Service Level" at bounding box center [746, 312] width 354 height 29
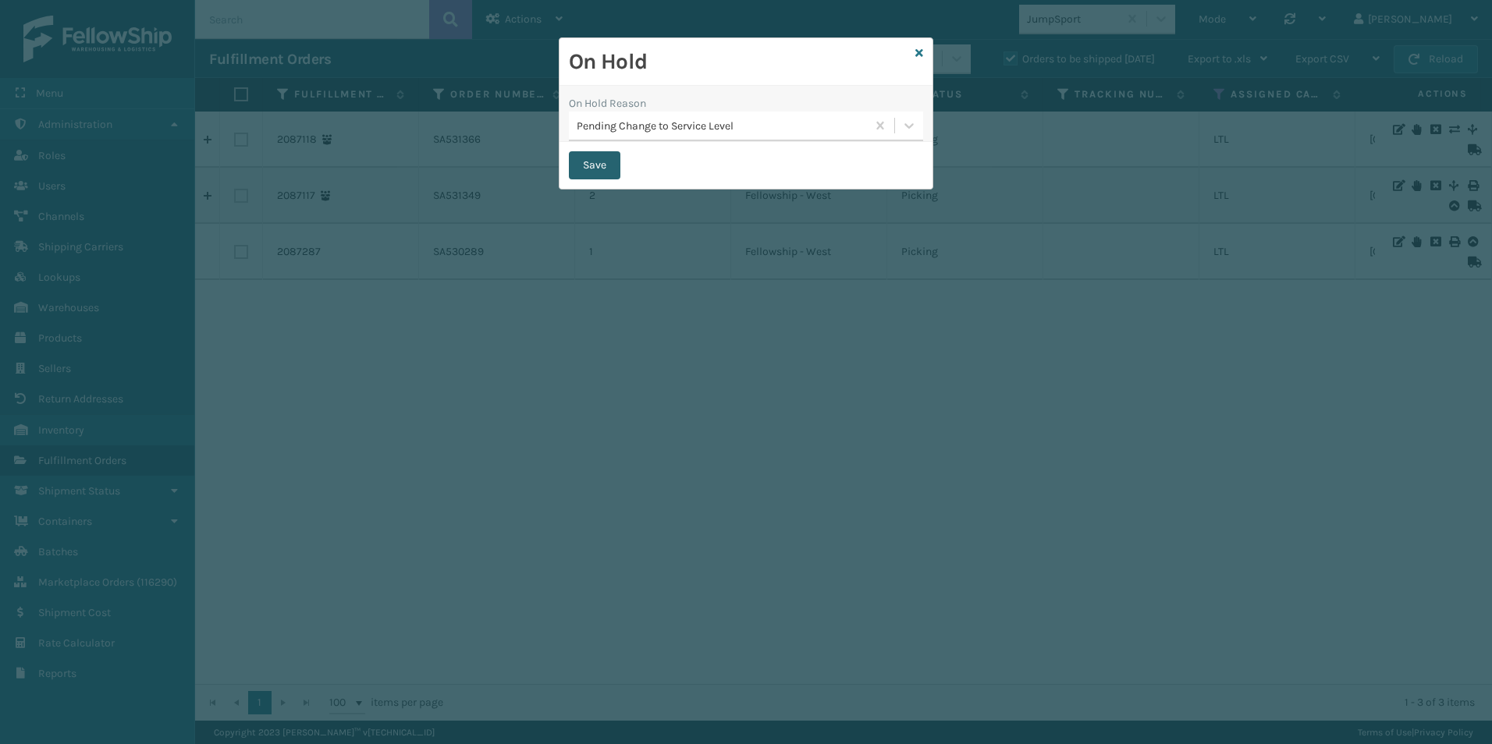
click at [592, 169] on button "Save" at bounding box center [595, 165] width 52 height 28
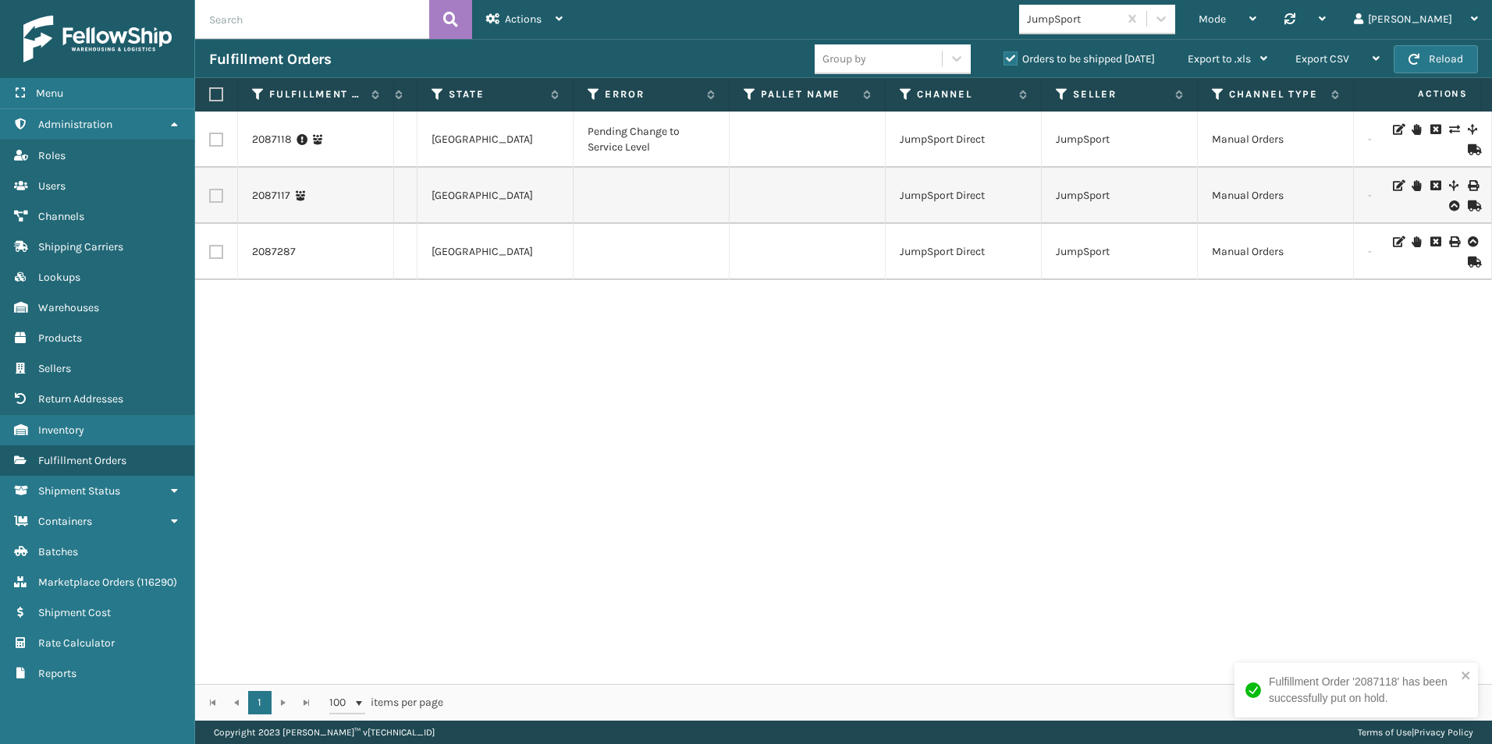
scroll to position [0, 849]
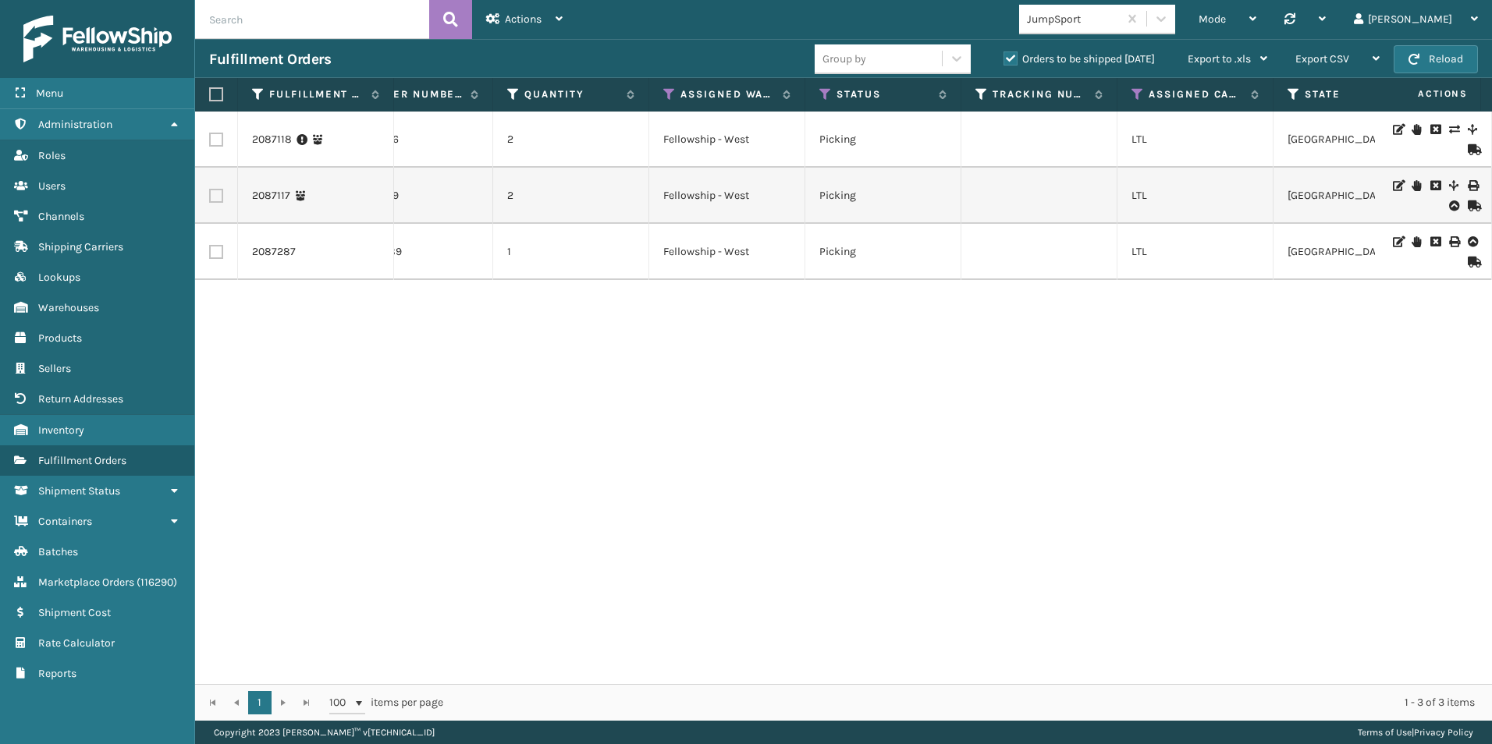
click at [1412, 187] on icon at bounding box center [1416, 185] width 9 height 11
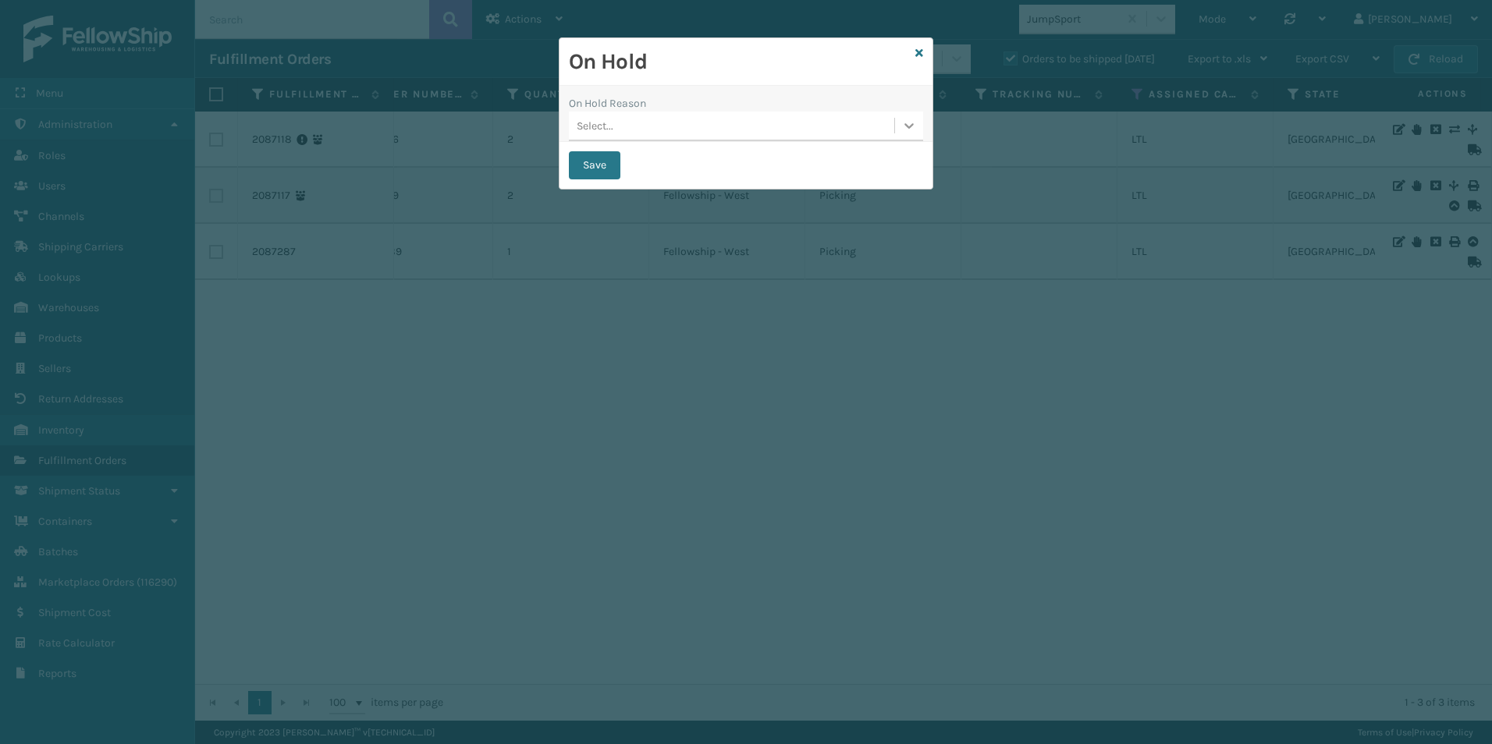
click at [912, 133] on icon at bounding box center [909, 126] width 16 height 16
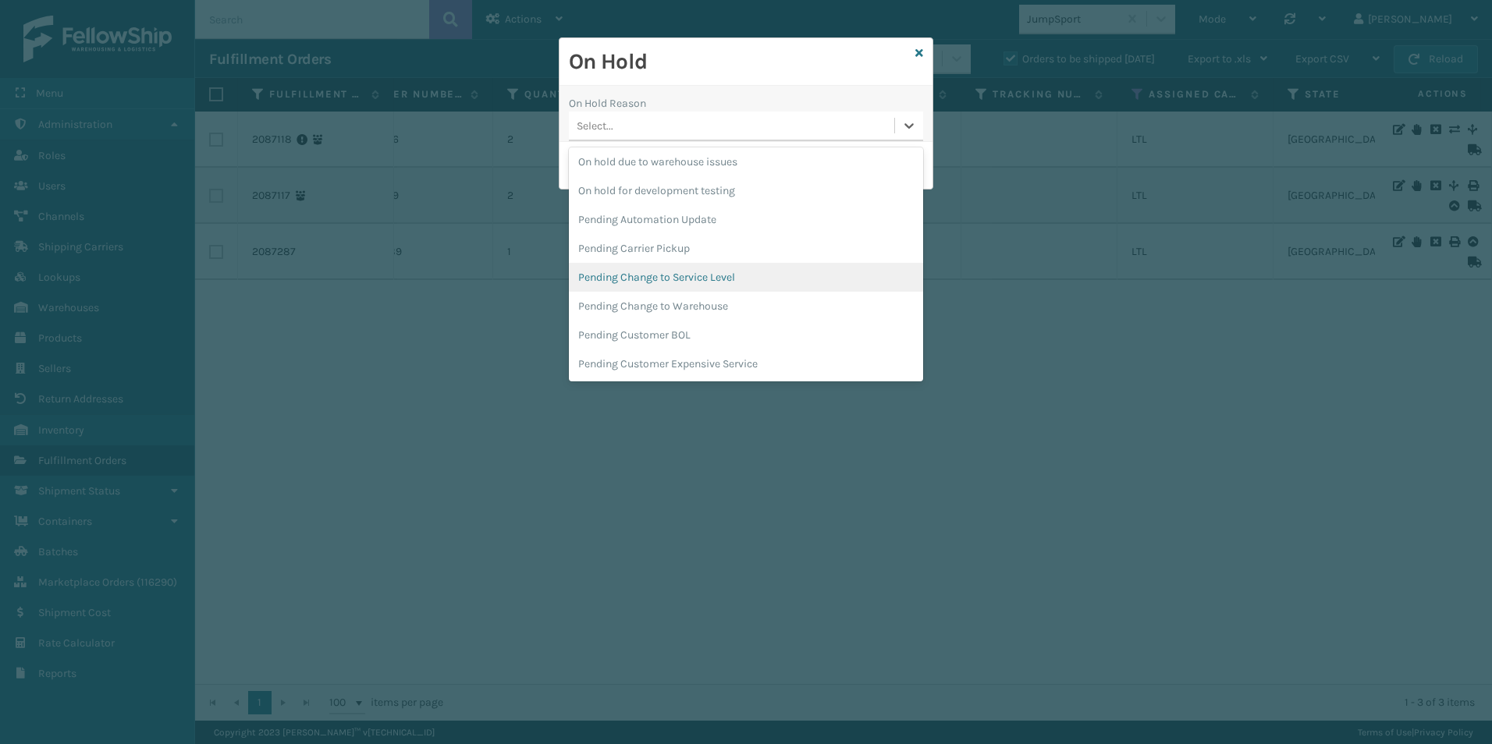
click at [716, 273] on div "Pending Change to Service Level" at bounding box center [746, 277] width 354 height 29
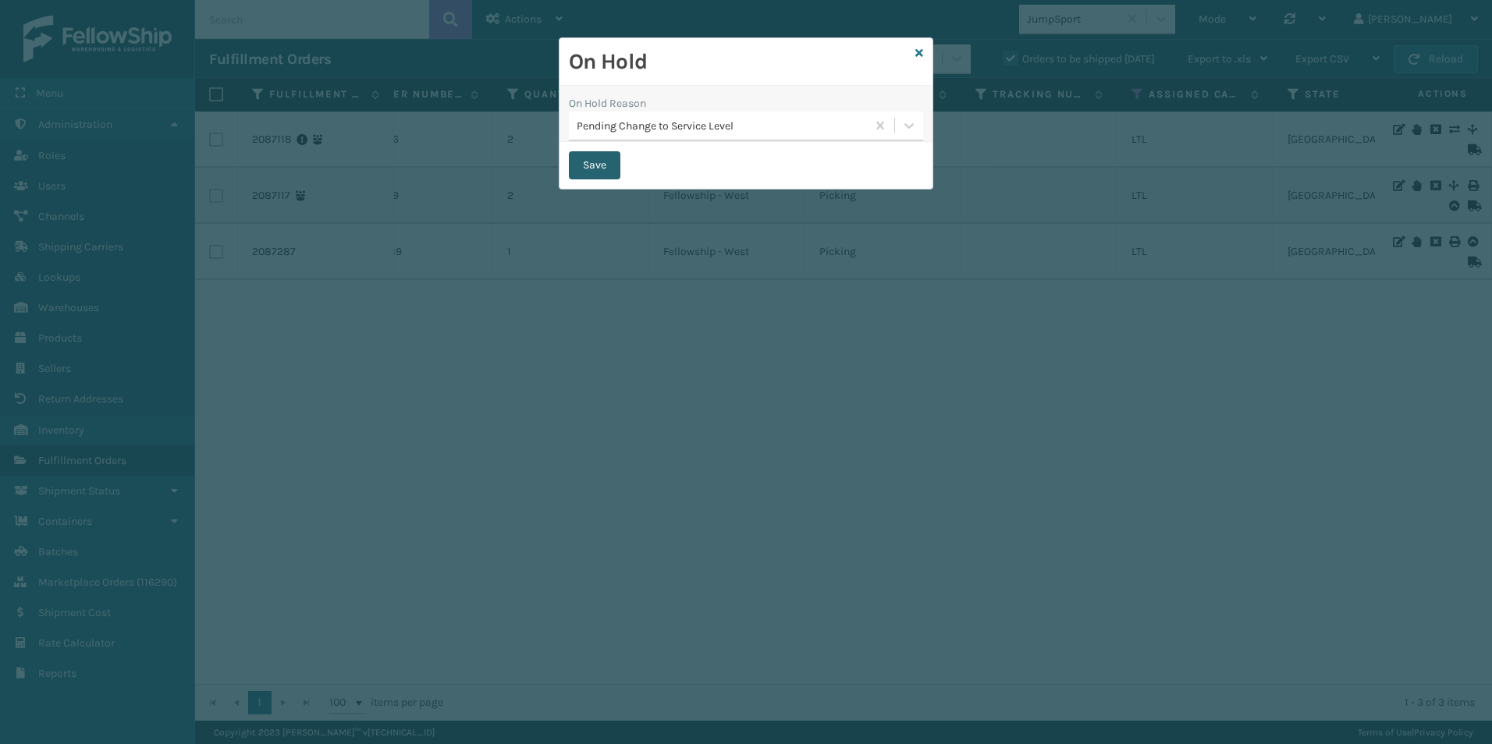
click at [605, 159] on button "Save" at bounding box center [595, 165] width 52 height 28
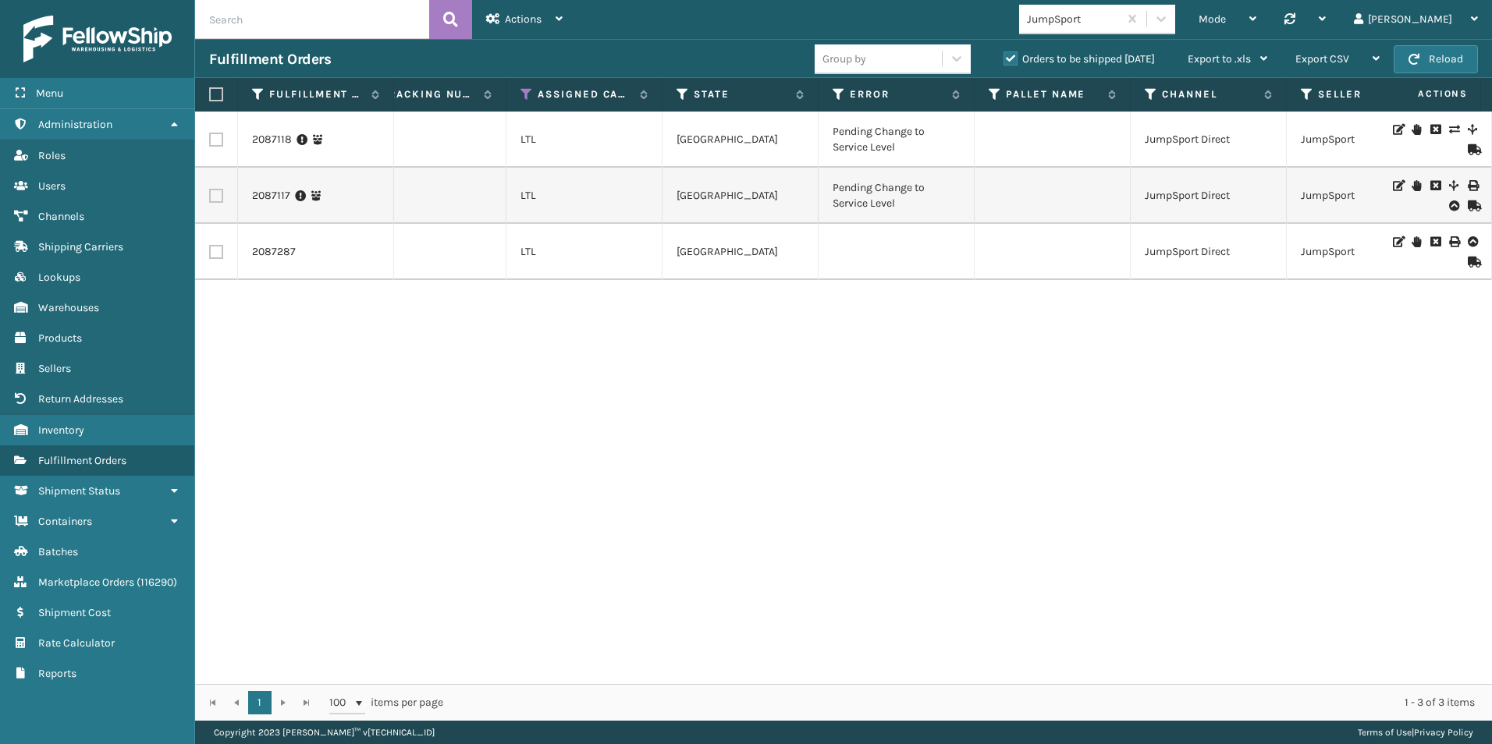
click at [1412, 241] on icon at bounding box center [1416, 241] width 9 height 11
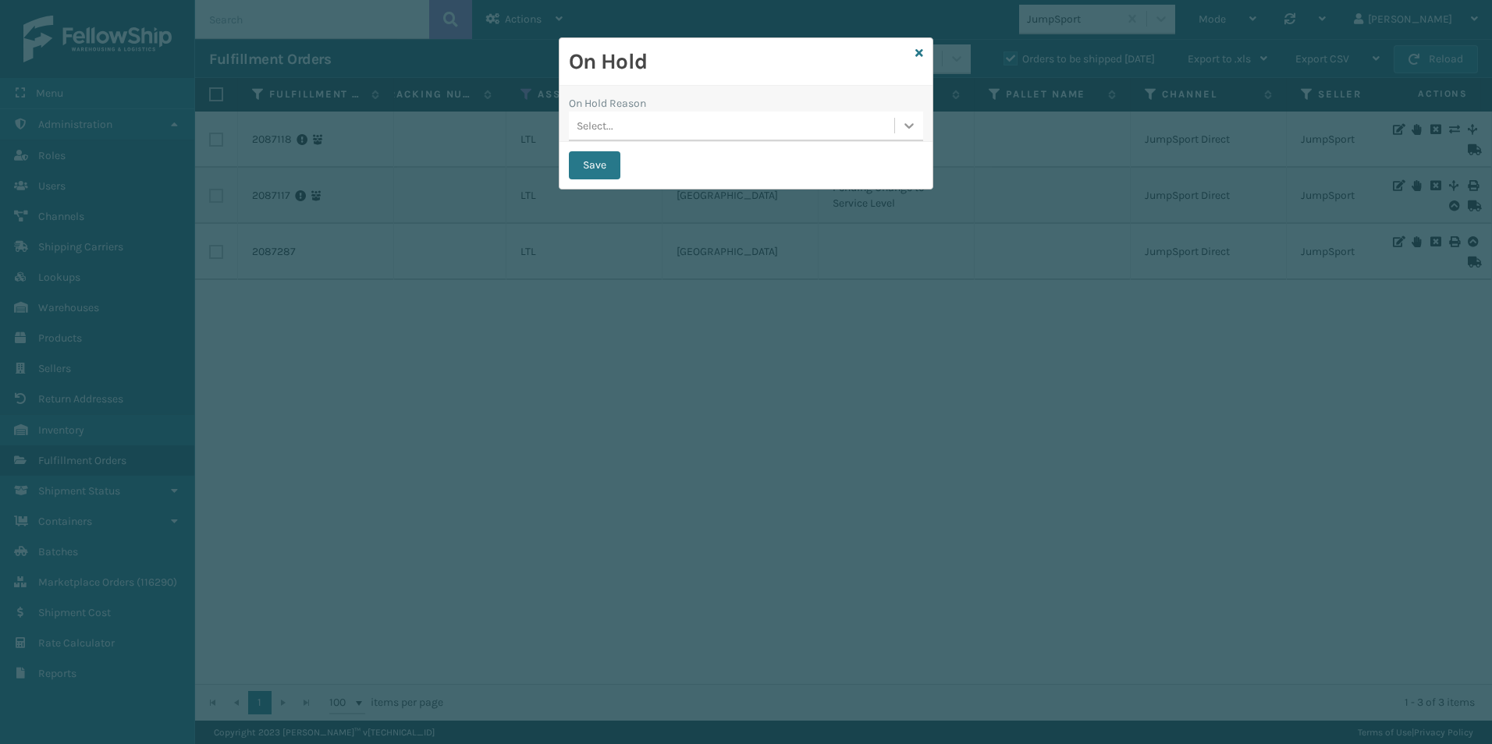
click at [910, 126] on icon at bounding box center [909, 126] width 16 height 16
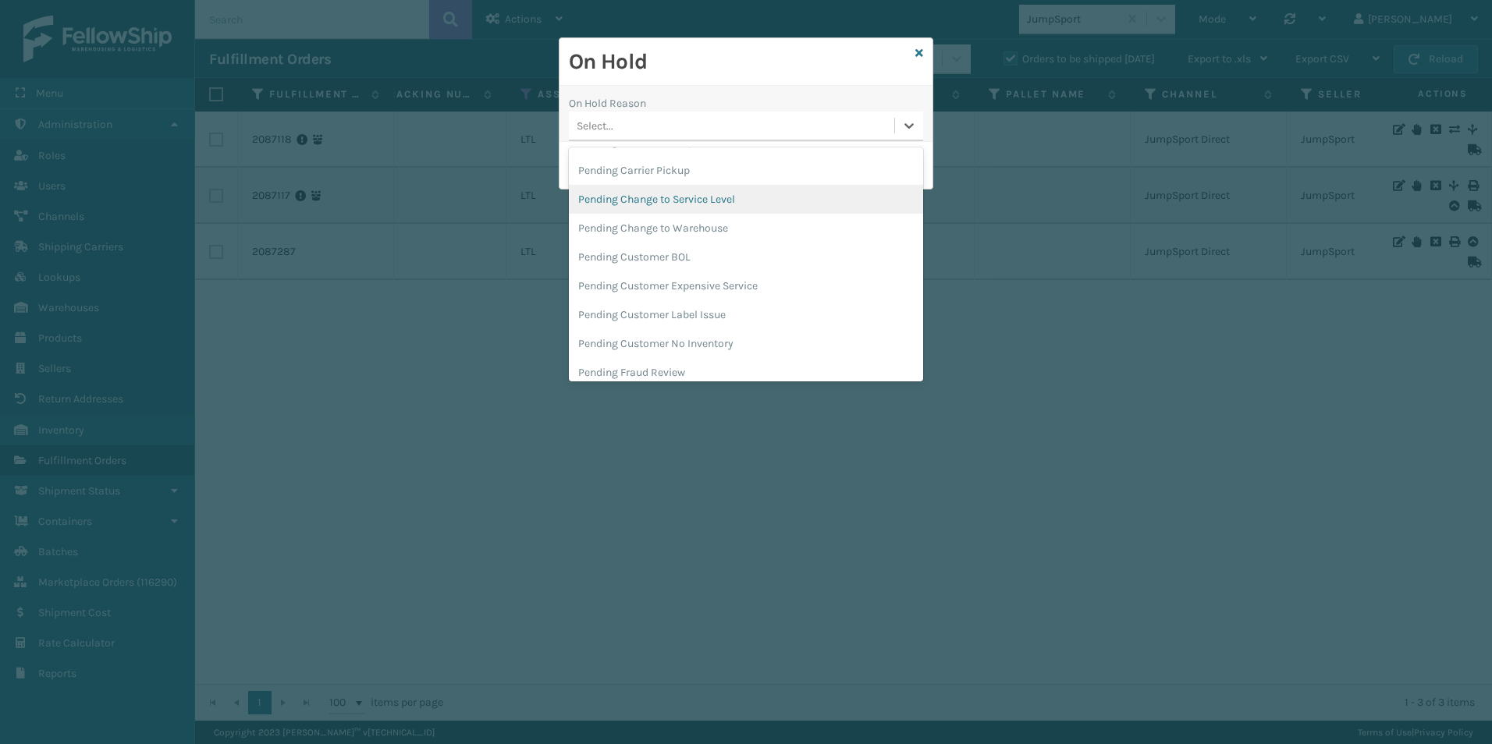
click at [731, 204] on div "Pending Change to Service Level" at bounding box center [746, 199] width 354 height 29
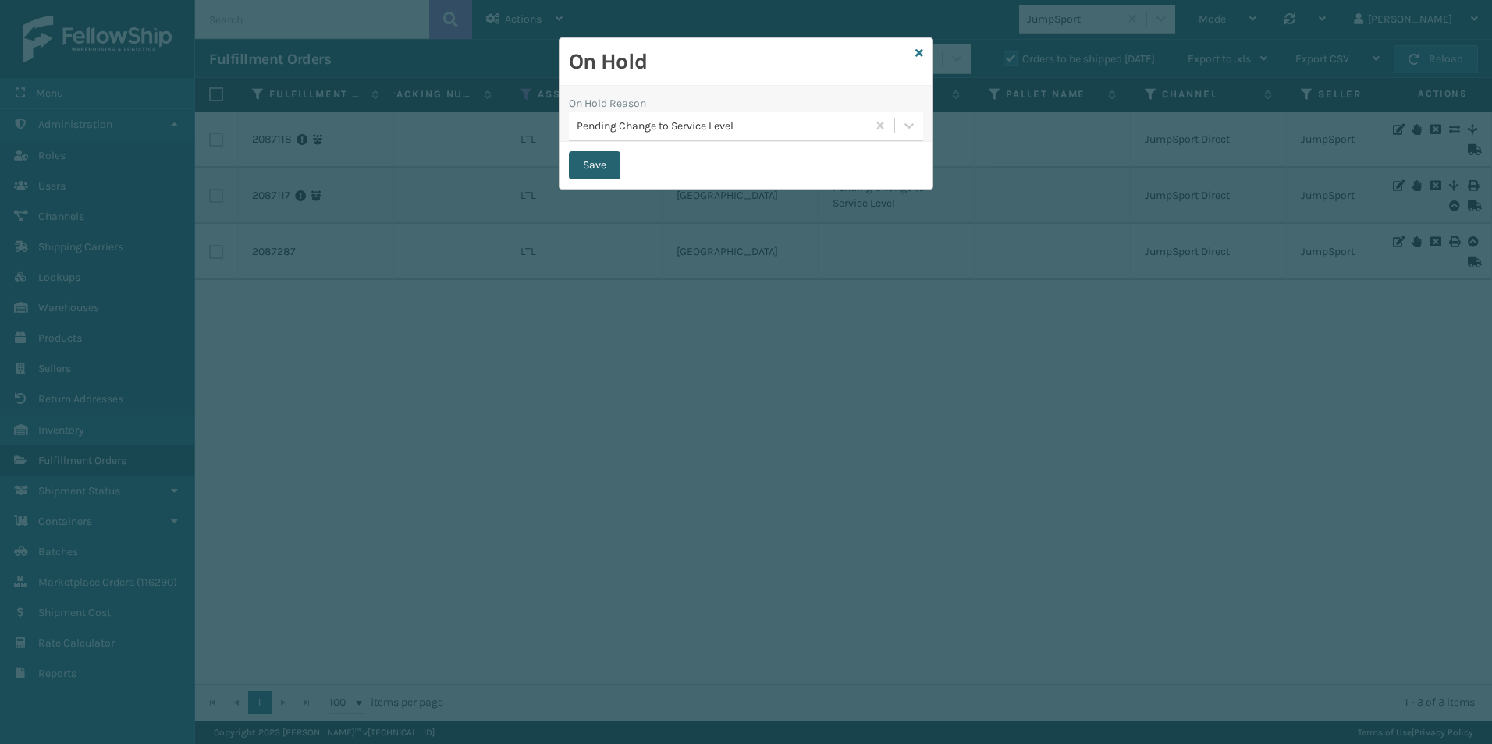
click at [583, 160] on button "Save" at bounding box center [595, 165] width 52 height 28
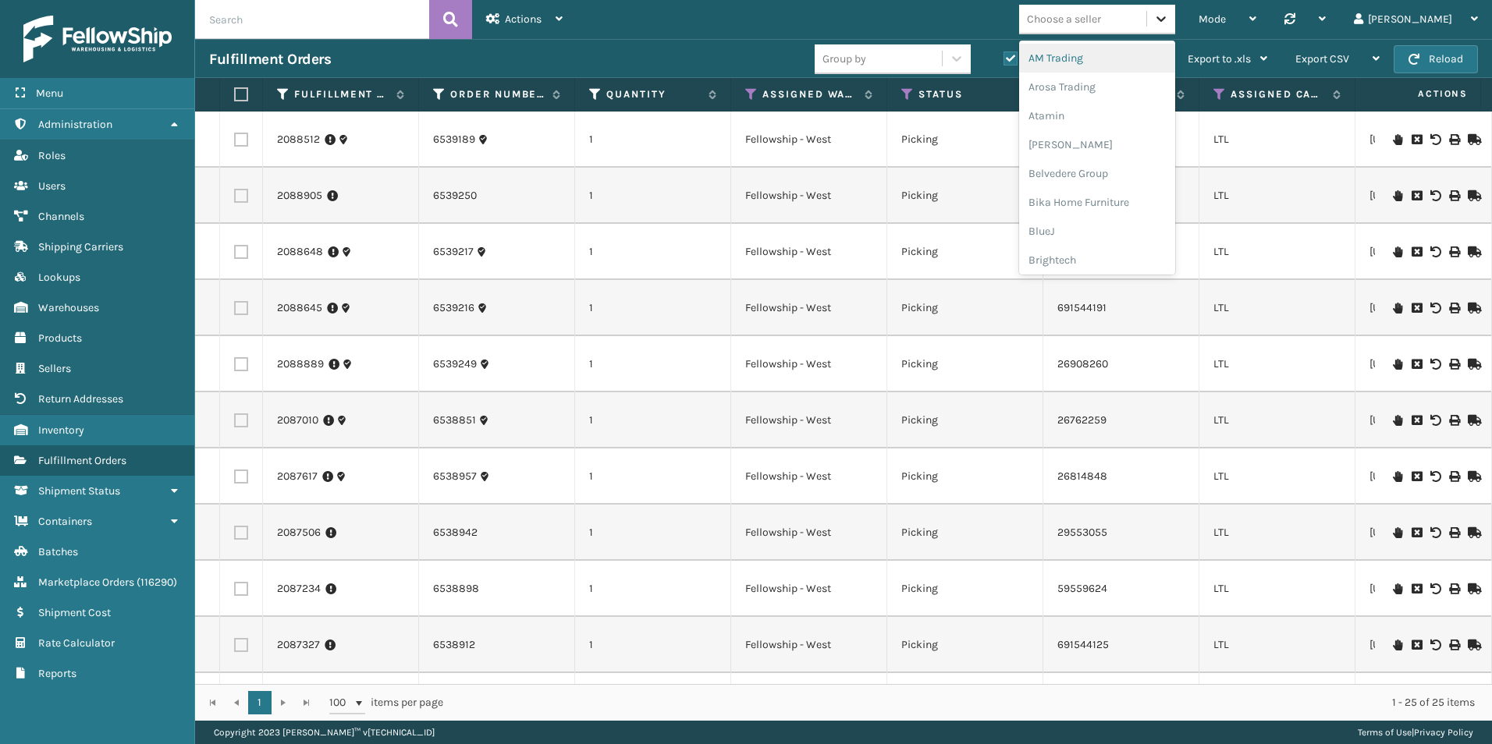
click at [1169, 12] on icon at bounding box center [1161, 19] width 16 height 16
click at [1127, 170] on div "Emson" at bounding box center [1097, 170] width 156 height 29
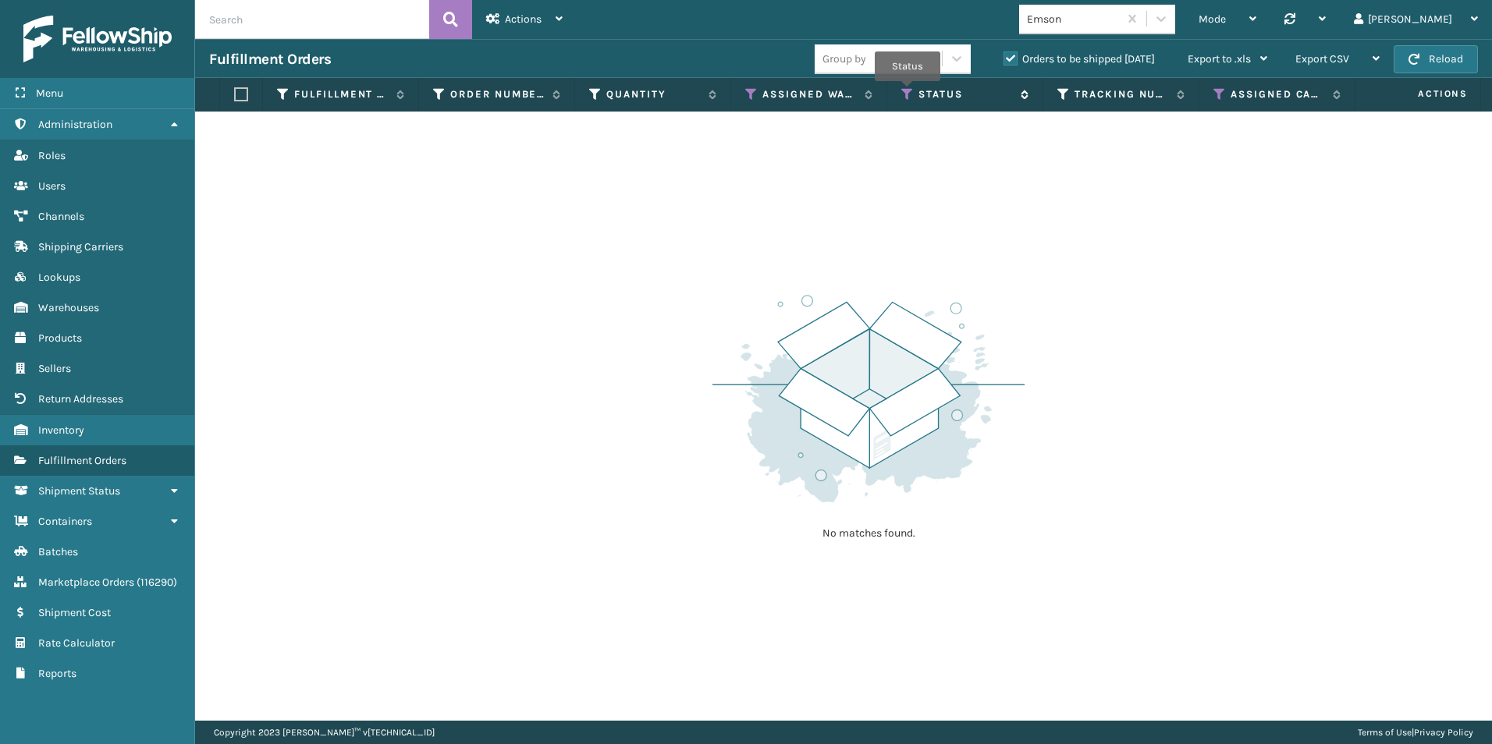
click at [908, 92] on icon at bounding box center [907, 94] width 12 height 14
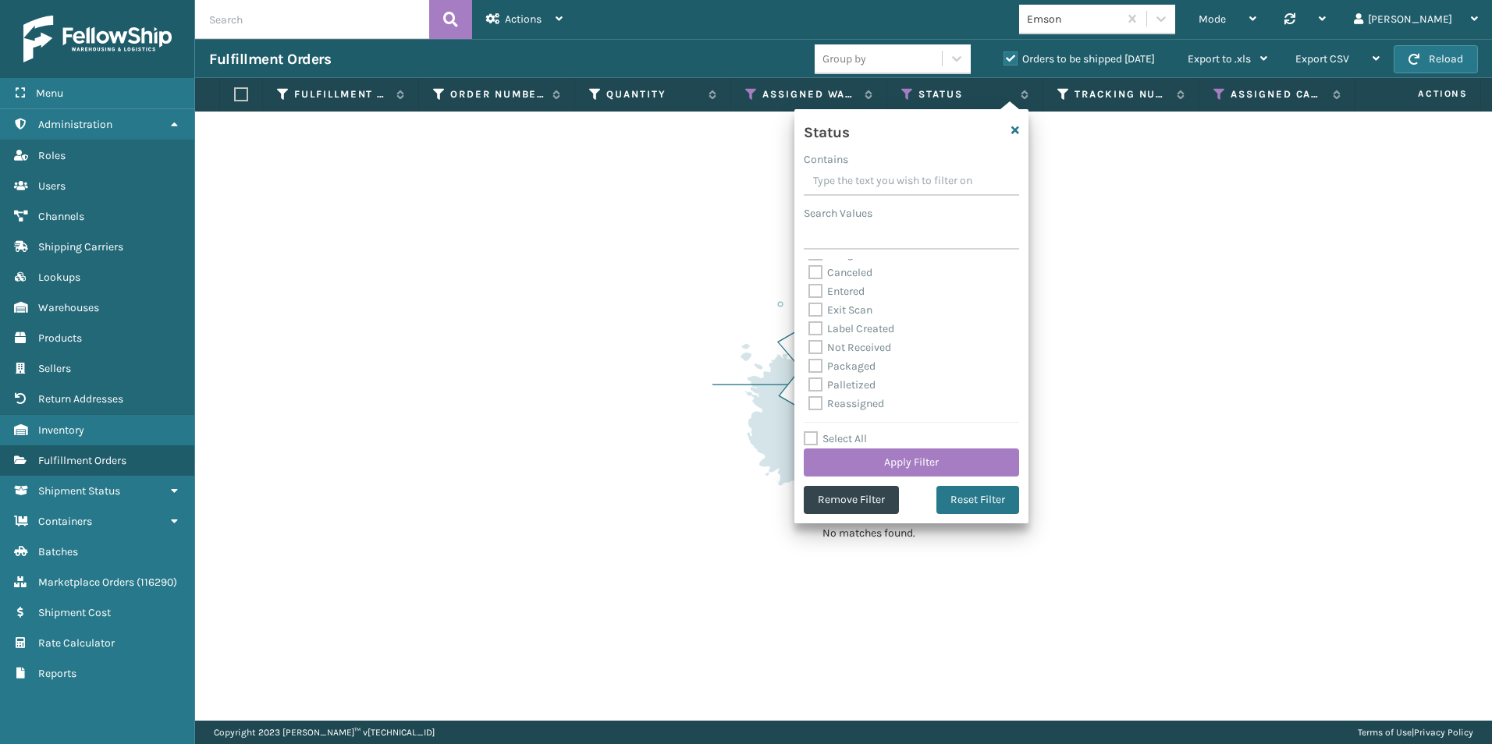
scroll to position [9, 0]
click at [822, 332] on label "Exit Scan" at bounding box center [840, 333] width 64 height 13
click at [809, 332] on input "Exit Scan" at bounding box center [808, 330] width 1 height 10
checkbox input "true"
click at [818, 263] on label "Picking" at bounding box center [835, 258] width 55 height 13
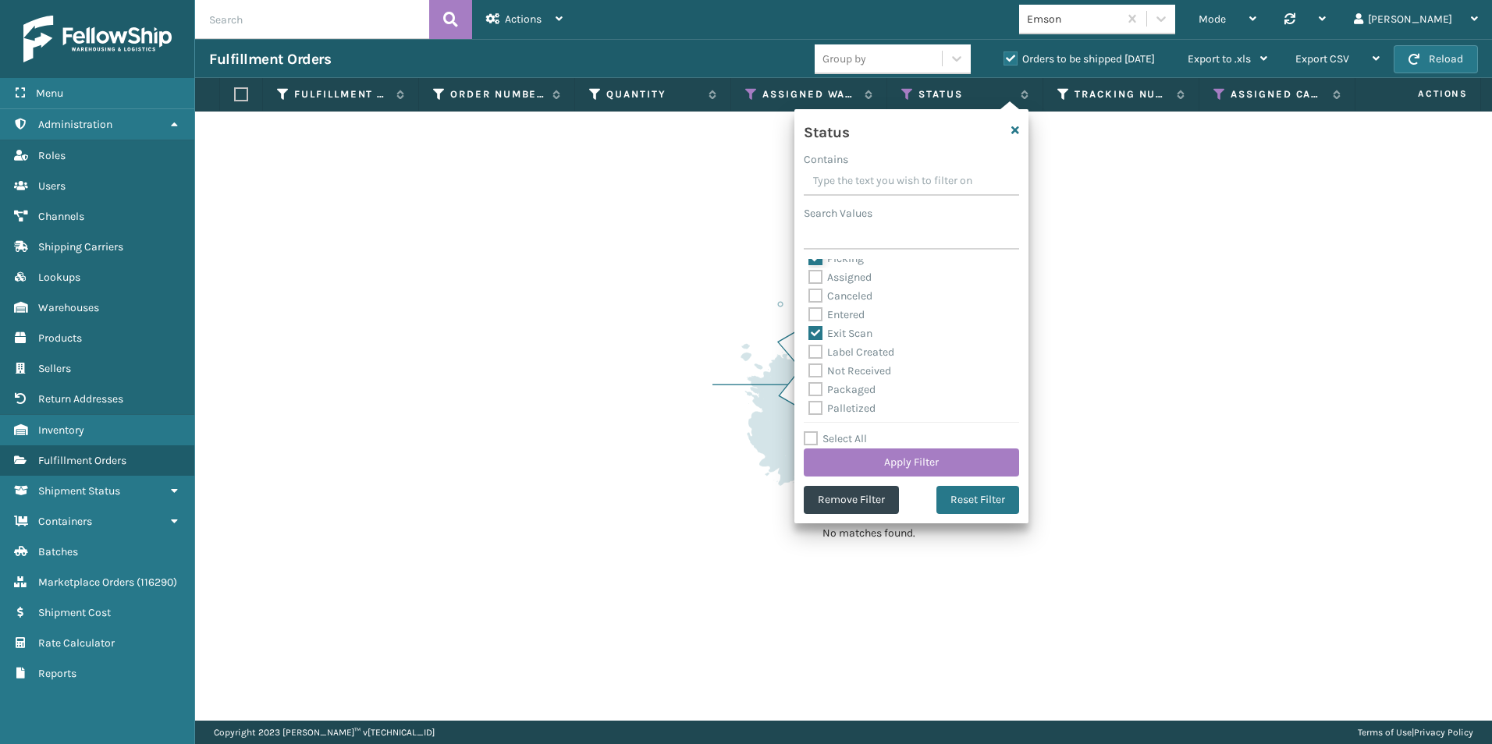
click at [809, 260] on input "Picking" at bounding box center [808, 255] width 1 height 10
checkbox input "false"
click at [909, 459] on button "Apply Filter" at bounding box center [911, 463] width 215 height 28
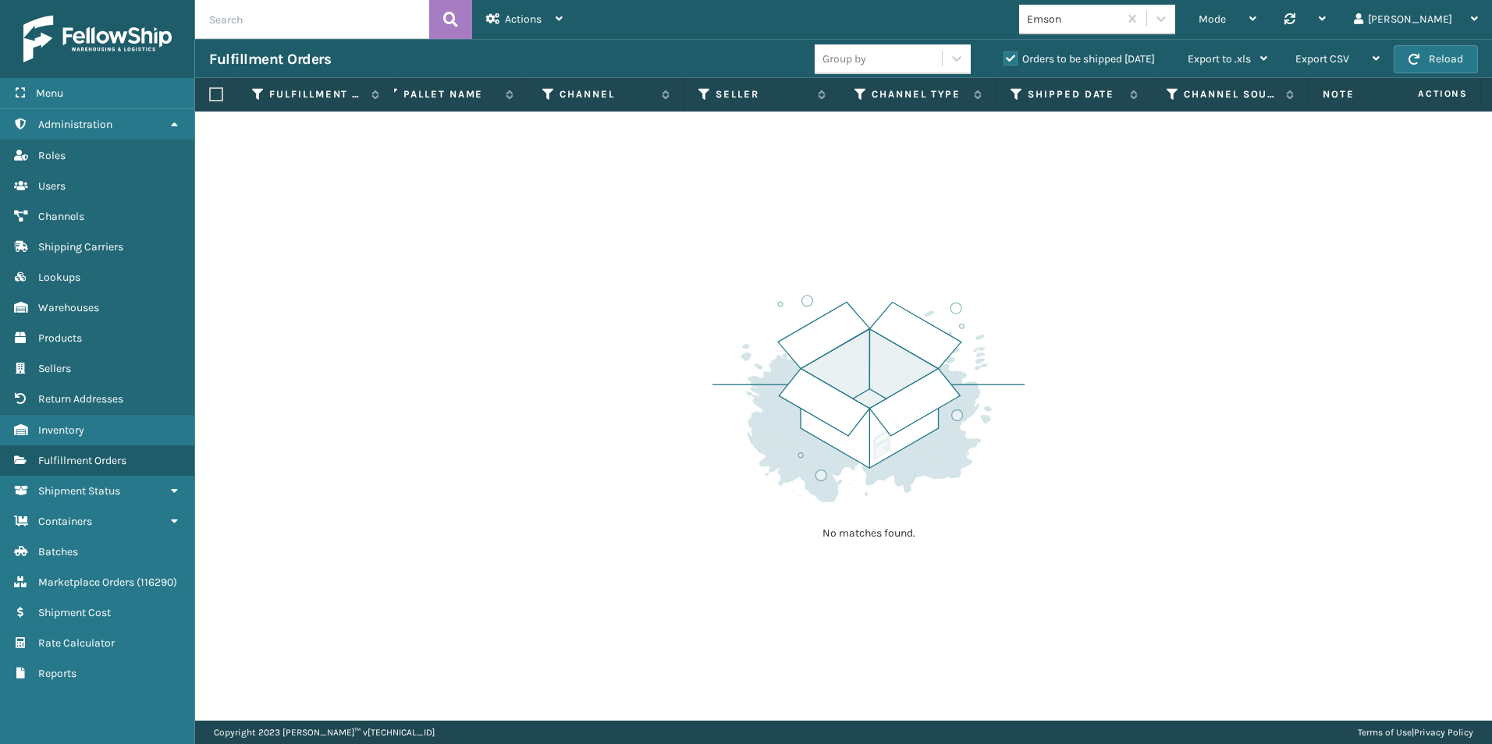
scroll to position [0, 1382]
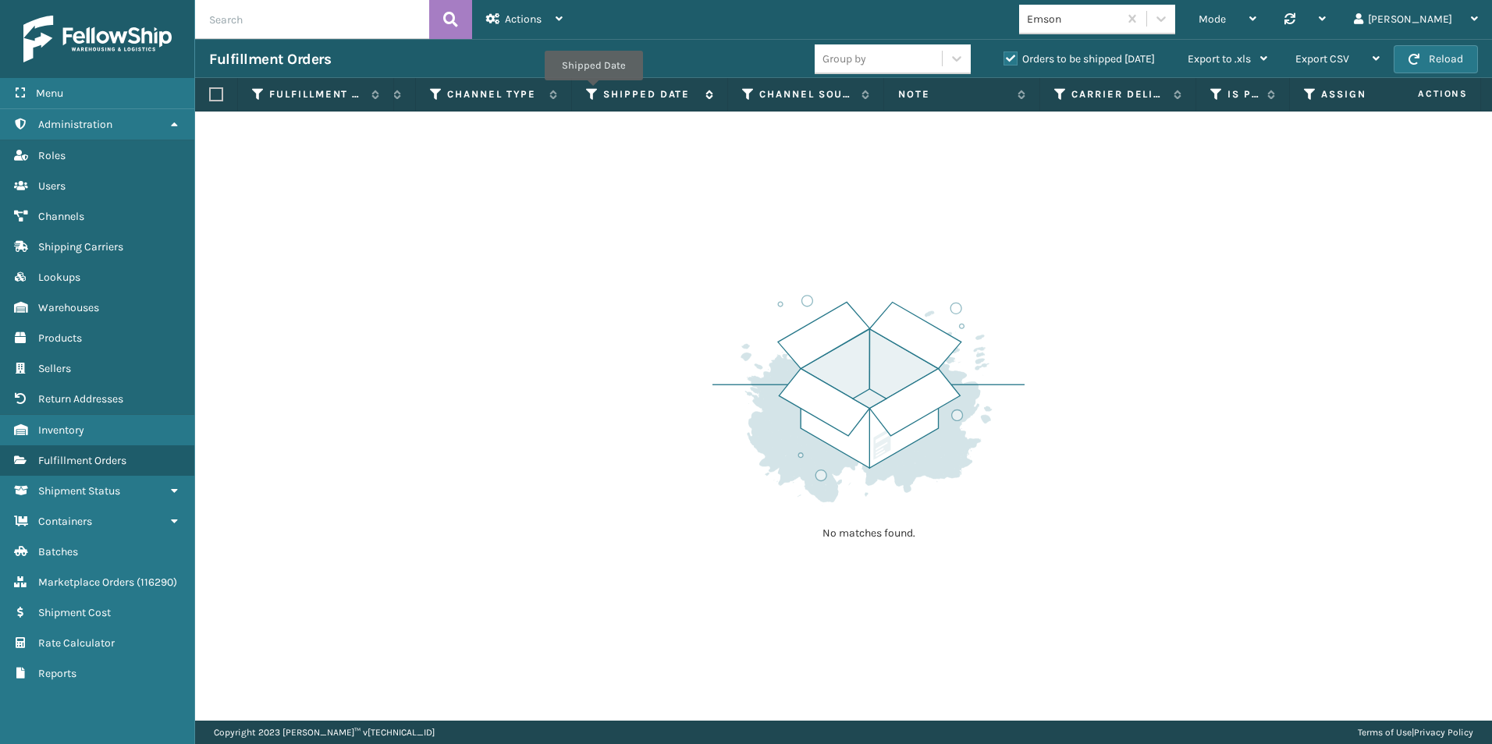
click at [593, 91] on icon at bounding box center [592, 94] width 12 height 14
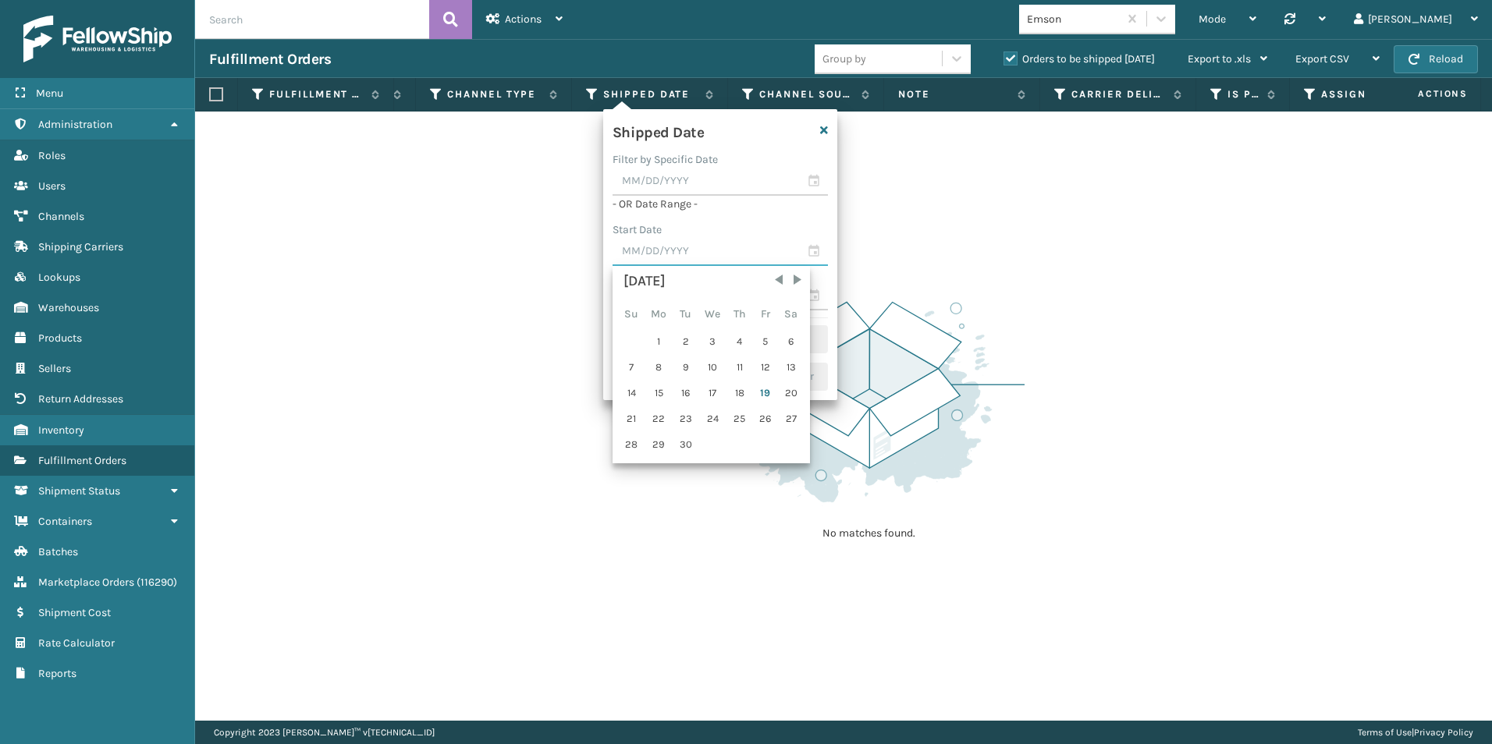
click at [815, 250] on input "text" at bounding box center [720, 252] width 215 height 28
click at [630, 391] on div "14" at bounding box center [632, 393] width 24 height 23
type input "[DATE]"
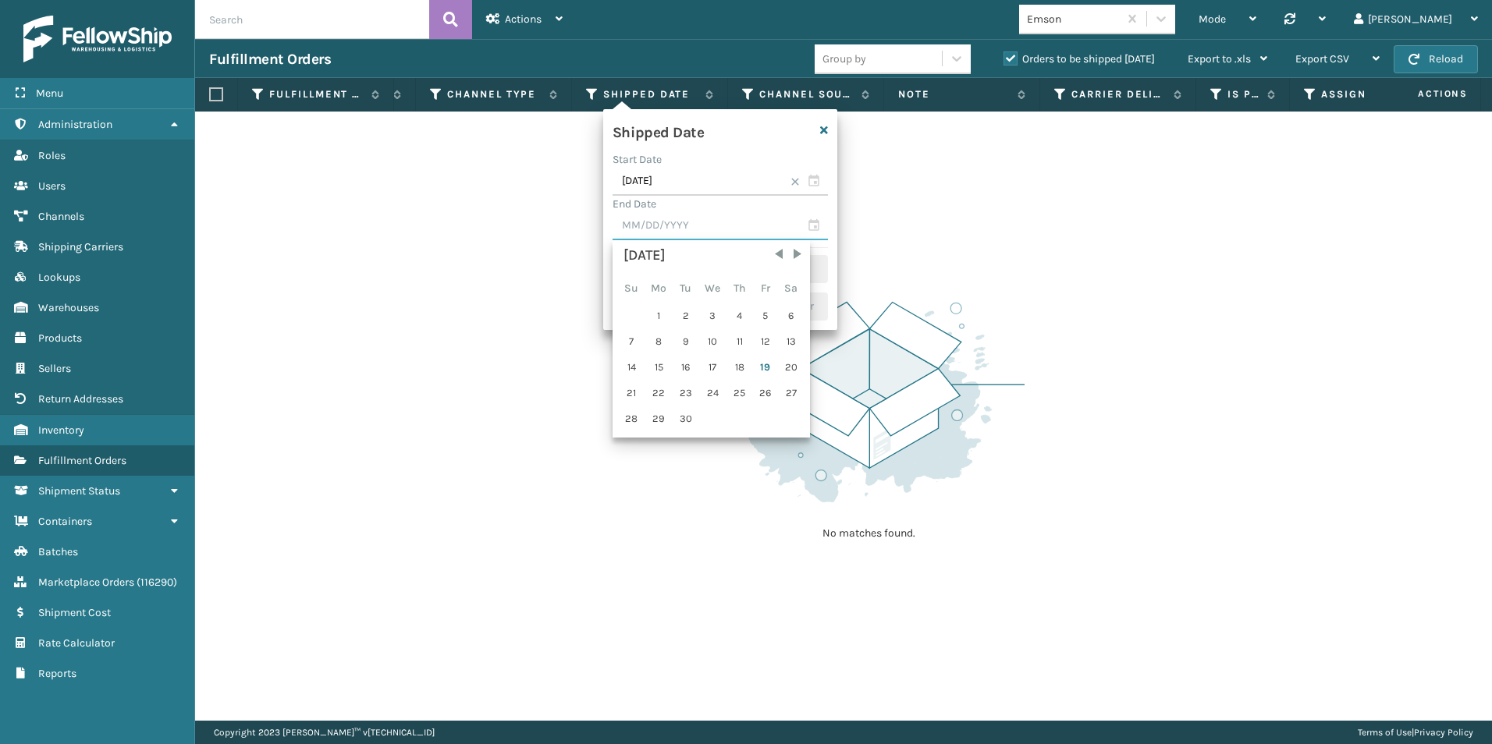
click at [814, 227] on input "text" at bounding box center [720, 226] width 215 height 28
click at [758, 363] on div "19" at bounding box center [765, 367] width 23 height 23
type input "[DATE]"
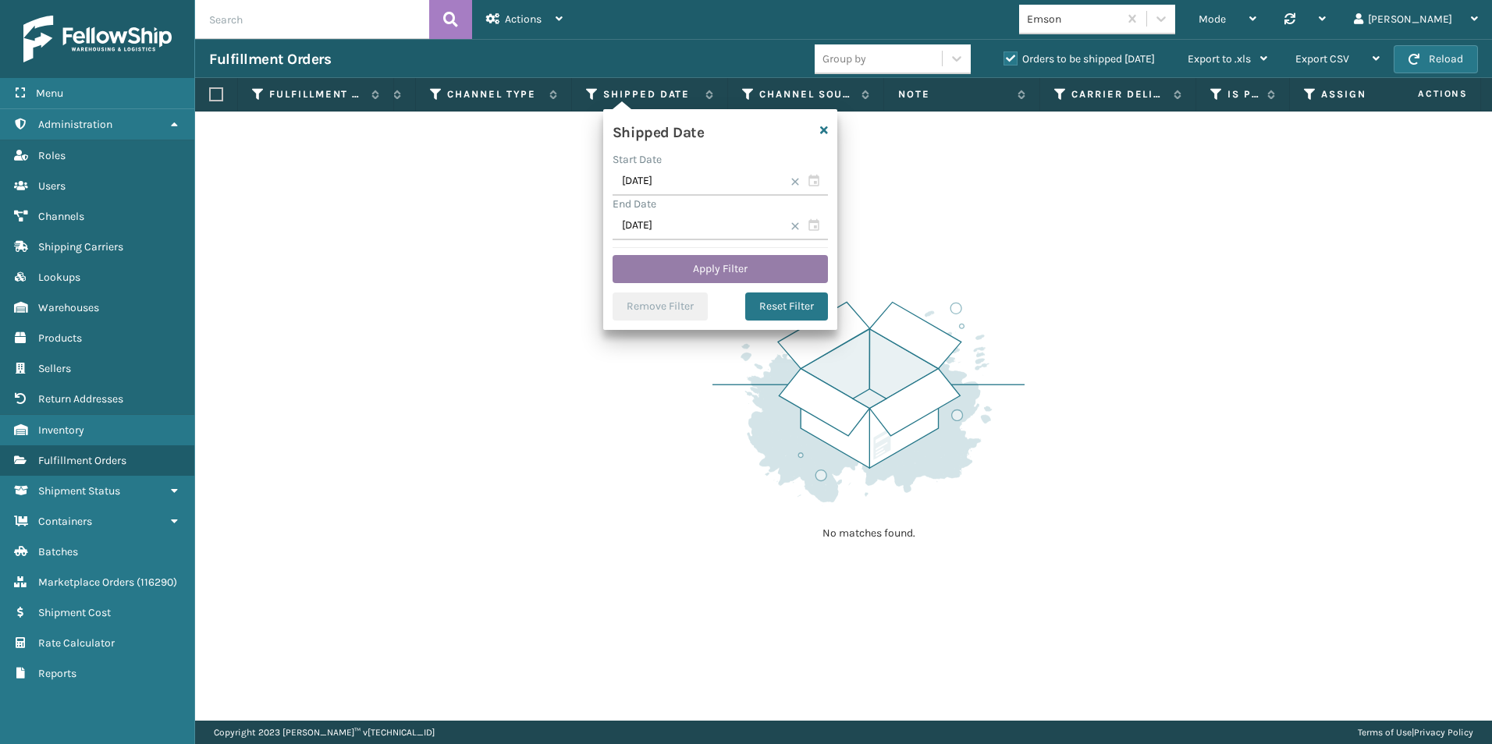
click at [701, 265] on button "Apply Filter" at bounding box center [720, 269] width 215 height 28
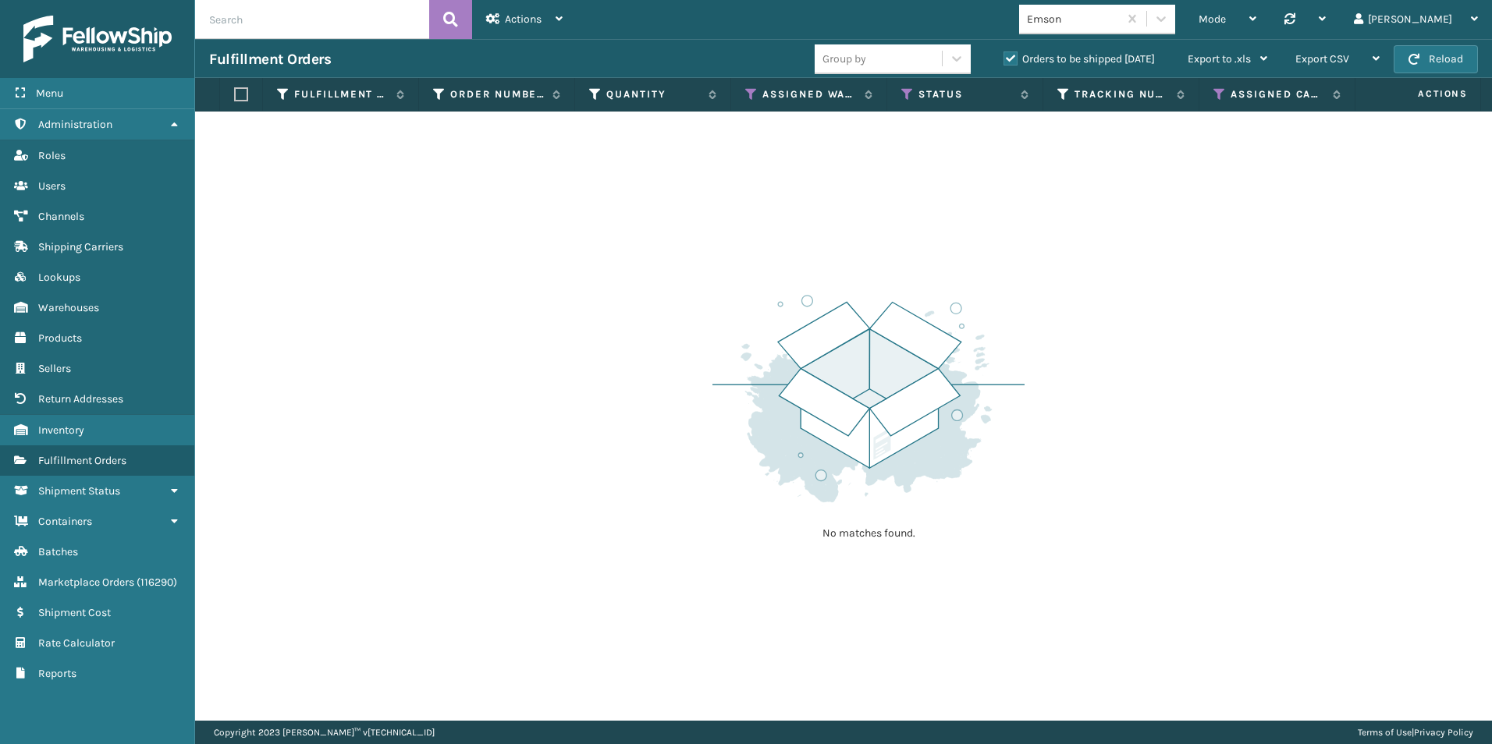
click at [1011, 62] on label "Orders to be shipped [DATE]" at bounding box center [1079, 58] width 151 height 13
click at [1004, 60] on input "Orders to be shipped [DATE]" at bounding box center [1004, 55] width 1 height 10
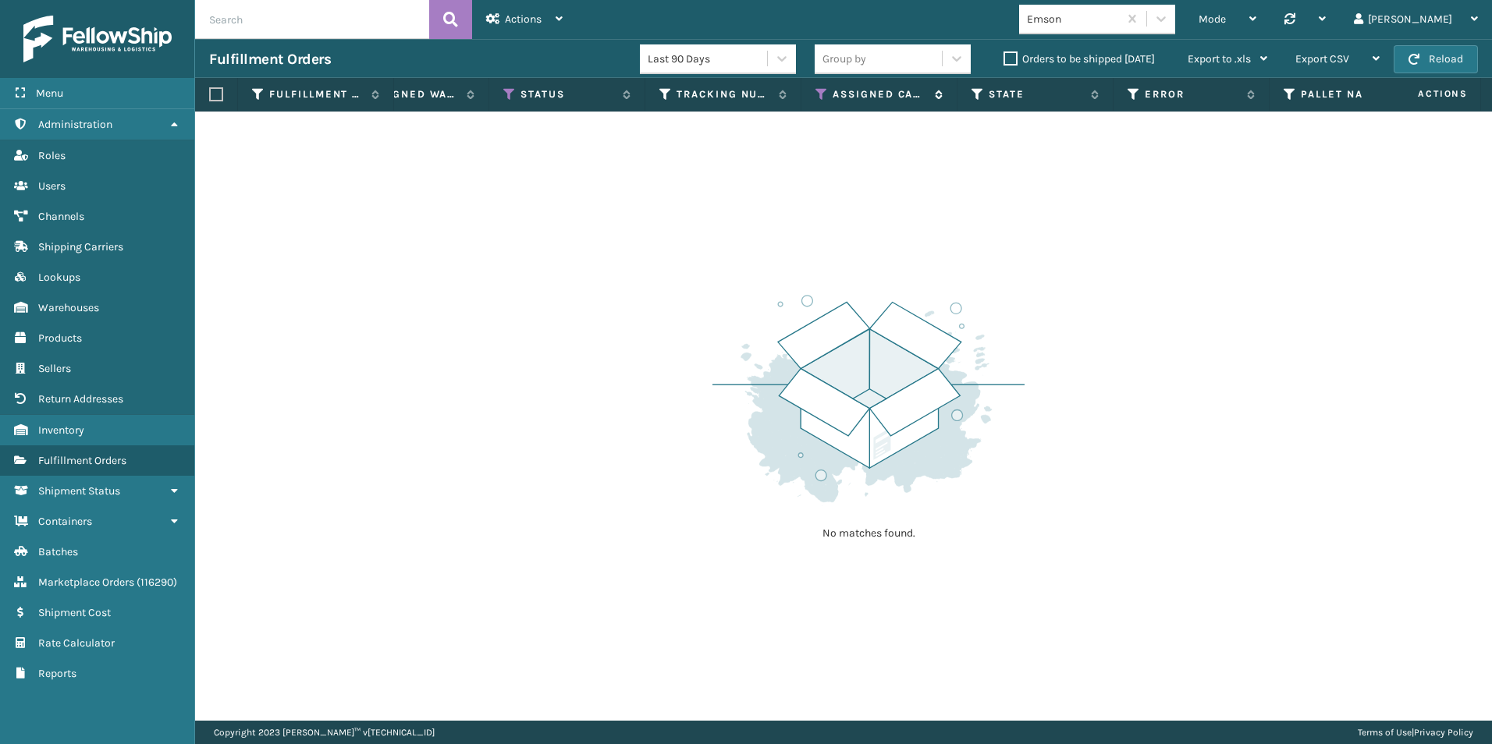
click at [818, 90] on icon at bounding box center [821, 94] width 12 height 14
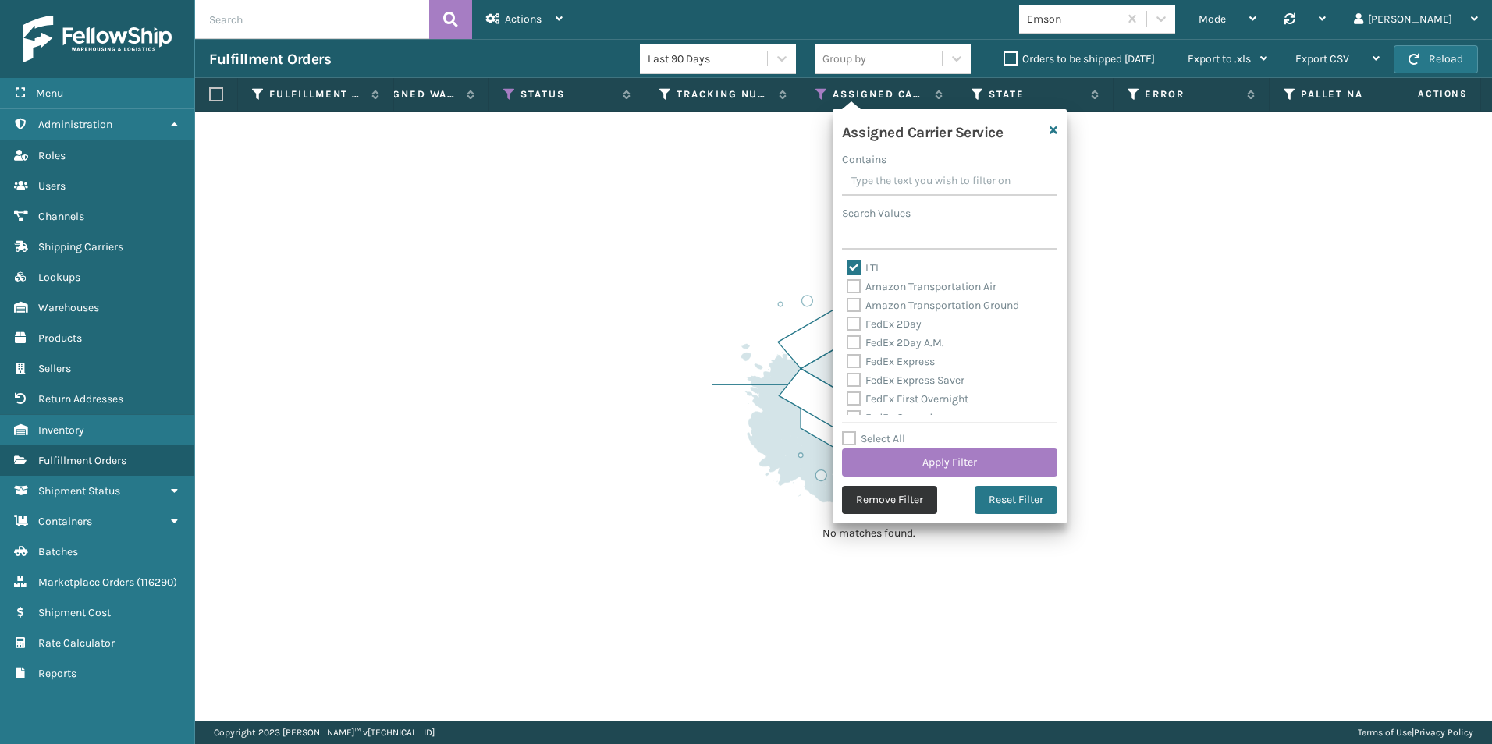
click at [851, 502] on button "Remove Filter" at bounding box center [889, 500] width 95 height 28
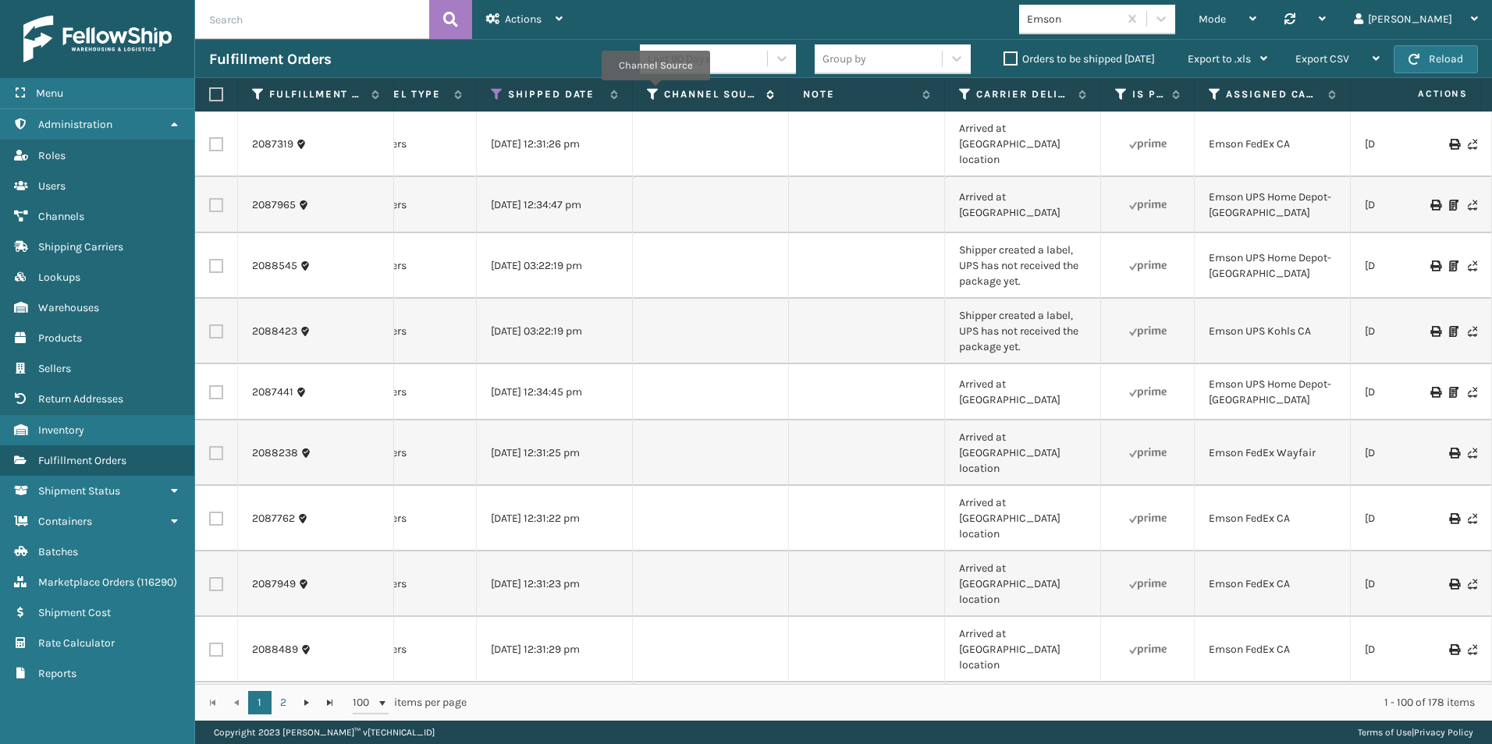
click at [653, 91] on icon at bounding box center [653, 94] width 12 height 14
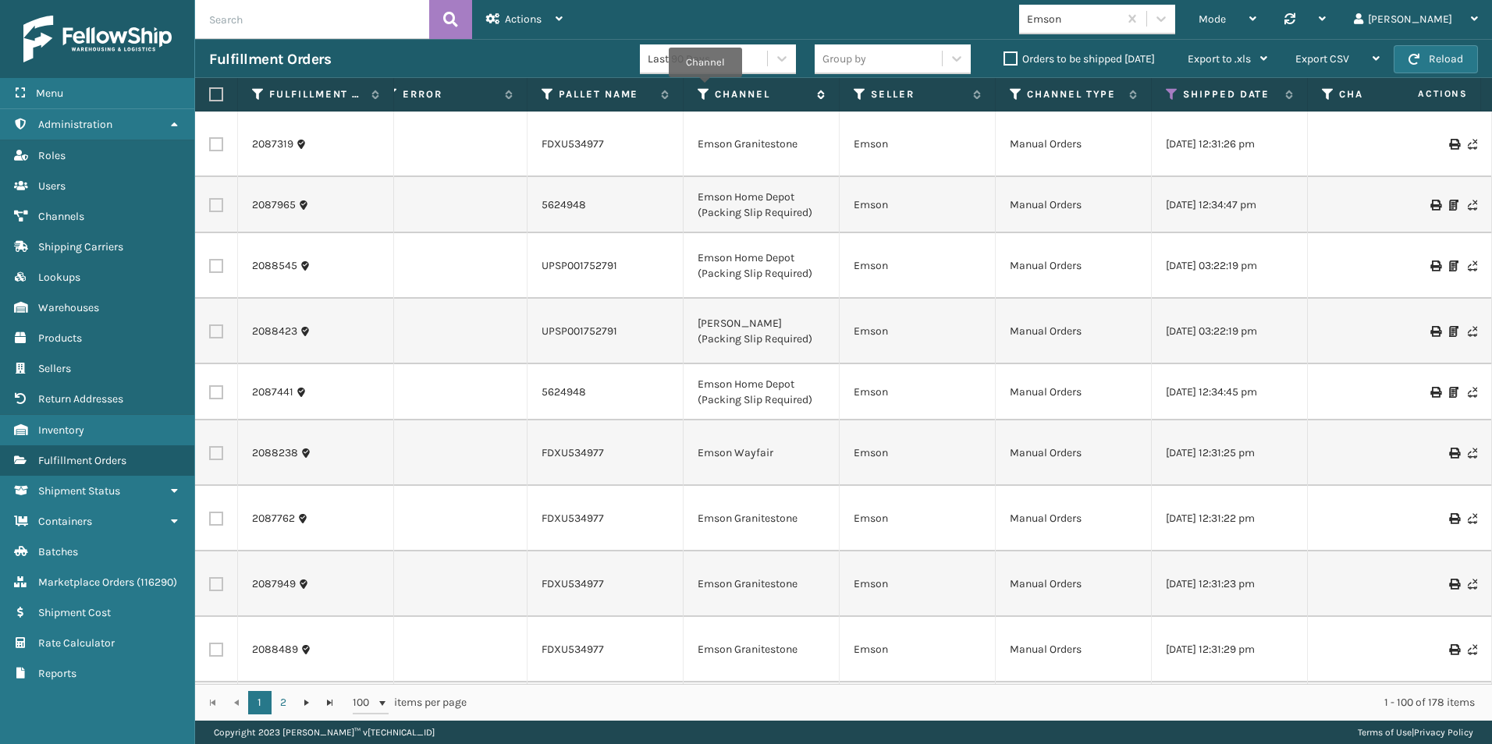
click at [705, 88] on icon at bounding box center [704, 94] width 12 height 14
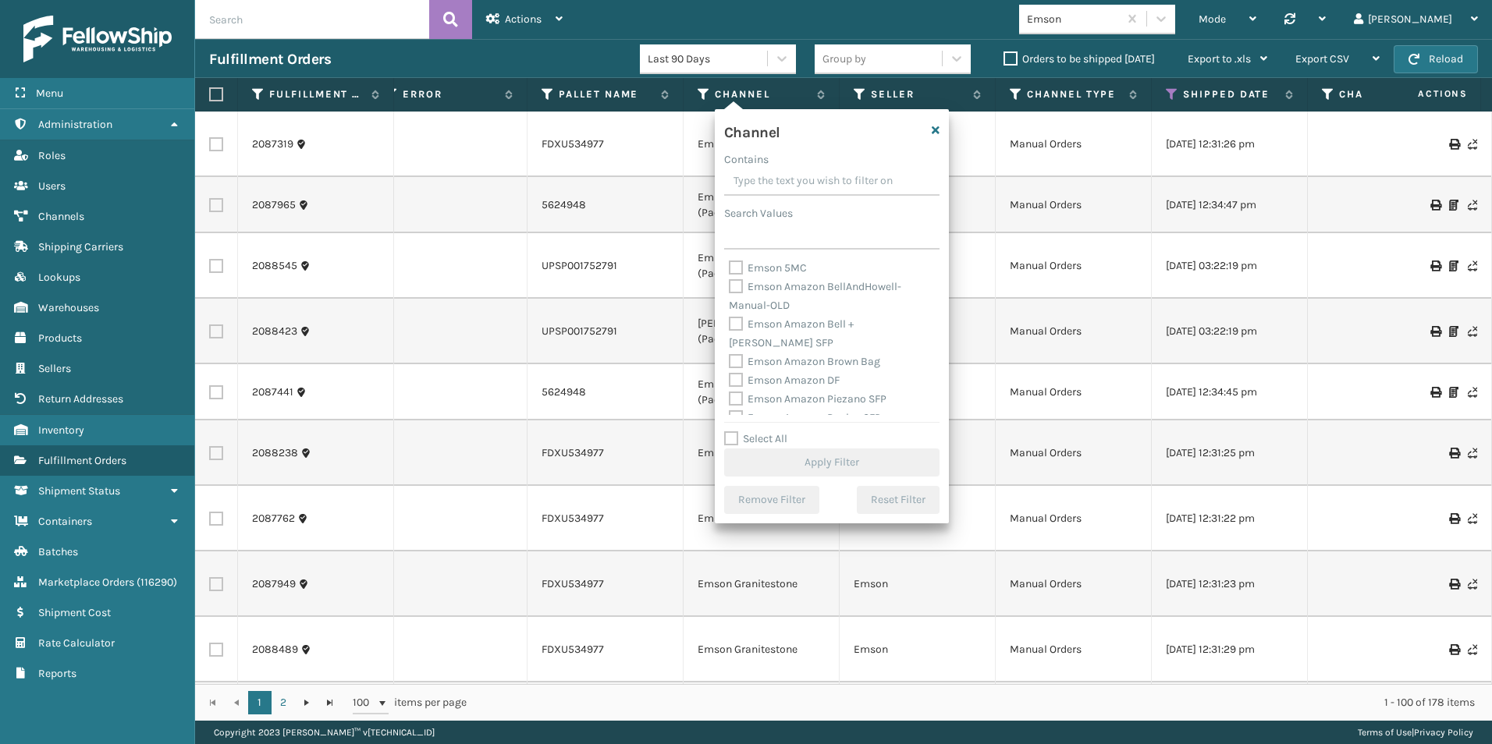
drag, startPoint x: 756, startPoint y: 176, endPoint x: 803, endPoint y: 179, distance: 46.9
click at [756, 176] on input "Contains" at bounding box center [831, 182] width 215 height 28
type input "packing"
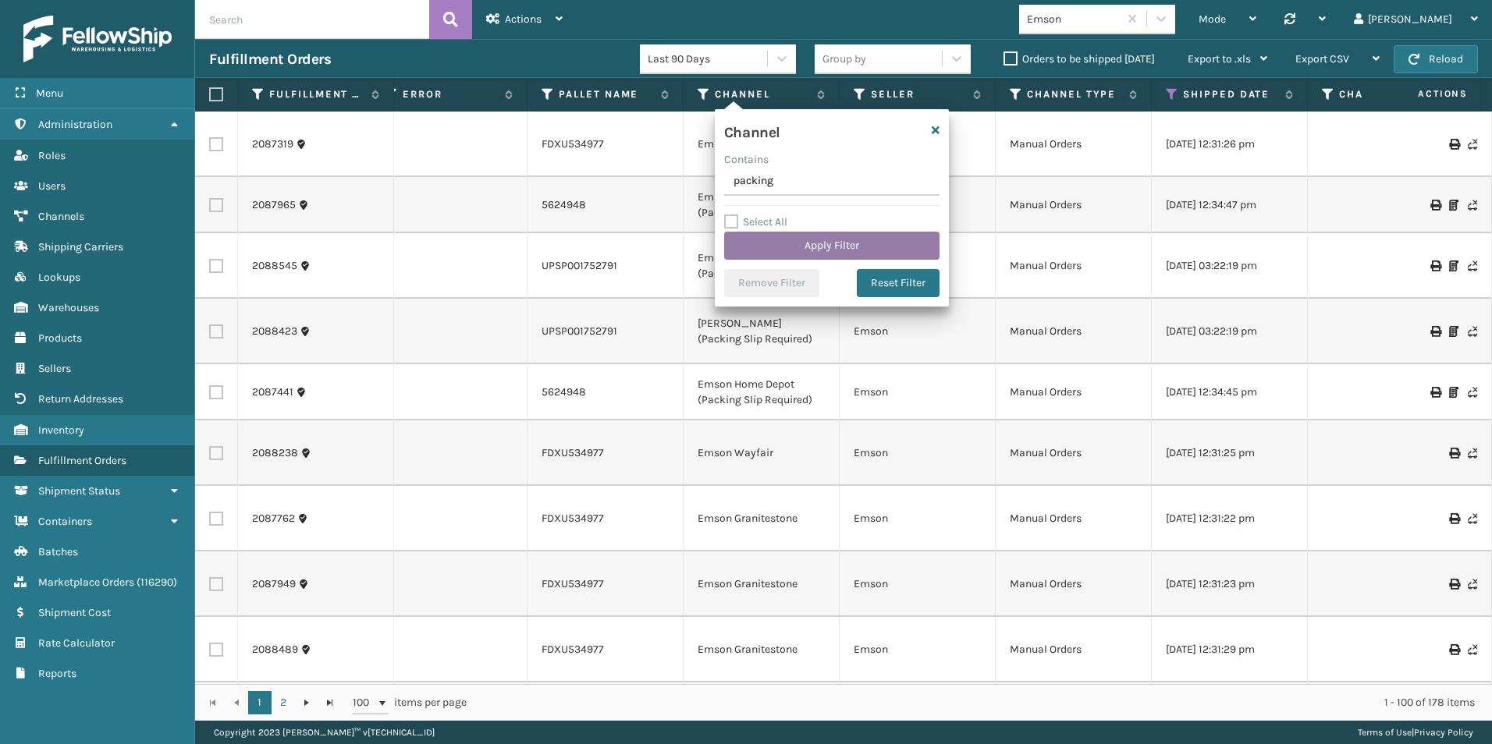
click at [837, 250] on button "Apply Filter" at bounding box center [831, 246] width 215 height 28
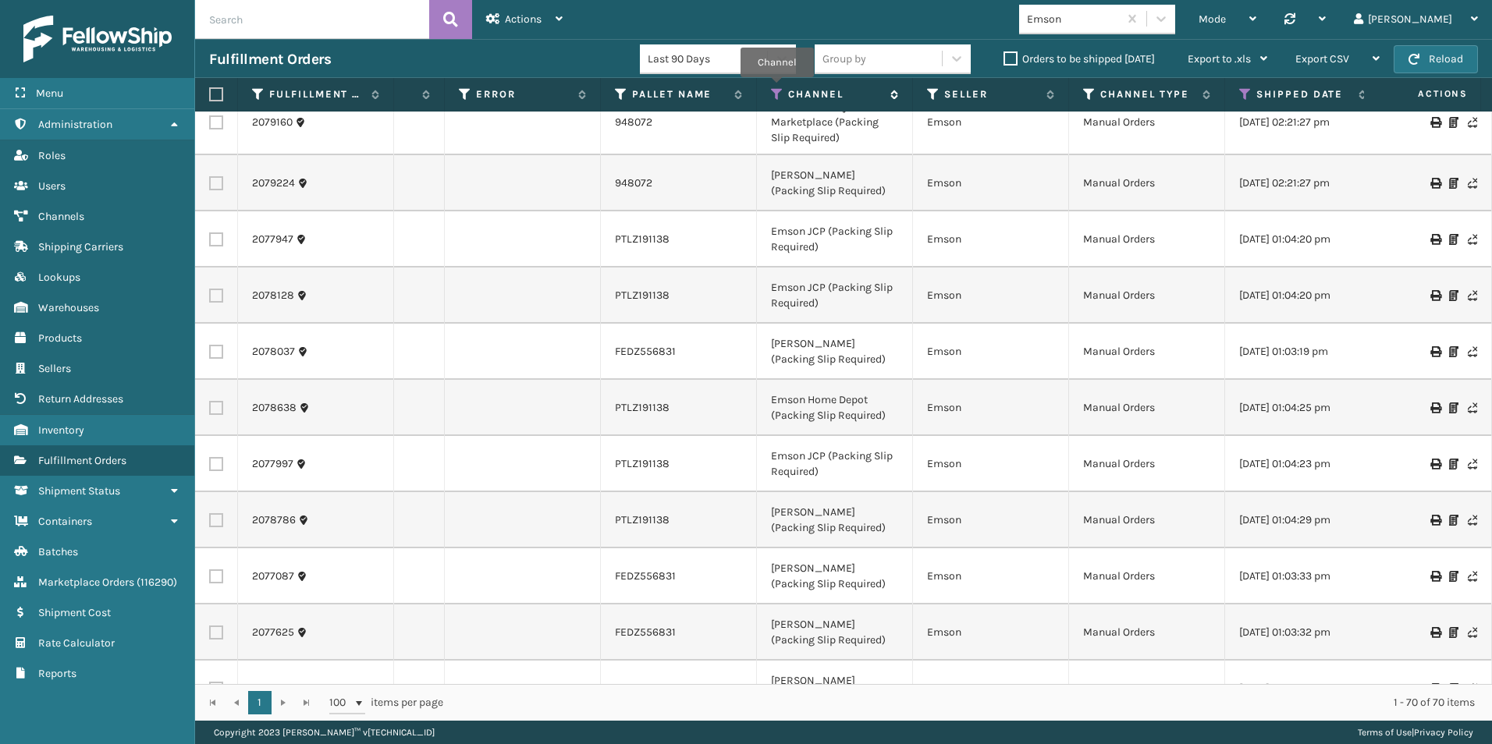
click at [776, 88] on icon at bounding box center [777, 94] width 12 height 14
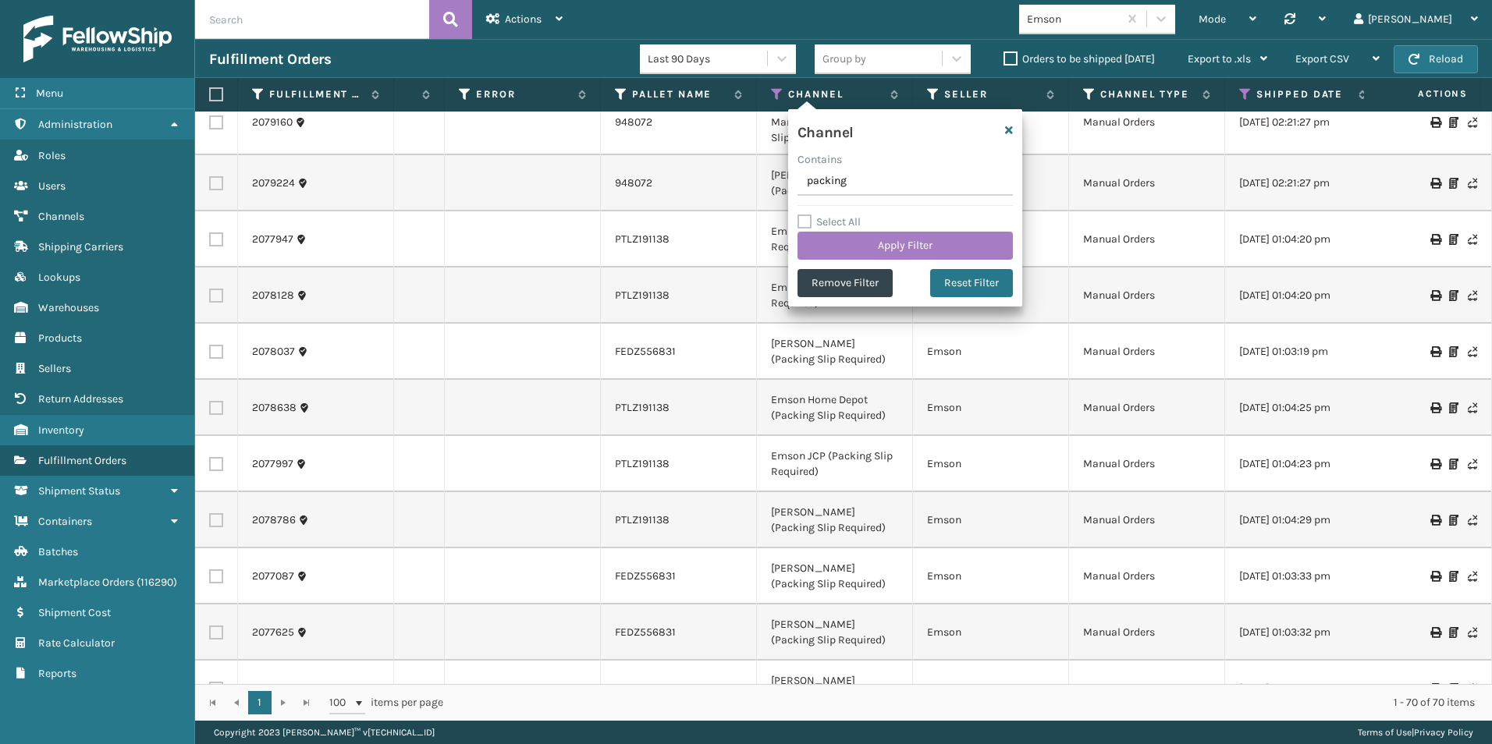
click at [875, 180] on input "packing" at bounding box center [905, 182] width 215 height 28
type input "packing slip required"
